Goal: Task Accomplishment & Management: Use online tool/utility

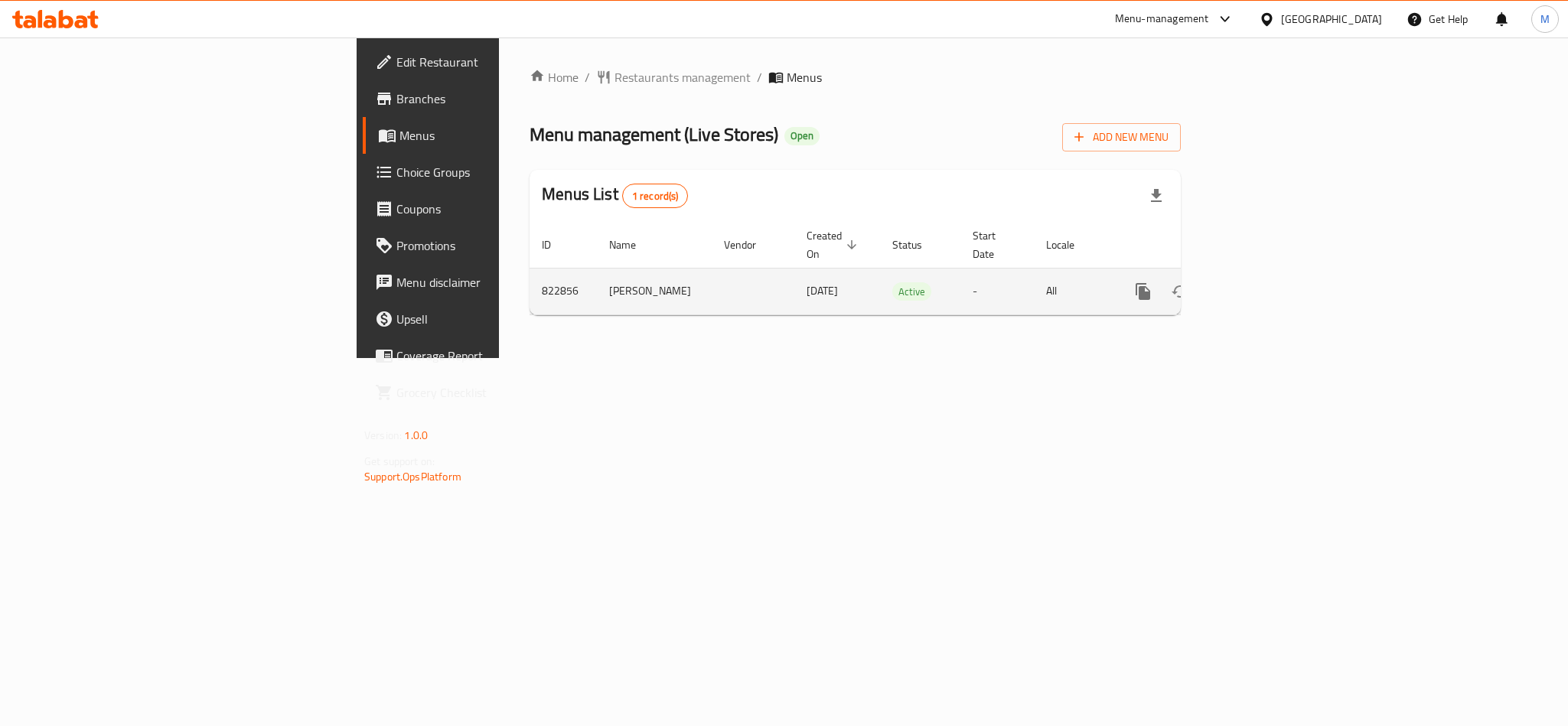
click at [1260, 284] on icon "enhanced table" at bounding box center [1254, 291] width 14 height 14
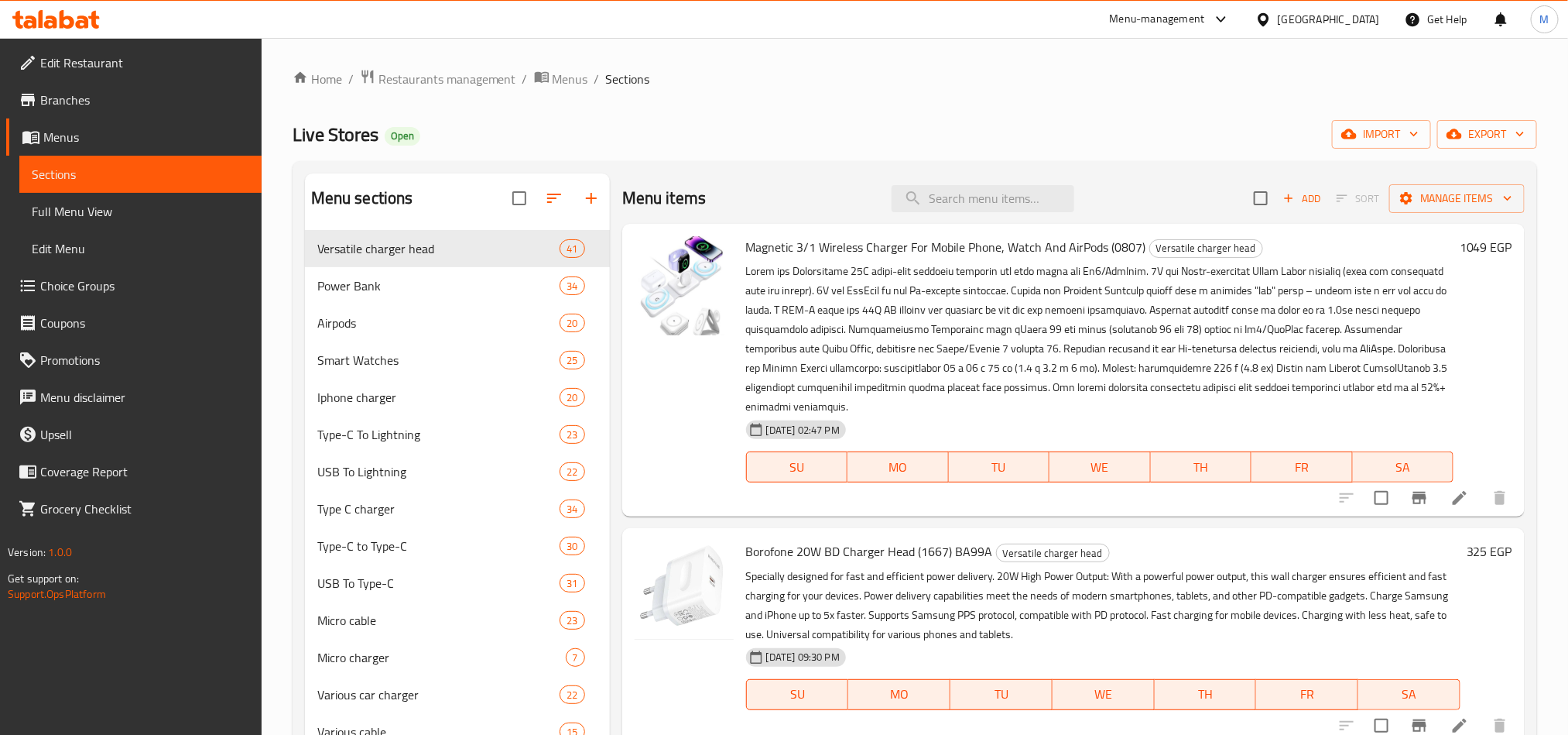
click at [946, 205] on input "search" at bounding box center [983, 198] width 182 height 27
paste input "شاحن ايفون 15/15 Max Pro /15Pro تايب يس -244Ch scoot.X ىب دى 35وات"
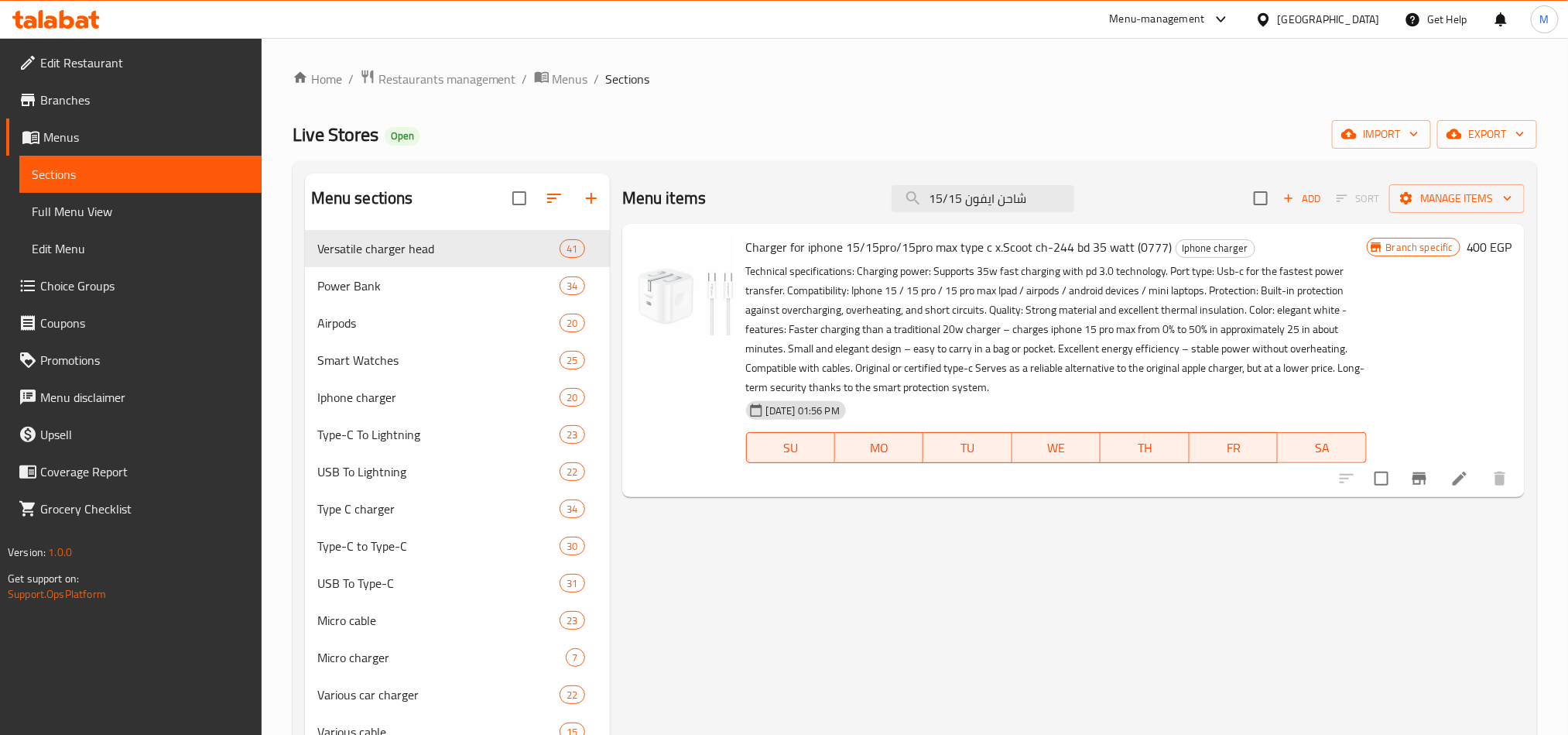
type input "شاحن ايفون 15/15"
click at [1419, 474] on icon "Branch-specific-item" at bounding box center [1419, 478] width 14 height 12
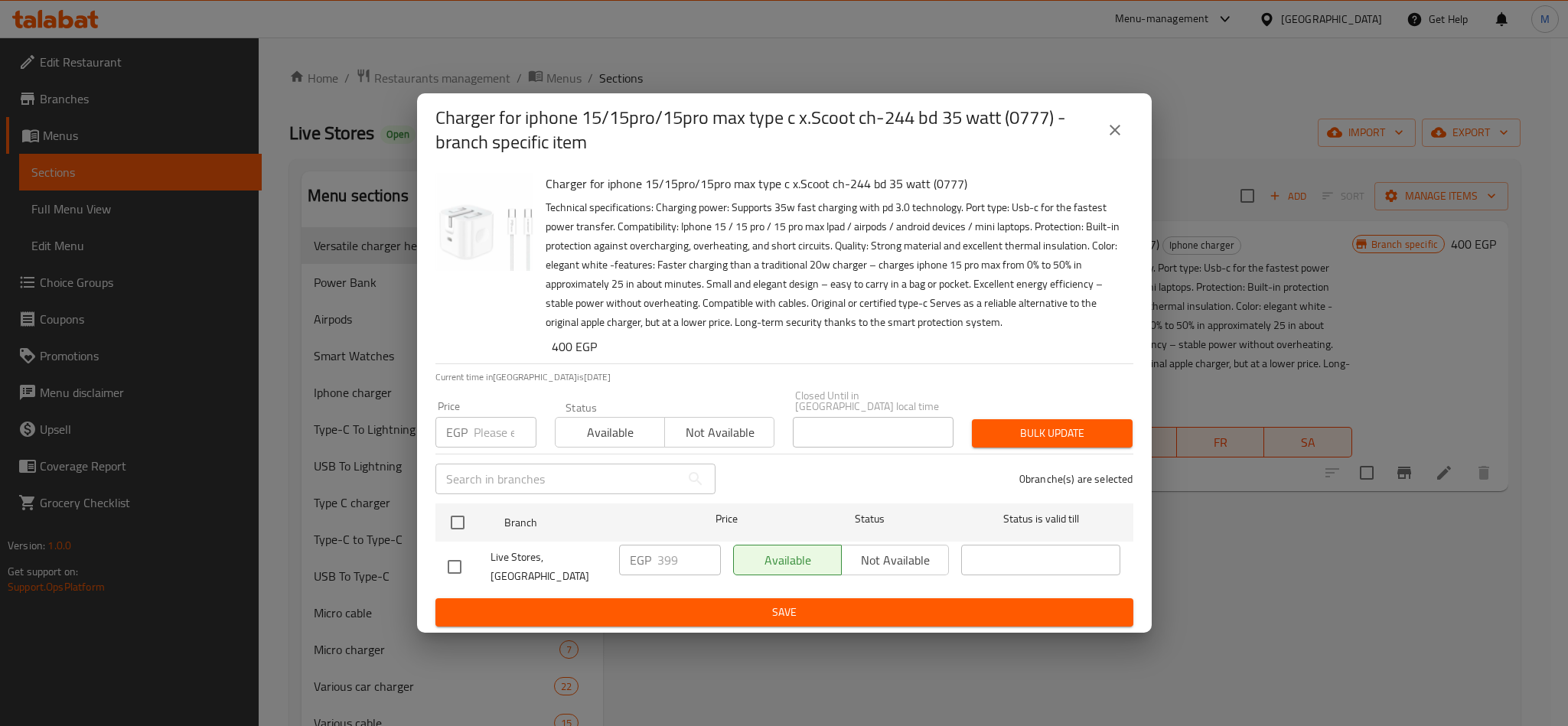
click at [1121, 139] on icon "close" at bounding box center [1114, 130] width 18 height 18
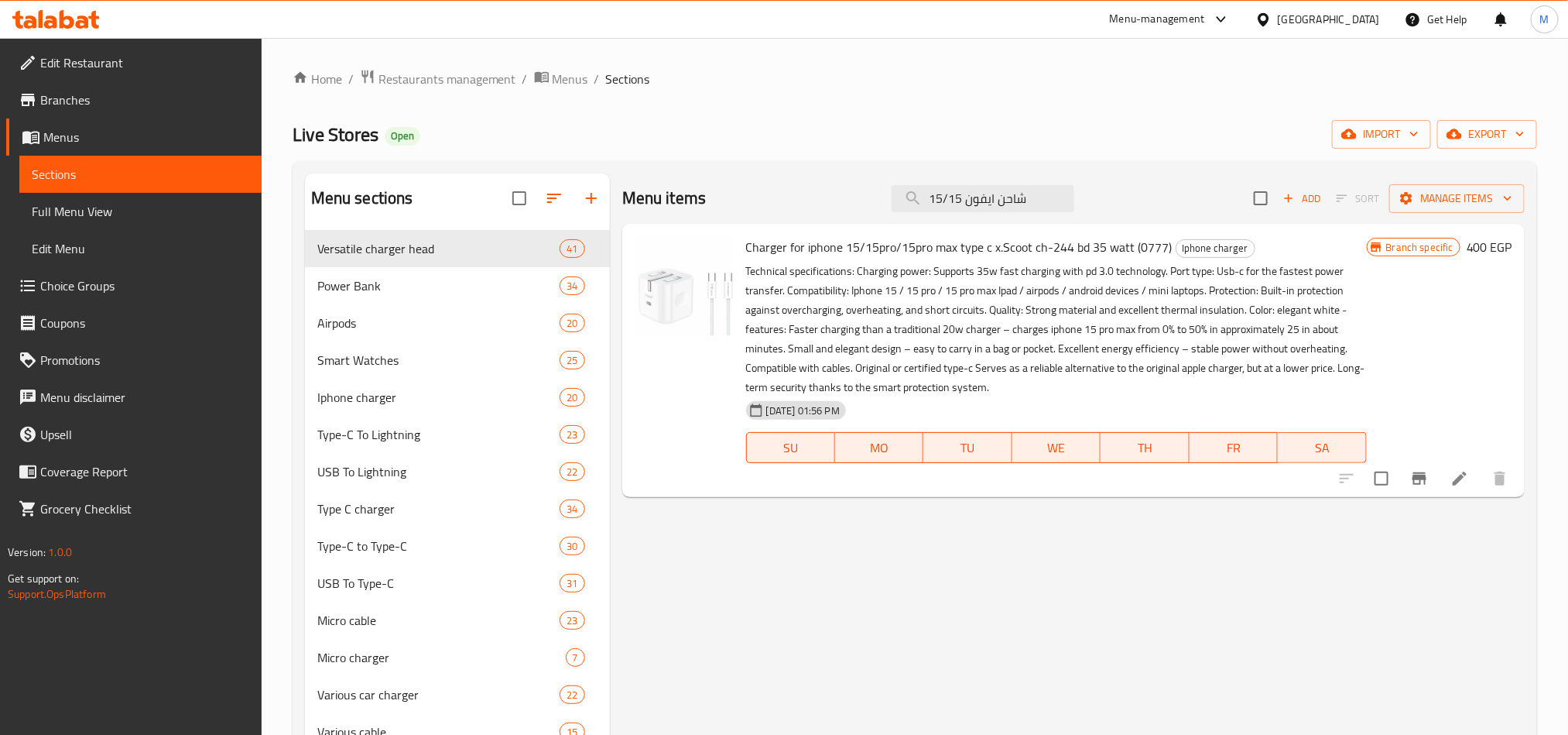
click at [1006, 245] on span "Charger for iphone 15/15pro/15pro max type c x.Scoot ch-244 bd 35 watt (0777)" at bounding box center [959, 246] width 426 height 23
copy h6 "Charger for iphone 15/15pro/15pro max type c x.Scoot ch-244 bd 35 watt (0777)"
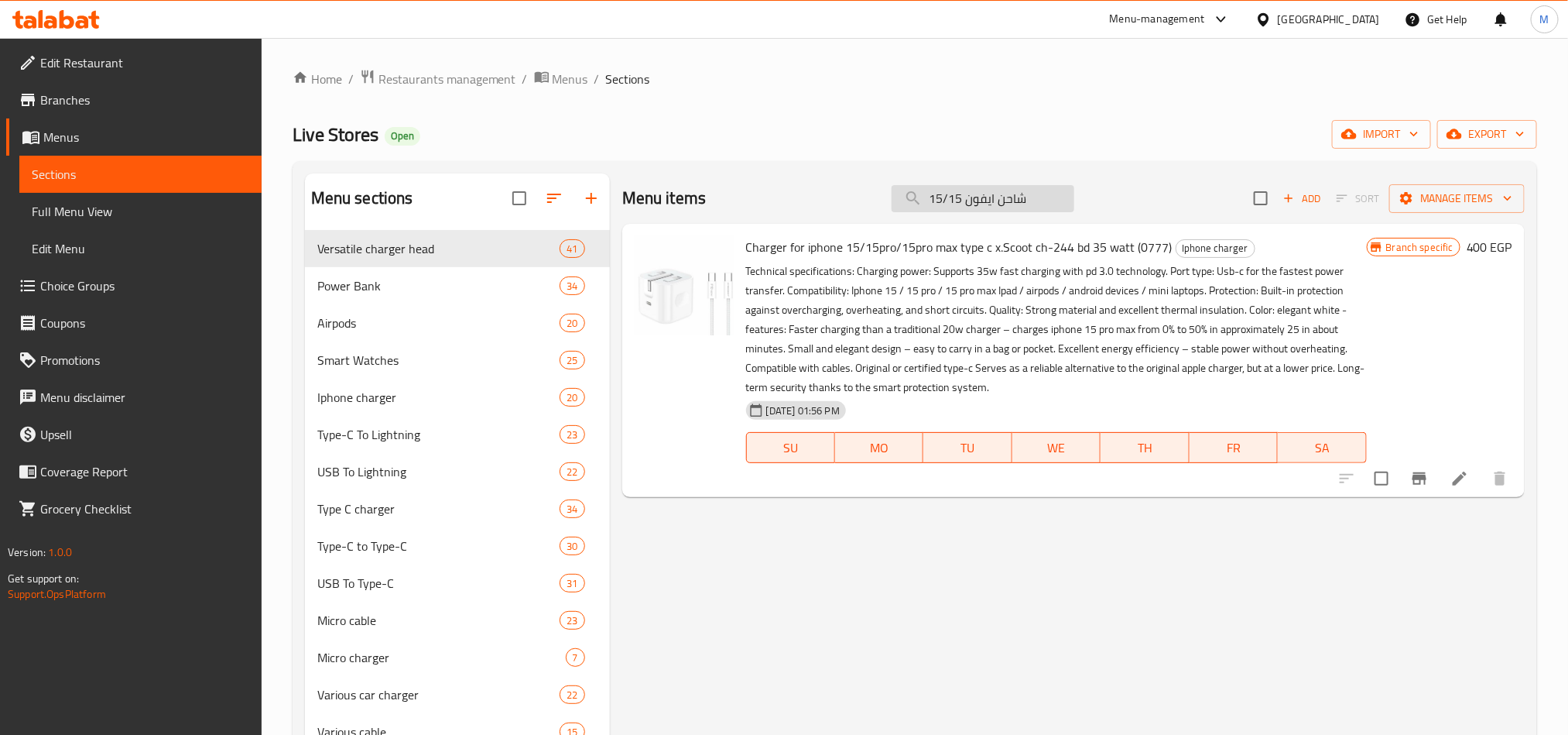
click at [1018, 203] on input "شاحن ايفون 15/15" at bounding box center [983, 198] width 182 height 27
paste input "وايرليس ماغناتيك 1/3 موبايل وساعه وايربودز"
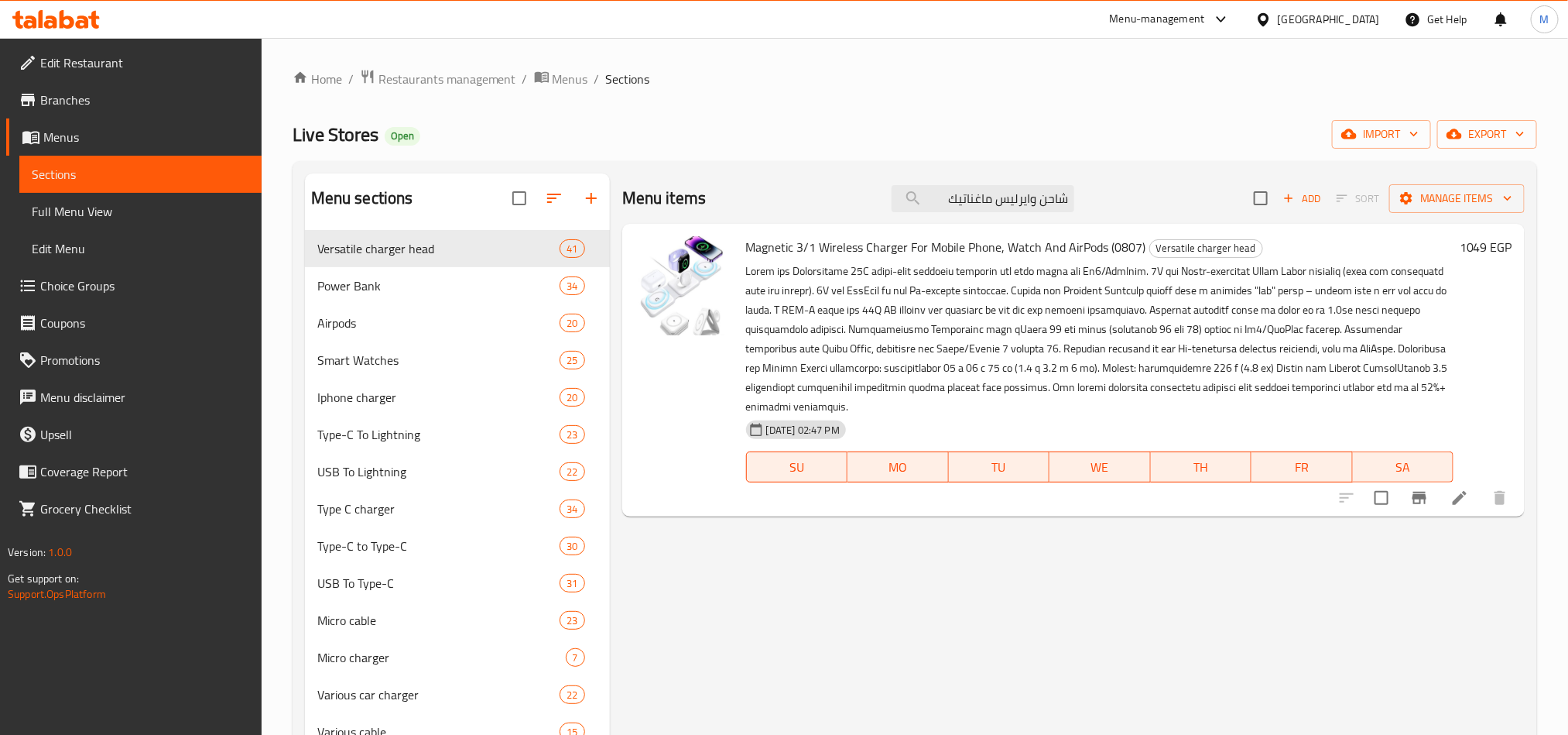
type input "شاحن وايرليس ماغناتيك"
click at [988, 263] on p at bounding box center [1100, 339] width 708 height 155
click at [969, 242] on span "Magnetic 3/1 Wireless Charger For Mobile Phone, Watch And AirPods (0807)" at bounding box center [946, 246] width 400 height 23
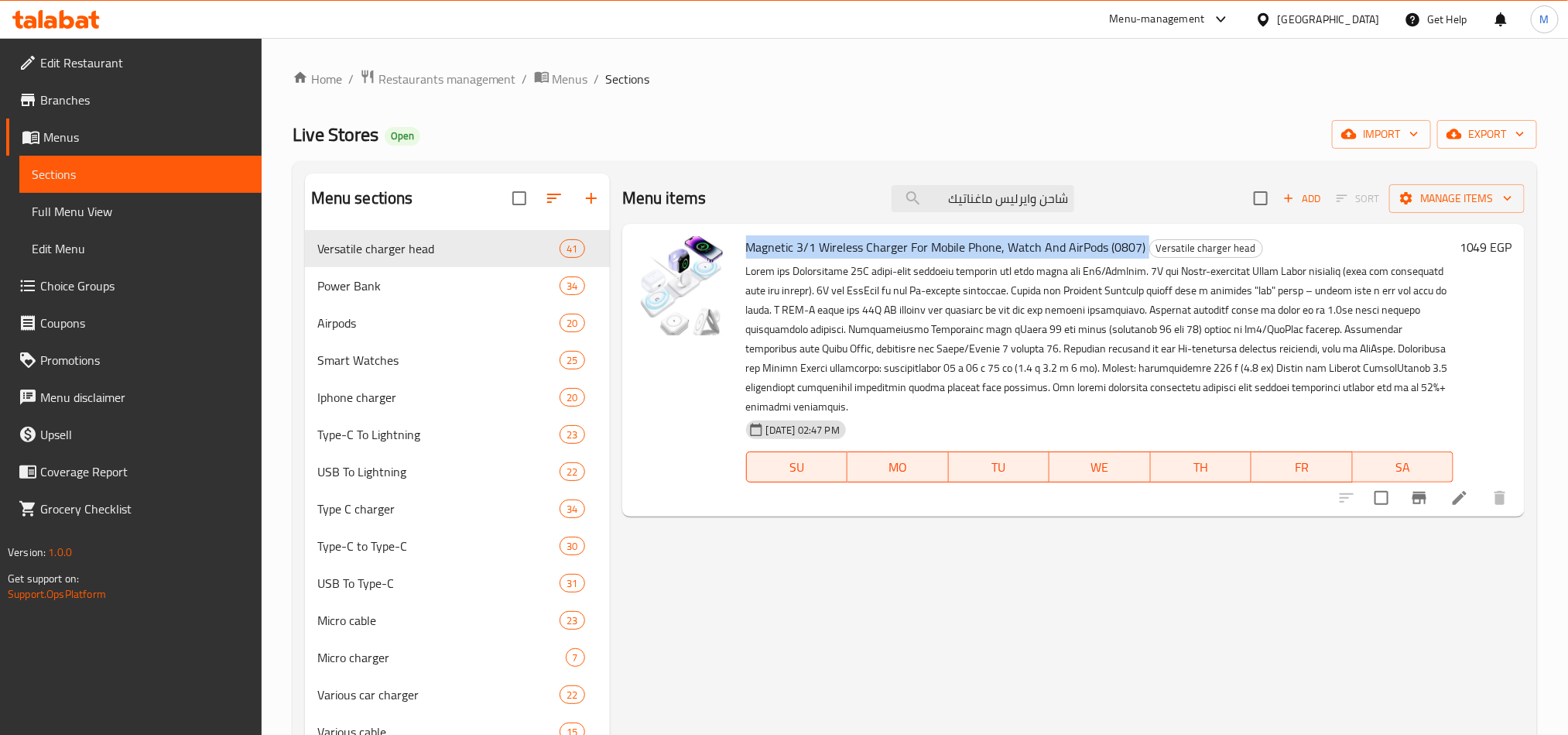
click at [969, 242] on span "Magnetic 3/1 Wireless Charger For Mobile Phone, Watch And AirPods (0807)" at bounding box center [946, 246] width 400 height 23
copy h6 "Magnetic 3/1 Wireless Charger For Mobile Phone, Watch And AirPods (0807)"
click at [1412, 498] on icon "Branch-specific-item" at bounding box center [1419, 497] width 18 height 18
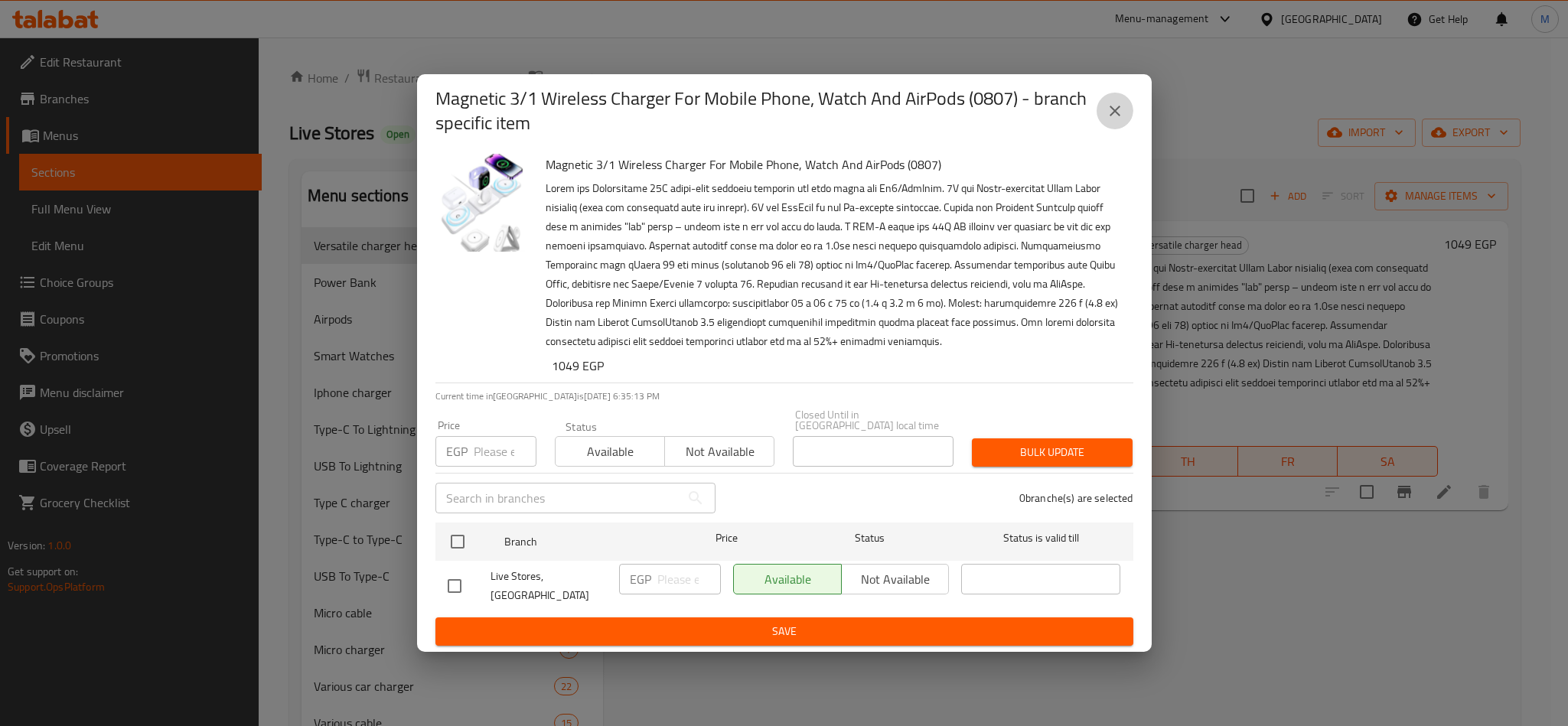
click at [1118, 120] on icon "close" at bounding box center [1114, 110] width 18 height 18
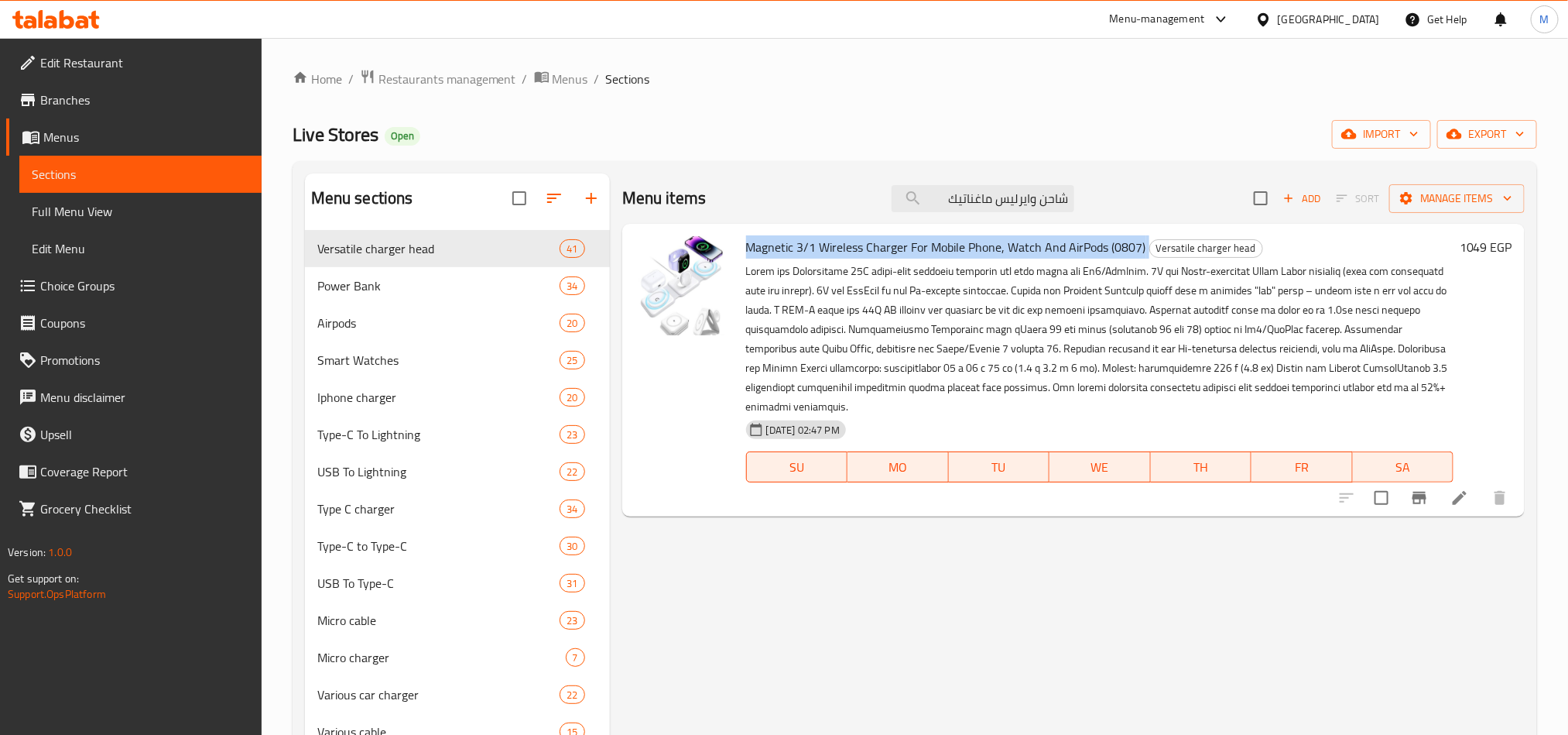
copy h6 "Magnetic 3/1 Wireless Charger For Mobile Phone, Watch And AirPods (0807)"
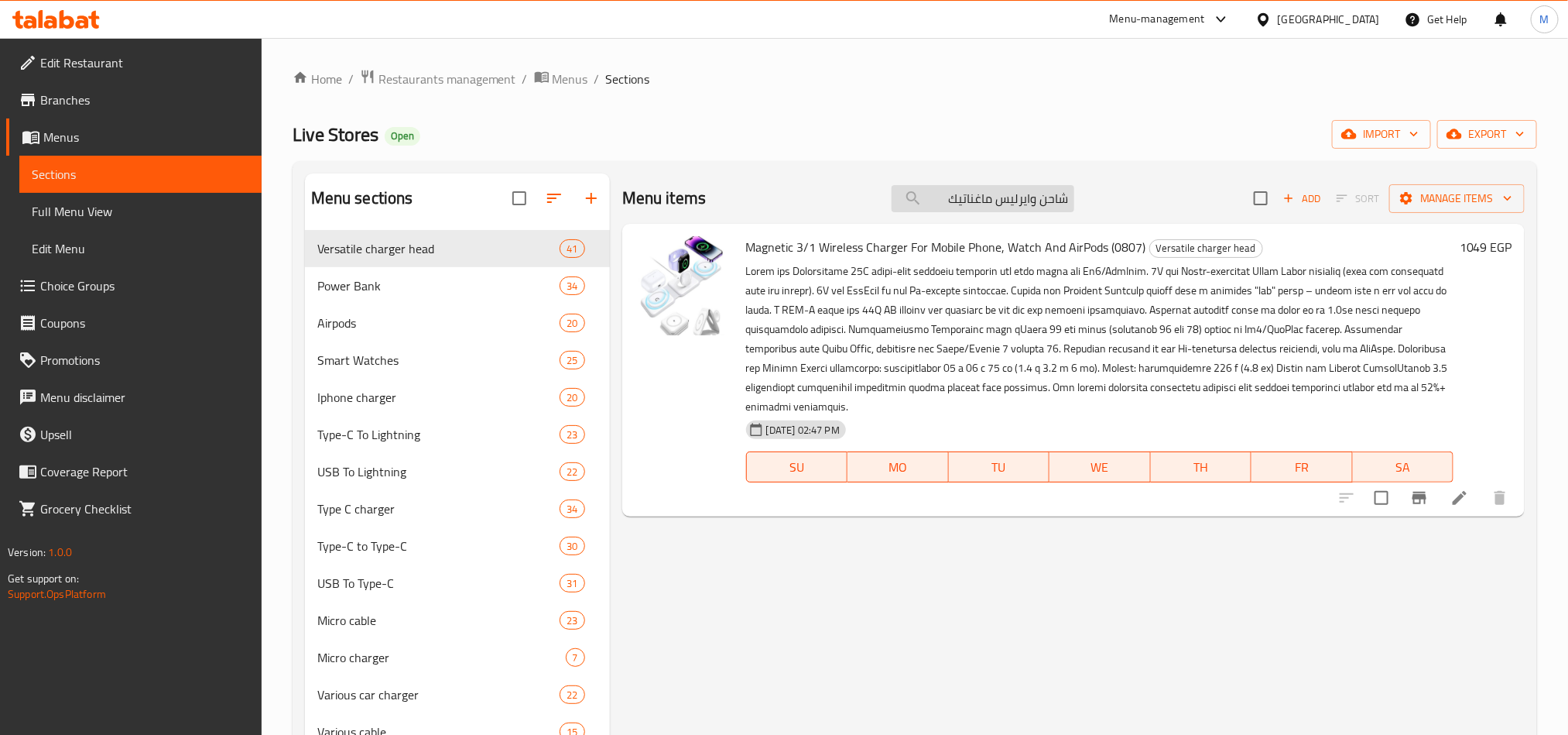
click at [962, 203] on input "شاحن وايرليس ماغناتيك" at bounding box center [983, 198] width 182 height 27
paste input "يفون شاحن تايب يس اورجينال 15/15برو ماكس 20 وات"
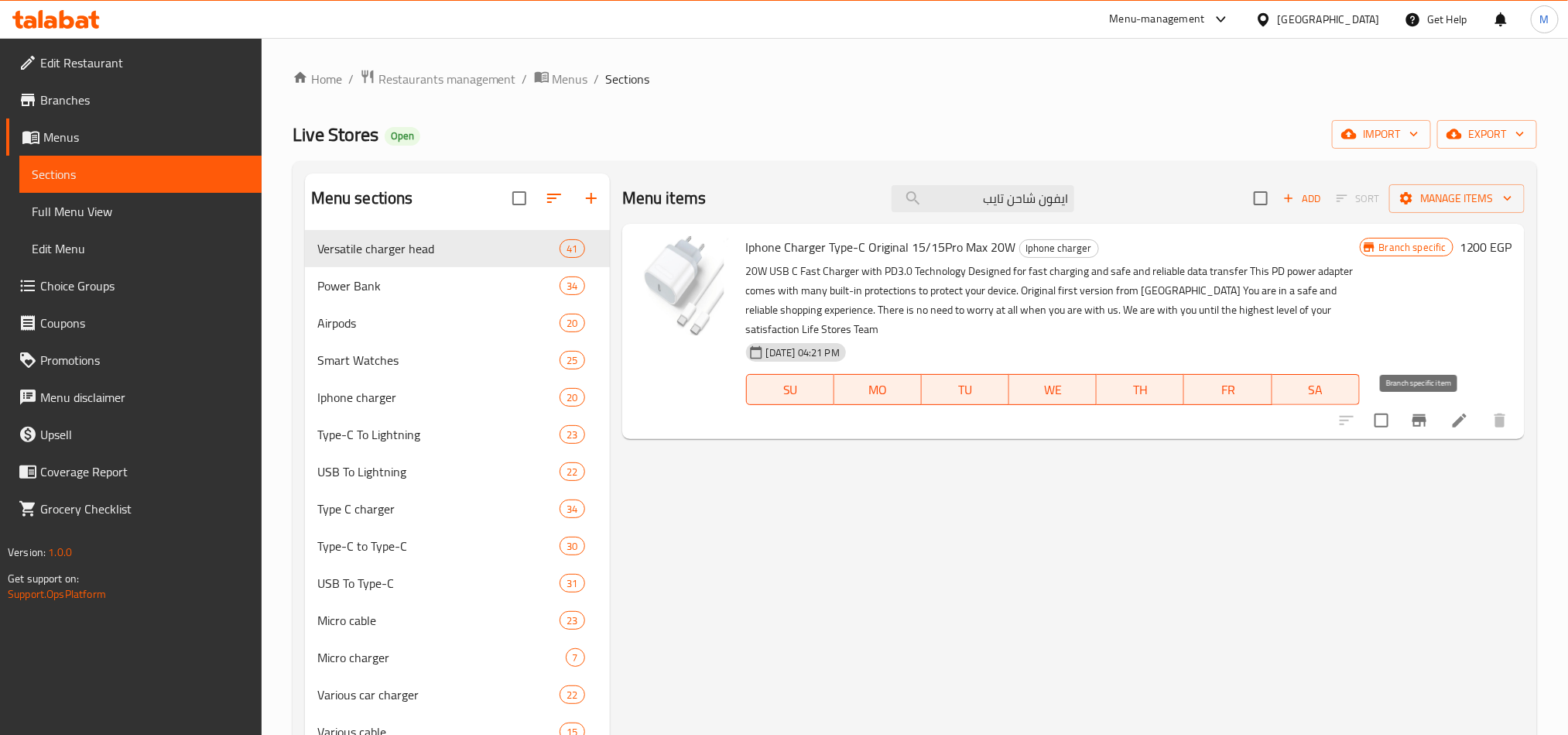
click at [1414, 432] on button "Branch-specific-item" at bounding box center [1419, 420] width 37 height 37
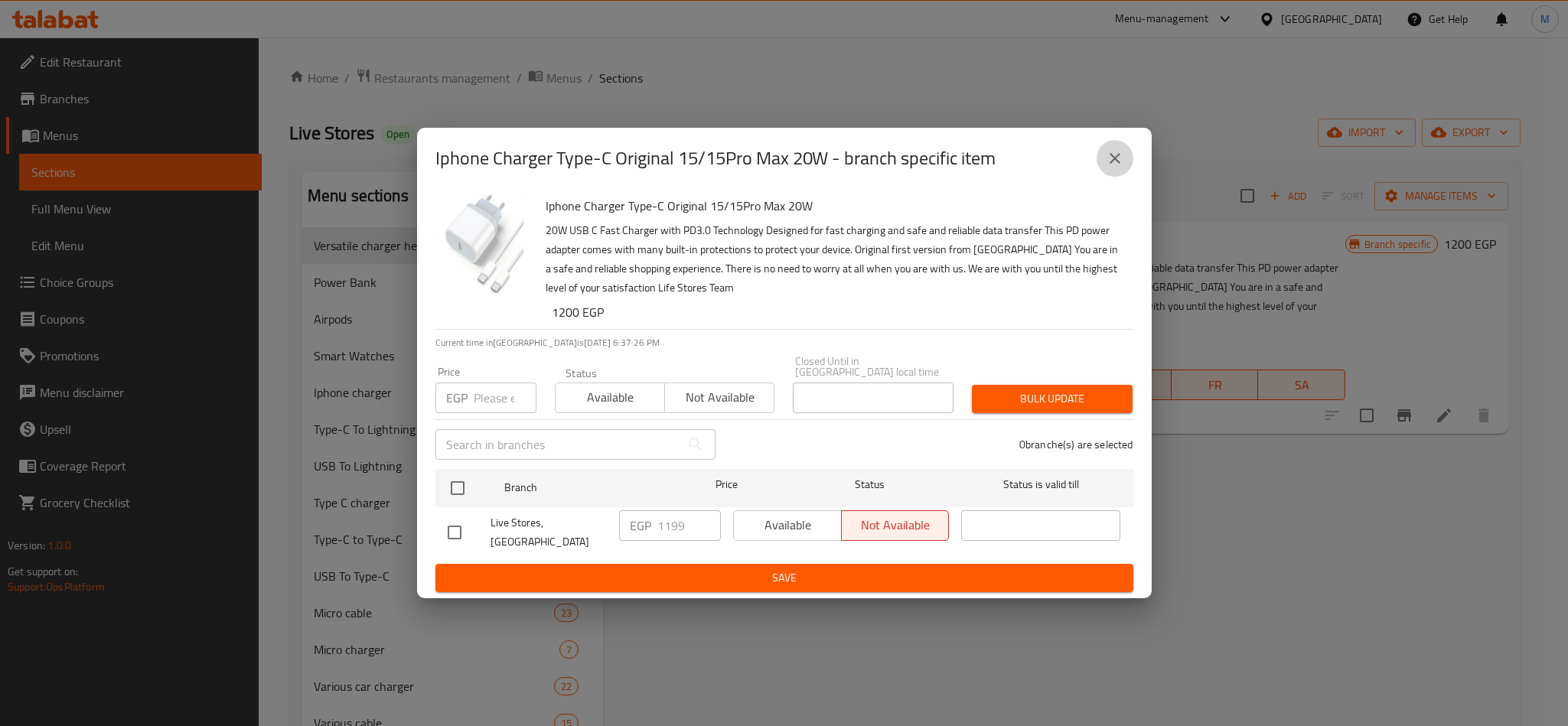
click at [1110, 164] on icon "close" at bounding box center [1115, 158] width 11 height 11
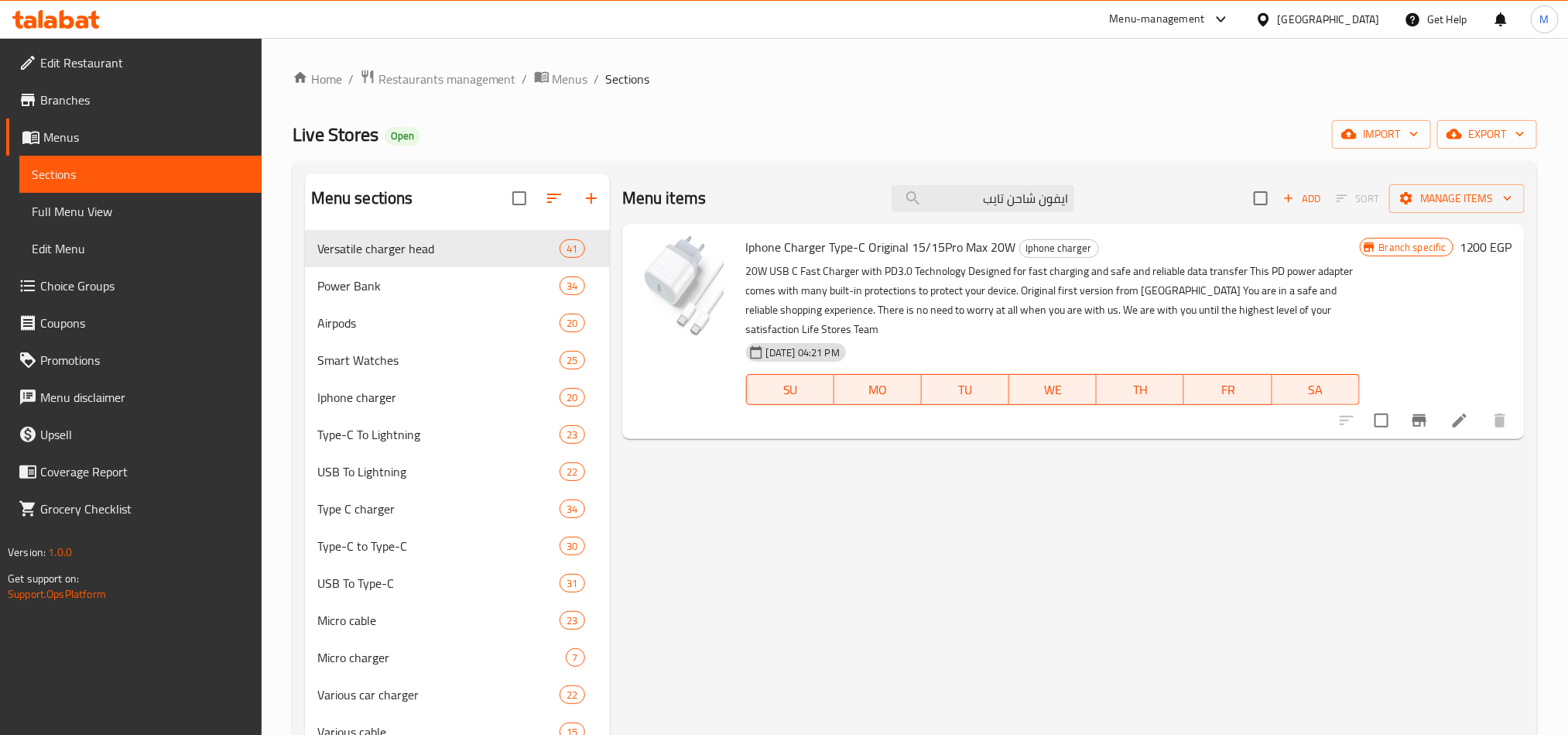
click at [944, 249] on span "Iphone Charger Type-C Original 15/15Pro Max 20W" at bounding box center [881, 246] width 271 height 23
copy h6 "Iphone Charger Type-C Original 15/15Pro Max 20W"
click at [1011, 198] on input "ايفون شاحن تايب" at bounding box center [983, 198] width 182 height 27
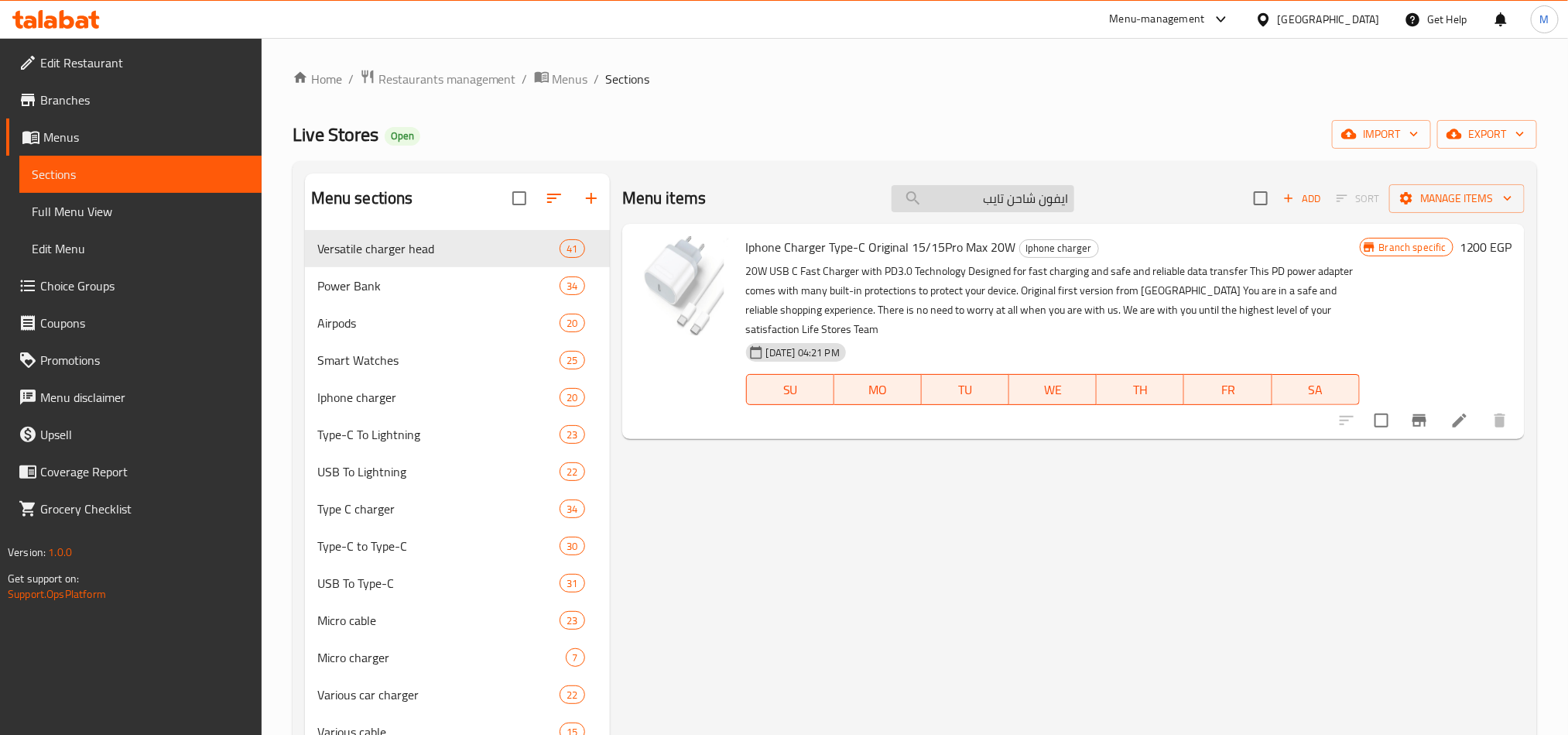
click at [1011, 198] on input "ايفون شاحن تايب" at bounding box center [983, 198] width 182 height 27
paste input "احن ايفون رسي ع 20 واط + كابل شحن من C-Type اىل iPhon"
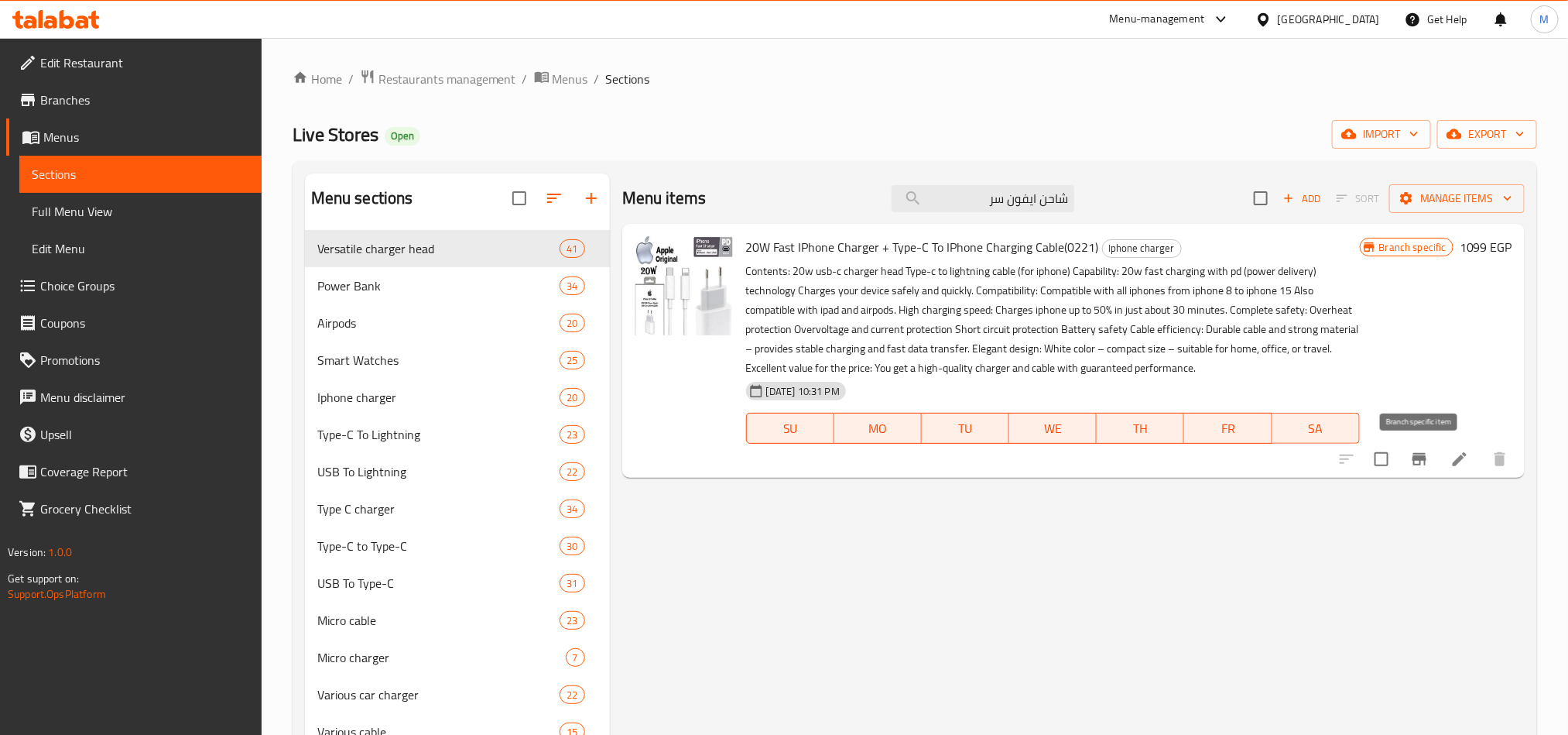
click at [1421, 472] on button "Branch-specific-item" at bounding box center [1419, 459] width 37 height 37
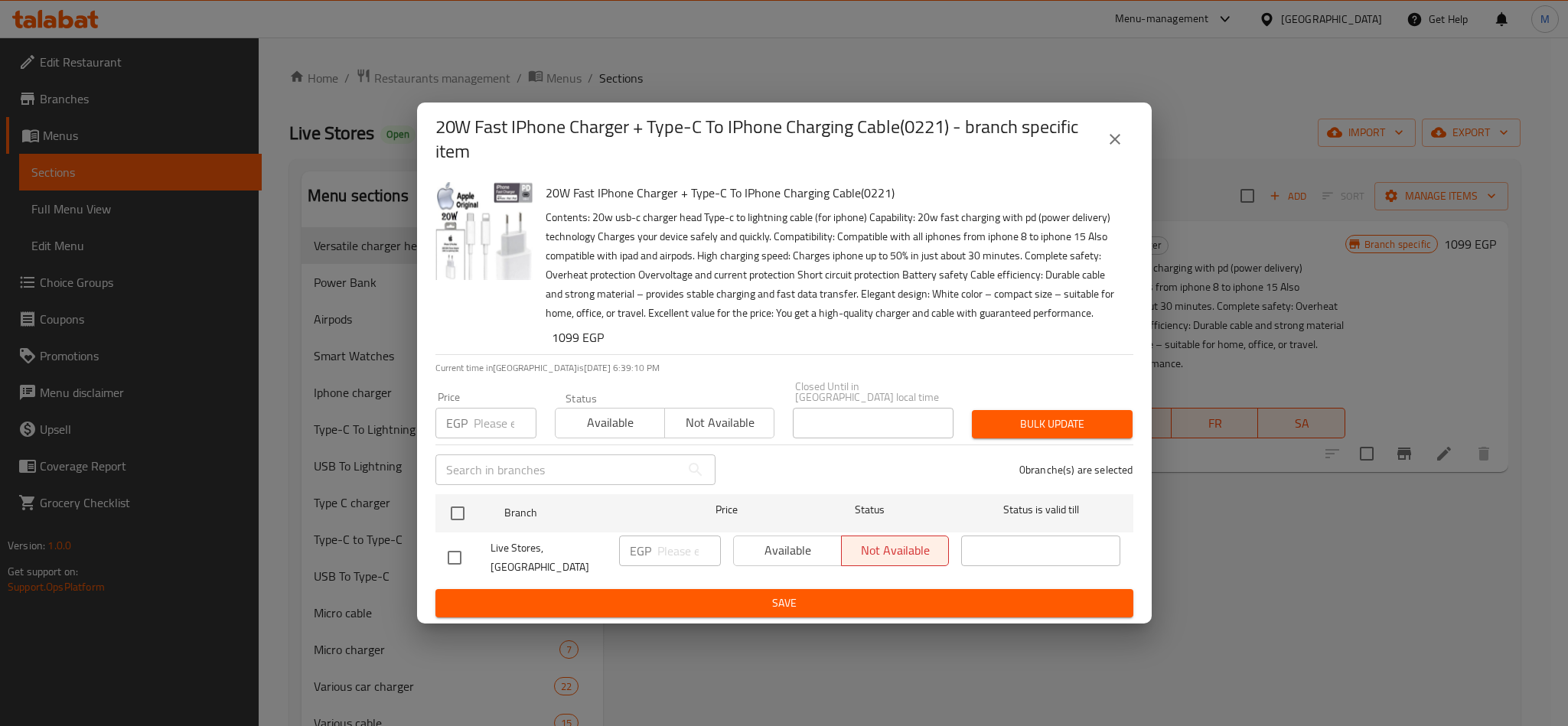
click at [1111, 149] on icon "close" at bounding box center [1114, 138] width 18 height 18
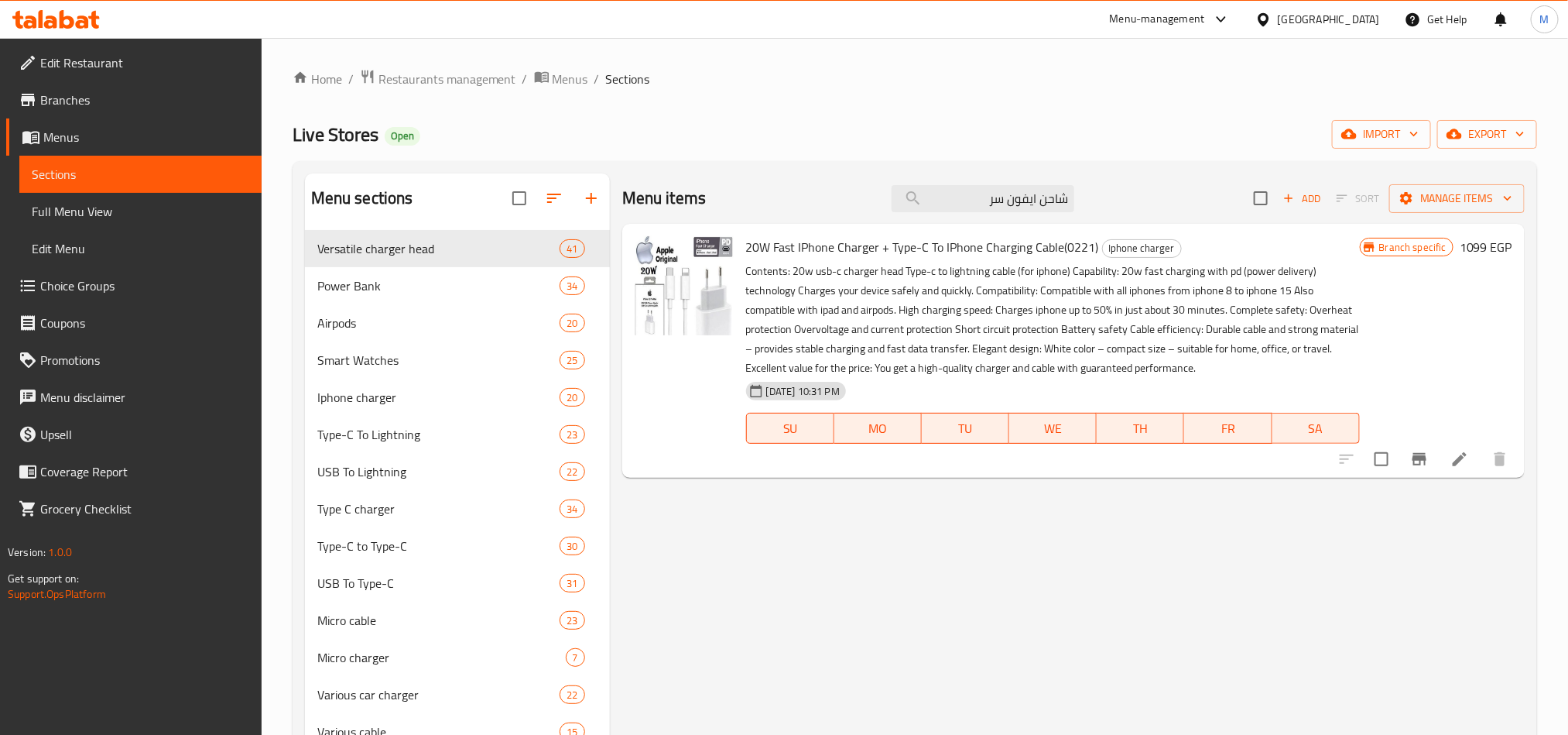
click at [1050, 242] on span "20W Fast IPhone Charger + Type-C To IPhone Charging Cable(0221)" at bounding box center [922, 246] width 353 height 23
copy h6 "20W Fast IPhone Charger + Type-C To IPhone Charging Cable(0221)"
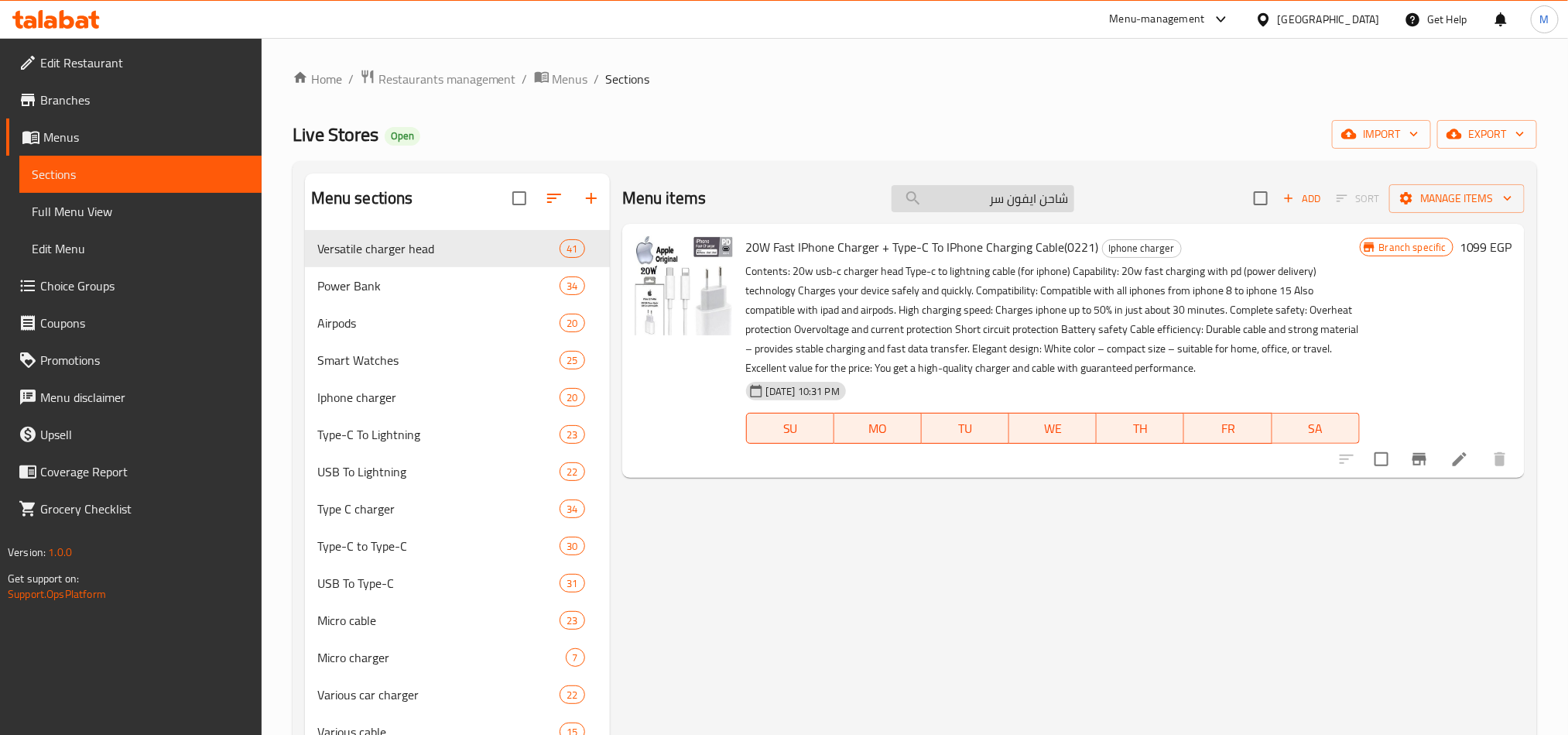
click at [998, 196] on input "شاحن ايفون سر" at bounding box center [983, 198] width 182 height 27
paste input "كابل ايفون يو اس ىب 2.4 اي برووفون ىيب اكس 9"
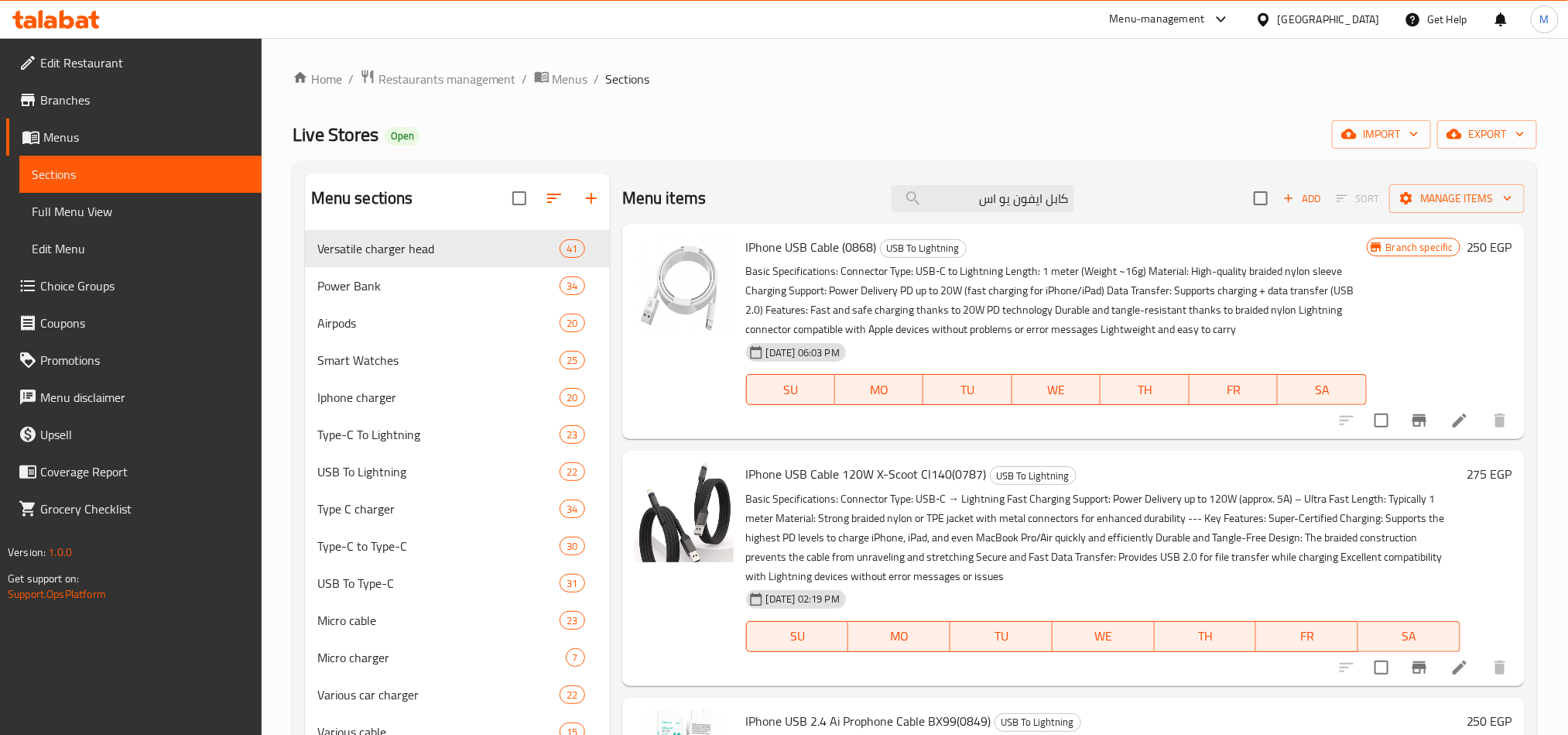
type input "كابل ايفون يو اس"
click at [944, 182] on div "Menu items كابل ايفون يو اس Add Sort Manage items" at bounding box center [1074, 199] width 902 height 50
click at [946, 197] on input "كابل ايفون يو اس" at bounding box center [983, 198] width 182 height 27
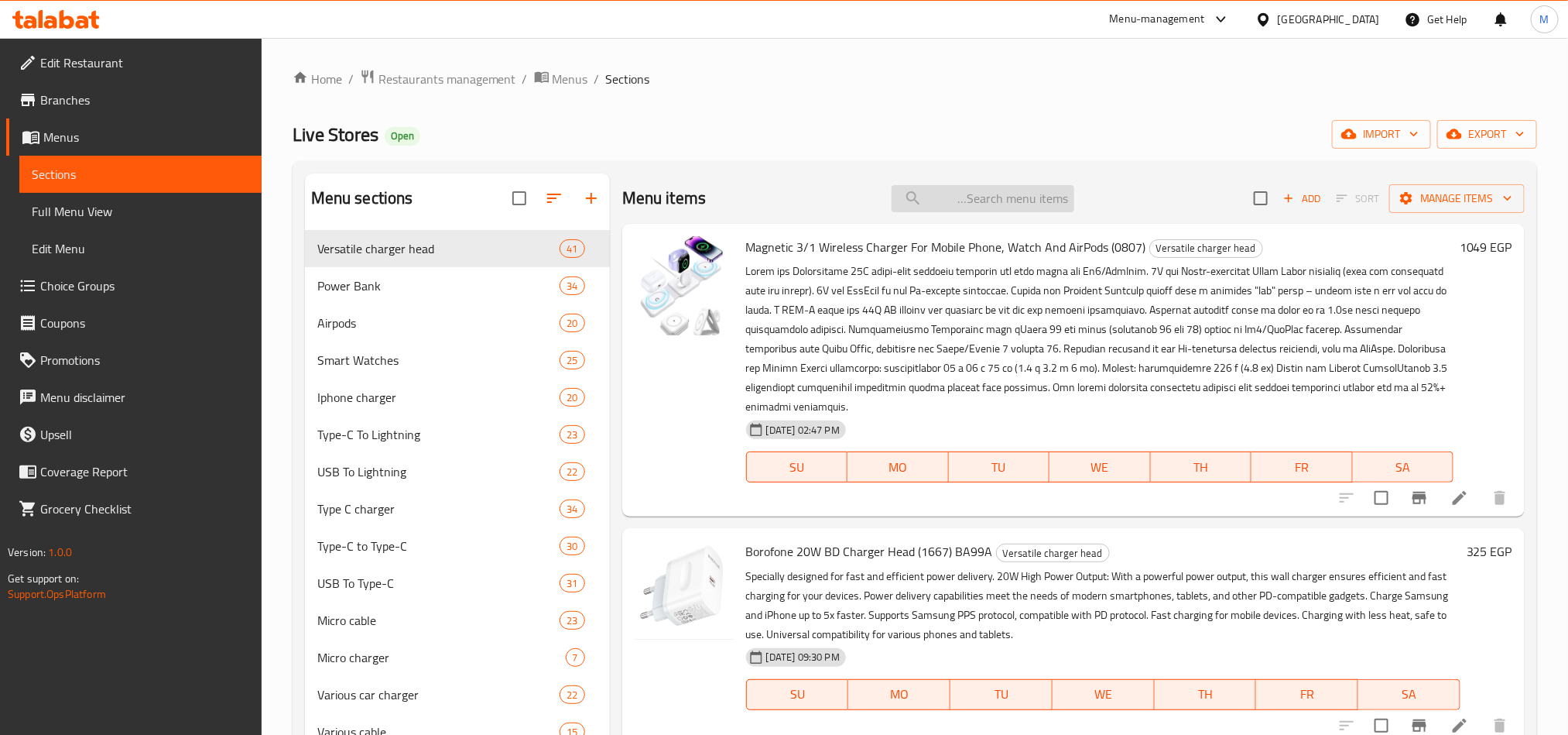
click at [990, 208] on input "search" at bounding box center [983, 198] width 182 height 27
paste input "كابل ايفون يو اس ىب 2.4 اي برووفون ىيب اكس 9"
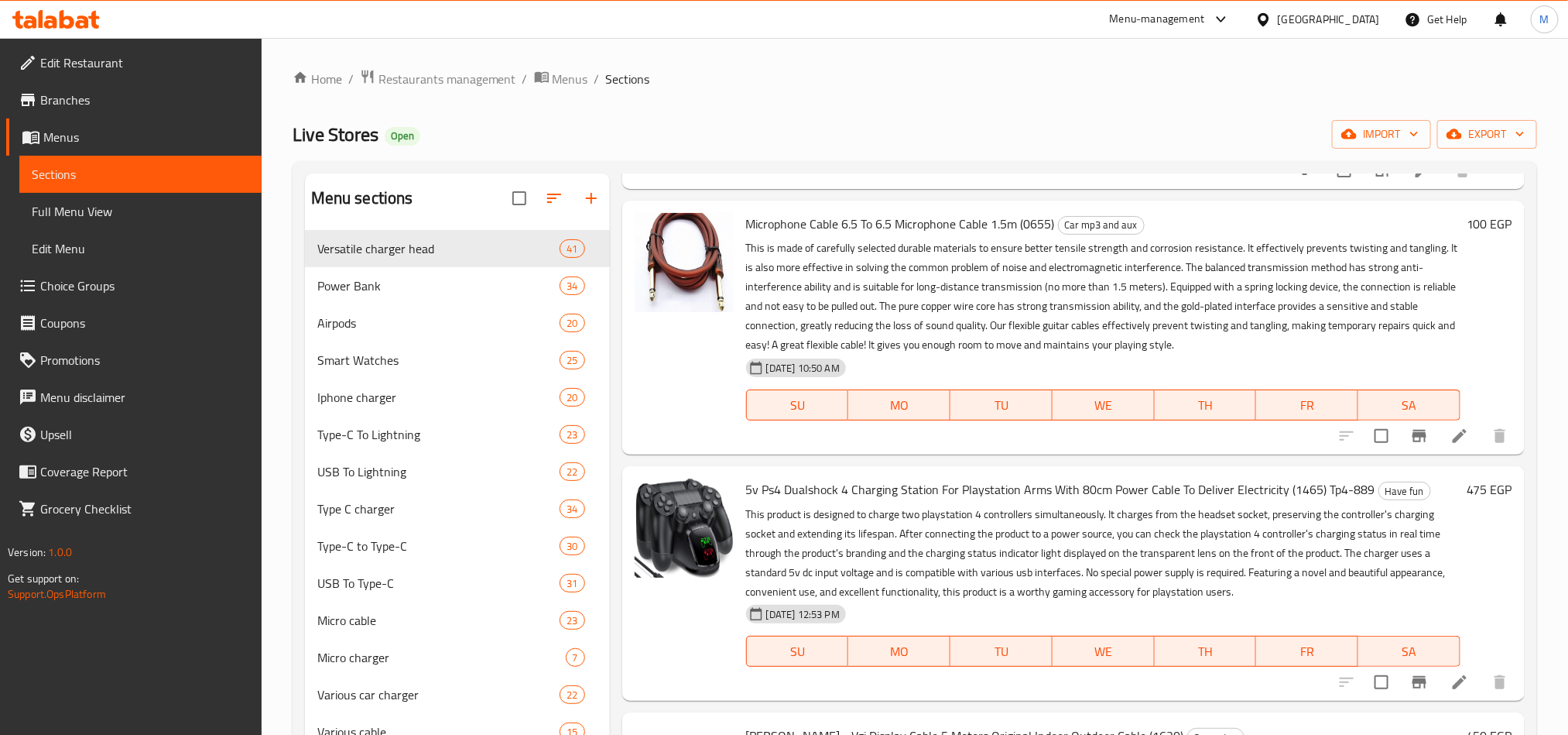
scroll to position [5576, 0]
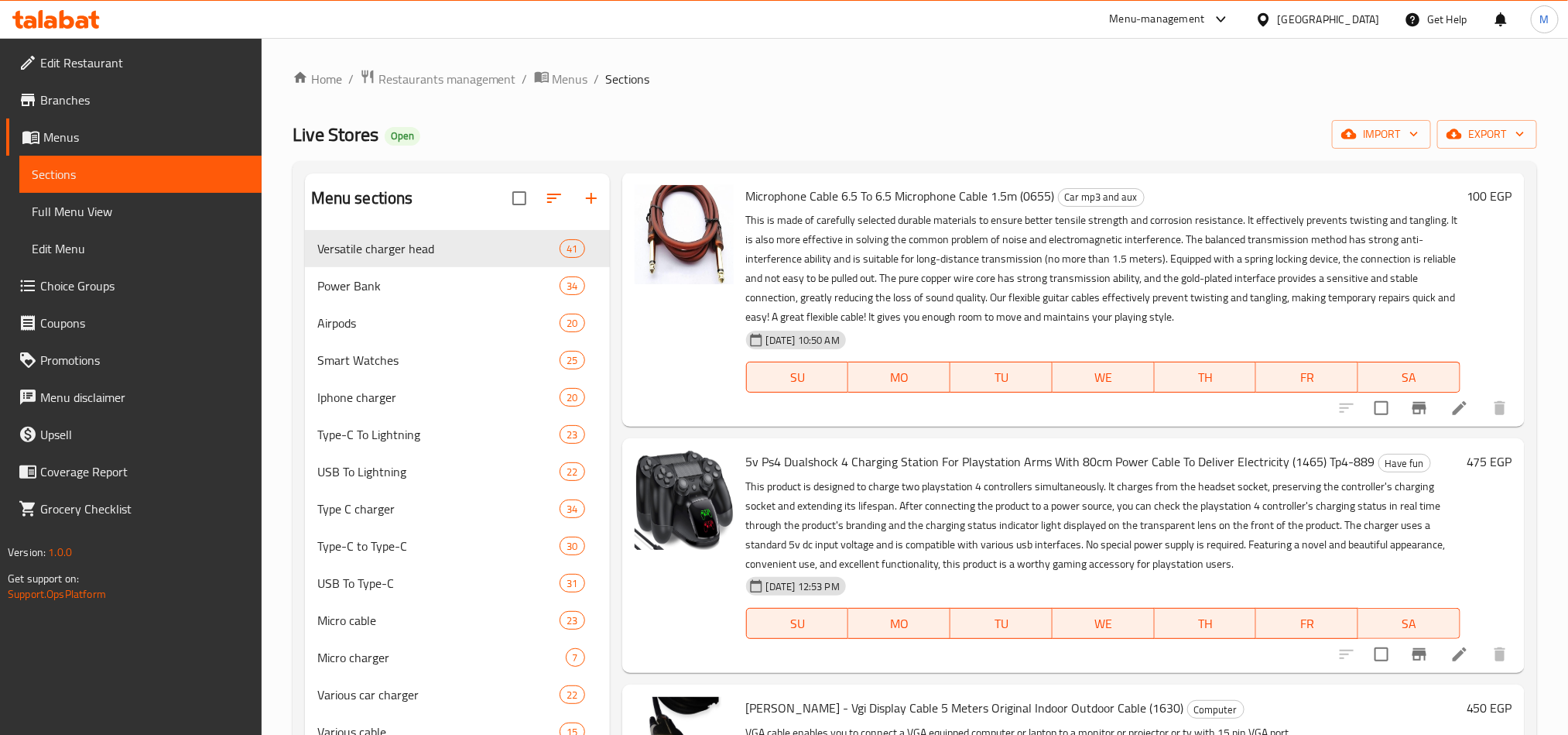
type input "كابل"
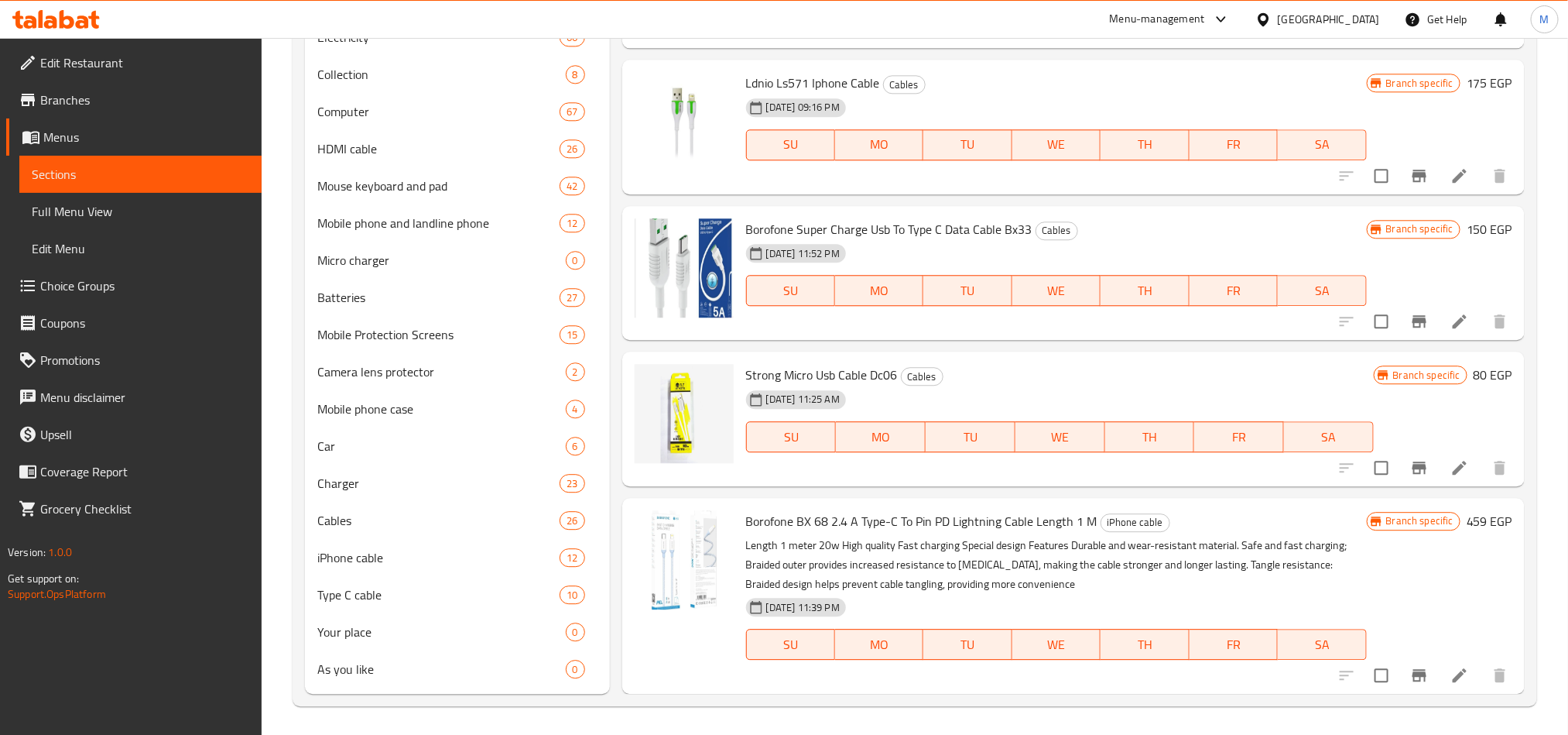
scroll to position [0, 0]
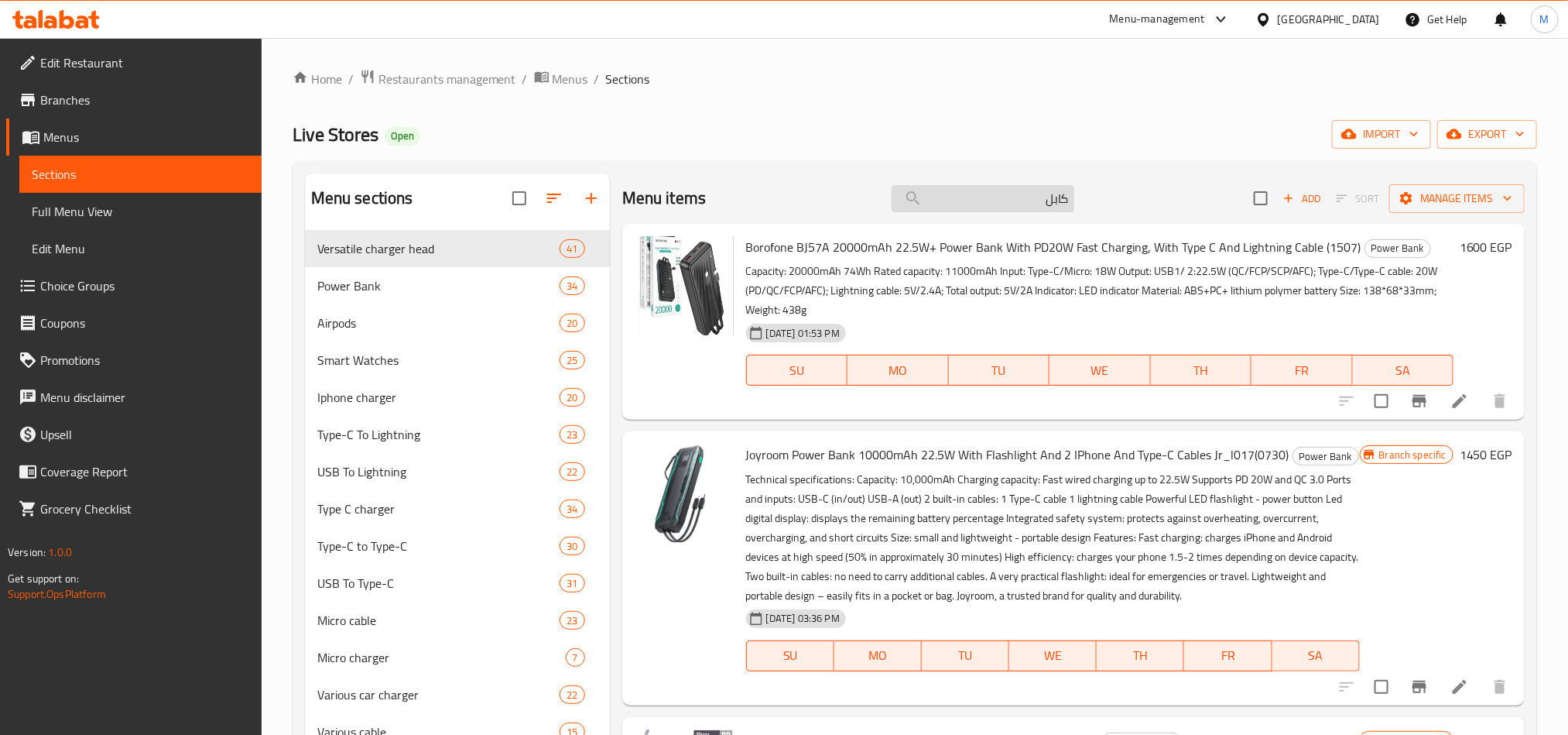
click at [999, 211] on input "كابل" at bounding box center [983, 198] width 182 height 27
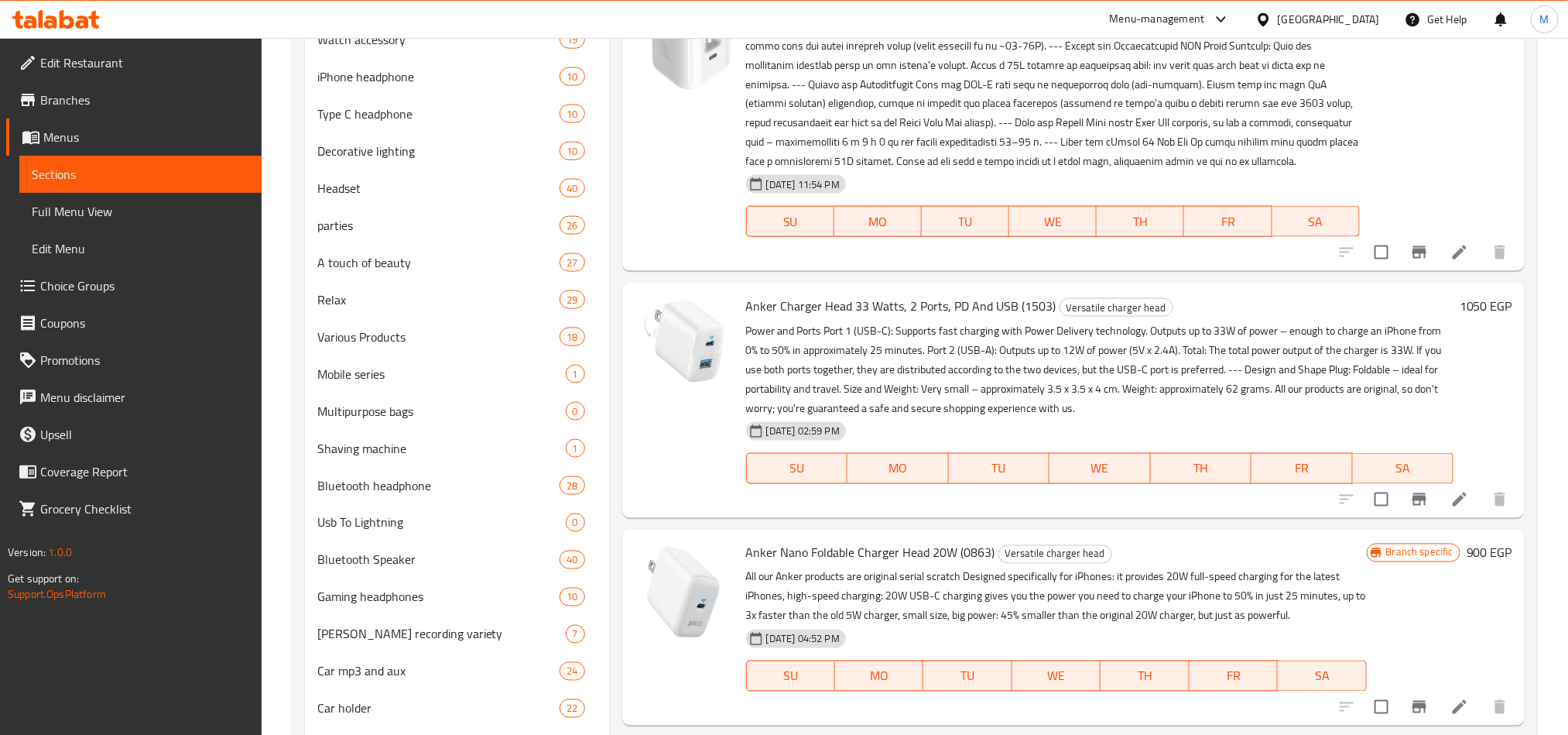
scroll to position [1, 0]
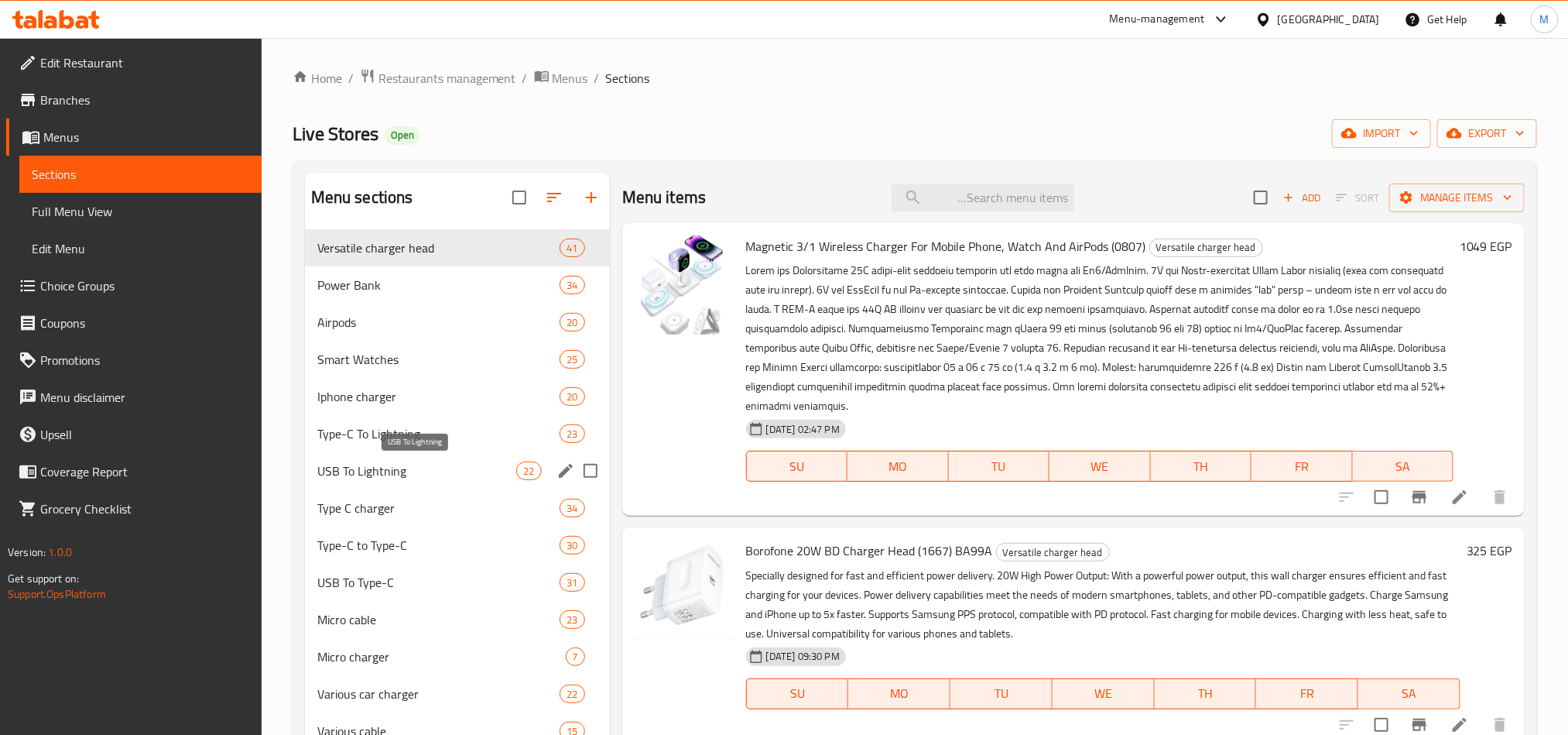
click at [390, 472] on span "USB To Lightning" at bounding box center [417, 470] width 200 height 18
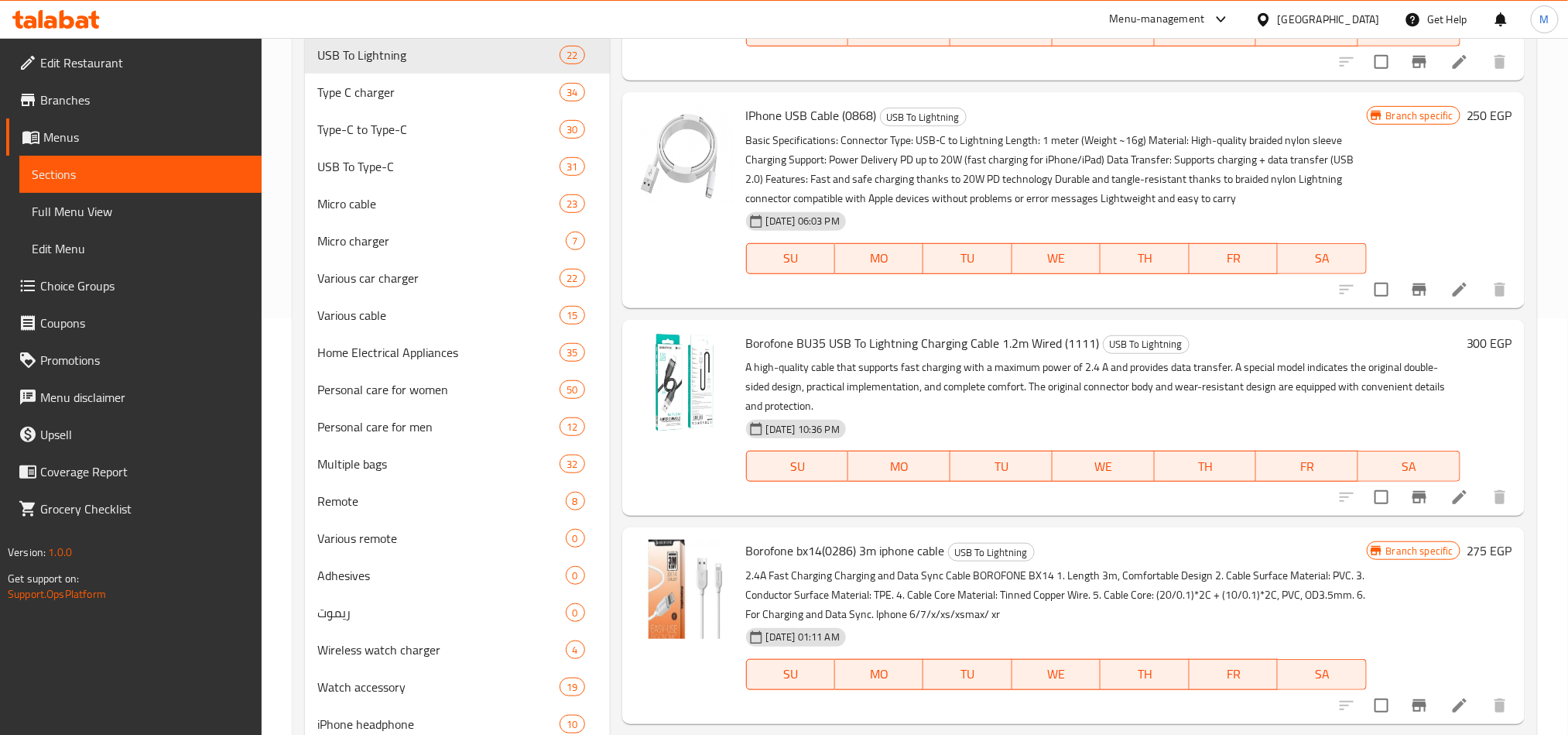
scroll to position [1604, 0]
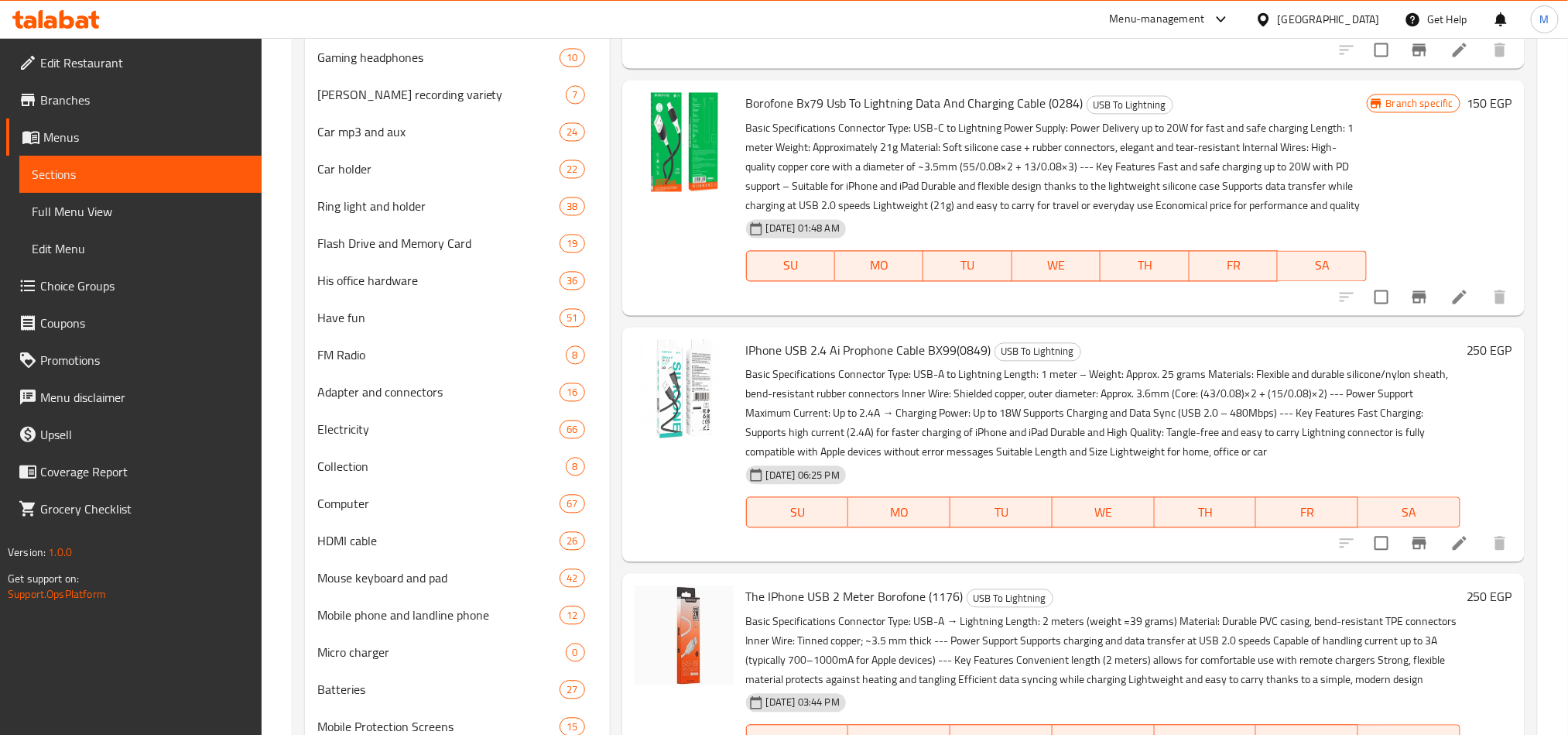
click at [1411, 553] on icon "Branch-specific-item" at bounding box center [1419, 542] width 18 height 18
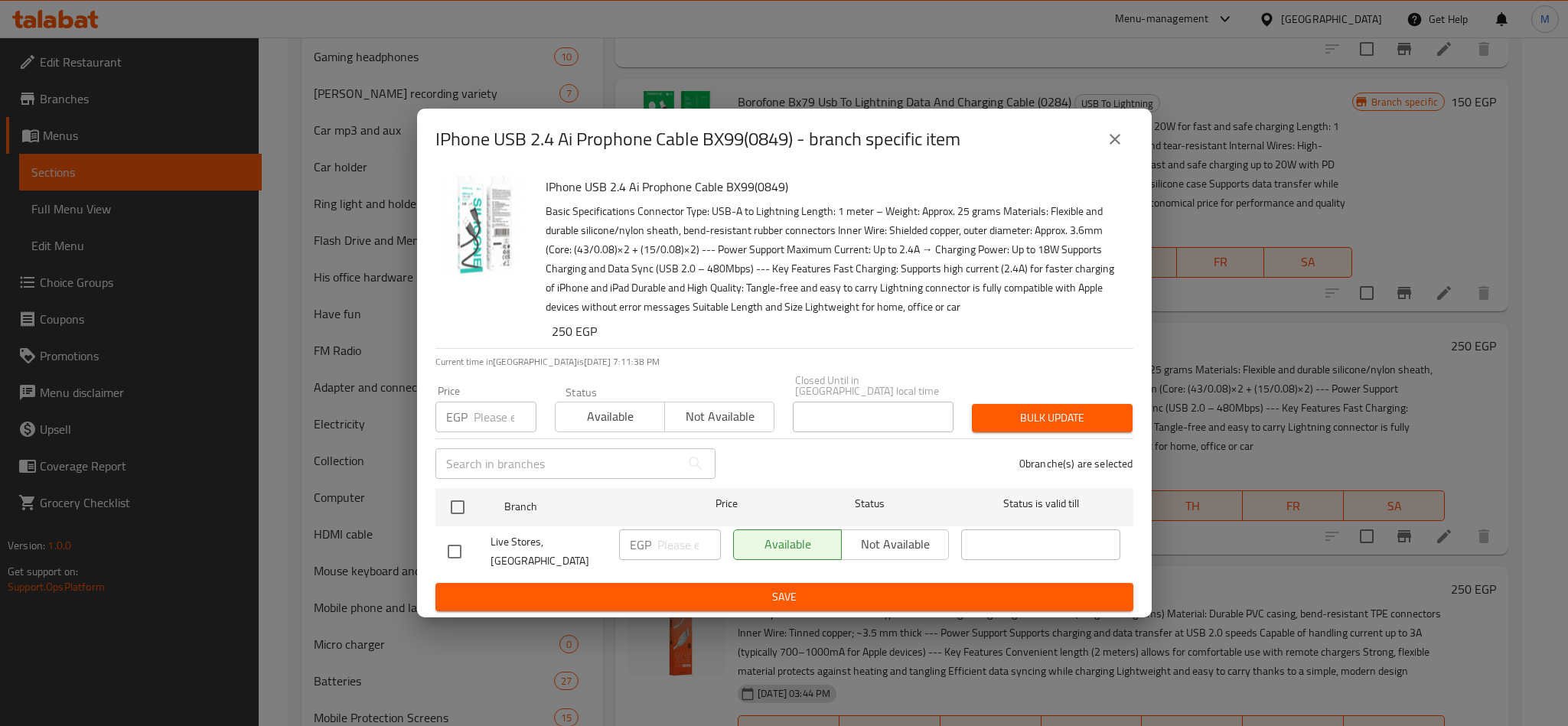
click at [1106, 149] on icon "close" at bounding box center [1114, 138] width 18 height 18
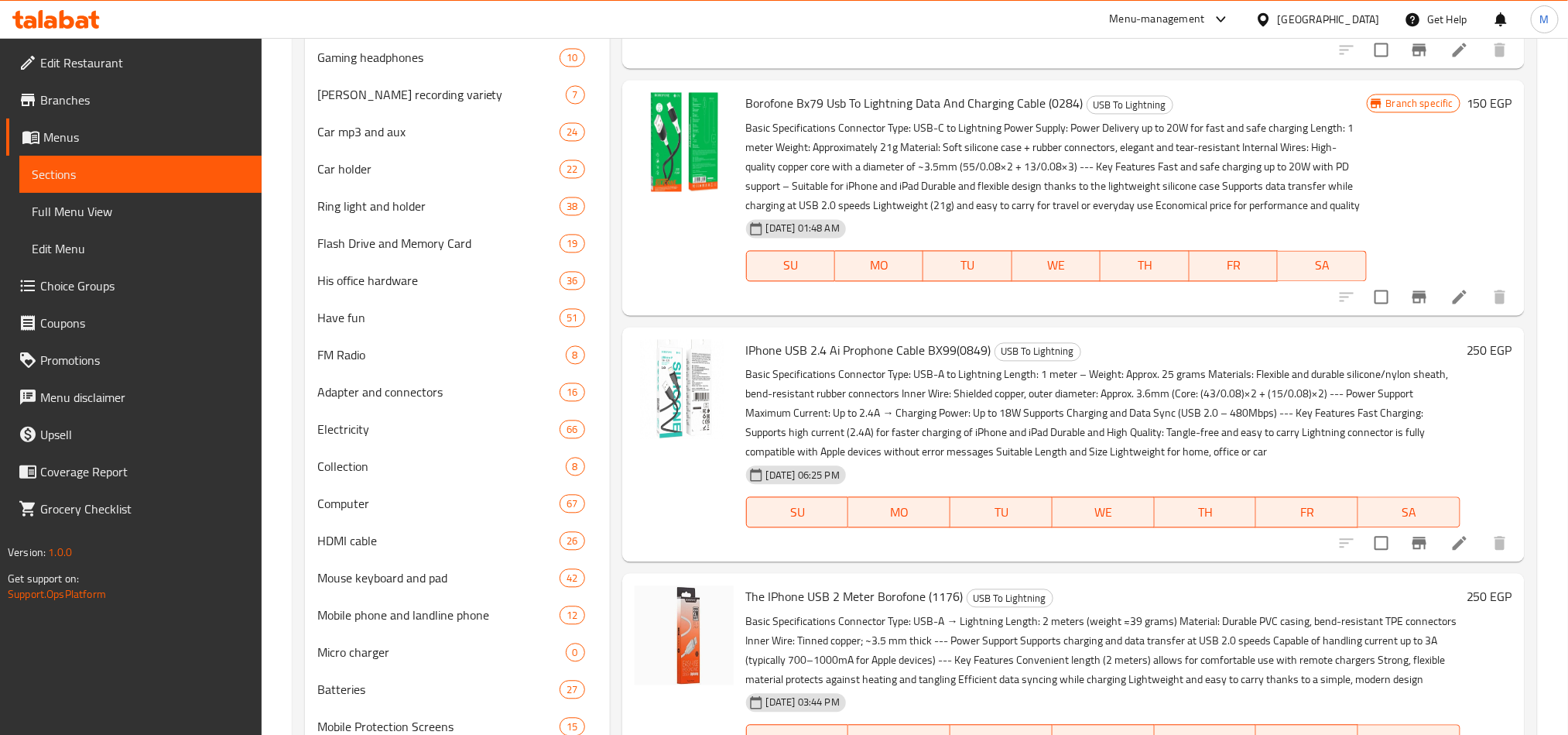
drag, startPoint x: 991, startPoint y: 366, endPoint x: 734, endPoint y: 377, distance: 257.2
click at [734, 377] on div "IPhone USB 2.4 Ai Prophone Cable BX99(0849) USB To Lightning Basic Specificatio…" at bounding box center [1074, 444] width 890 height 222
copy div "IPhone USB 2.4 Ai Prophone Cable BX99(0849)"
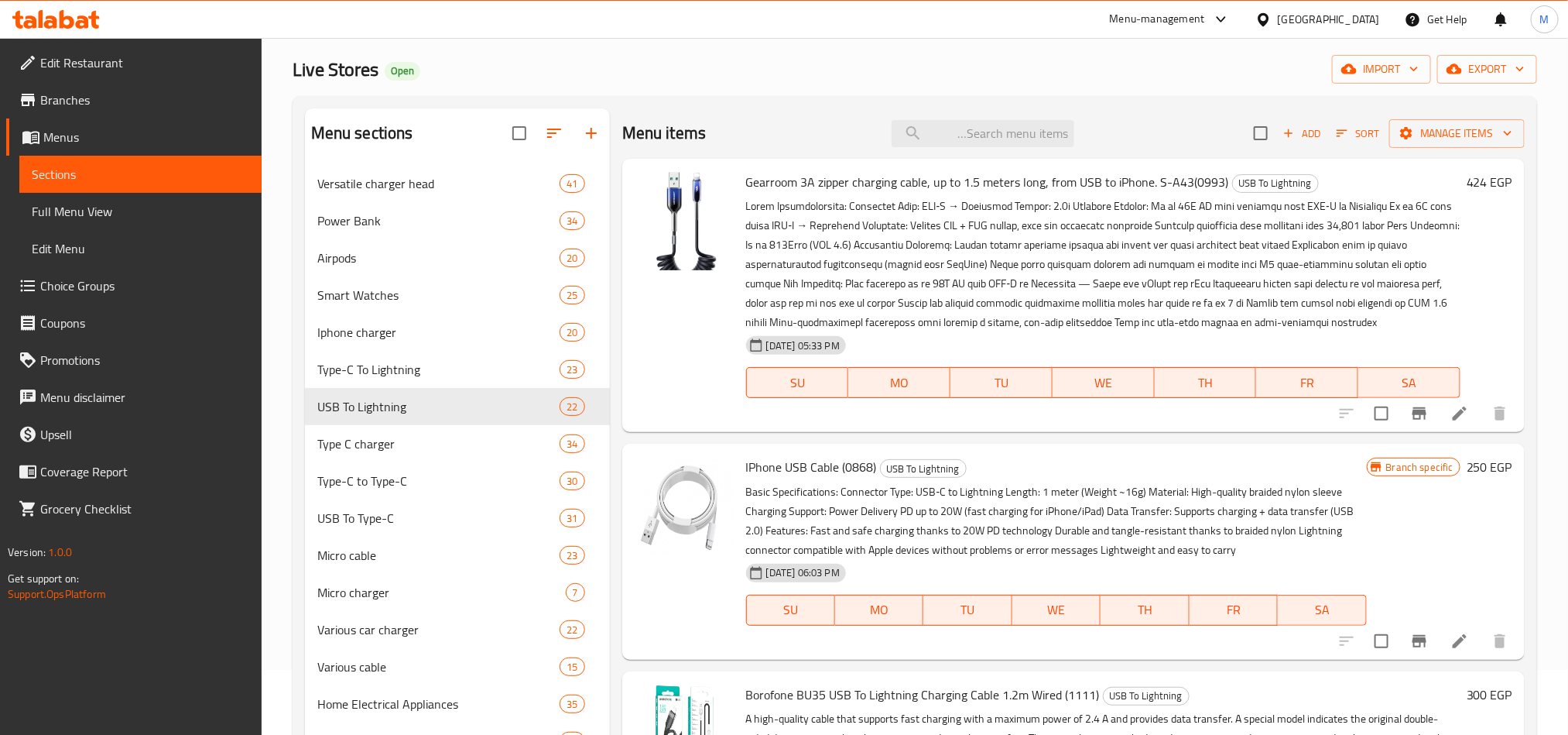
scroll to position [0, 0]
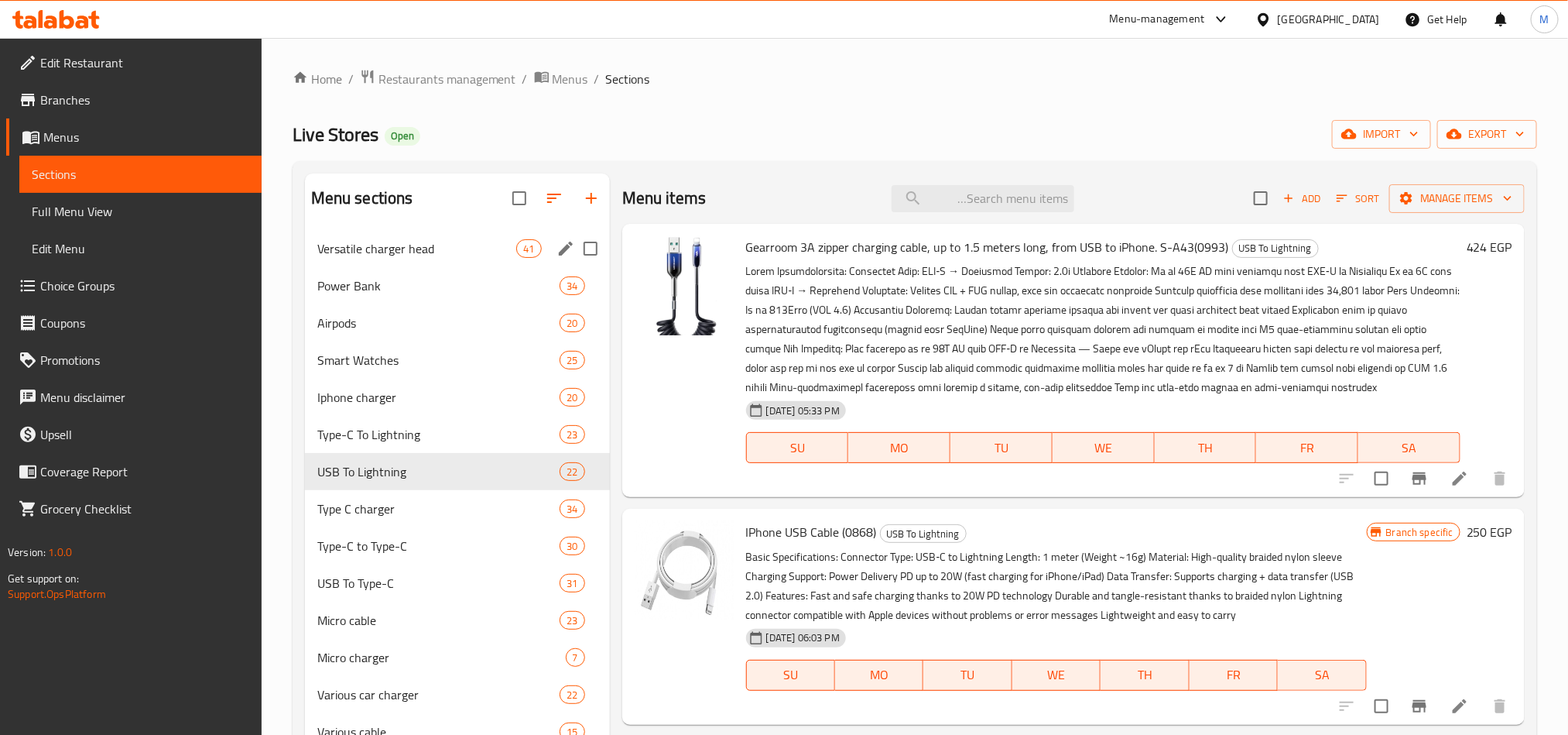
click at [423, 256] on span "Versatile charger head" at bounding box center [417, 248] width 200 height 18
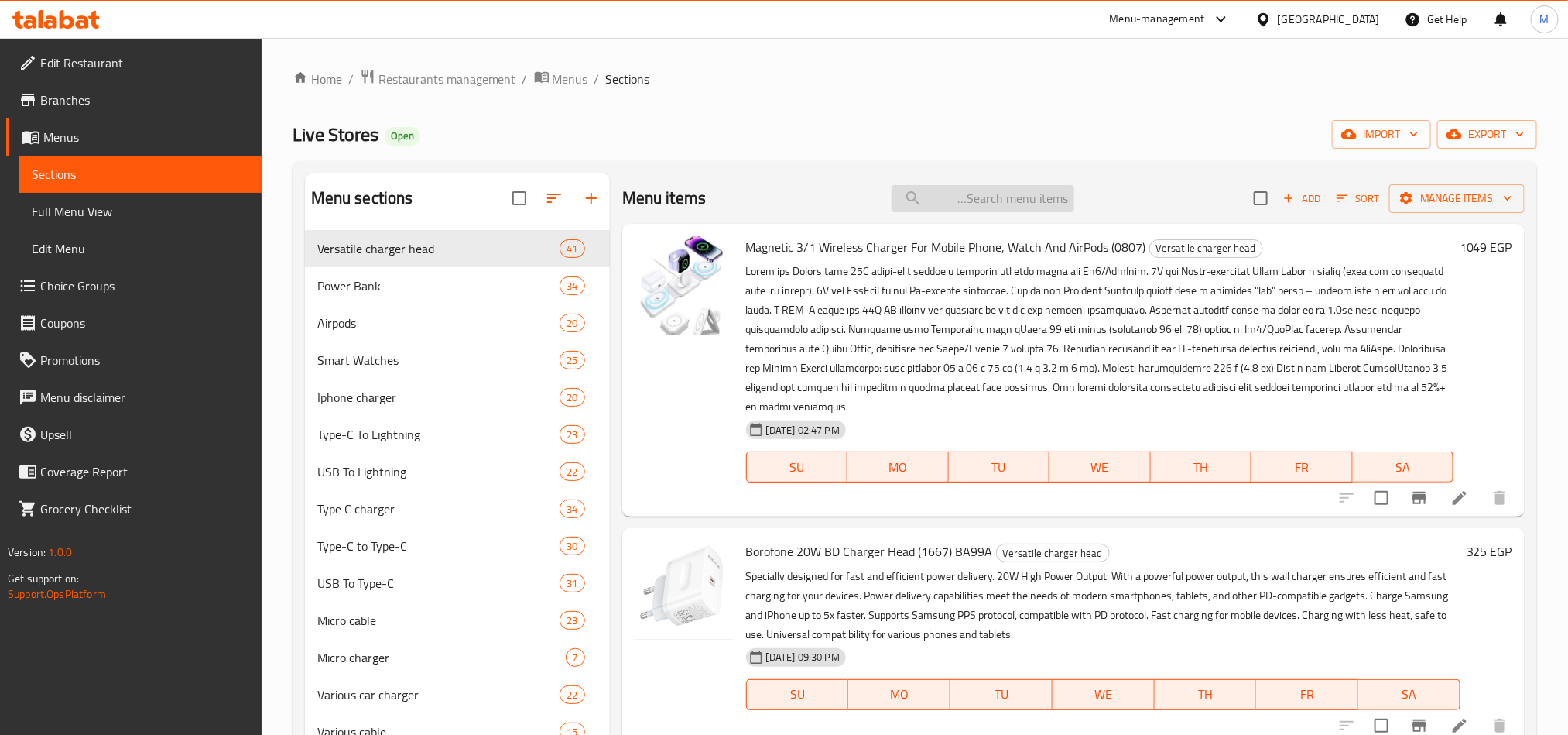
click at [955, 190] on input "search" at bounding box center [983, 198] width 182 height 27
paste input "تايب يس اىل اليتنينج 2 ر مت ٣٠ وات سينديم أم7"
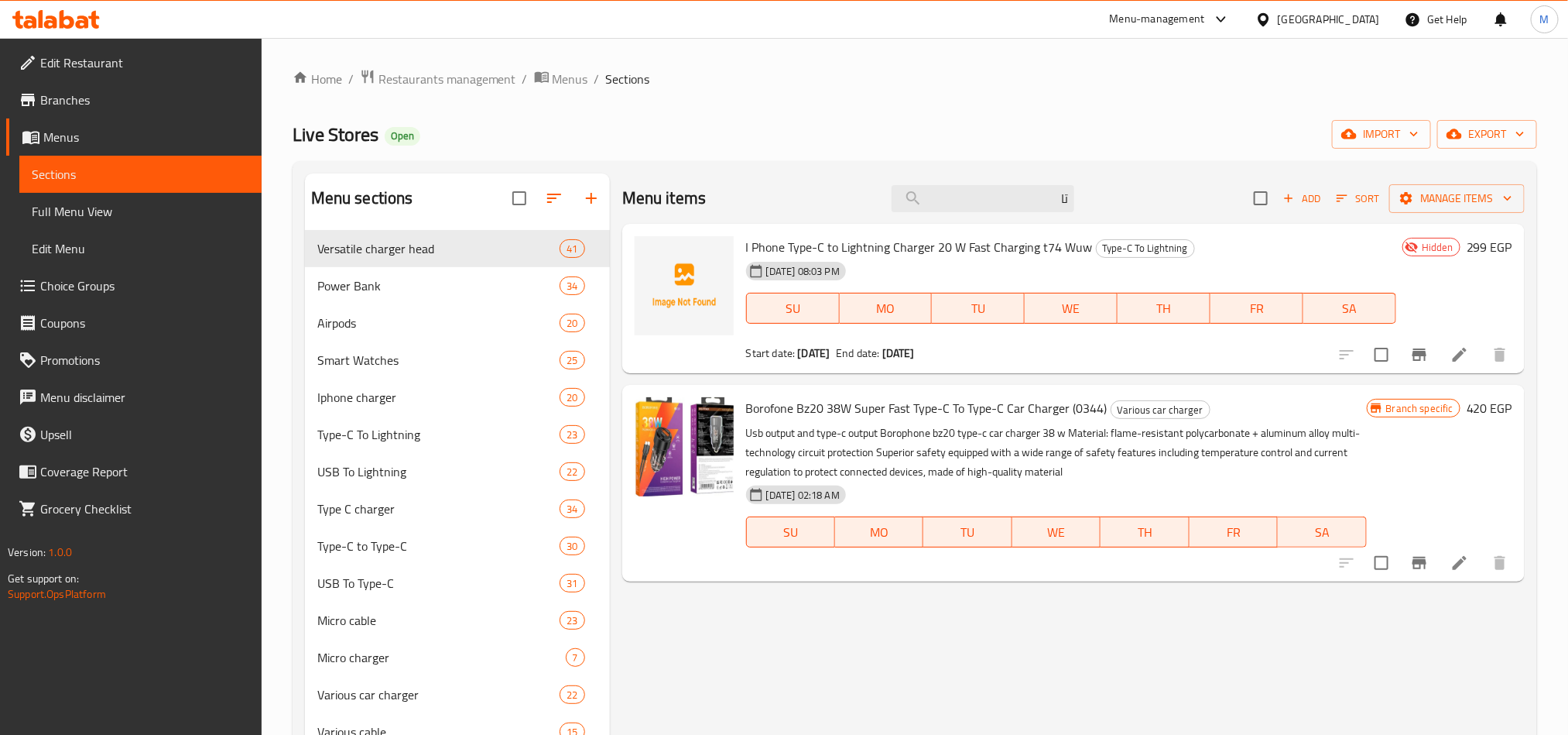
type input "ت"
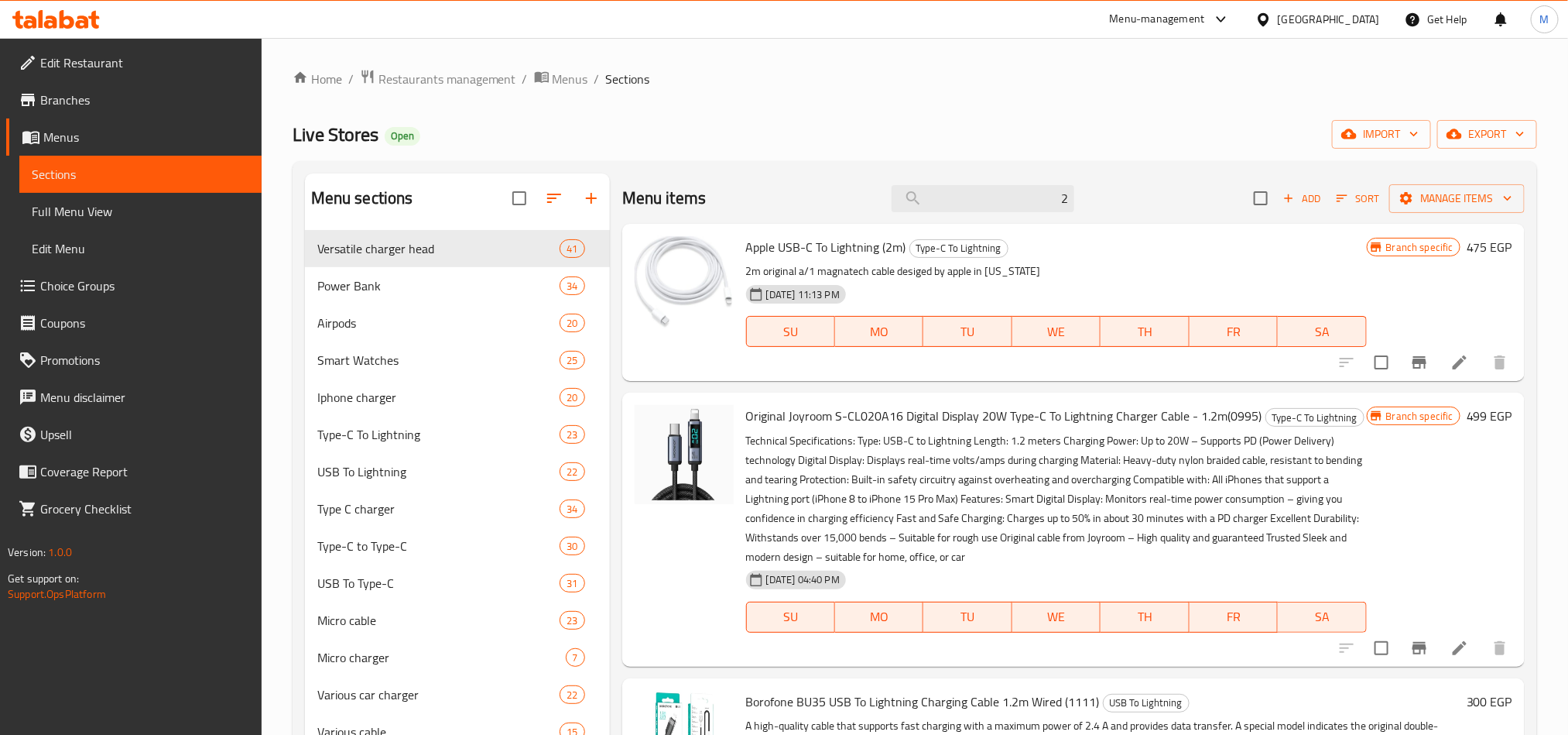
type input "2"
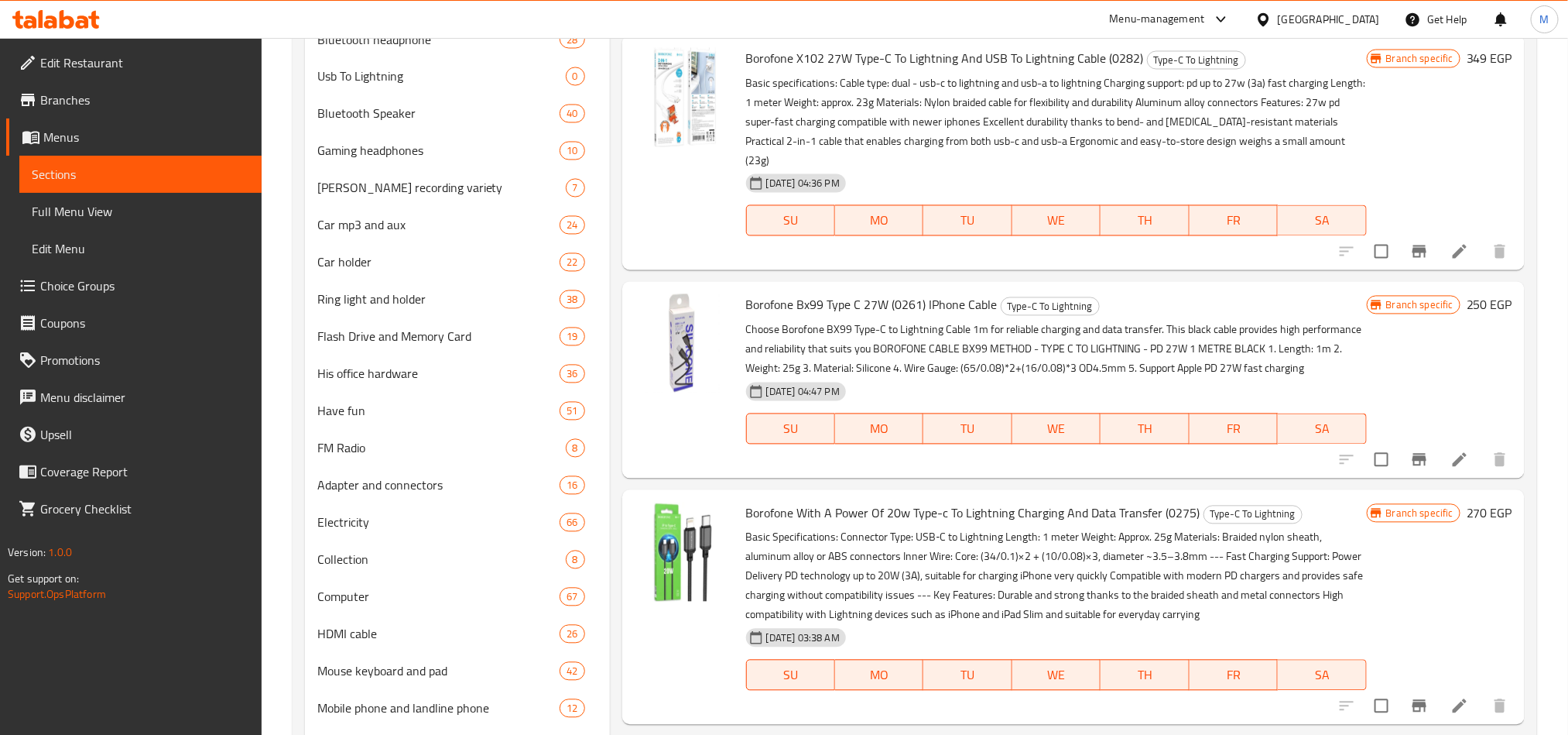
scroll to position [175, 0]
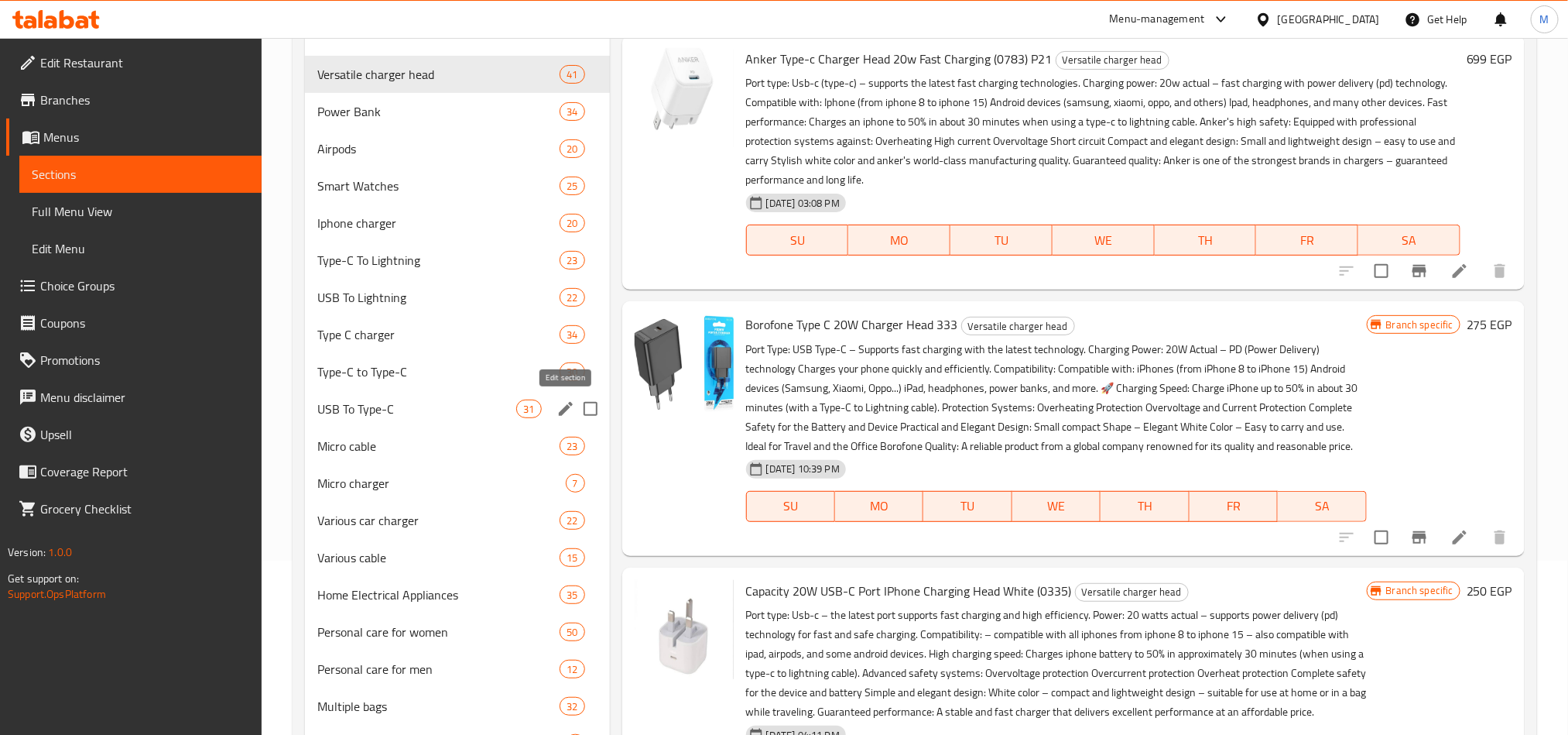
type input "t"
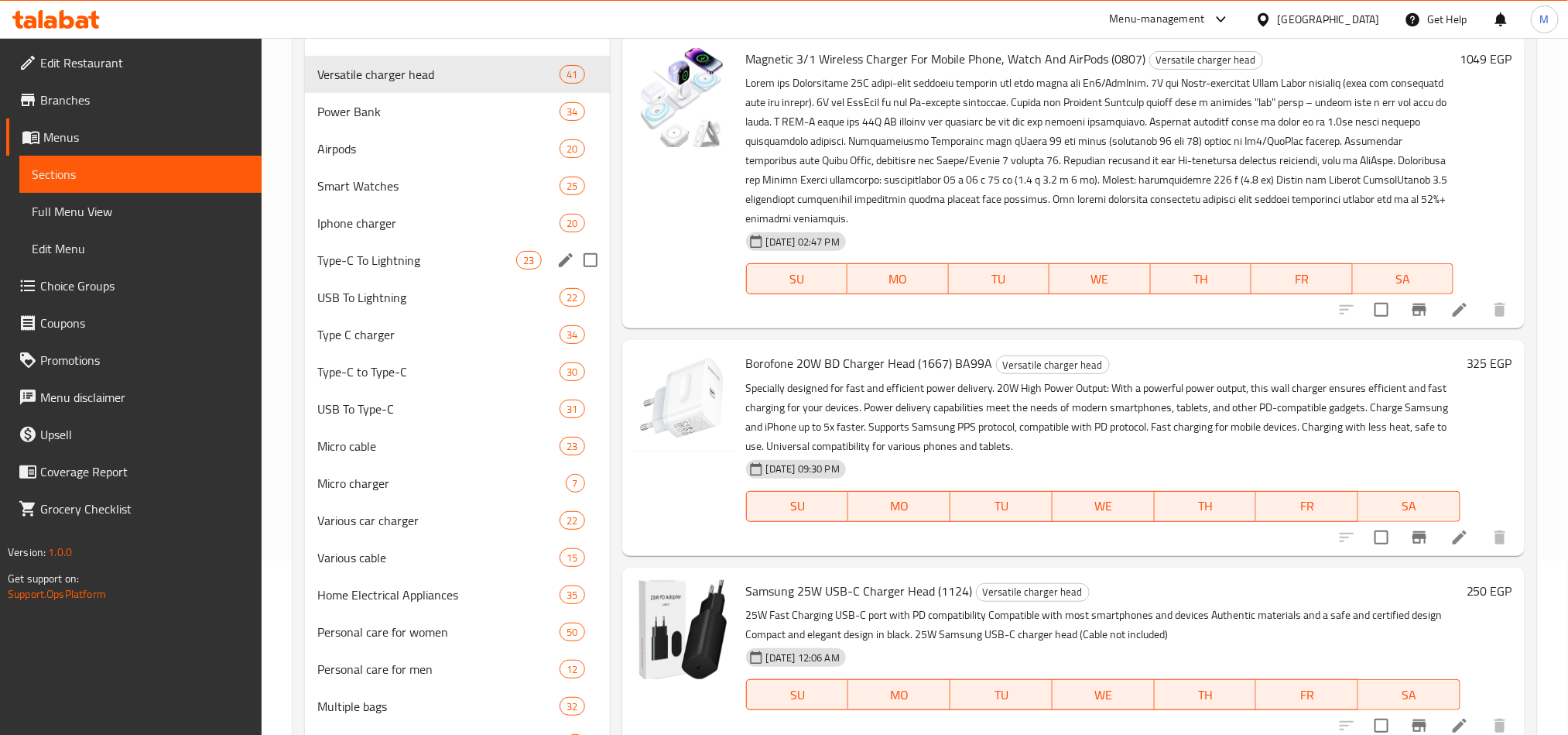
click at [392, 265] on span "Type-C To Lightning" at bounding box center [417, 259] width 200 height 18
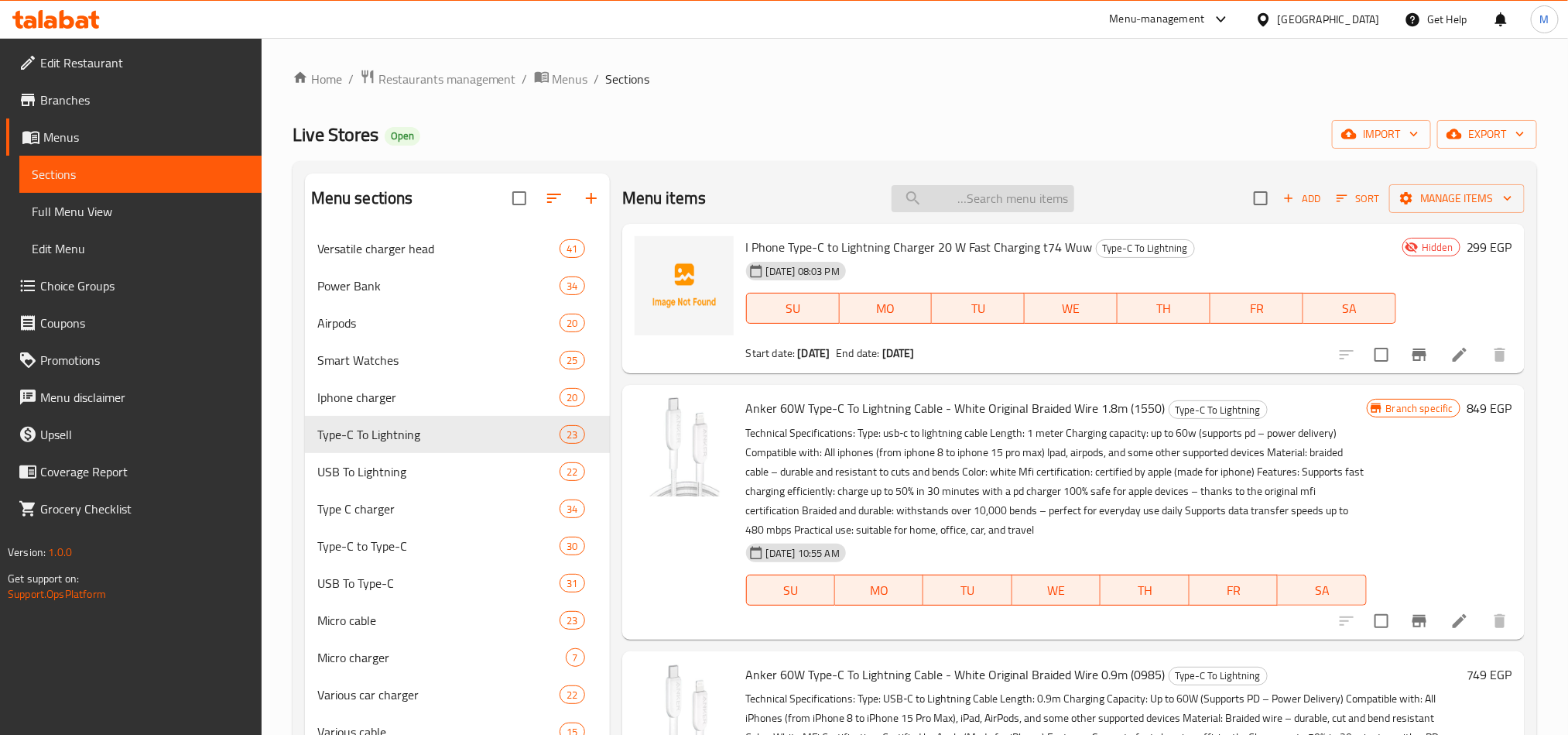
click at [1016, 211] on input "search" at bounding box center [983, 198] width 182 height 27
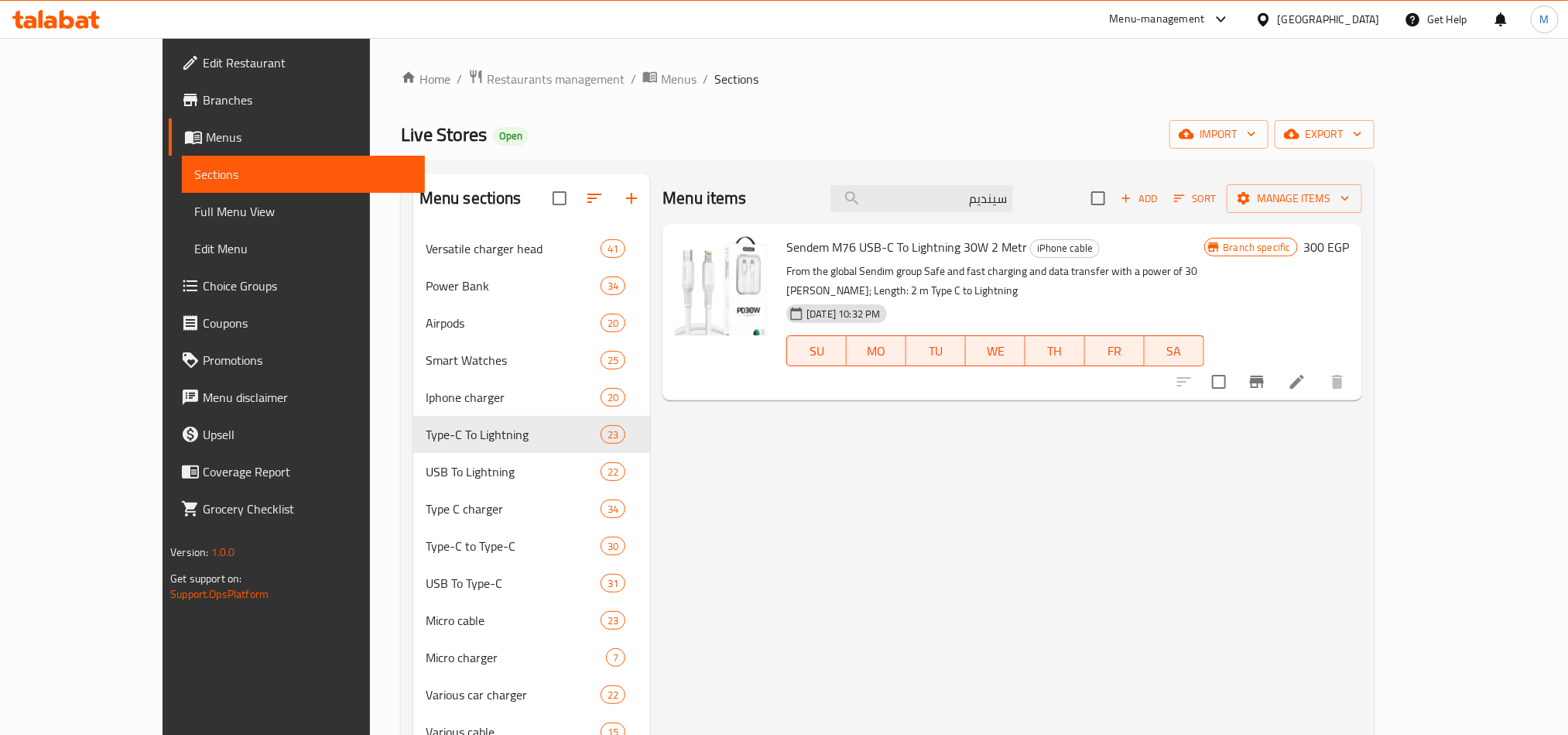
type input "سينديم"
click at [1276, 363] on button "Branch-specific-item" at bounding box center [1257, 381] width 37 height 37
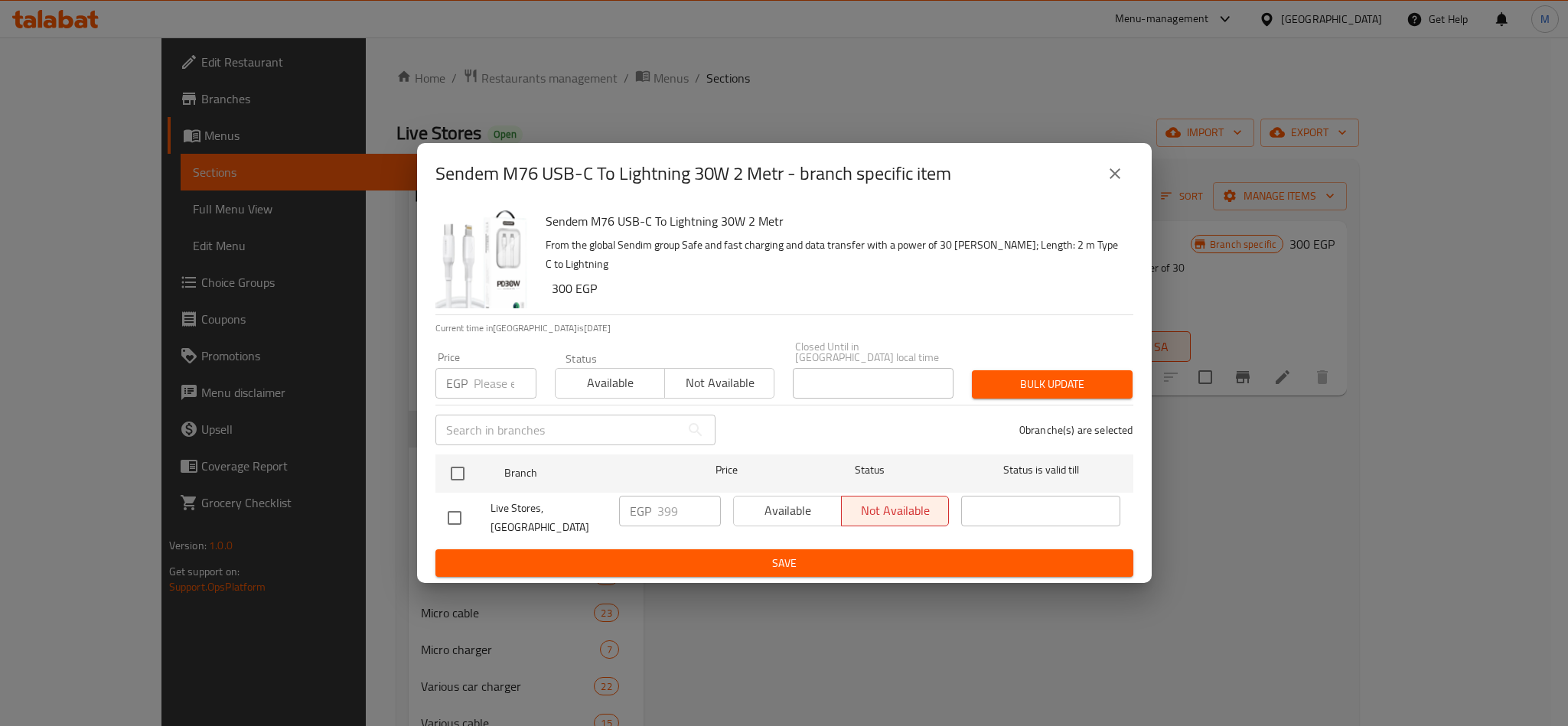
click at [1117, 179] on icon "close" at bounding box center [1114, 173] width 18 height 18
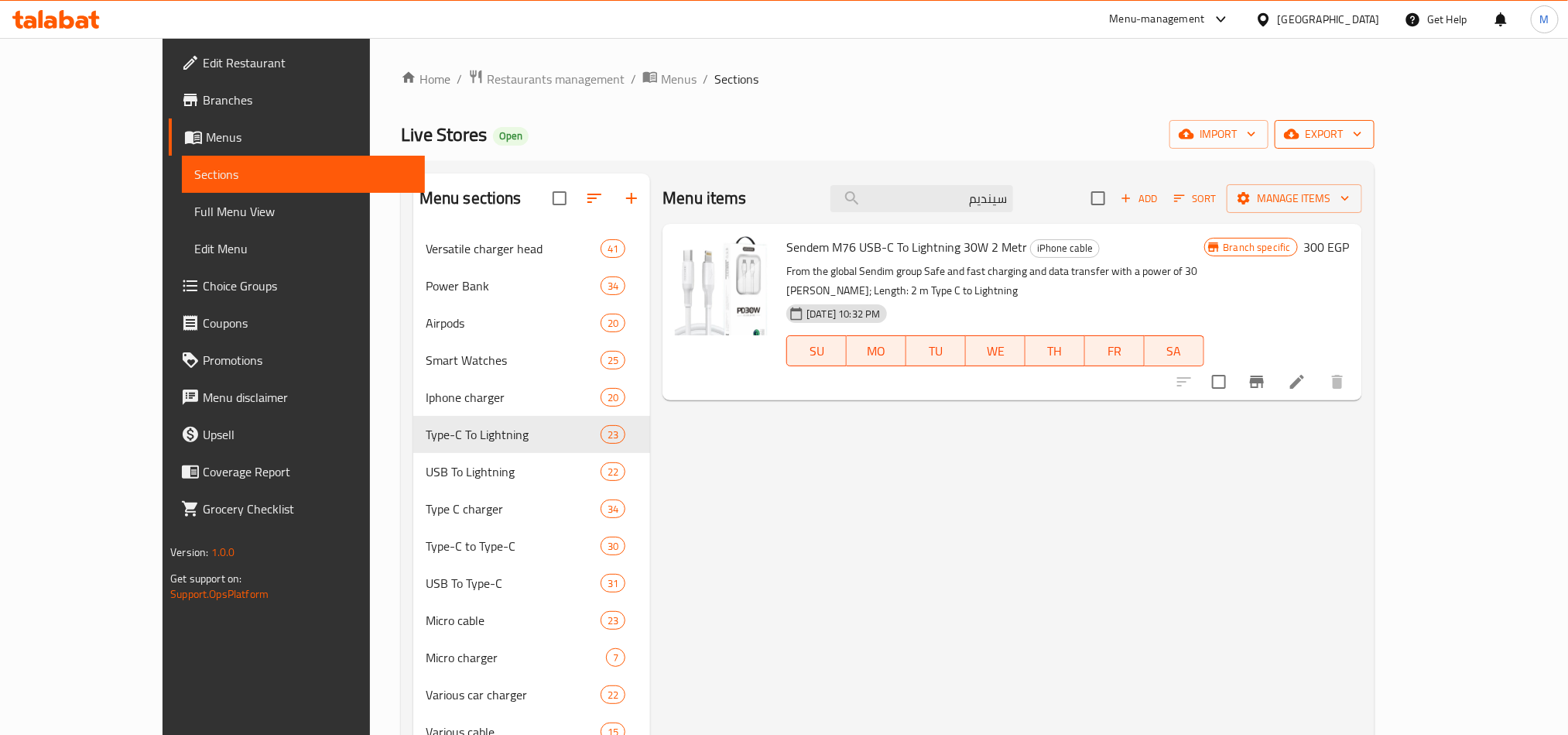
click at [1362, 135] on span "export" at bounding box center [1324, 134] width 75 height 19
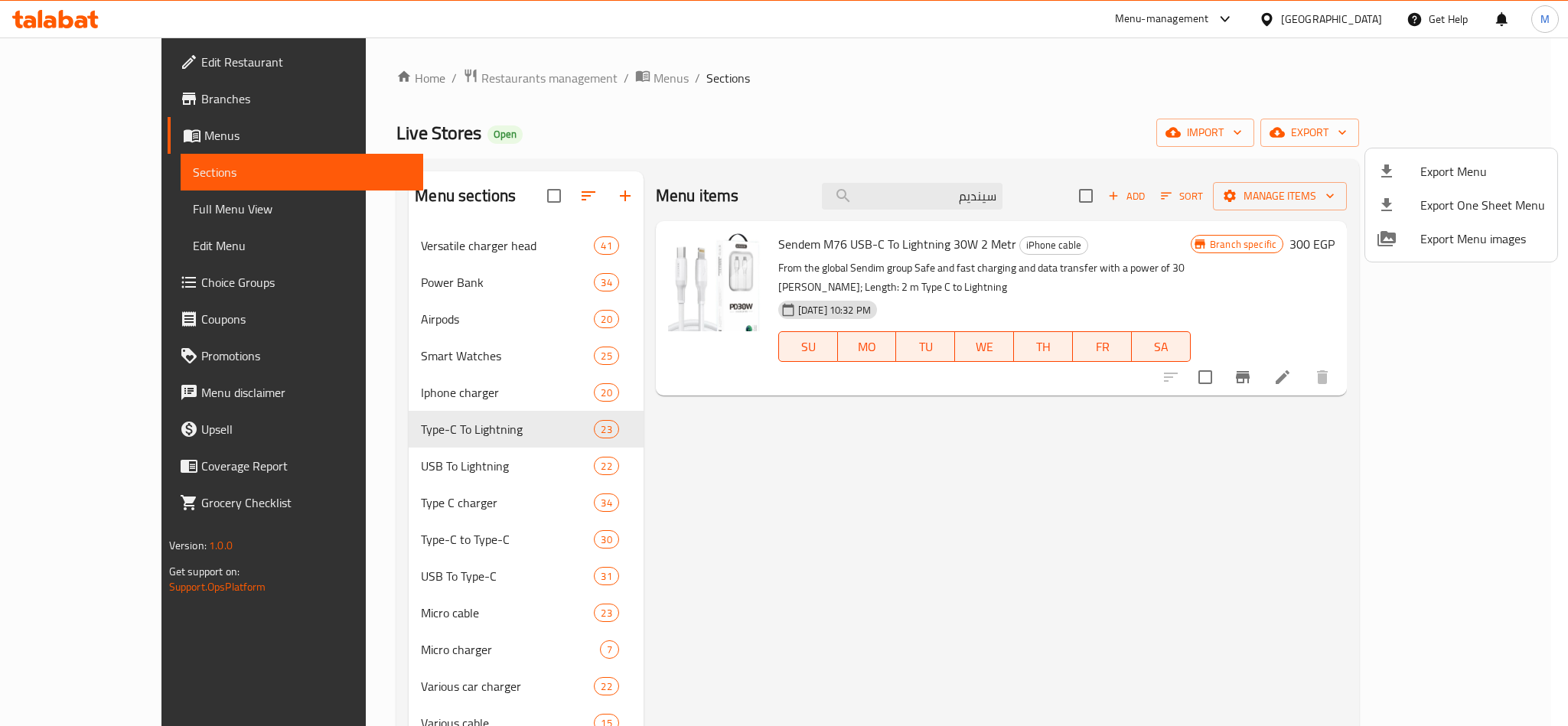
click at [1458, 168] on span "Export Menu" at bounding box center [1483, 171] width 125 height 18
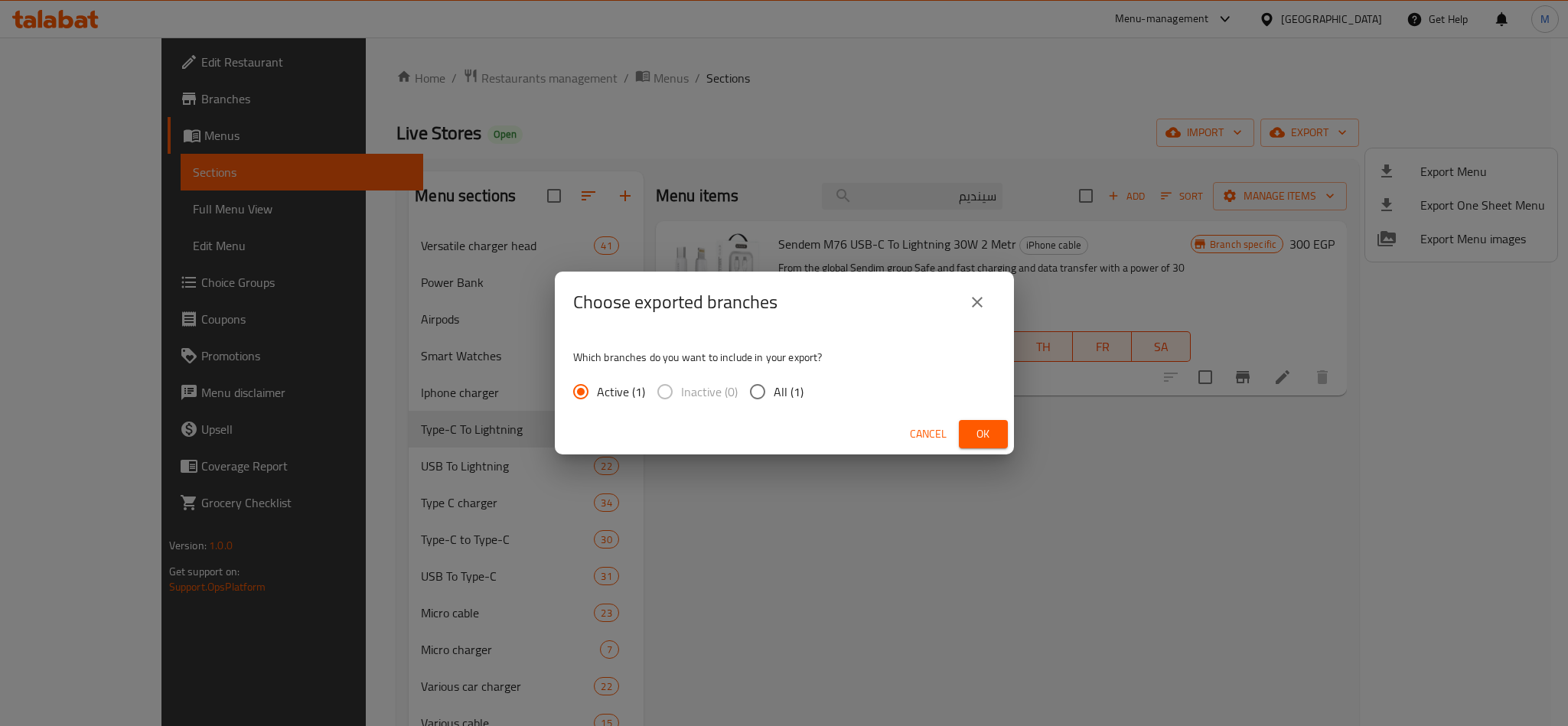
drag, startPoint x: 772, startPoint y: 390, endPoint x: 834, endPoint y: 413, distance: 66.1
click at [770, 390] on input "All (1)" at bounding box center [758, 392] width 32 height 32
radio input "true"
click at [984, 438] on span "Ok" at bounding box center [984, 434] width 25 height 19
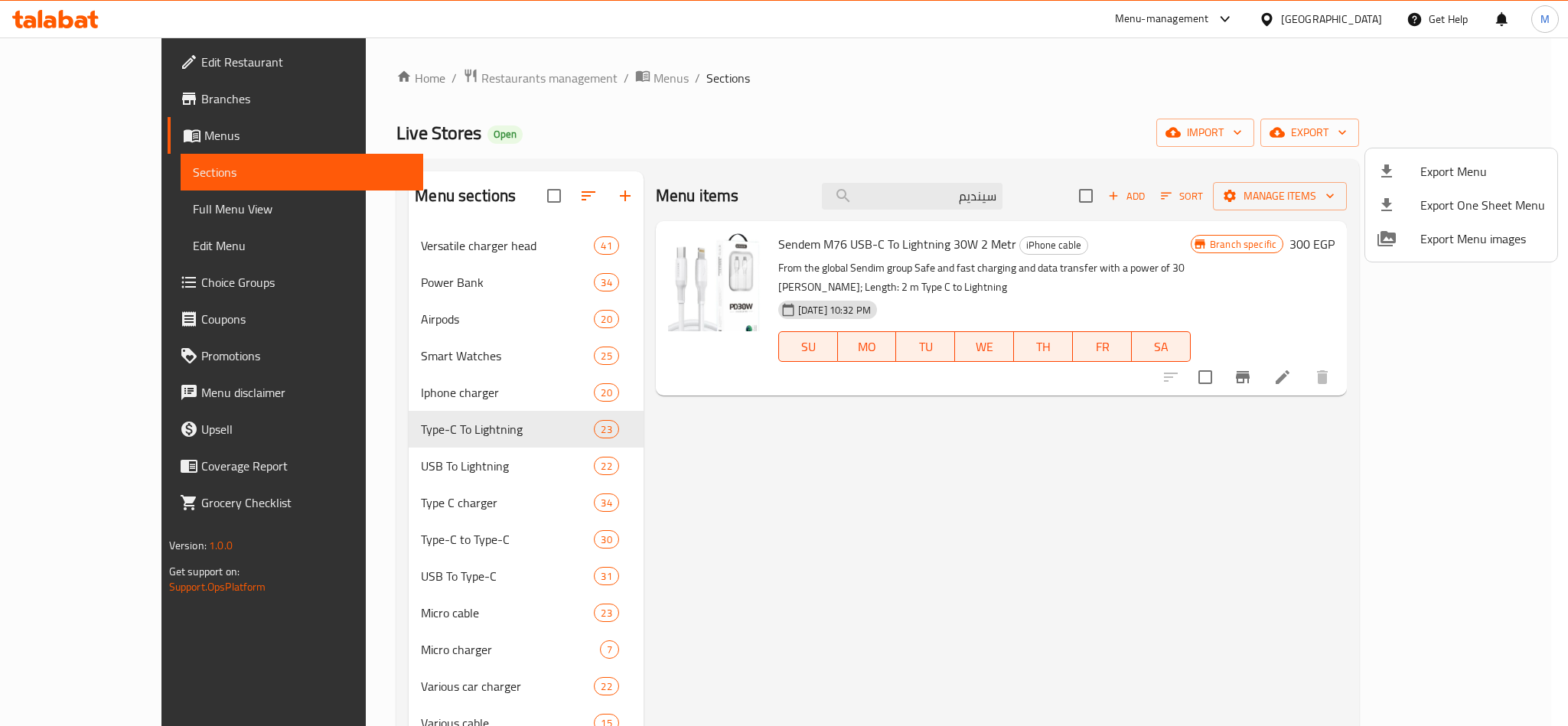
drag, startPoint x: 964, startPoint y: 237, endPoint x: 973, endPoint y: 243, distance: 10.8
click at [964, 237] on div at bounding box center [784, 363] width 1568 height 726
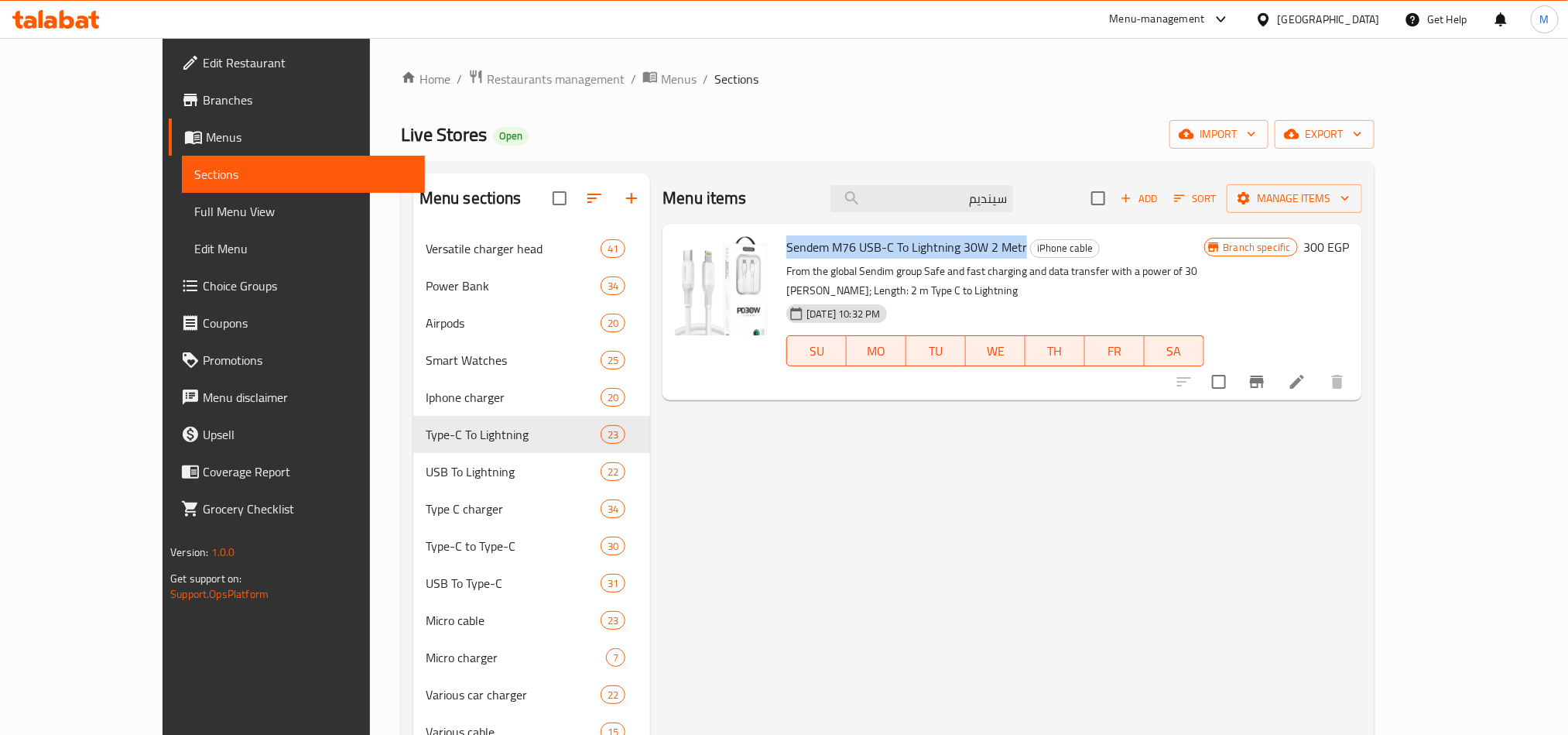
drag, startPoint x: 983, startPoint y: 247, endPoint x: 744, endPoint y: 249, distance: 239.0
click at [781, 249] on div "Sendem M76 USB-C To Lightning 30W 2 Metr iPhone cable From the global Sendim gr…" at bounding box center [995, 312] width 430 height 164
copy span "Sendem M76 USB-C To Lightning 30W 2 Metr"
click at [965, 189] on input "سينديم" at bounding box center [921, 198] width 182 height 27
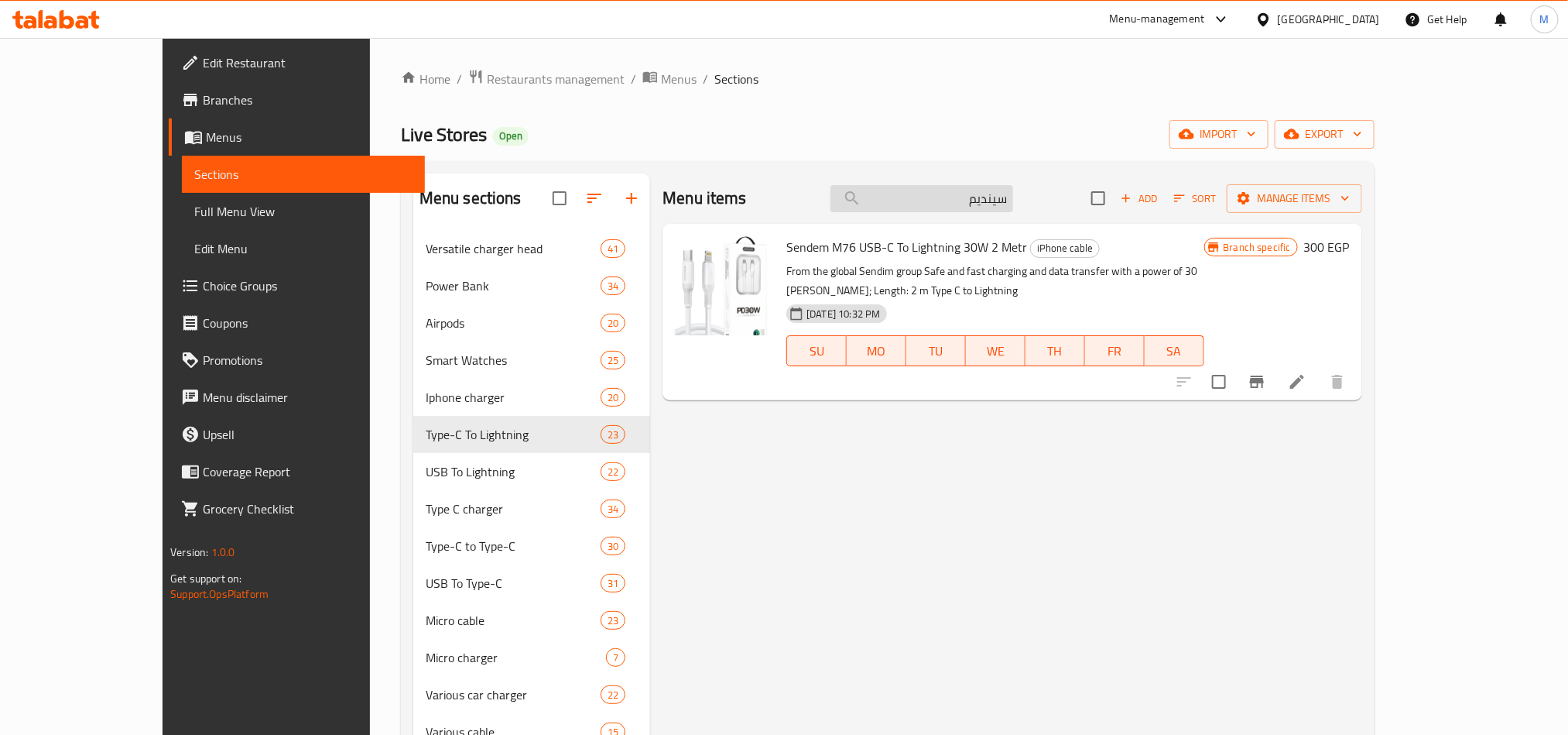
paste input "شحن ونقل بيانات بقوه ٢٠ وات تايب س ل اليتينج من [GEOGRAPHIC_DATA]."
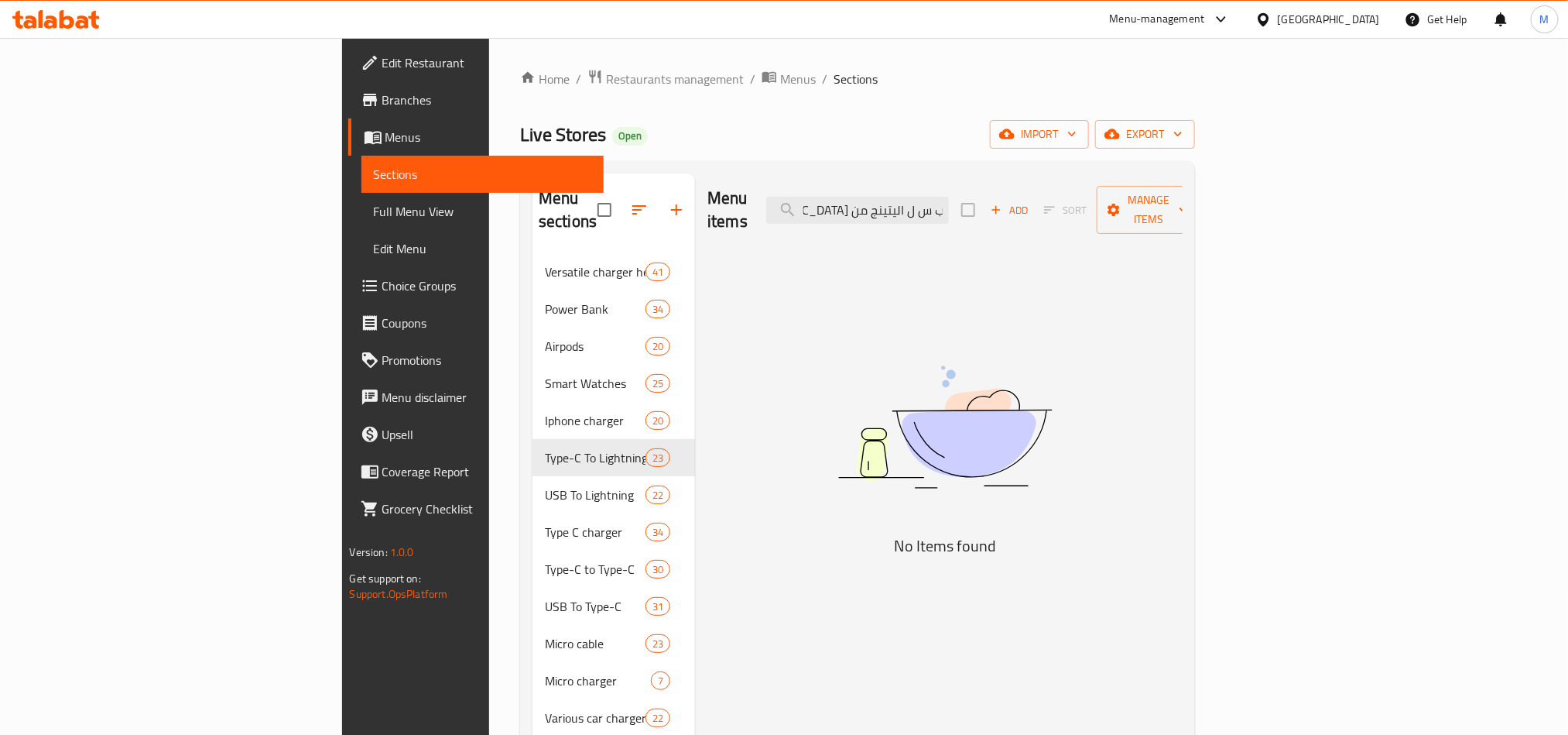
scroll to position [0, -163]
click at [949, 201] on input "شحن ونقل بيانات بقوه ٢٠ وات تايب س ل اليتينج من [GEOGRAPHIC_DATA]" at bounding box center [857, 209] width 182 height 27
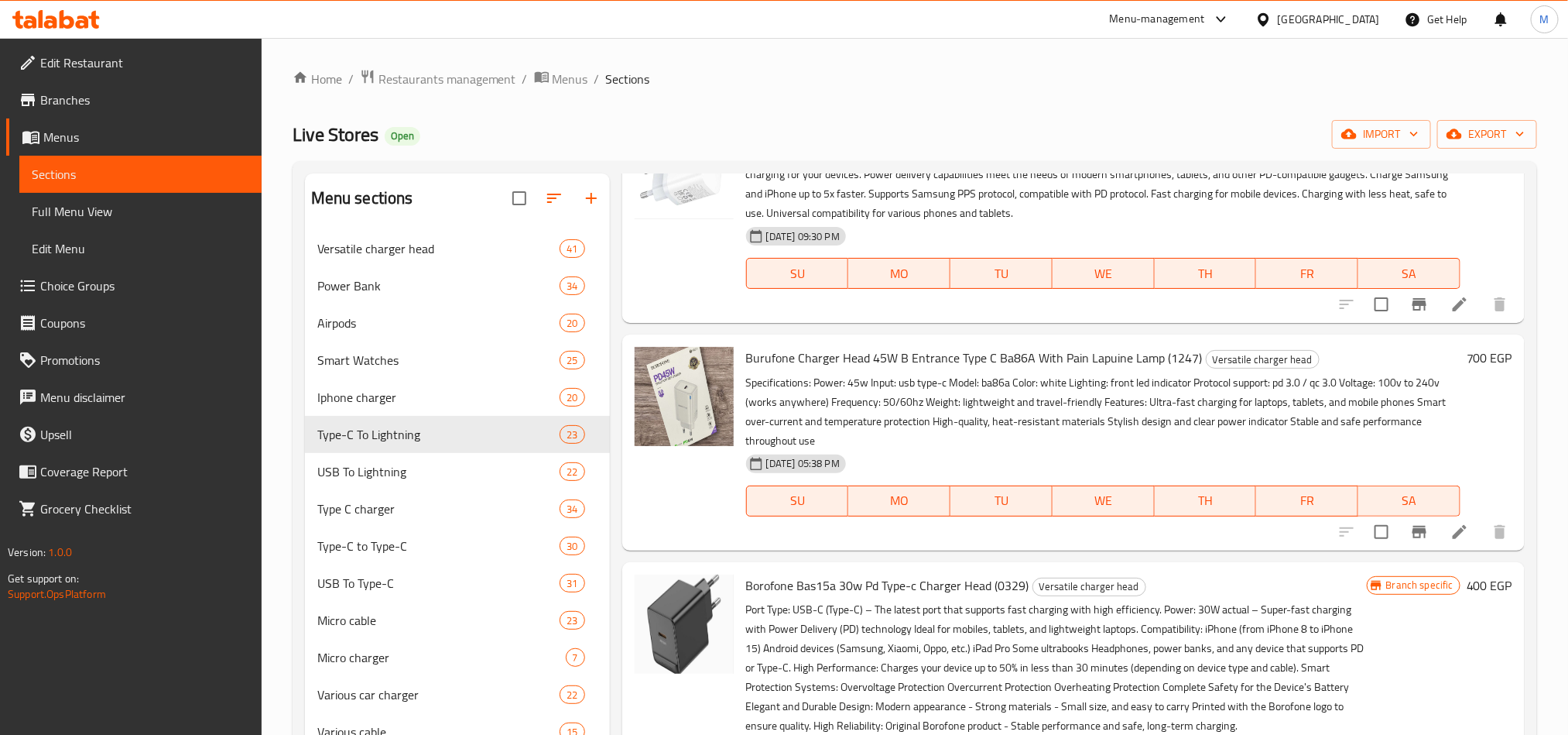
scroll to position [0, 0]
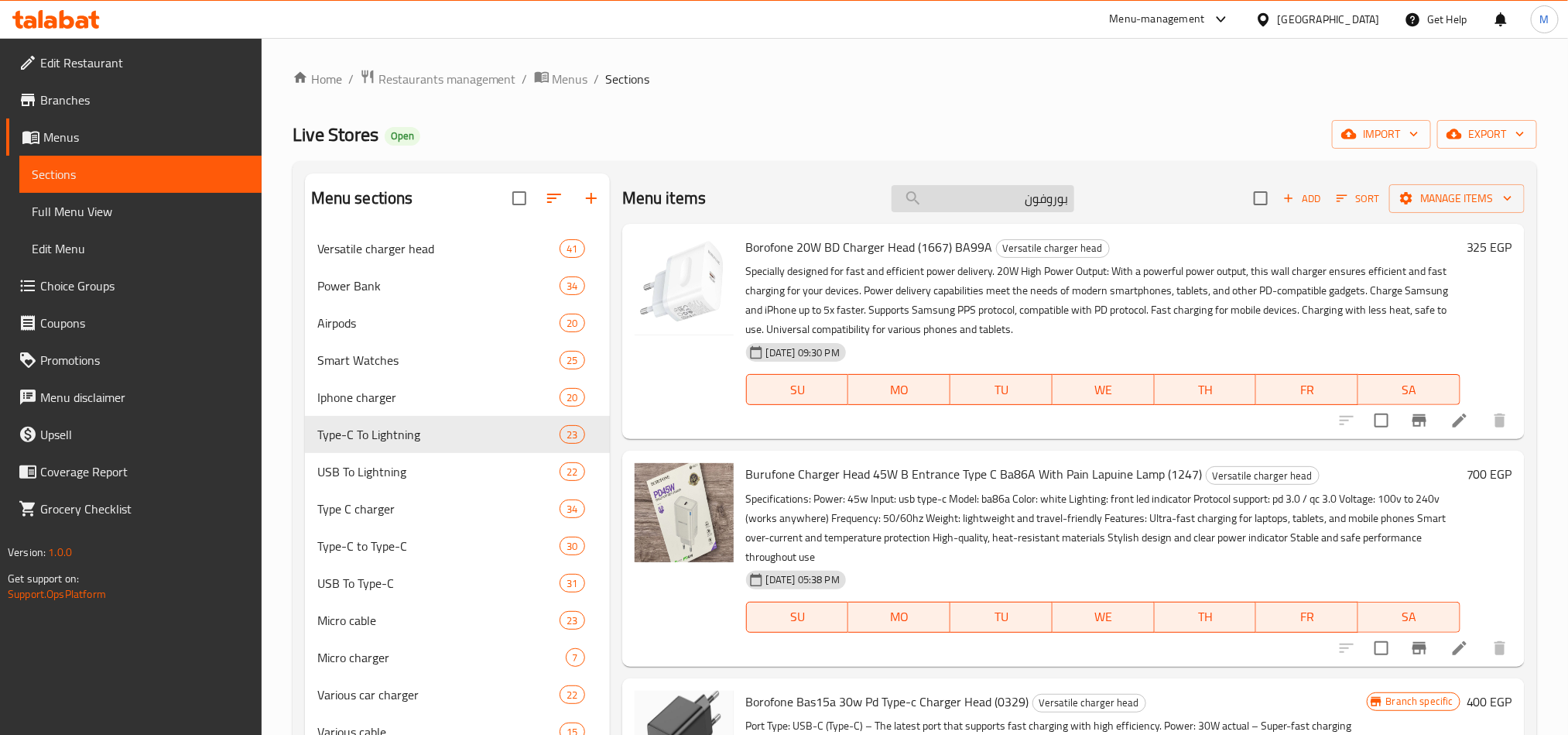
click at [946, 205] on input "بوروفون" at bounding box center [983, 198] width 182 height 27
paste input "شحن ونقل بيانات بقوه ٢٠ وات تايب س ل اليتينج من [GEOGRAPHIC_DATA]."
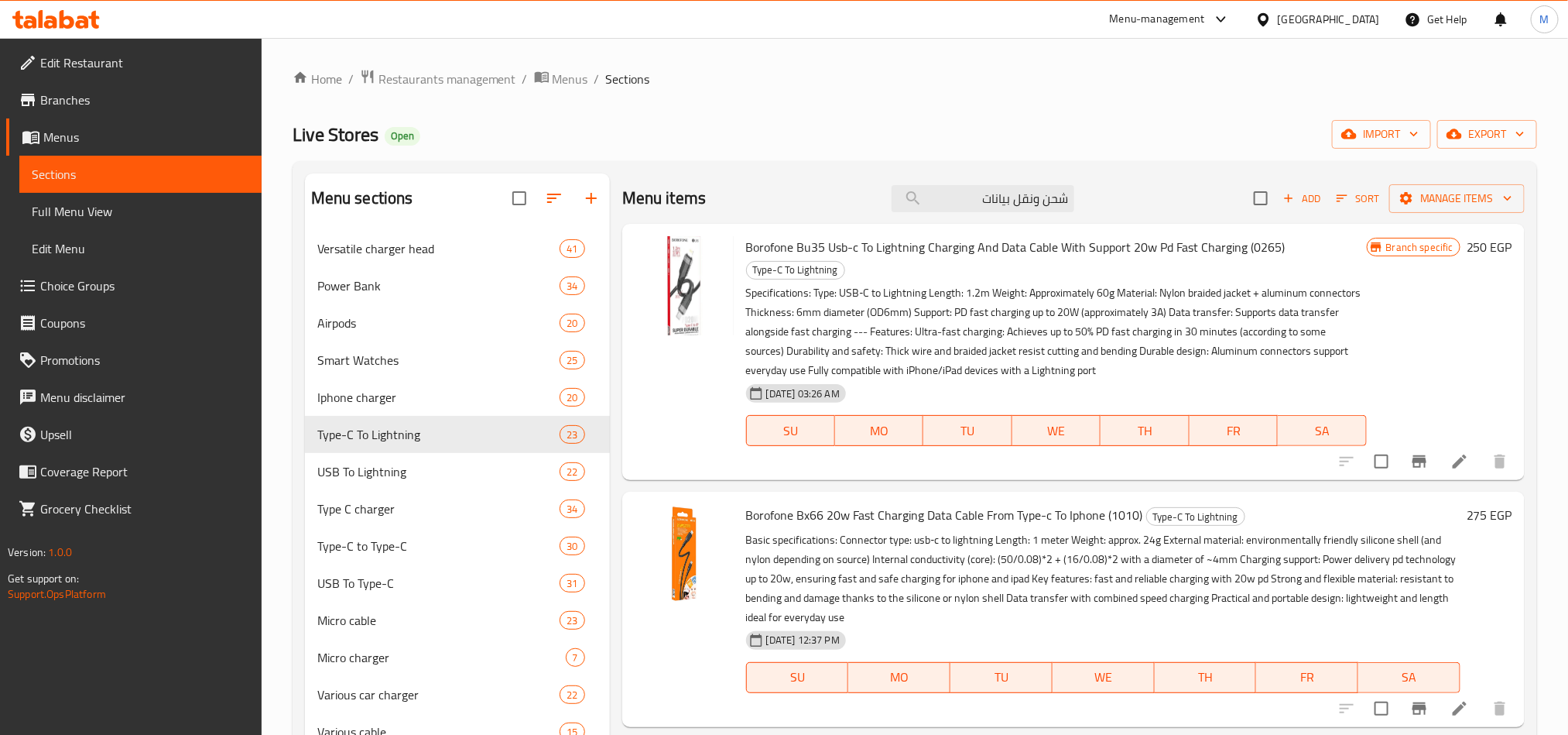
click at [825, 132] on div "Live Stores Open import export" at bounding box center [915, 134] width 1245 height 29
click at [962, 203] on input "شحن ونقل بيانات" at bounding box center [983, 198] width 182 height 27
drag, startPoint x: 795, startPoint y: 251, endPoint x: 743, endPoint y: 247, distance: 52.2
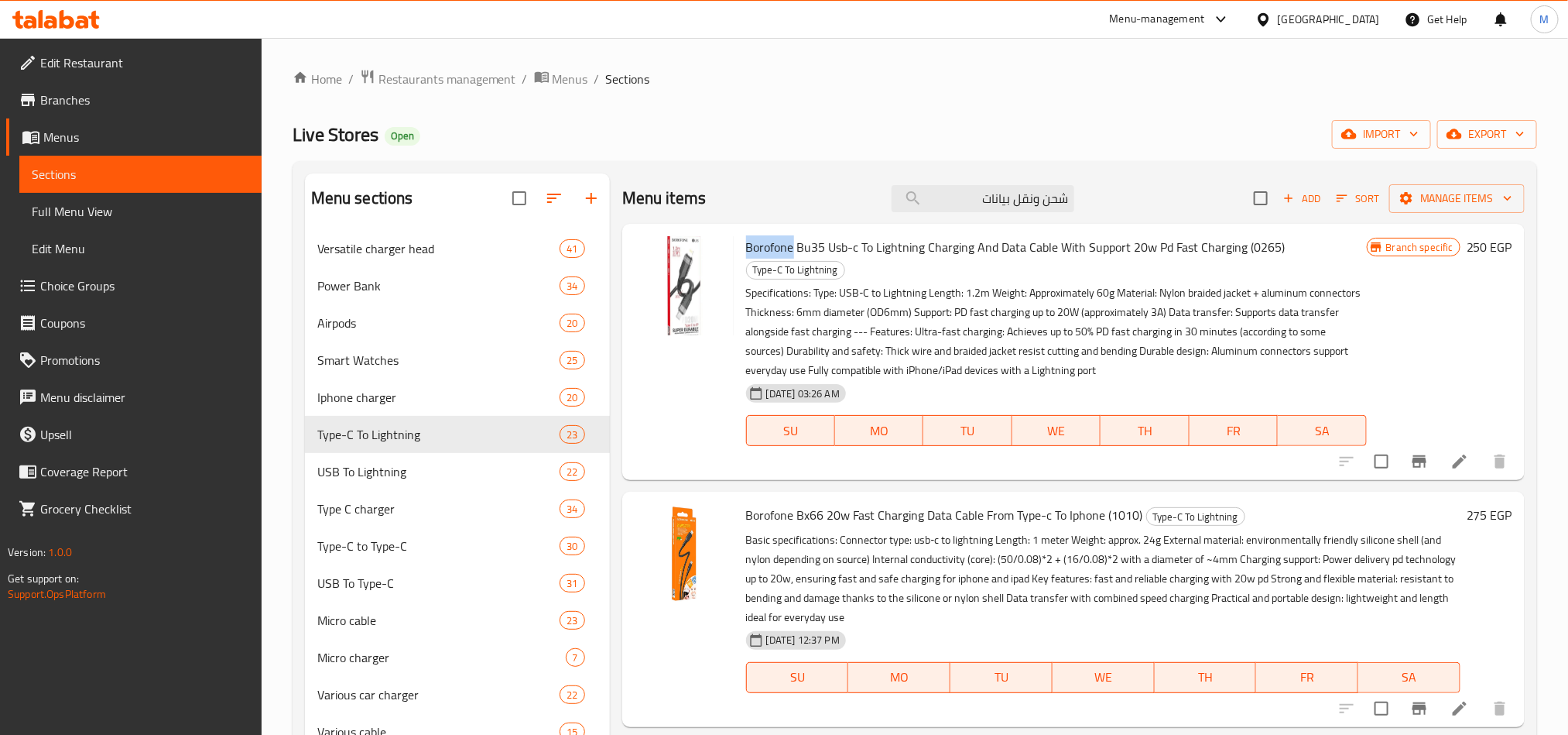
click at [743, 247] on div "Borofone Bu35 Usb-c To Lightning Charging And Data Cable With Support 20w Pd Fa…" at bounding box center [1056, 352] width 634 height 244
copy span "Borofone"
click at [995, 195] on input "شحن ونقل بيانات" at bounding box center [983, 198] width 182 height 27
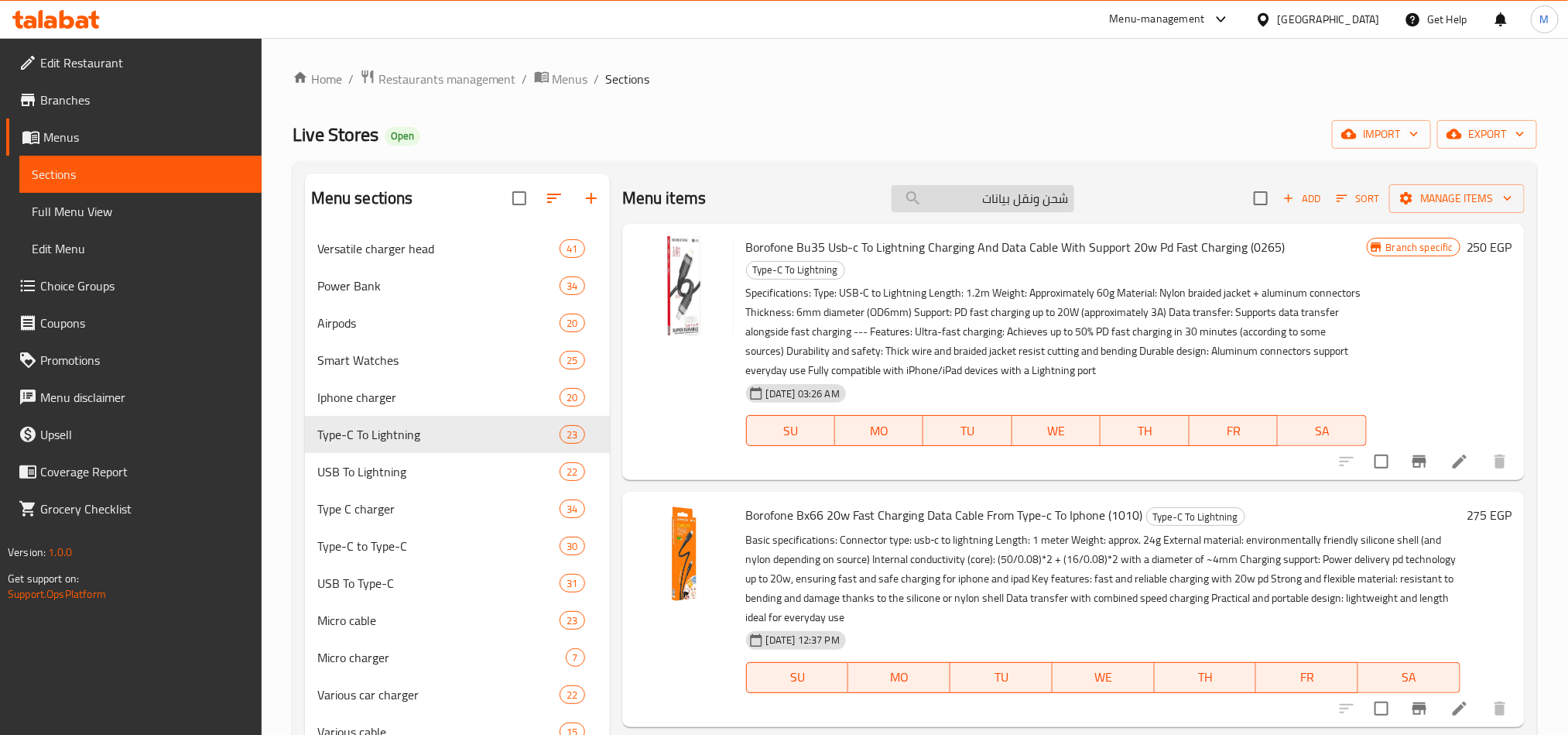
paste input "Borofone"
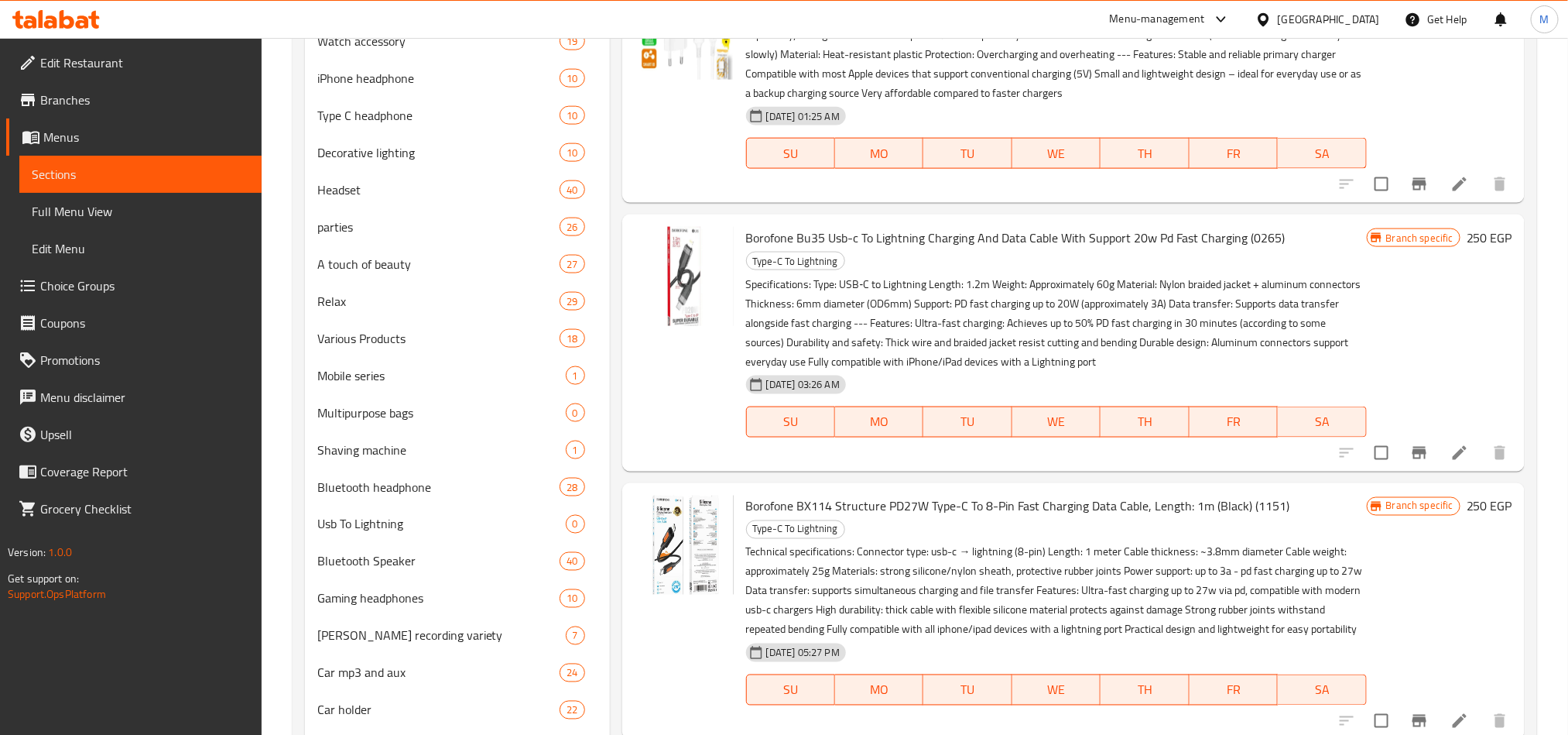
scroll to position [8671, 0]
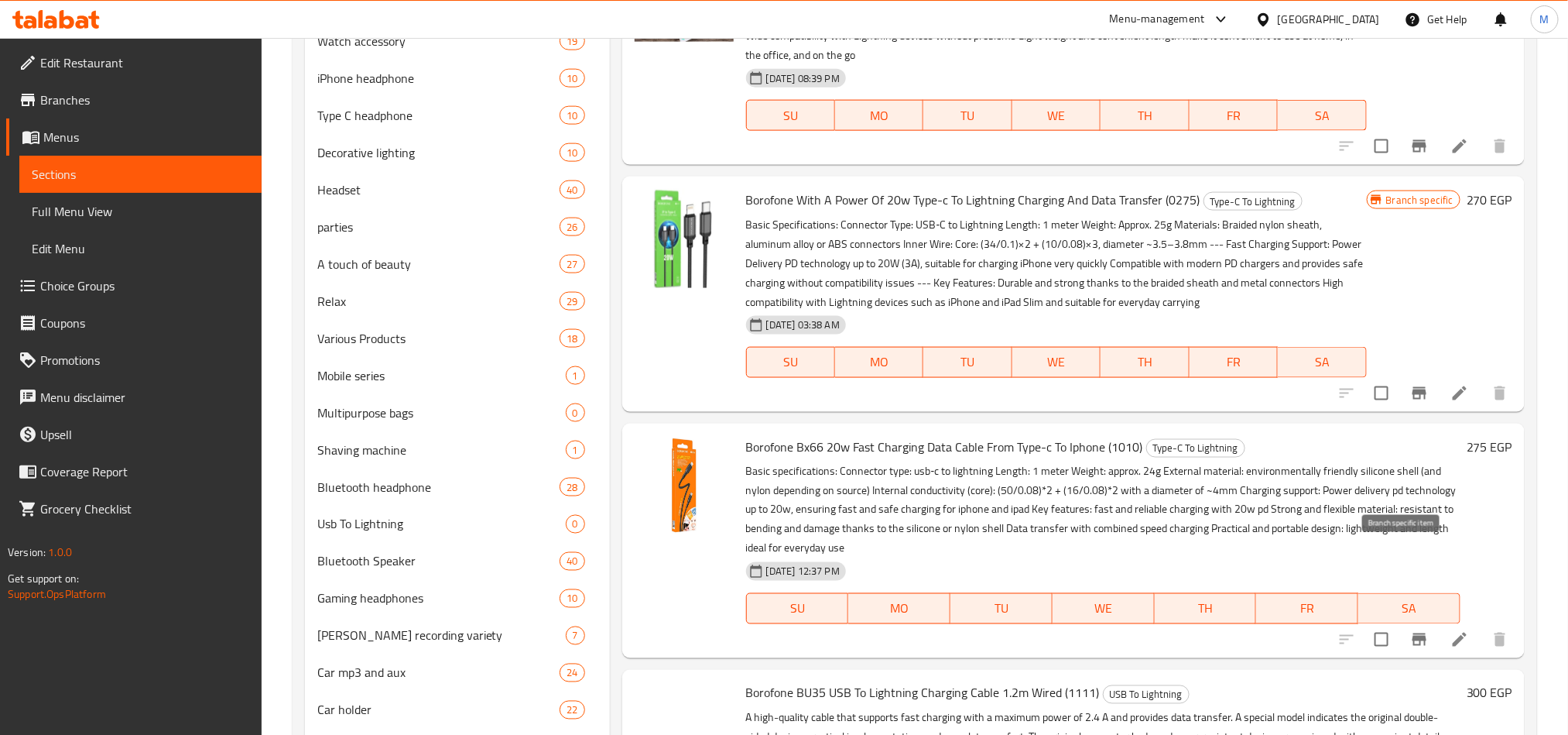
click at [1412, 399] on icon "Branch-specific-item" at bounding box center [1419, 393] width 14 height 12
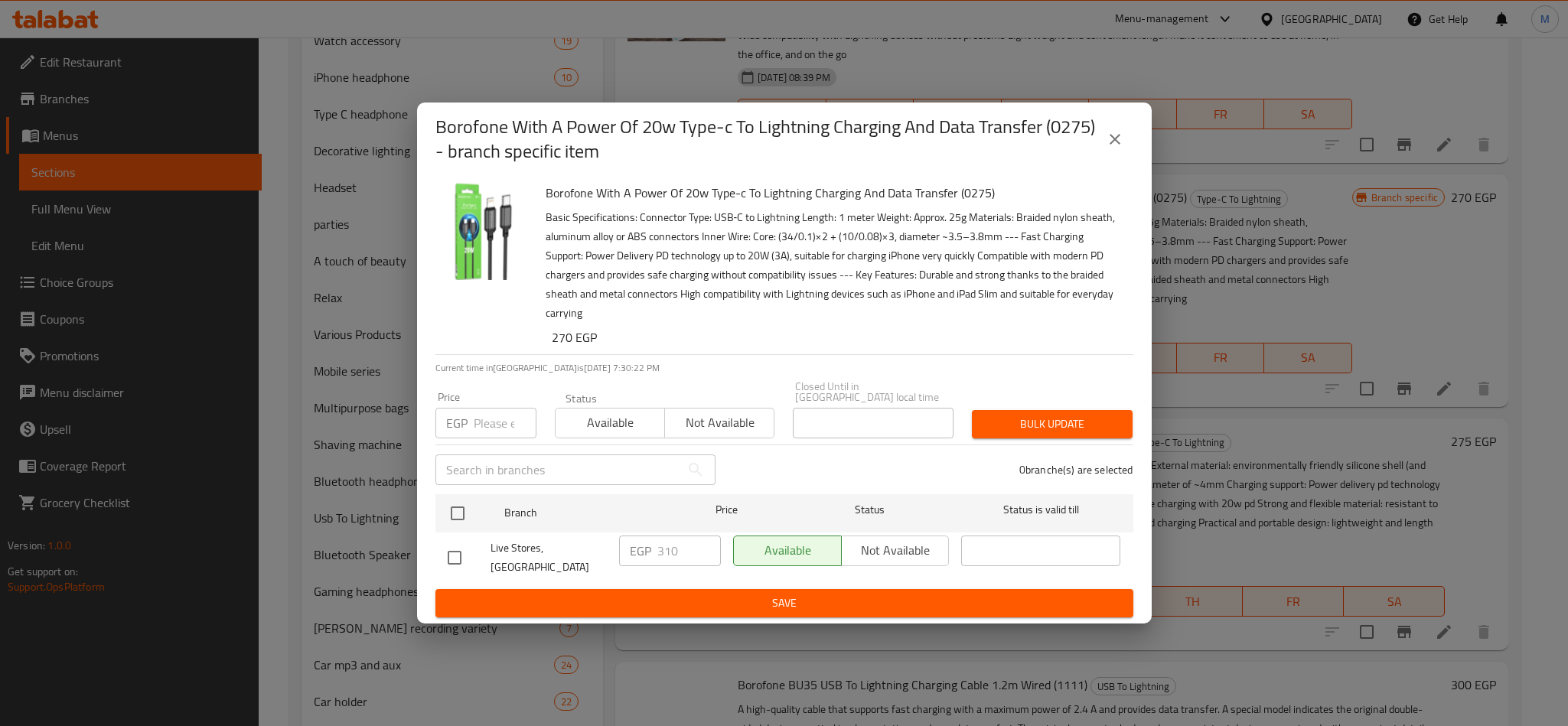
click at [1113, 149] on icon "close" at bounding box center [1114, 138] width 18 height 18
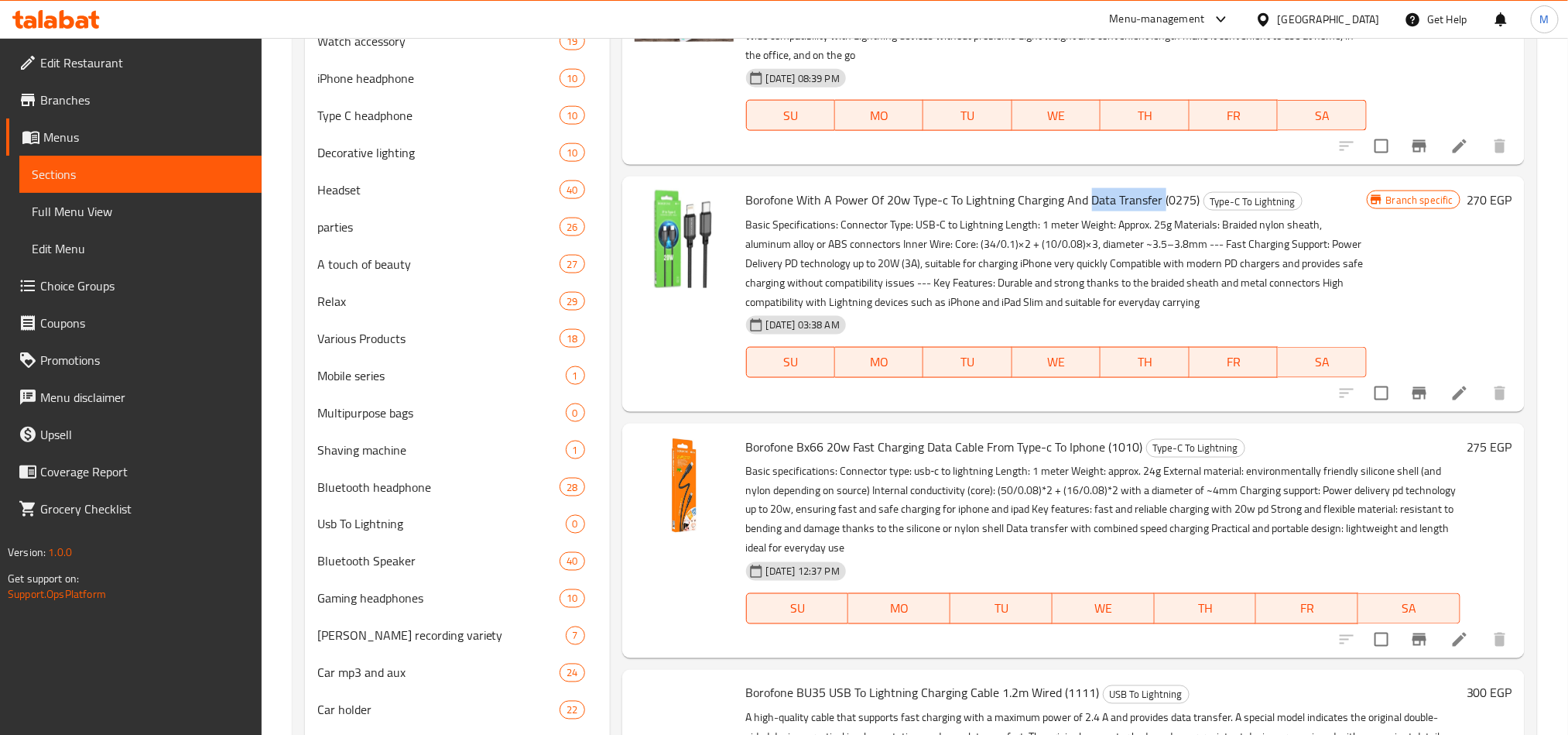
drag, startPoint x: 1160, startPoint y: 363, endPoint x: 1086, endPoint y: 368, distance: 74.2
click at [1086, 211] on span "Borofone With A Power Of 20w Type-c To Lightning Charging And Data Transfer (02…" at bounding box center [973, 200] width 455 height 23
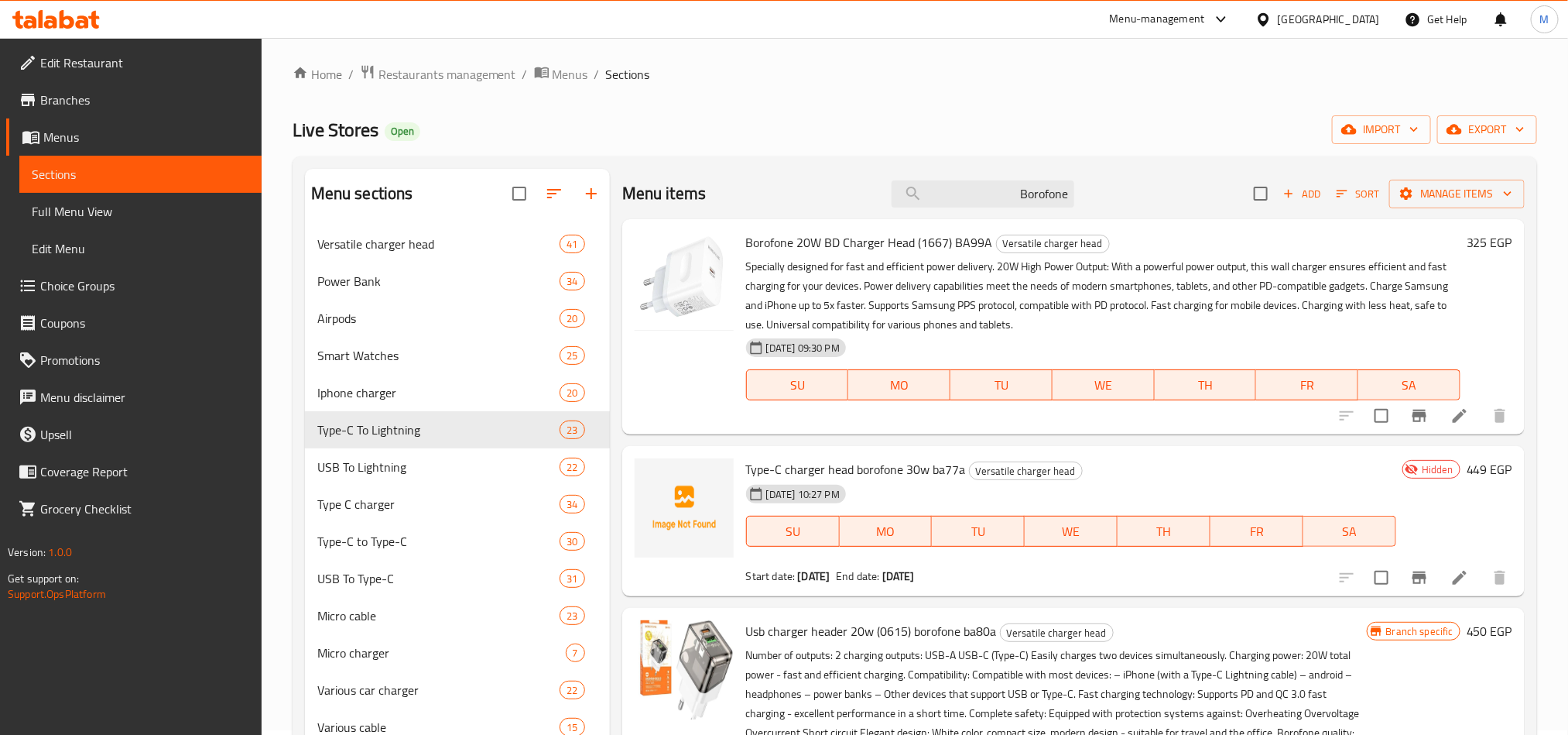
scroll to position [0, 0]
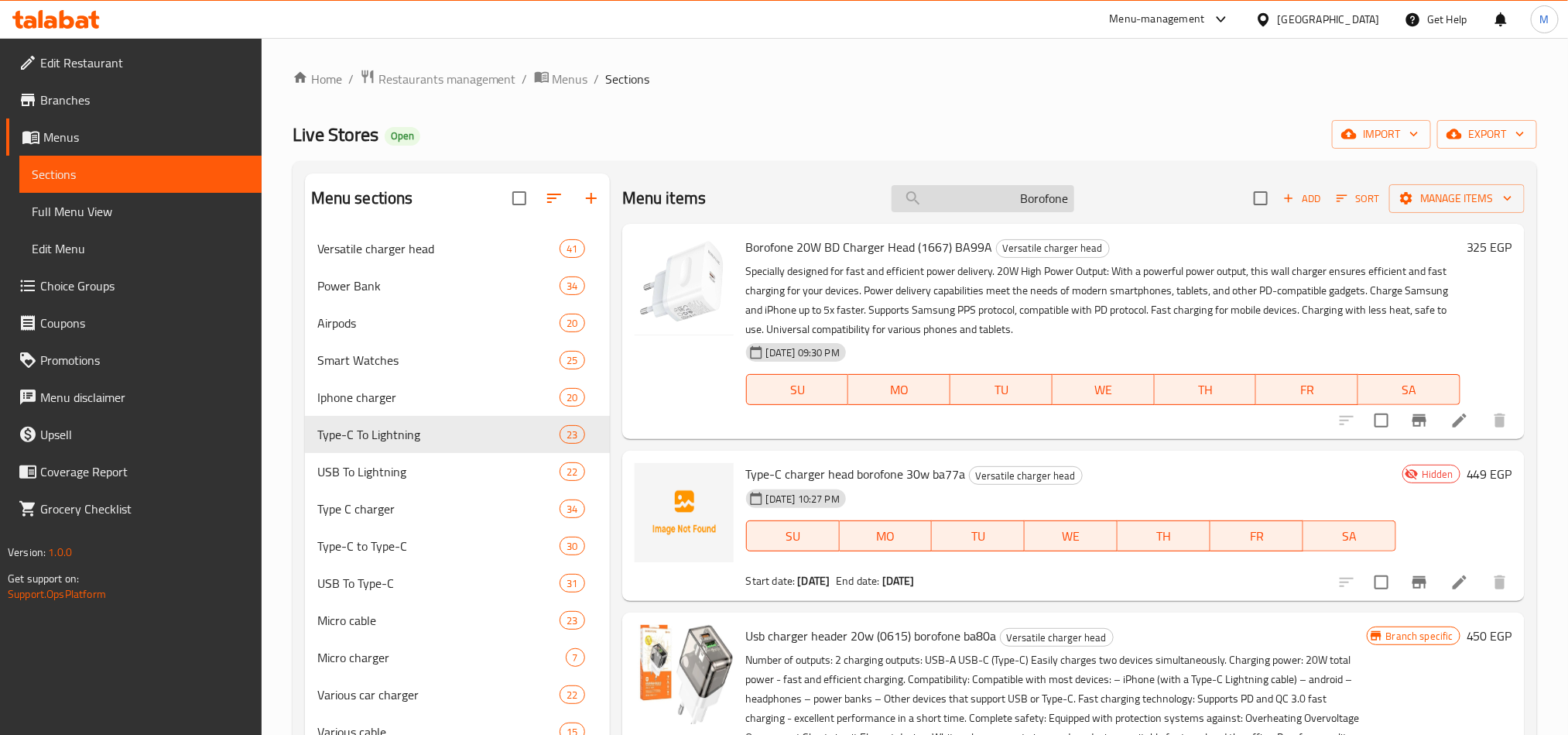
click at [974, 196] on input "Borofone" at bounding box center [983, 198] width 182 height 27
paste input "Data Transfer"
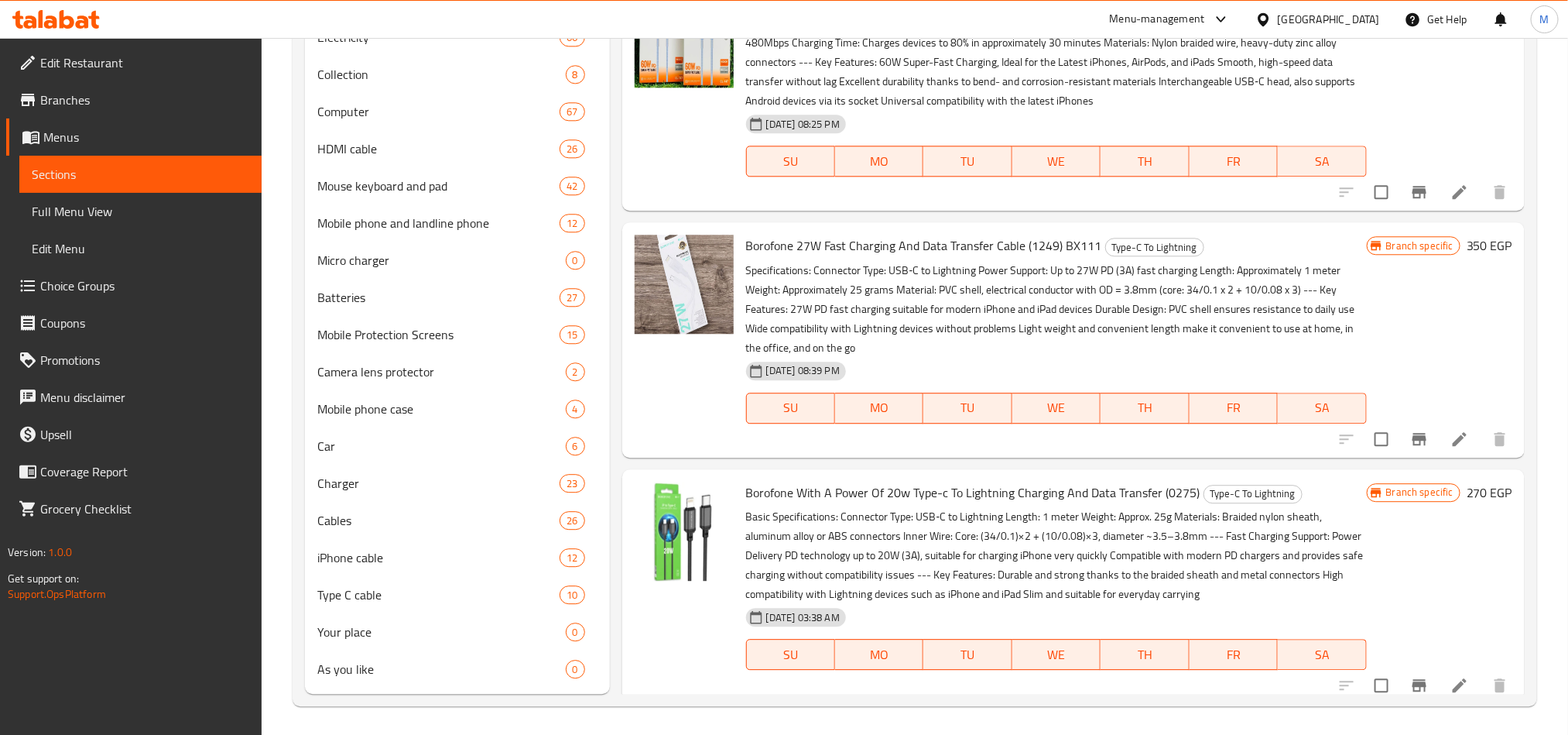
scroll to position [1063, 0]
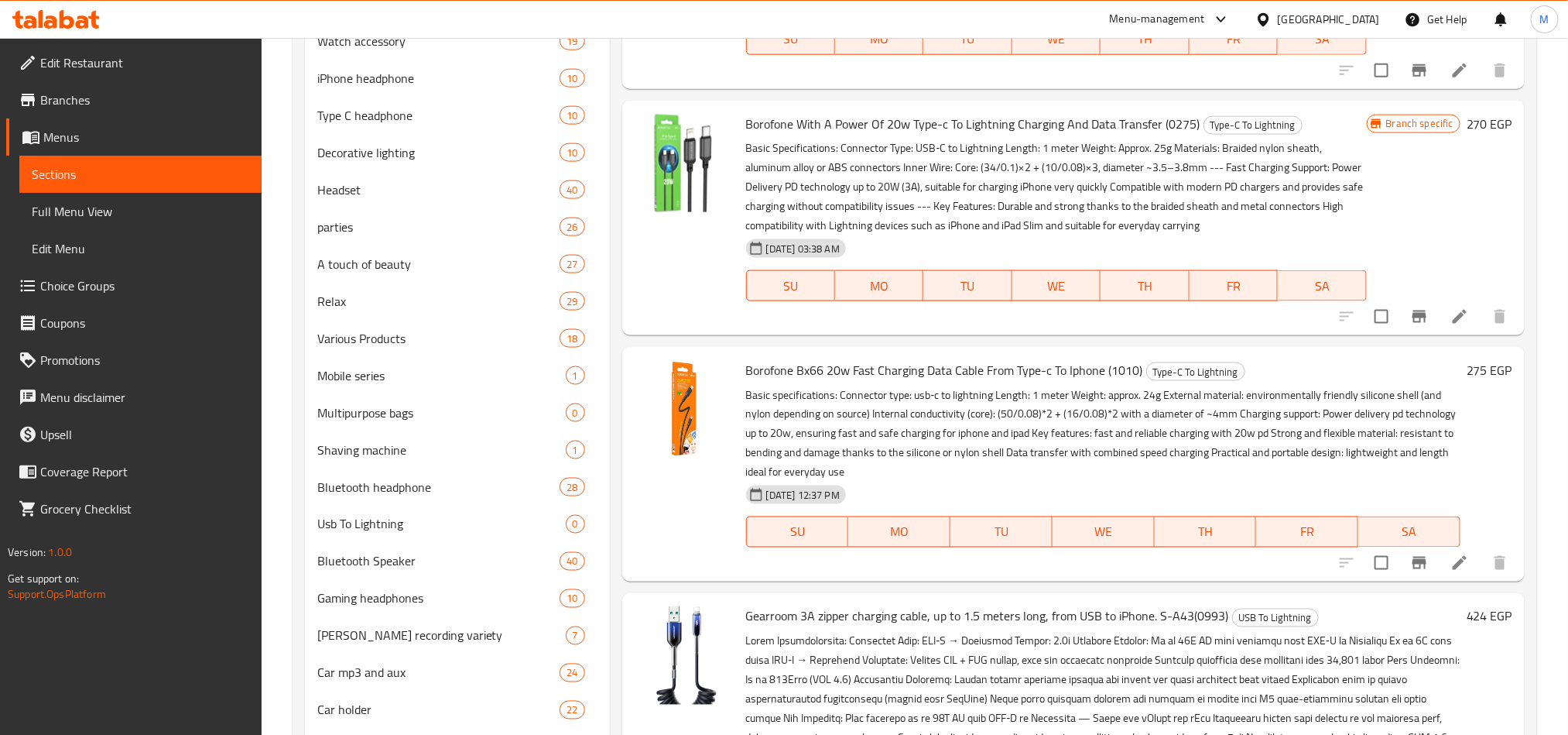
click at [1412, 560] on icon "Branch-specific-item" at bounding box center [1419, 563] width 14 height 12
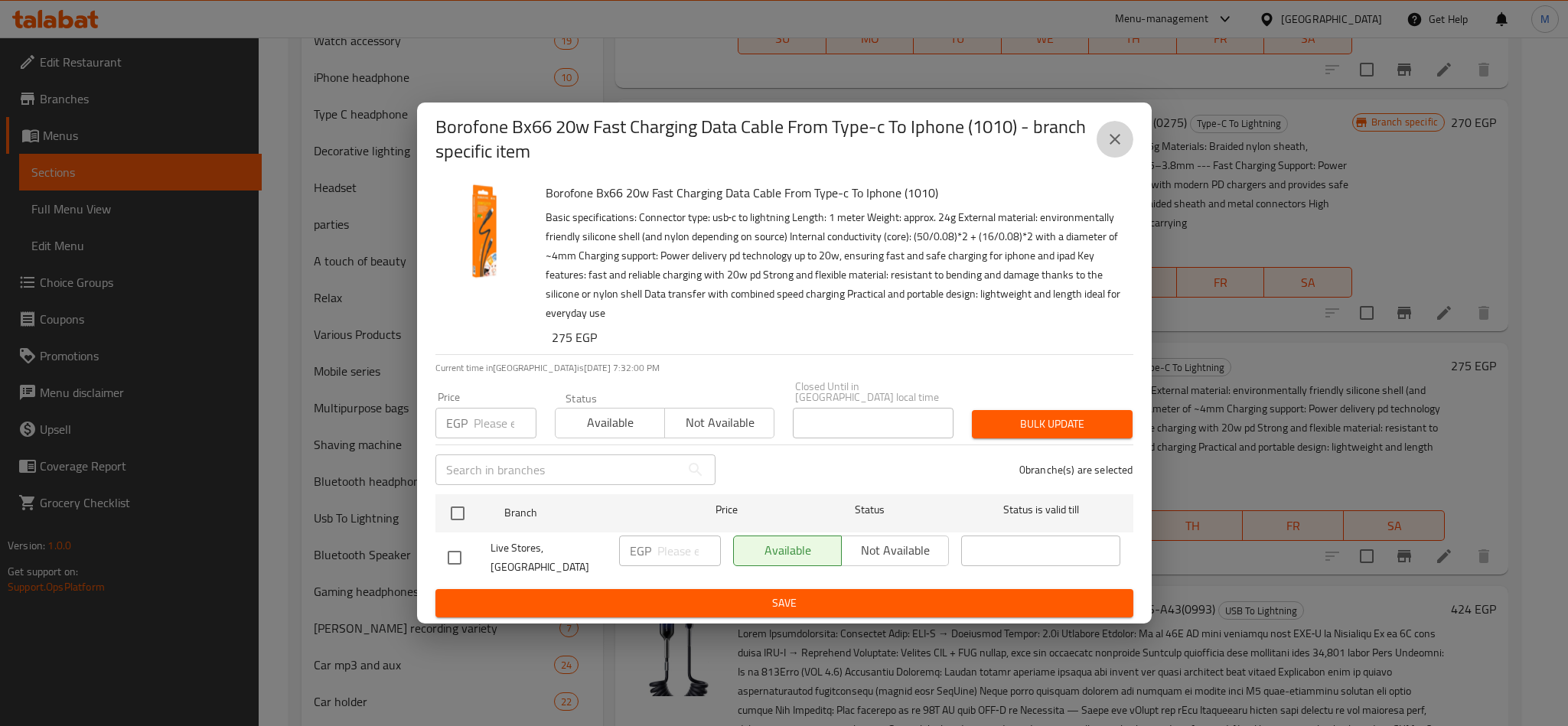
click at [1107, 148] on icon "close" at bounding box center [1114, 138] width 18 height 18
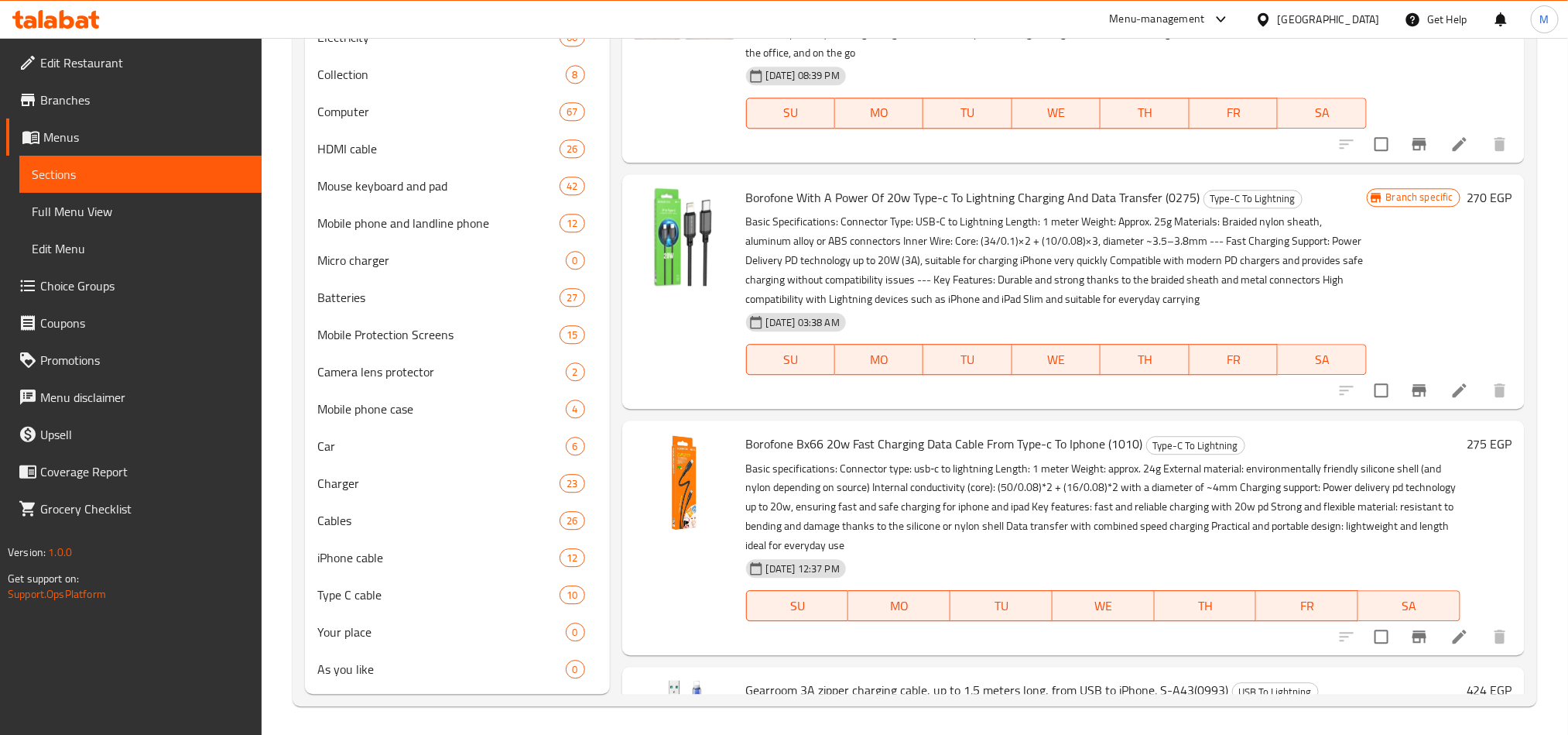
scroll to position [348, 0]
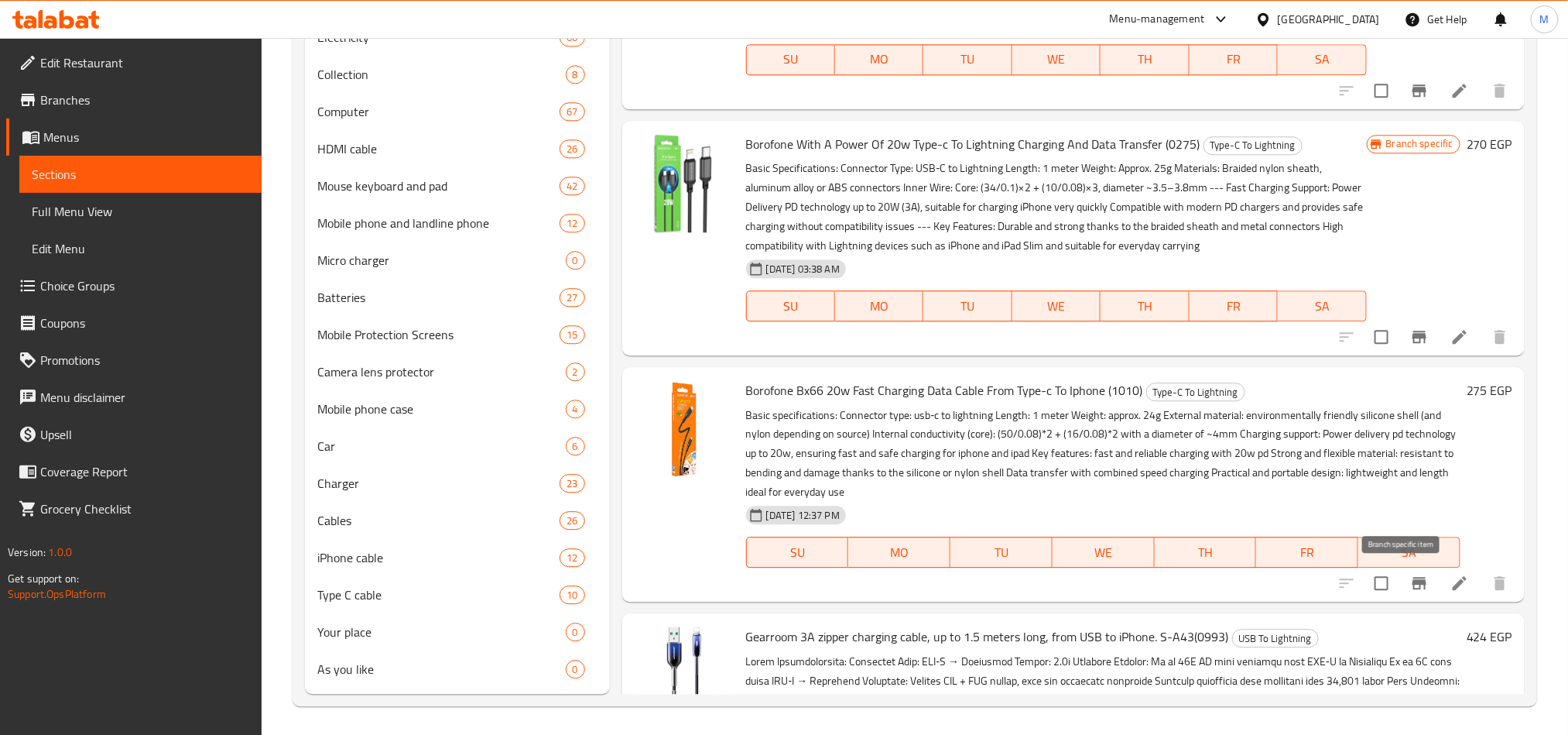
click at [1412, 582] on icon "Branch-specific-item" at bounding box center [1419, 583] width 14 height 12
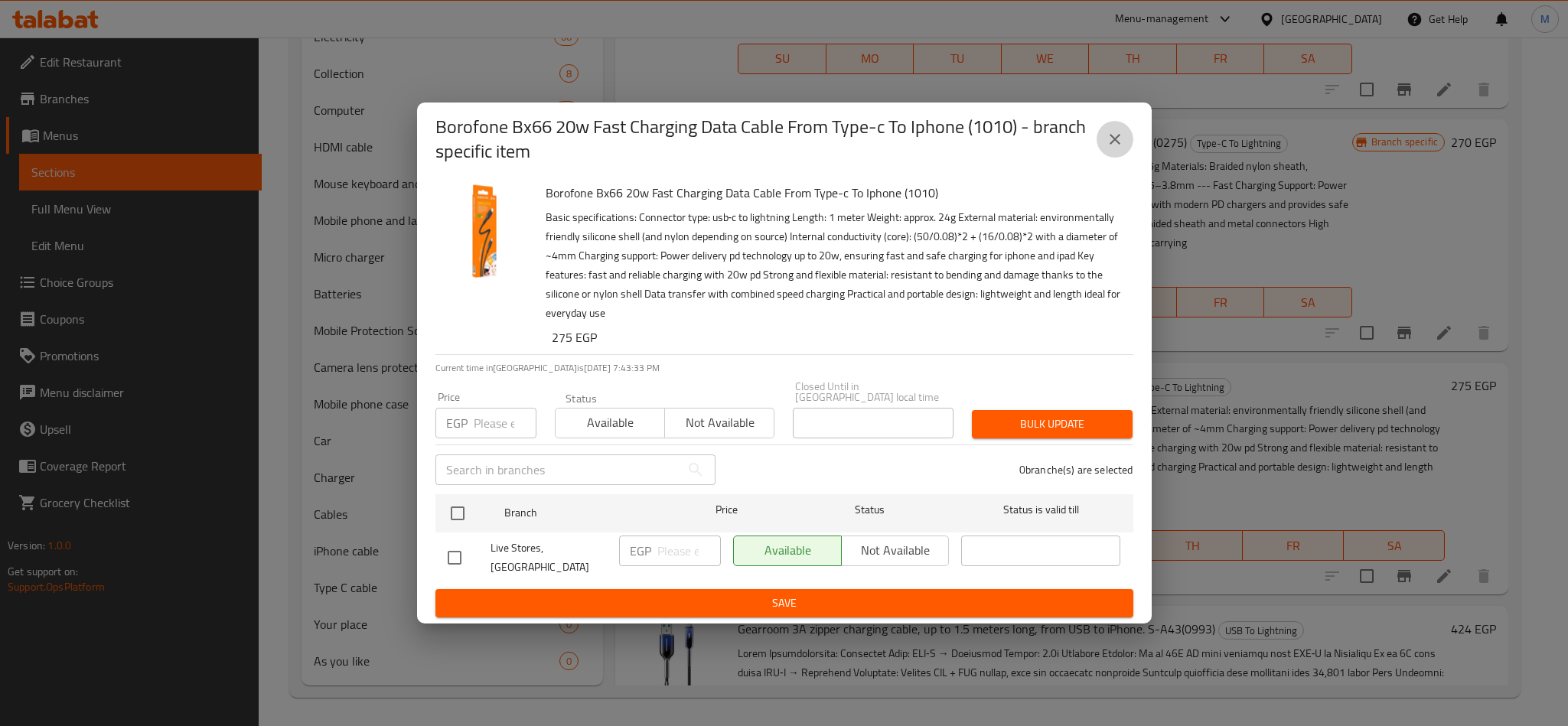
click at [1103, 157] on button "close" at bounding box center [1114, 139] width 37 height 37
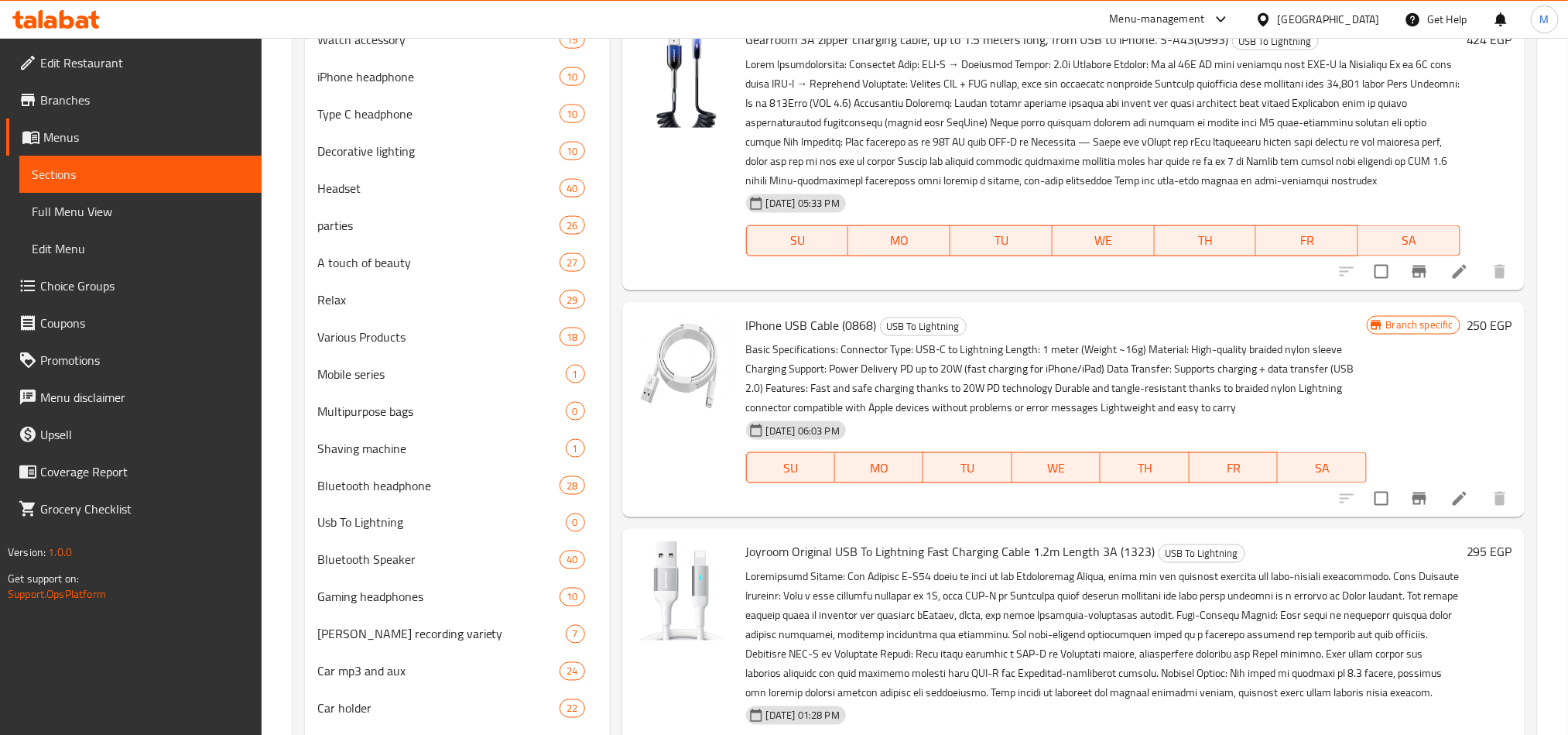
scroll to position [1556, 0]
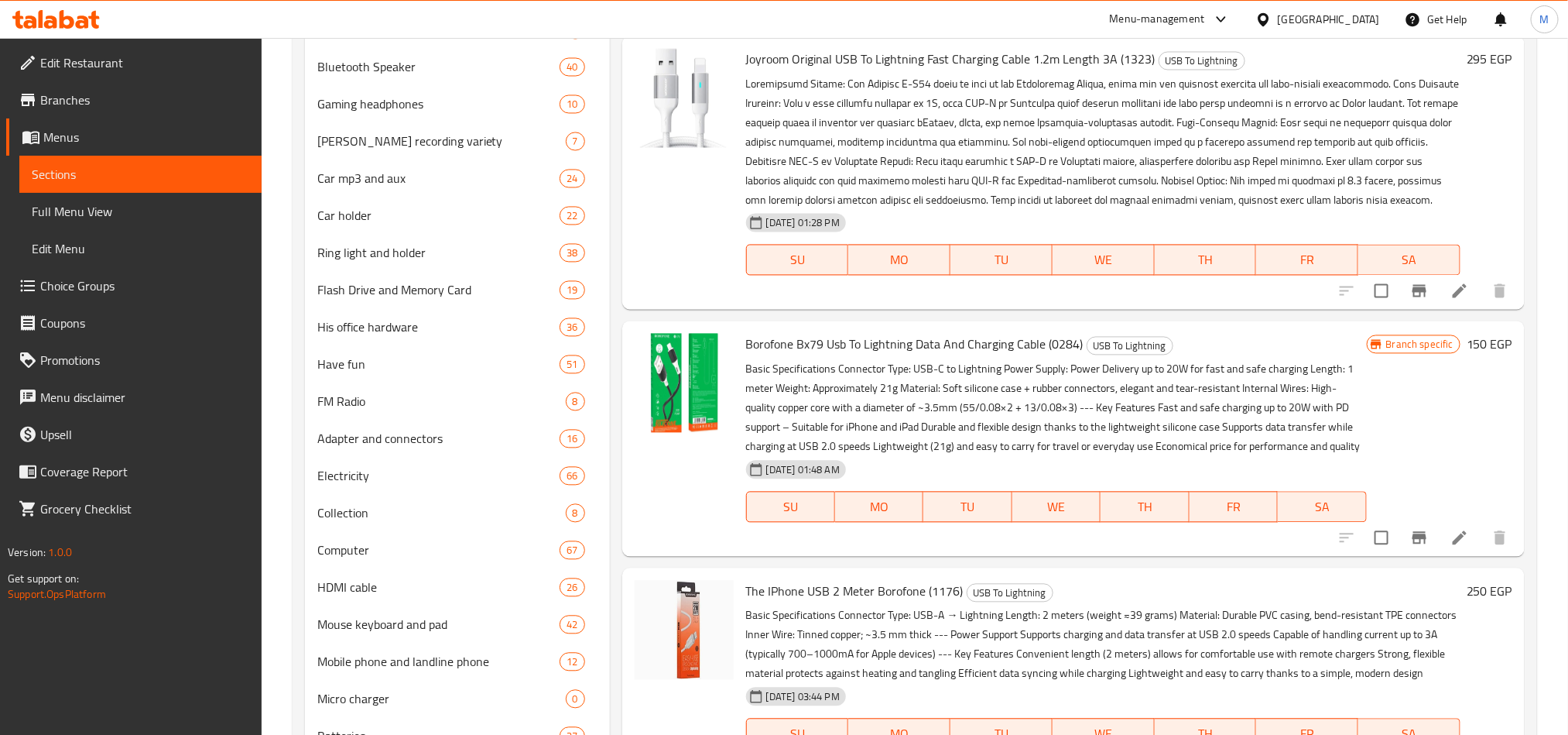
click at [1412, 545] on icon "Branch-specific-item" at bounding box center [1419, 538] width 14 height 12
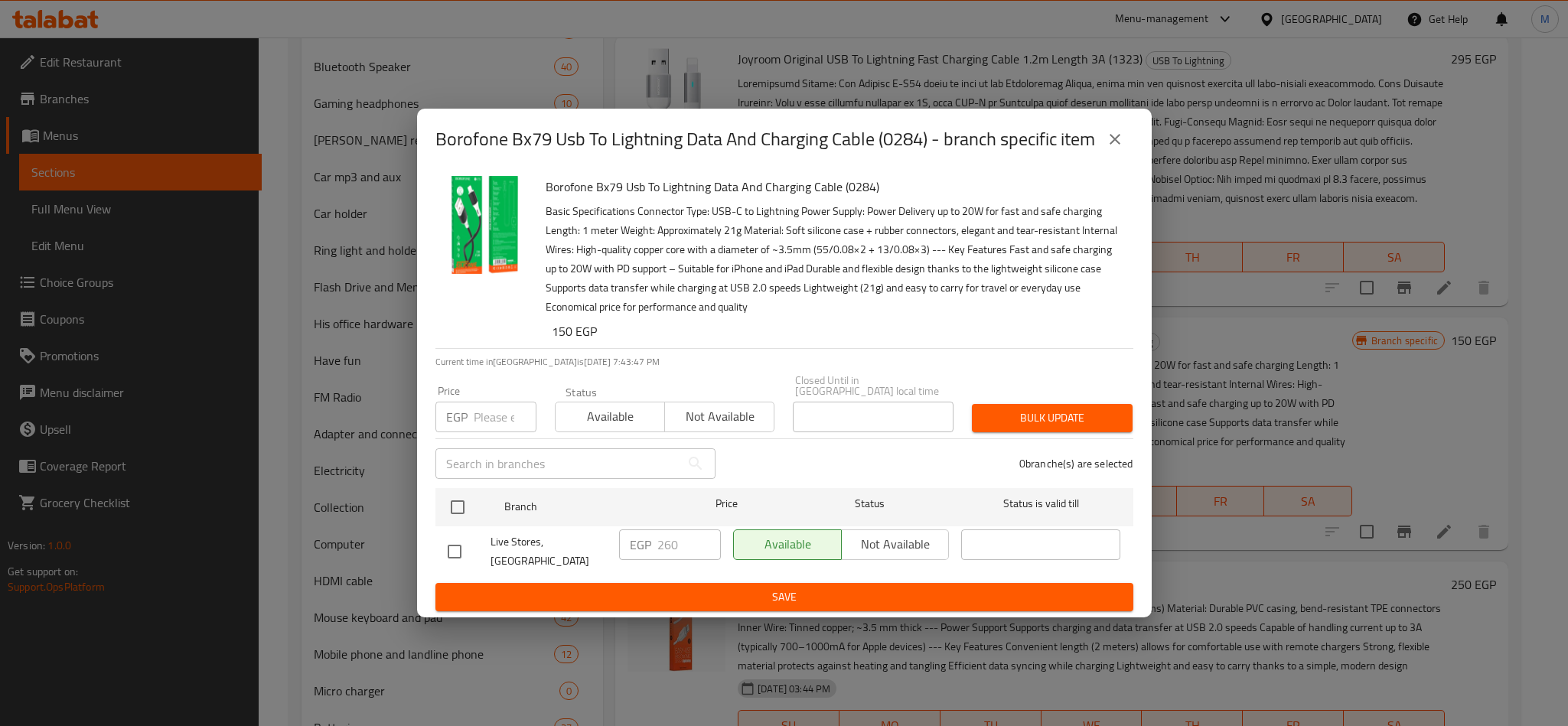
click at [1116, 144] on icon "close" at bounding box center [1115, 139] width 11 height 11
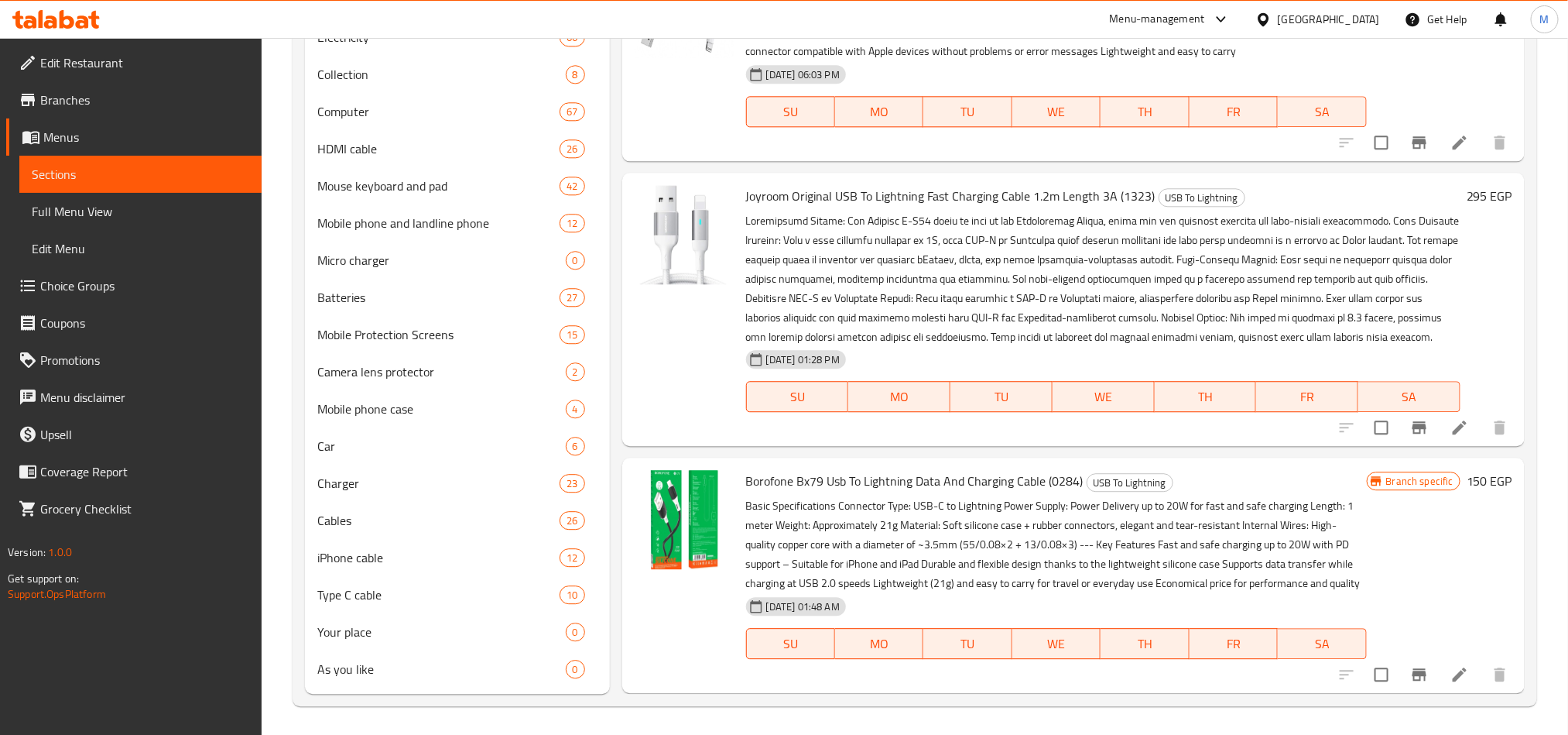
scroll to position [1063, 0]
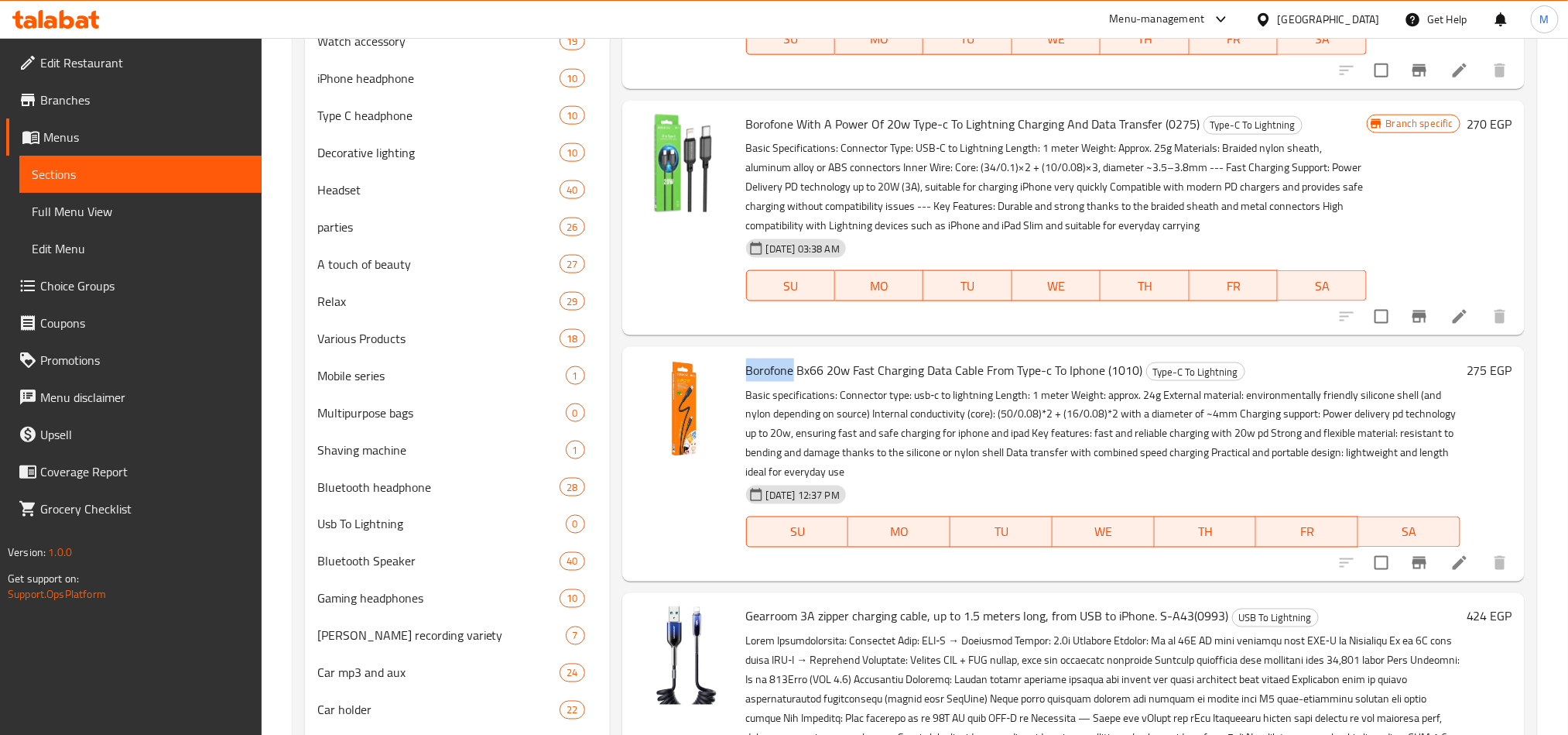
drag, startPoint x: 793, startPoint y: 372, endPoint x: 748, endPoint y: 368, distance: 45.2
click at [748, 368] on span "Borofone Bx66 20w Fast Charging Data Cable From Type-c To Iphone (1010)" at bounding box center [944, 370] width 397 height 23
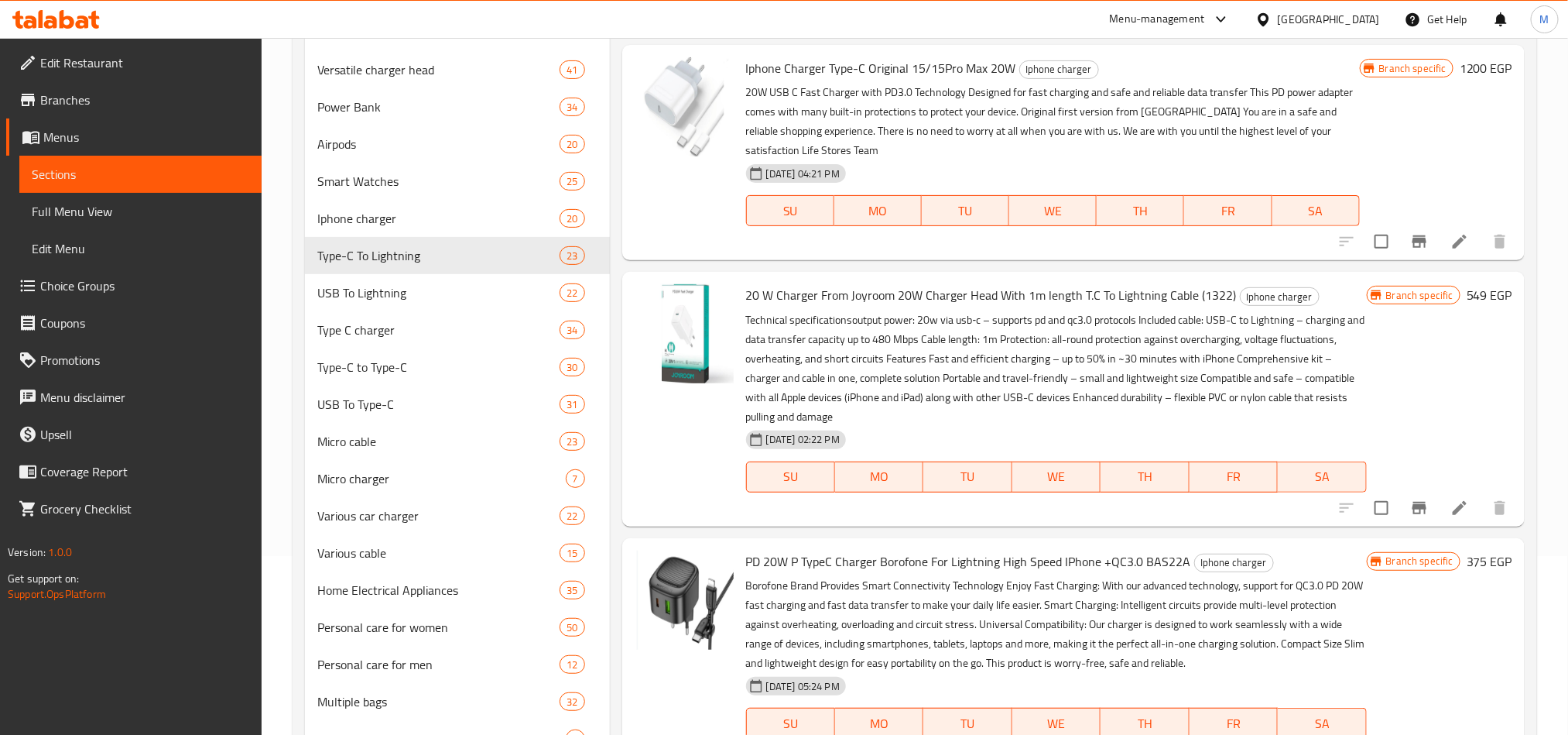
scroll to position [0, 0]
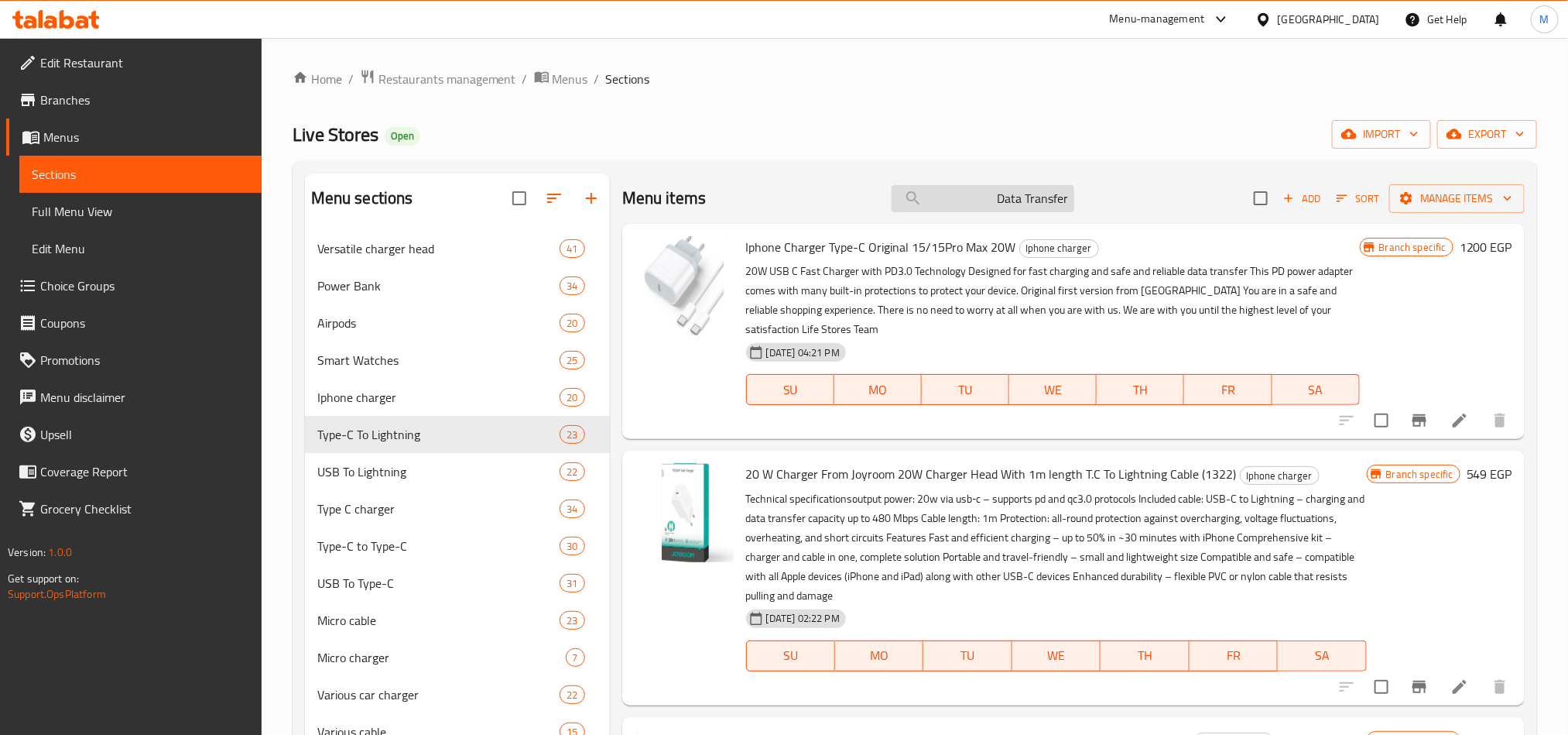
click at [965, 208] on input "Data Transfer" at bounding box center [983, 198] width 182 height 27
paste input "Borofone"
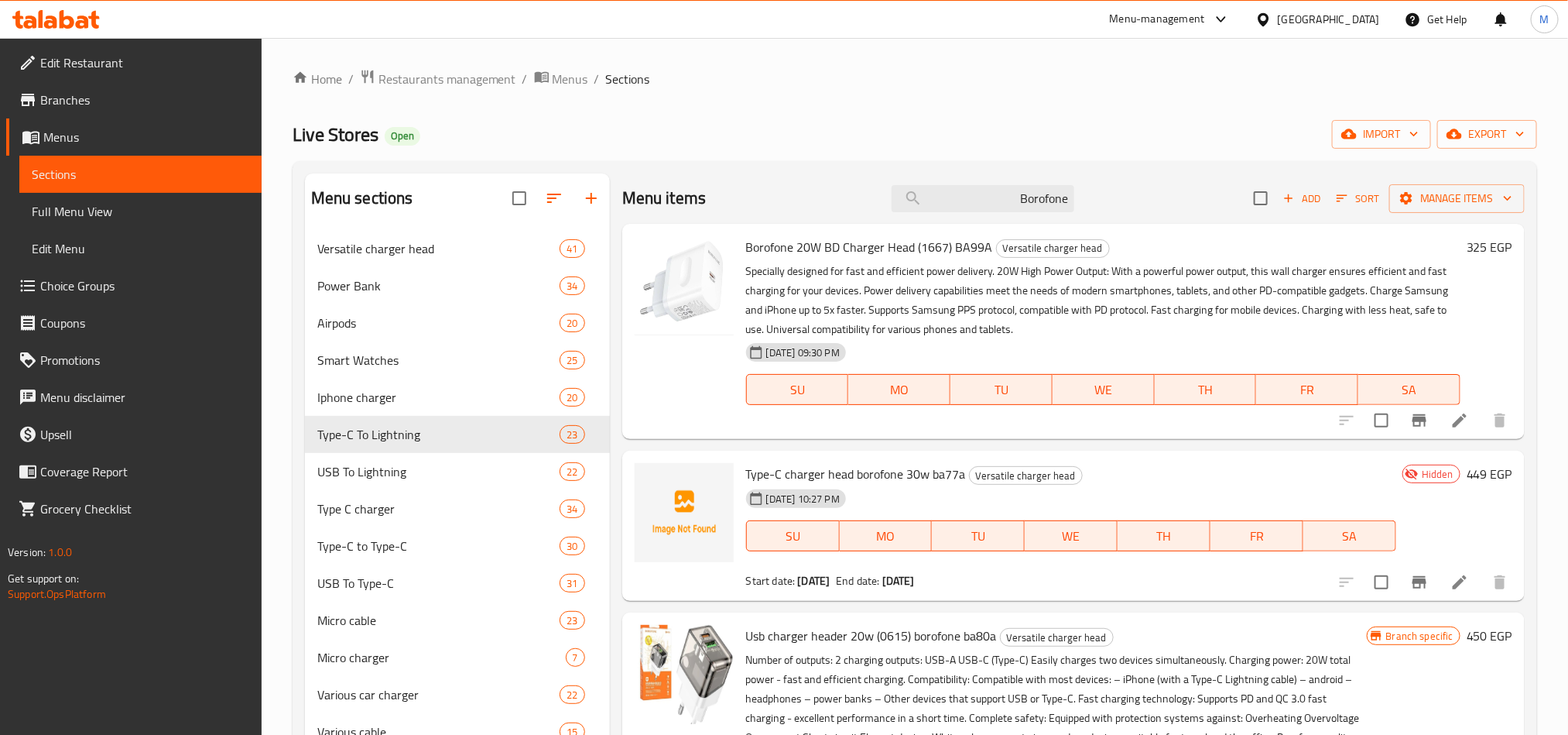
type input "Borofone"
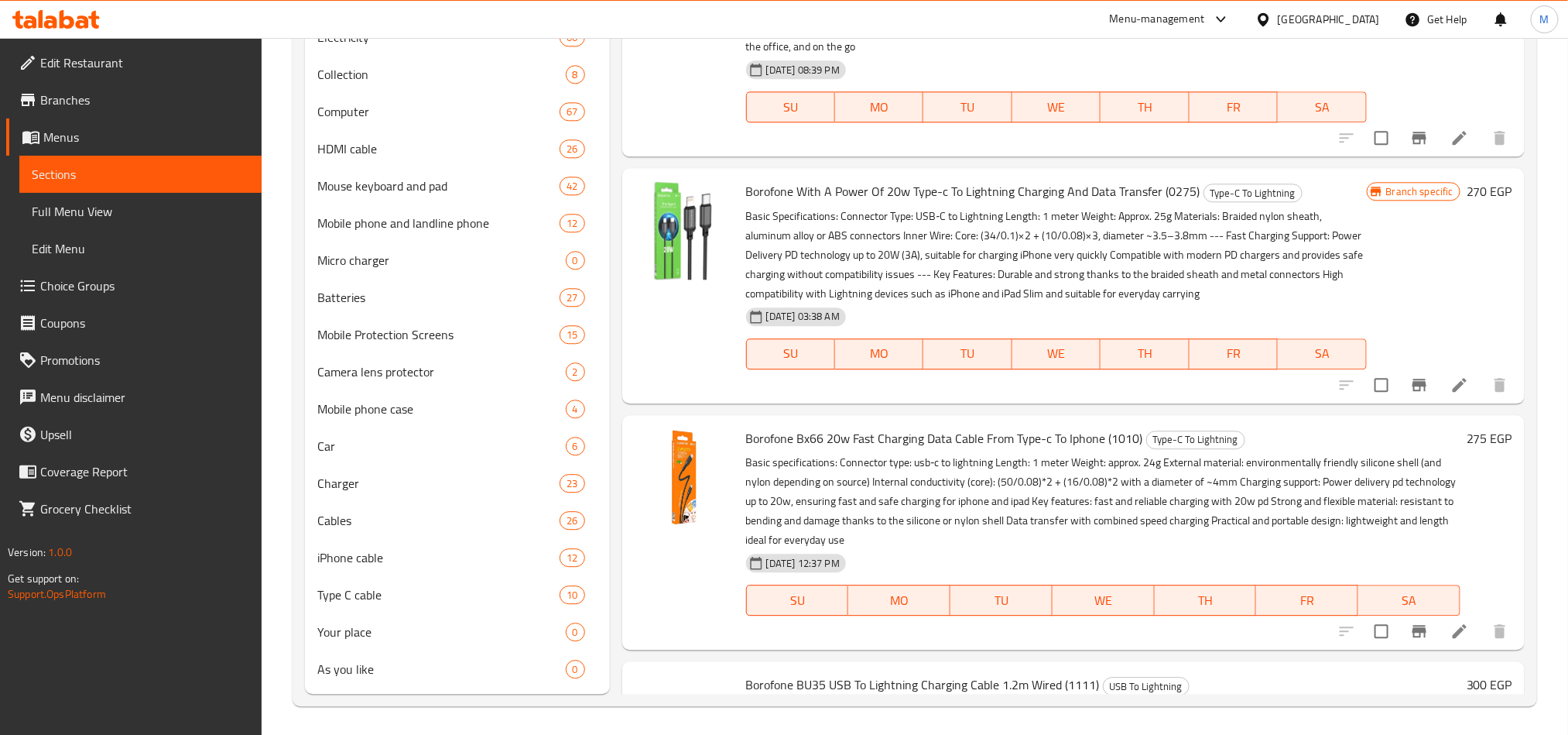
scroll to position [7809, 0]
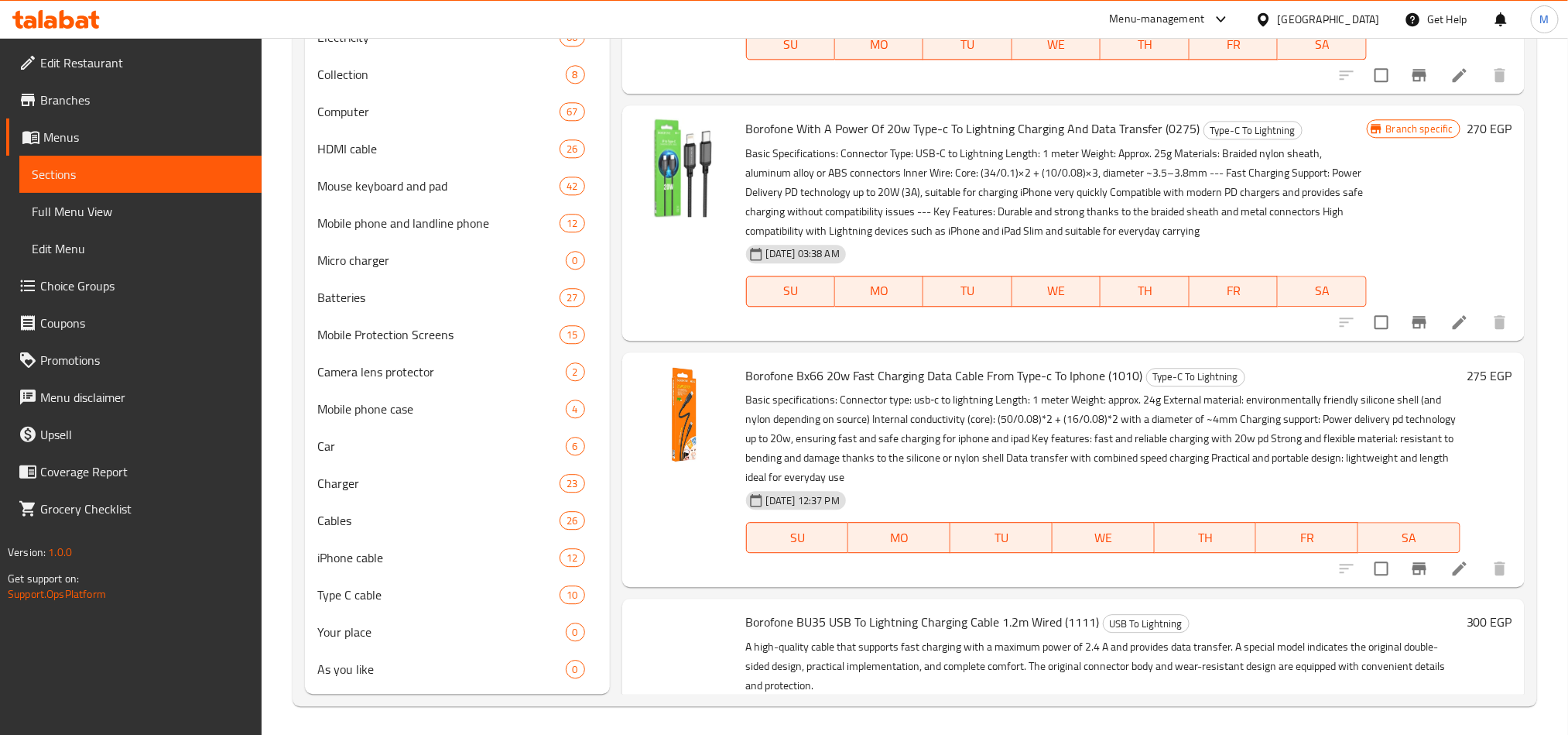
click at [1411, 331] on icon "Branch-specific-item" at bounding box center [1419, 322] width 18 height 18
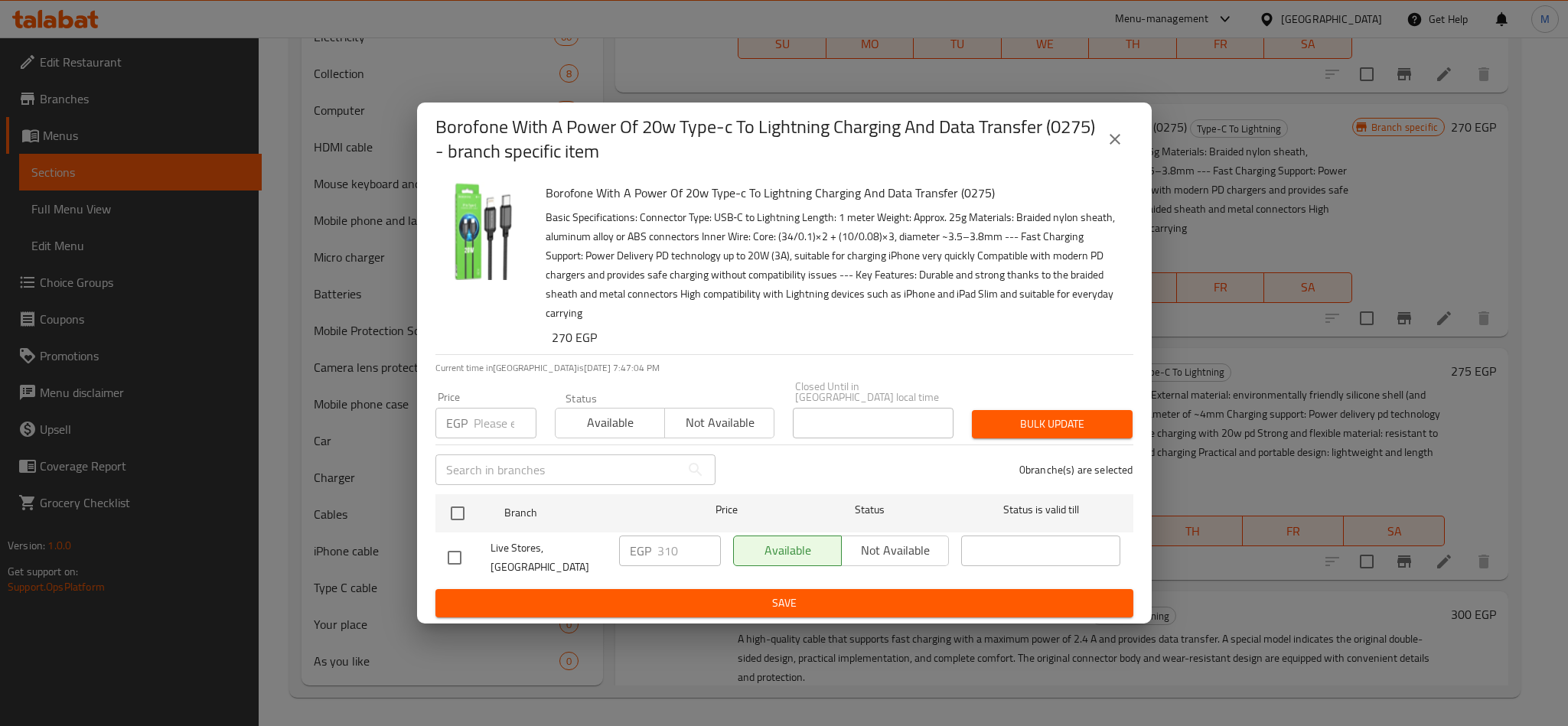
click at [1123, 149] on icon "close" at bounding box center [1114, 138] width 18 height 18
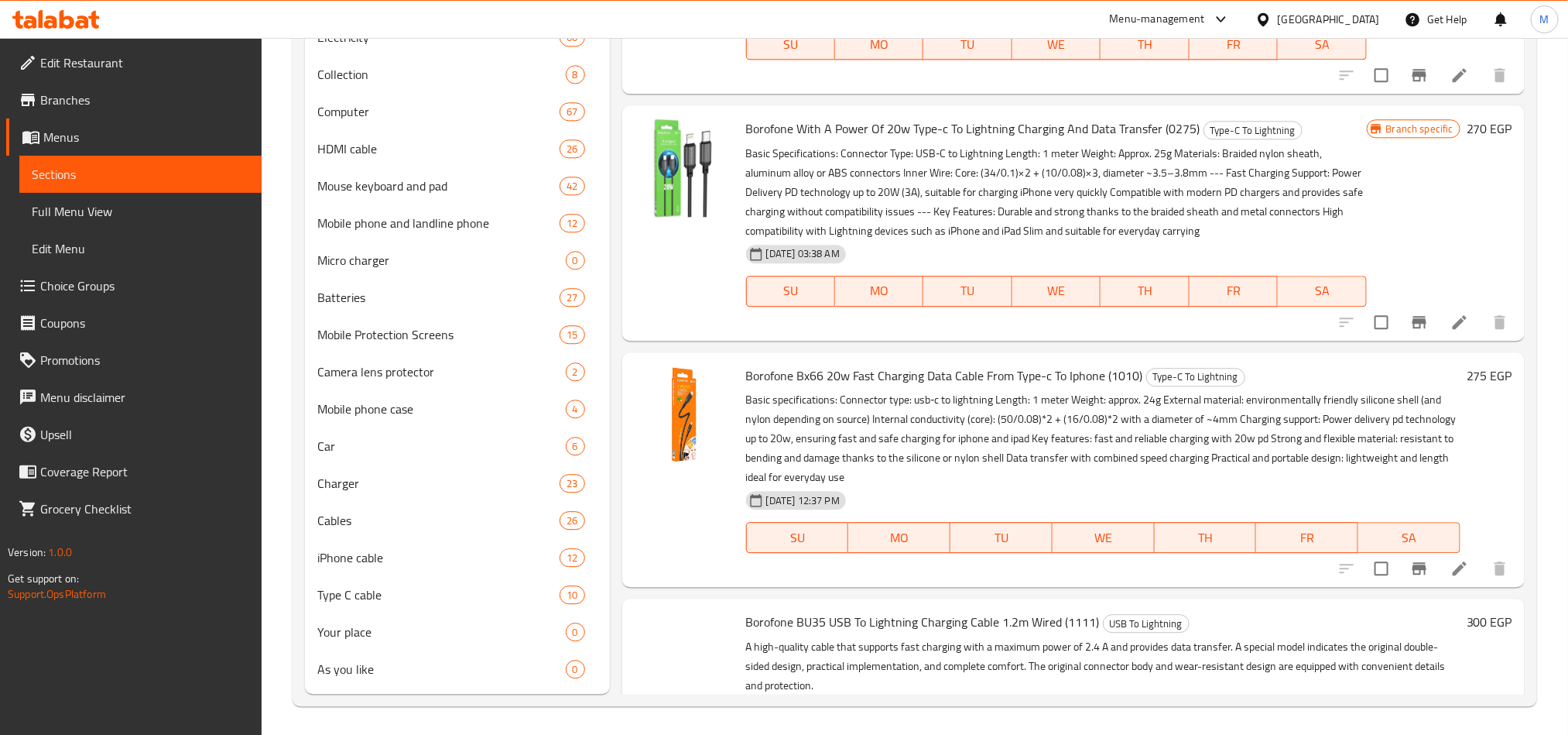
click at [1401, 304] on button "Branch-specific-item" at bounding box center [1419, 322] width 37 height 37
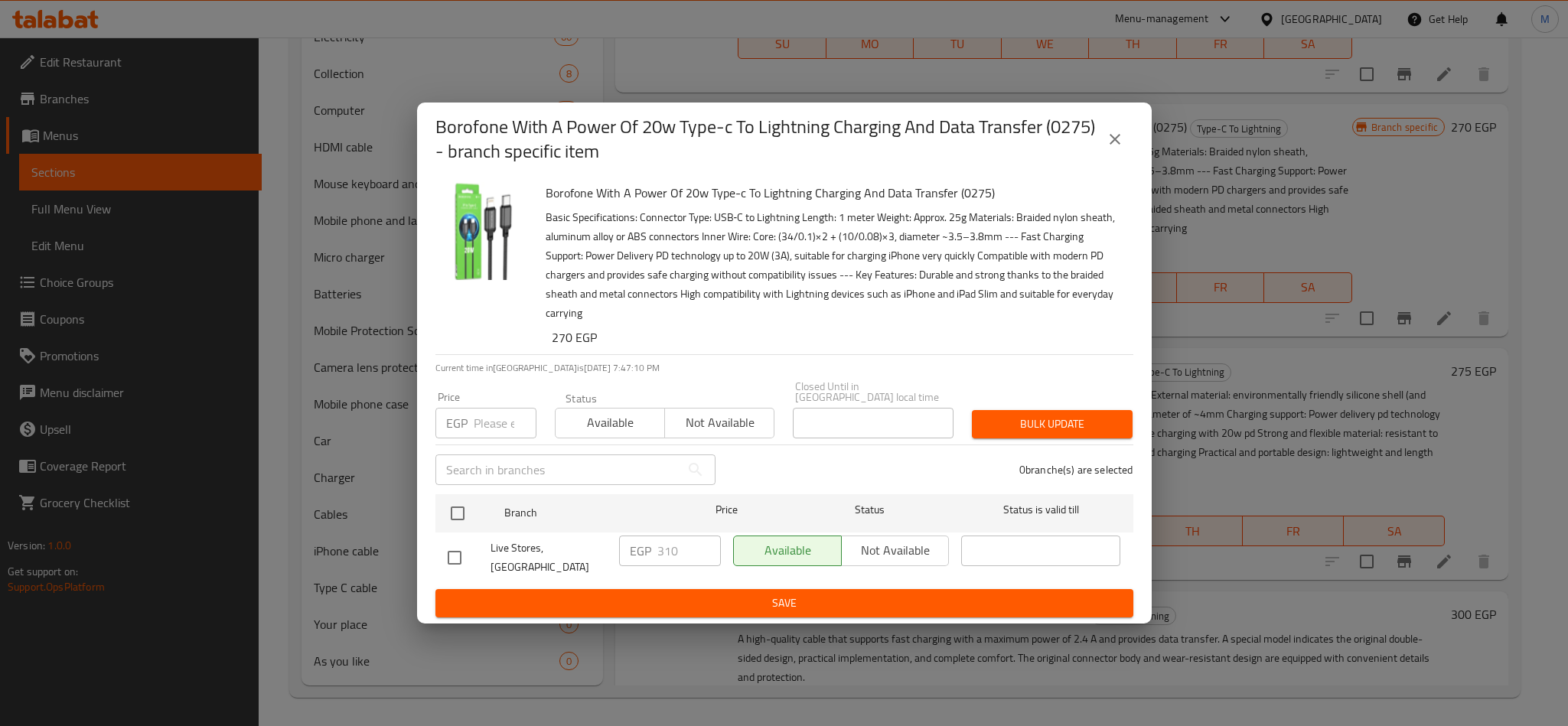
click at [1116, 149] on icon "close" at bounding box center [1114, 138] width 18 height 18
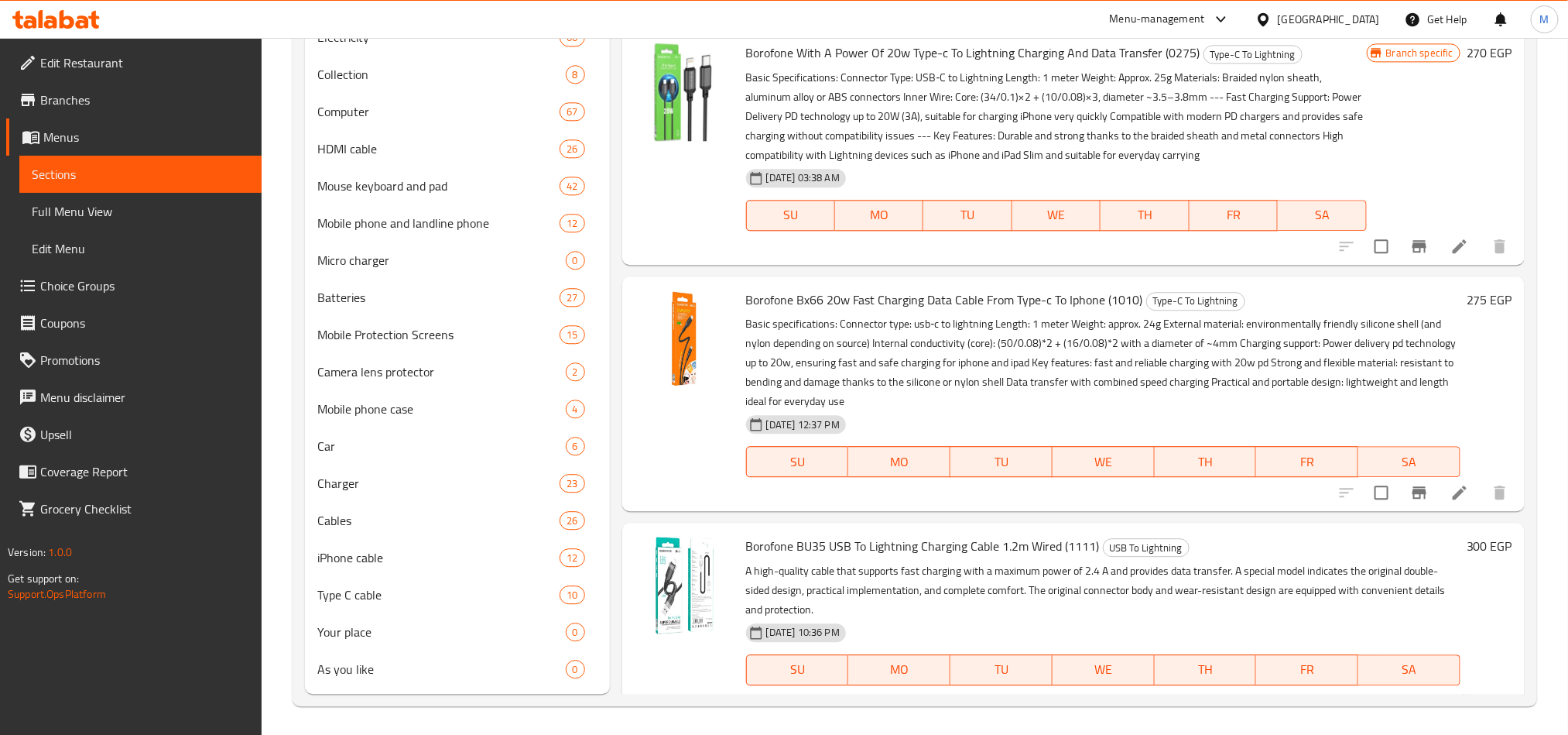
scroll to position [7926, 0]
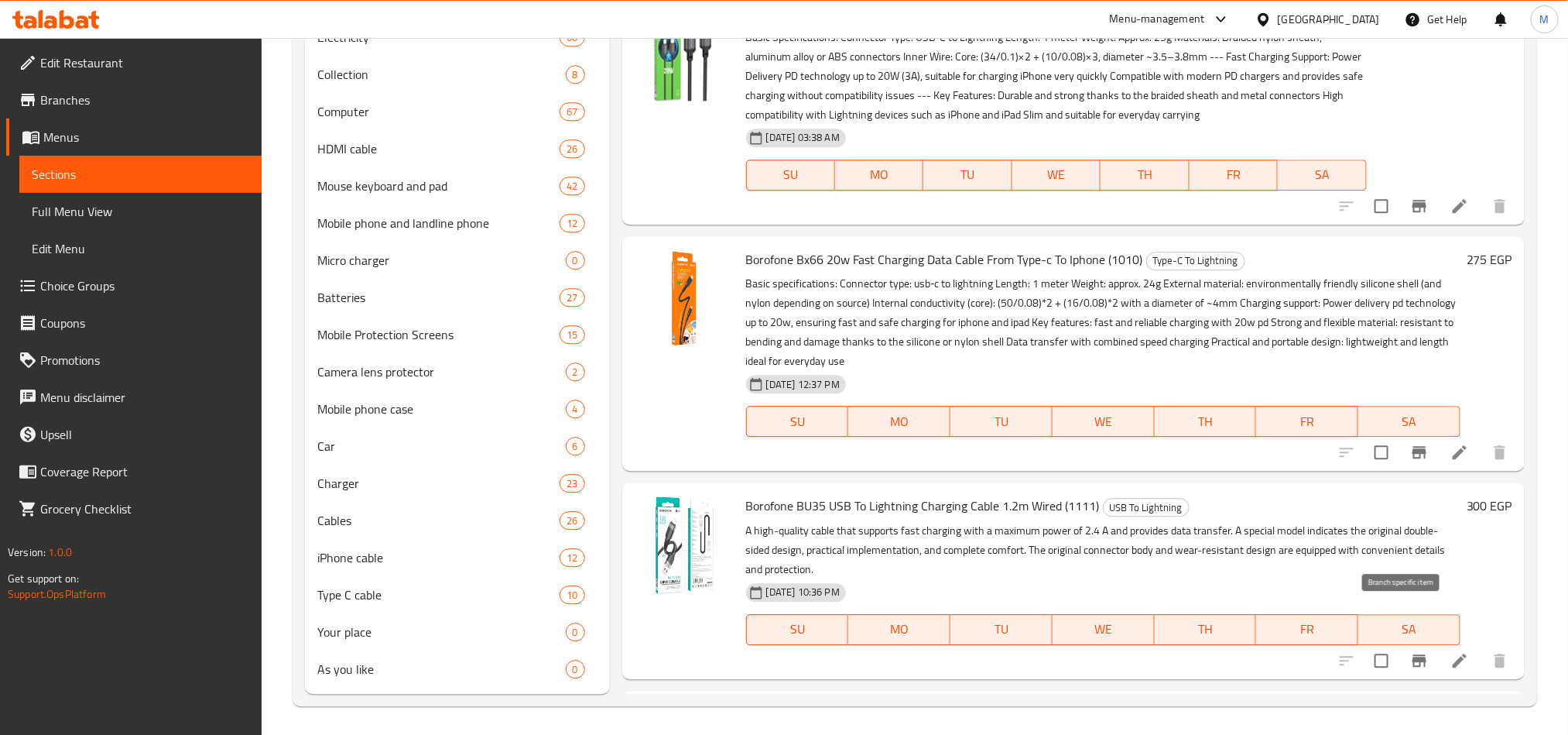
click at [1411, 462] on icon "Branch-specific-item" at bounding box center [1419, 451] width 18 height 18
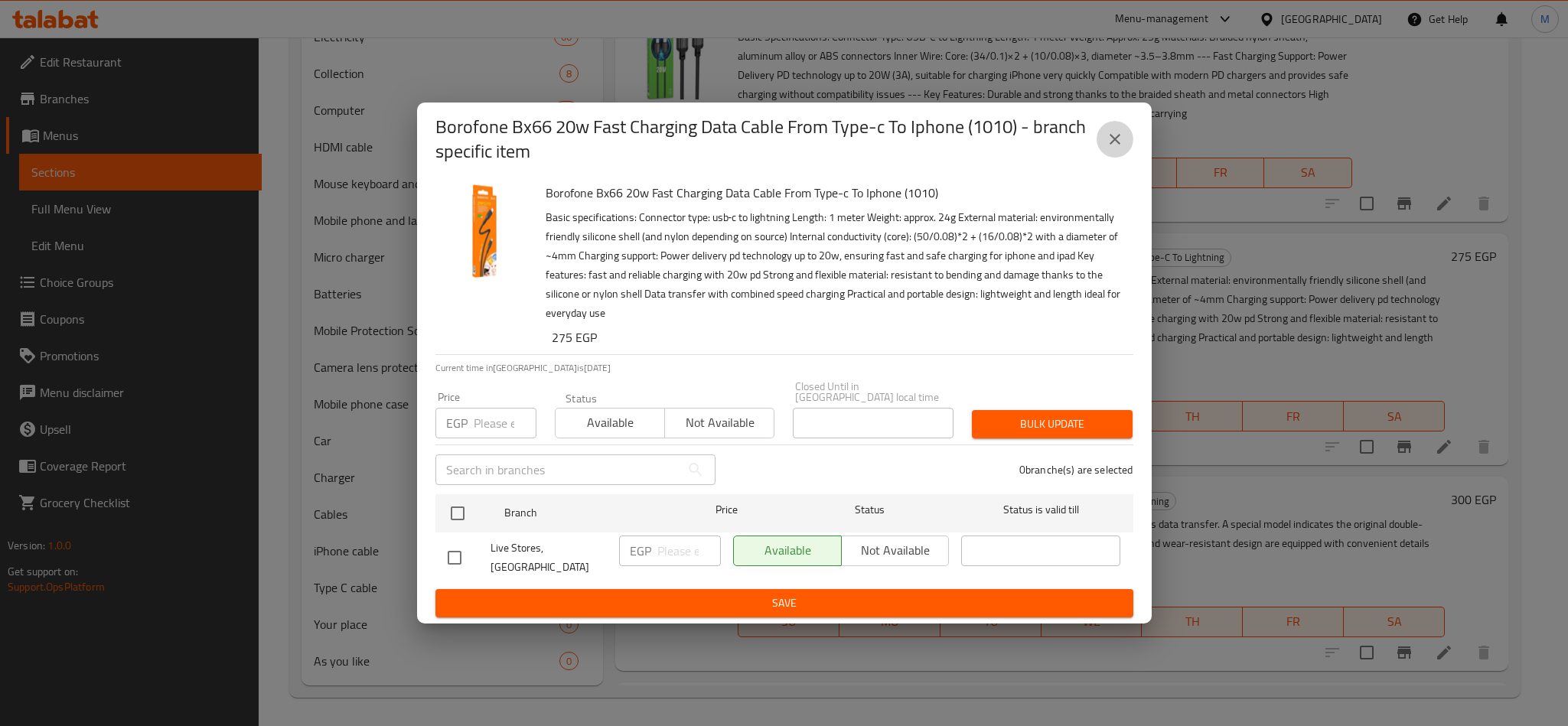
click at [1117, 144] on icon "close" at bounding box center [1115, 139] width 11 height 11
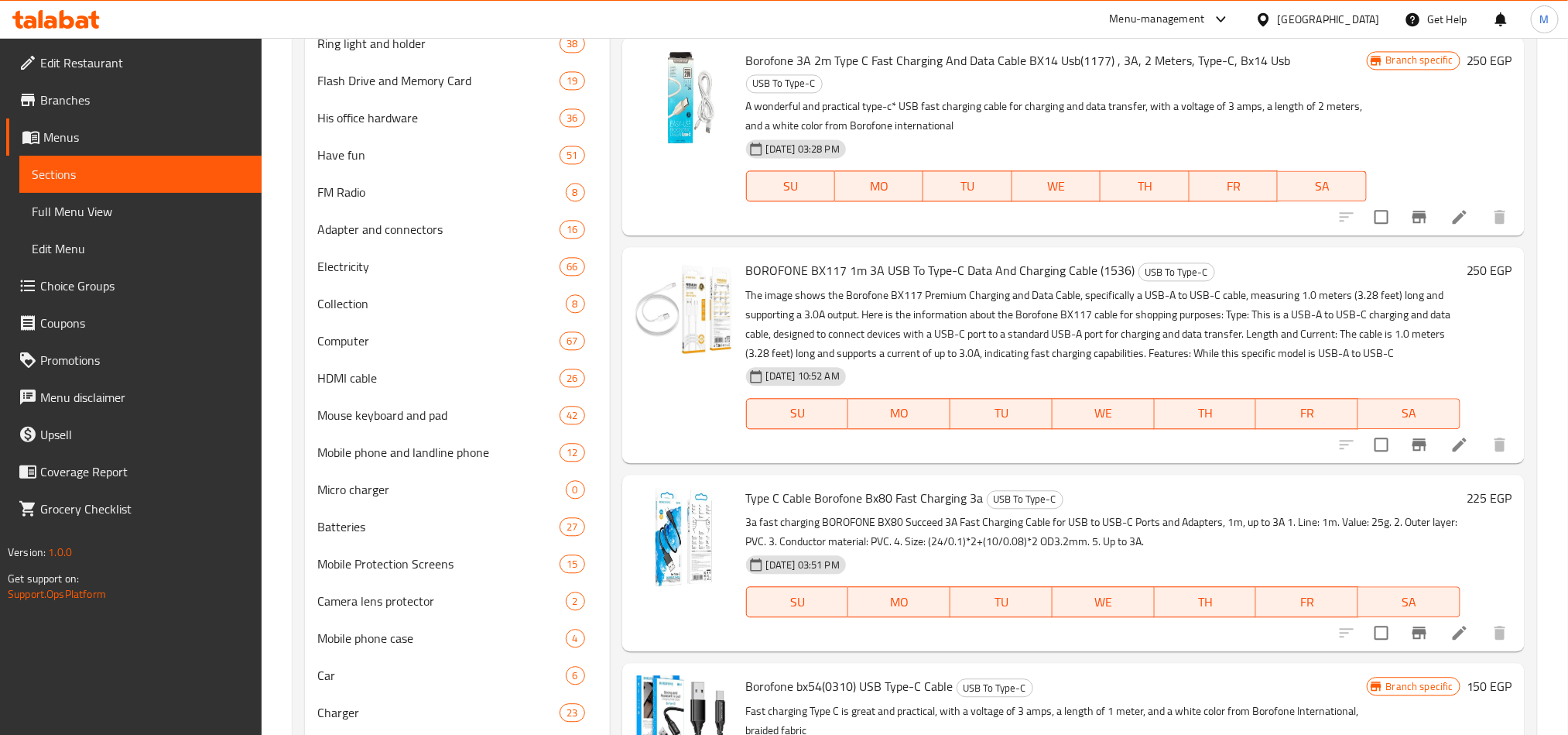
scroll to position [1063, 0]
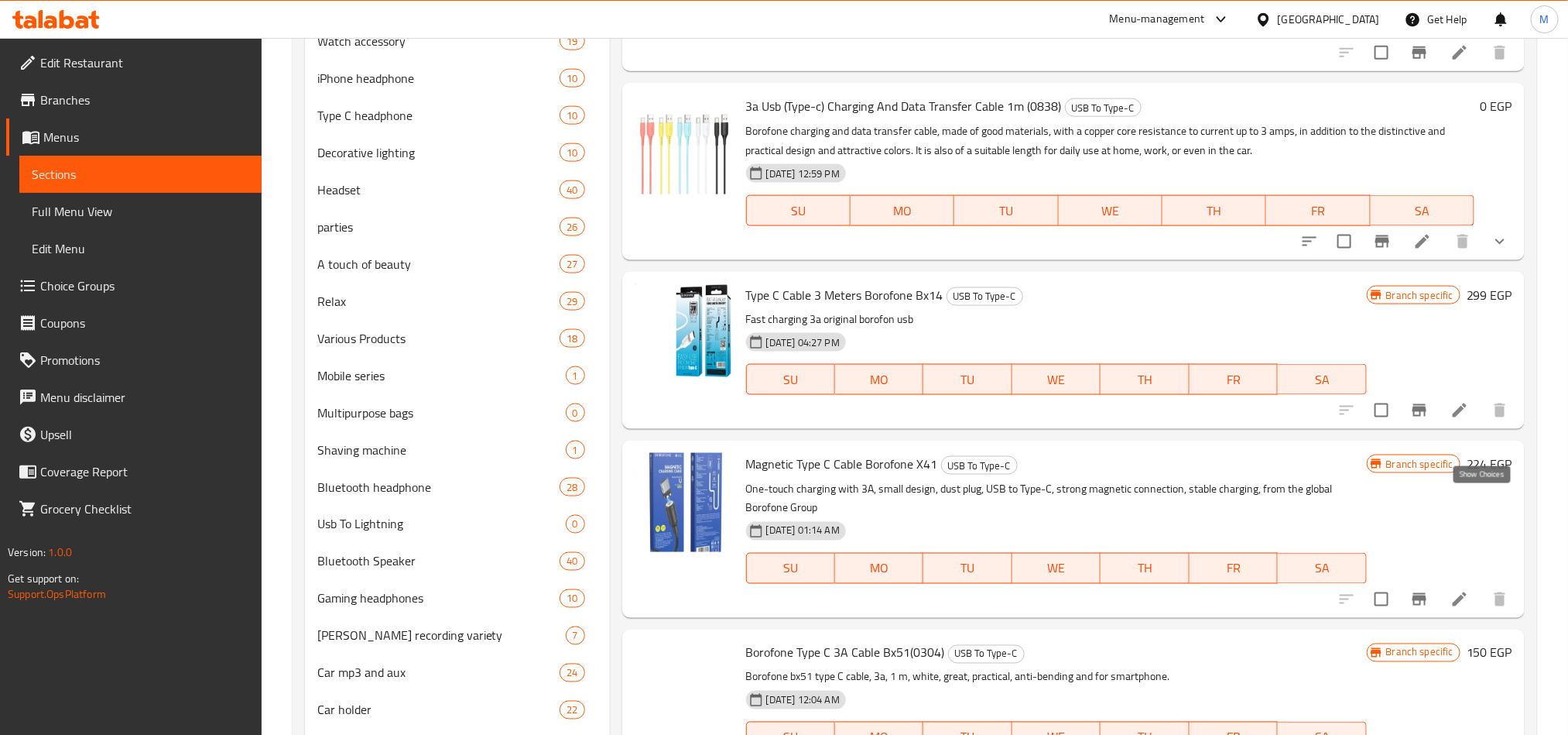
click at [1491, 251] on icon "show more" at bounding box center [1500, 241] width 18 height 18
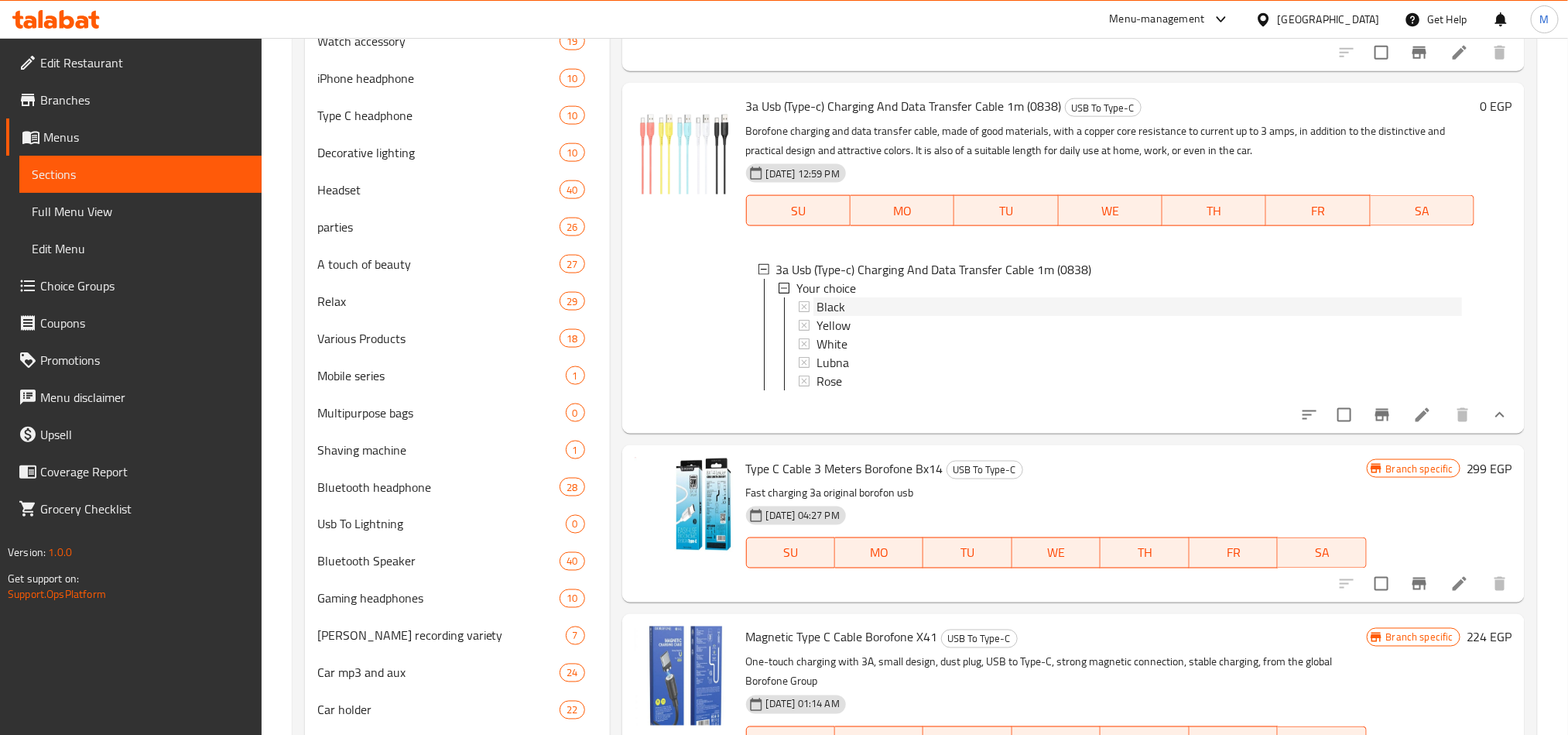
click at [819, 316] on span "Black" at bounding box center [831, 306] width 29 height 18
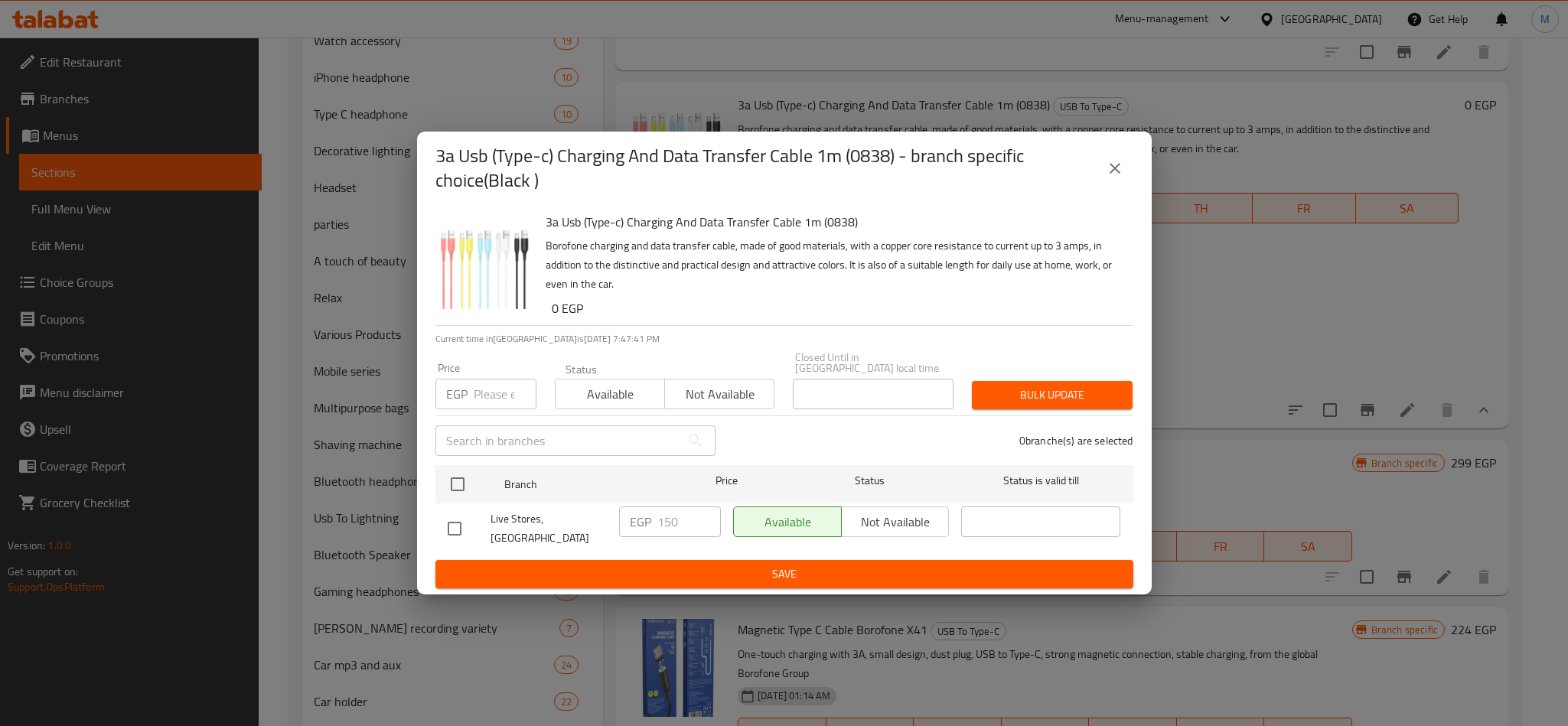
click at [1113, 173] on icon "close" at bounding box center [1115, 168] width 11 height 11
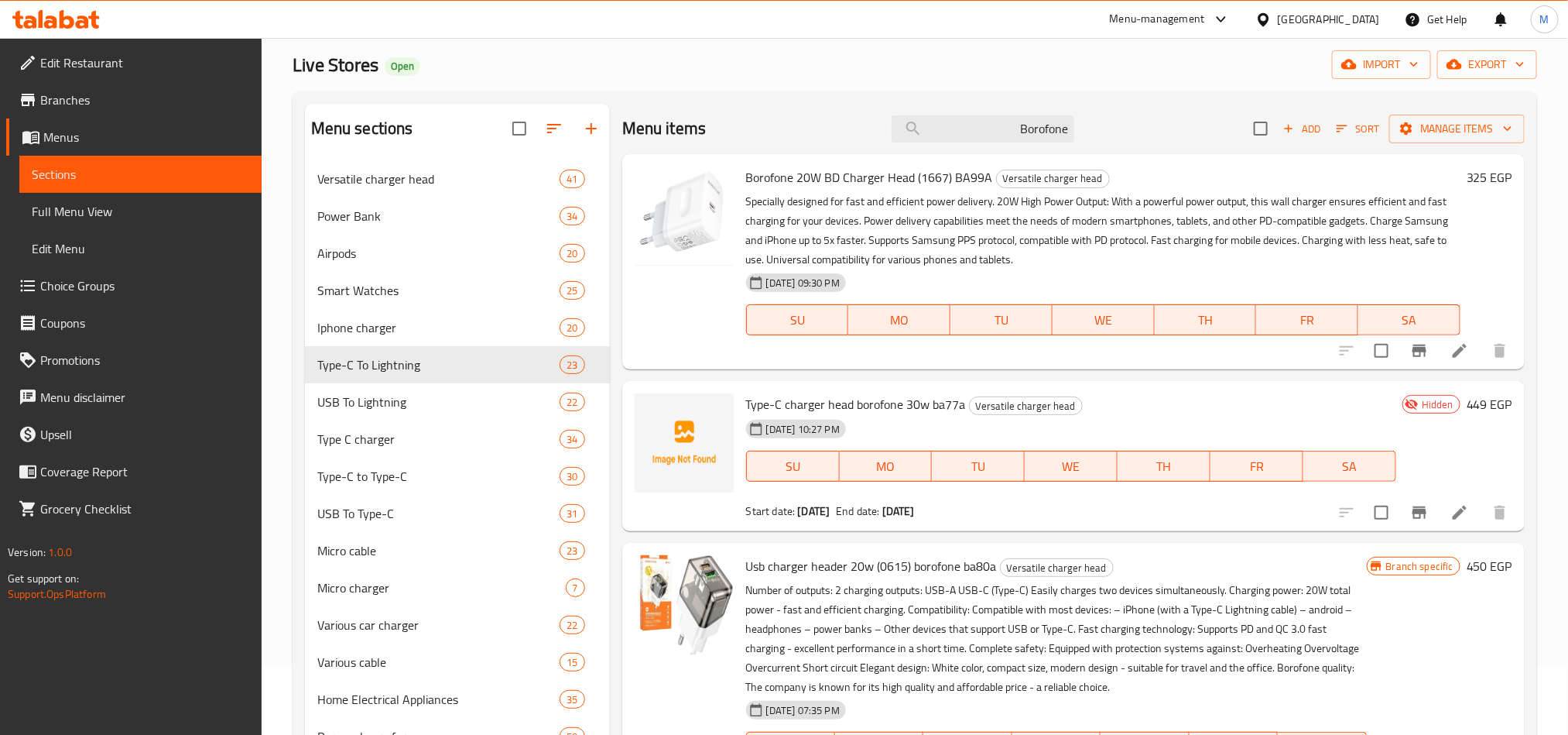
scroll to position [0, 0]
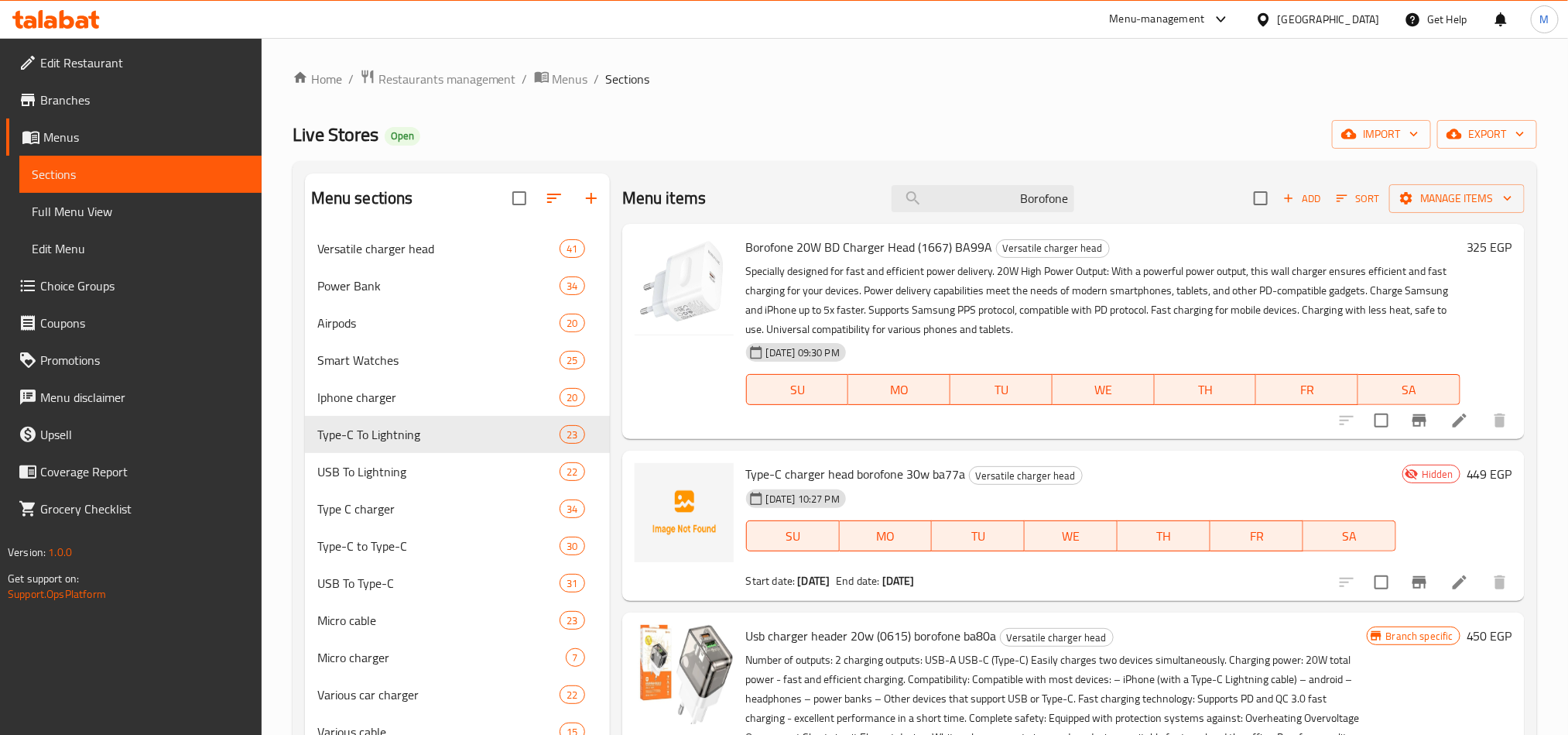
click at [994, 214] on div "Menu items Borofone Add Sort Manage items" at bounding box center [1074, 199] width 902 height 50
click at [985, 195] on input "Borofone" at bounding box center [983, 198] width 182 height 27
paste input "كابل ايفون تايب يس -119xp plus-x"
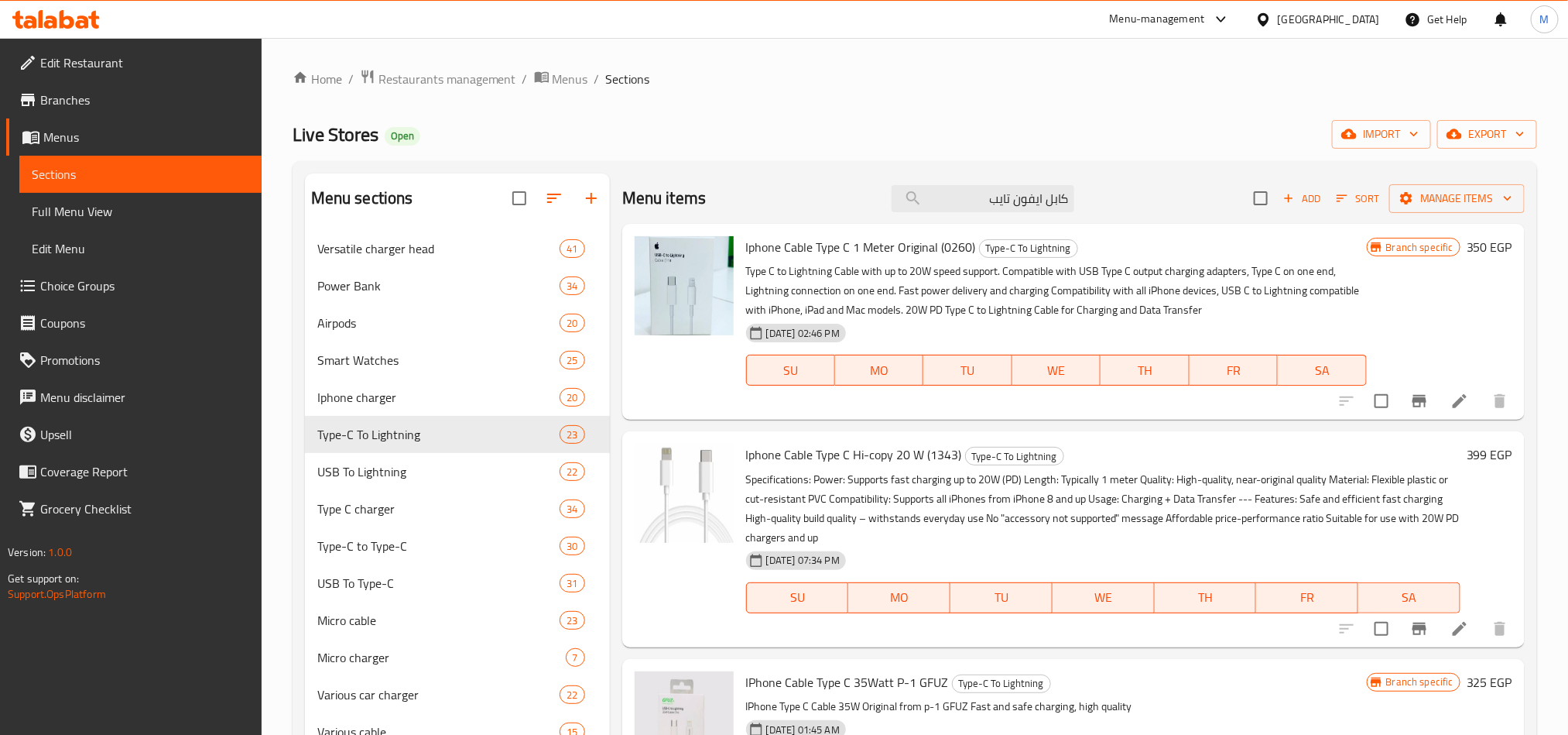
scroll to position [711, 0]
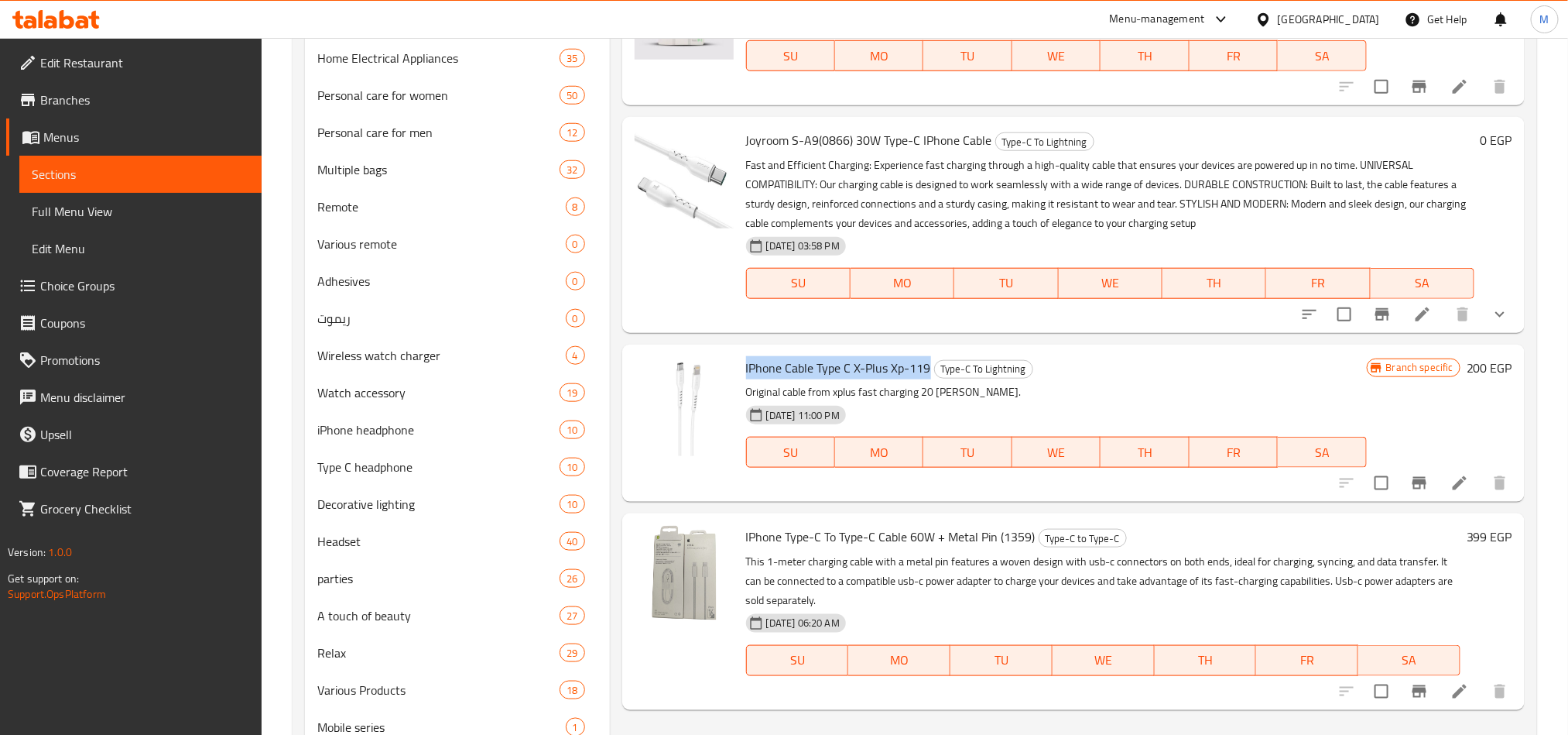
drag, startPoint x: 930, startPoint y: 366, endPoint x: 739, endPoint y: 359, distance: 191.1
click at [740, 359] on div "IPhone Cable Type C X-Plus Xp-119 Type-C To Lightning Original cable from xplus…" at bounding box center [1056, 423] width 634 height 144
click at [1404, 470] on div at bounding box center [1424, 483] width 190 height 37
click at [1408, 484] on button "Branch-specific-item" at bounding box center [1419, 483] width 37 height 37
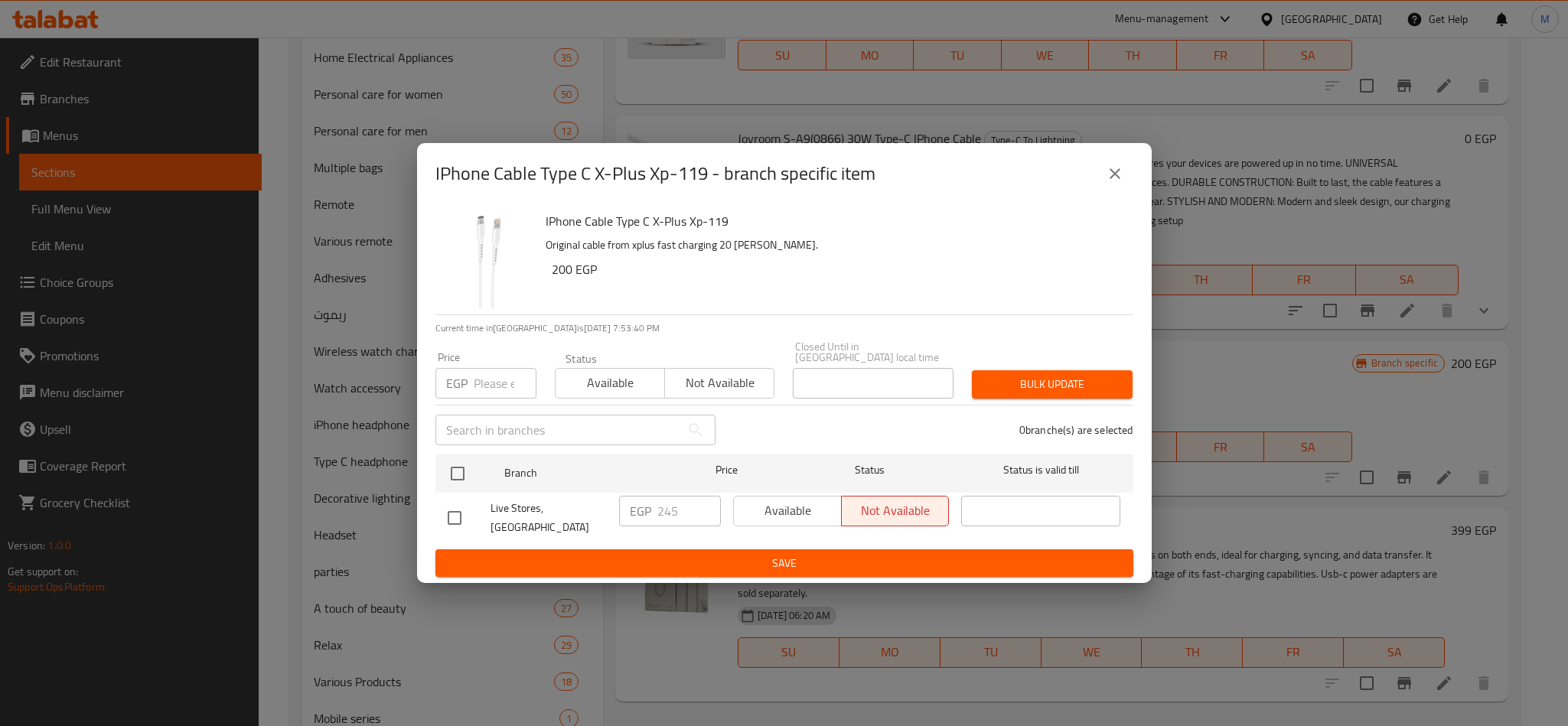
click at [1119, 183] on icon "close" at bounding box center [1114, 173] width 18 height 18
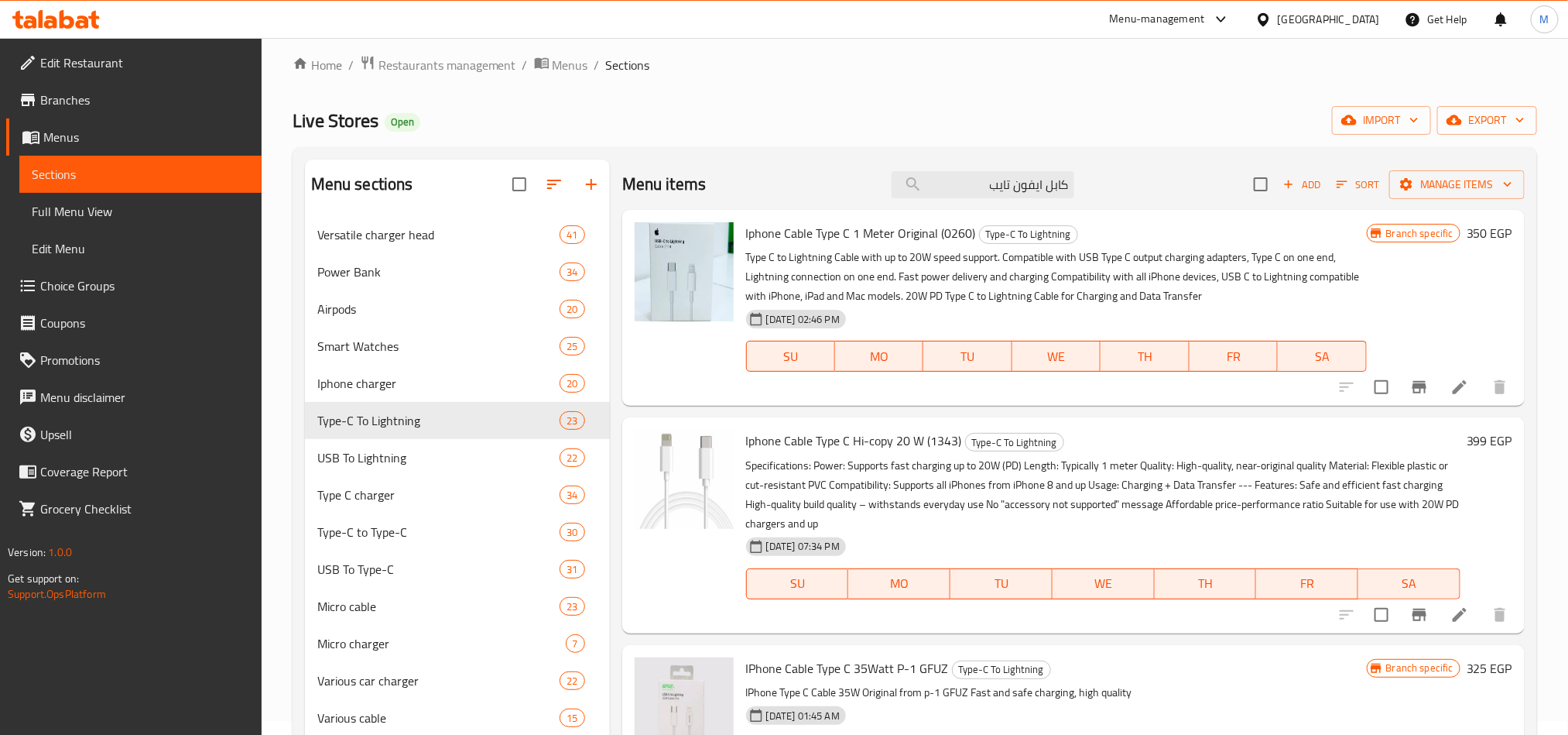
scroll to position [0, 0]
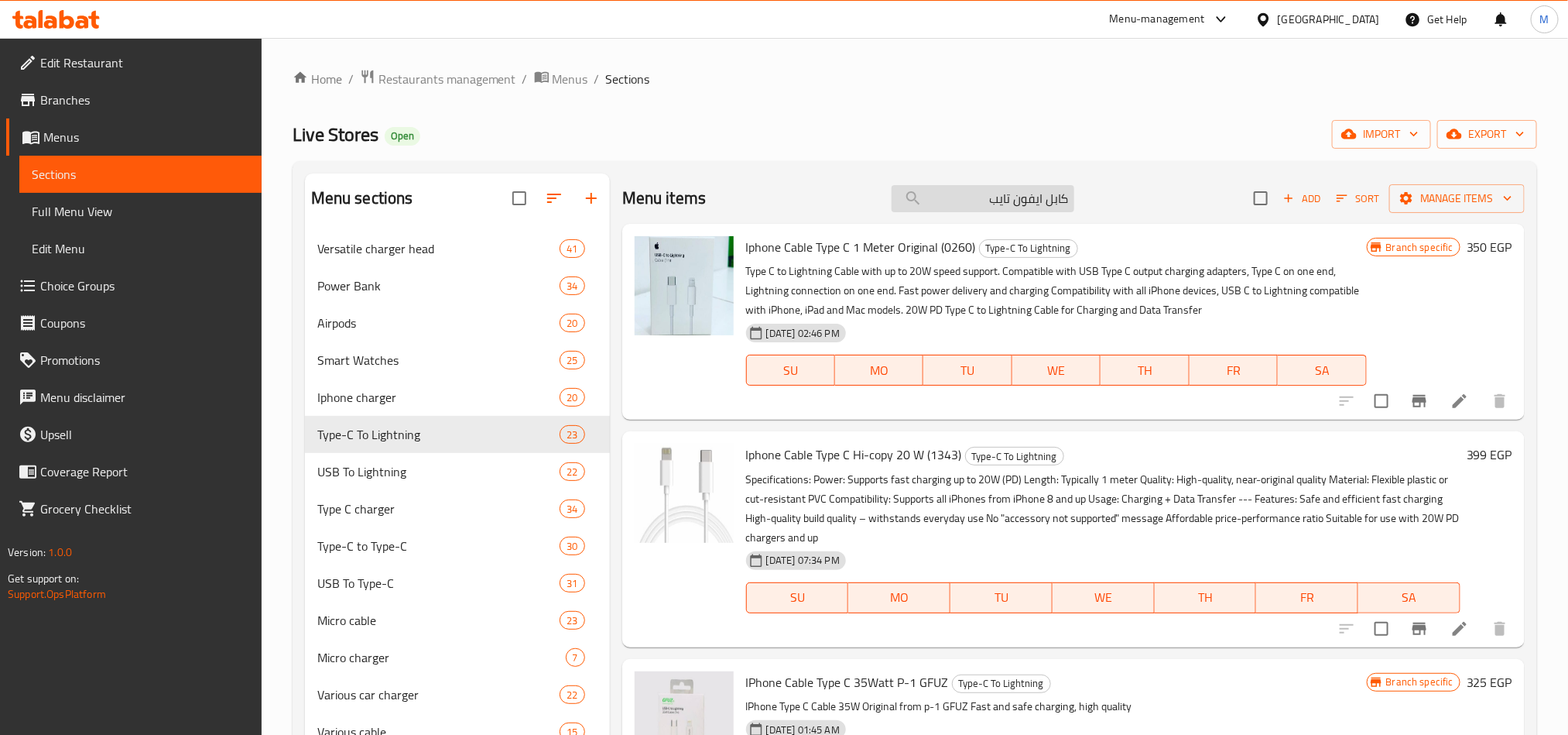
click at [958, 198] on input "كابل ايفون تايب" at bounding box center [983, 198] width 182 height 27
paste input "شاحن ايفون تايب يس اىل اليتينج ىيب دي 30 وات بوروفون باس 15a"
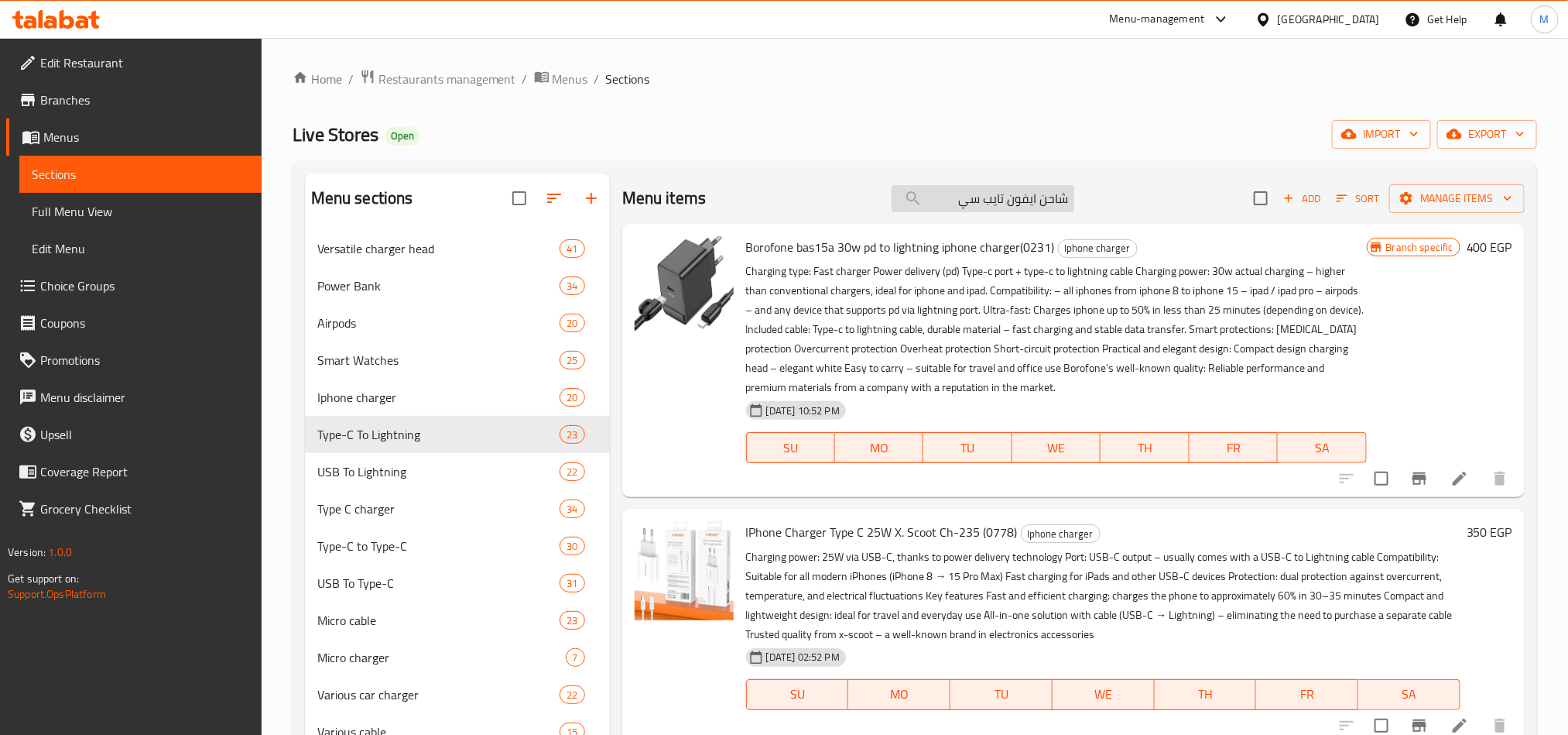
click at [965, 198] on input "شاحن ايفون تايب سي" at bounding box center [983, 198] width 182 height 27
type input "ش"
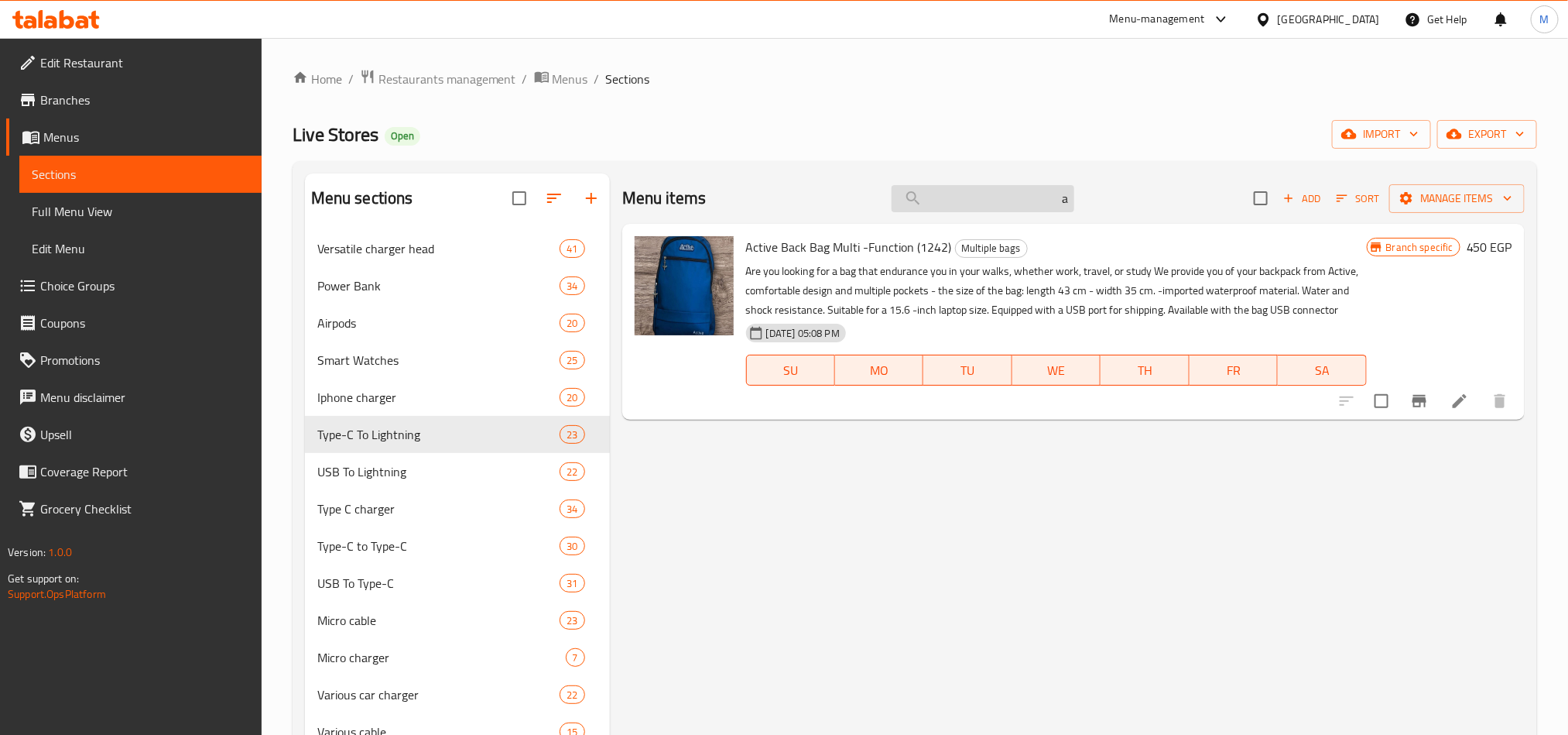
type input "a"
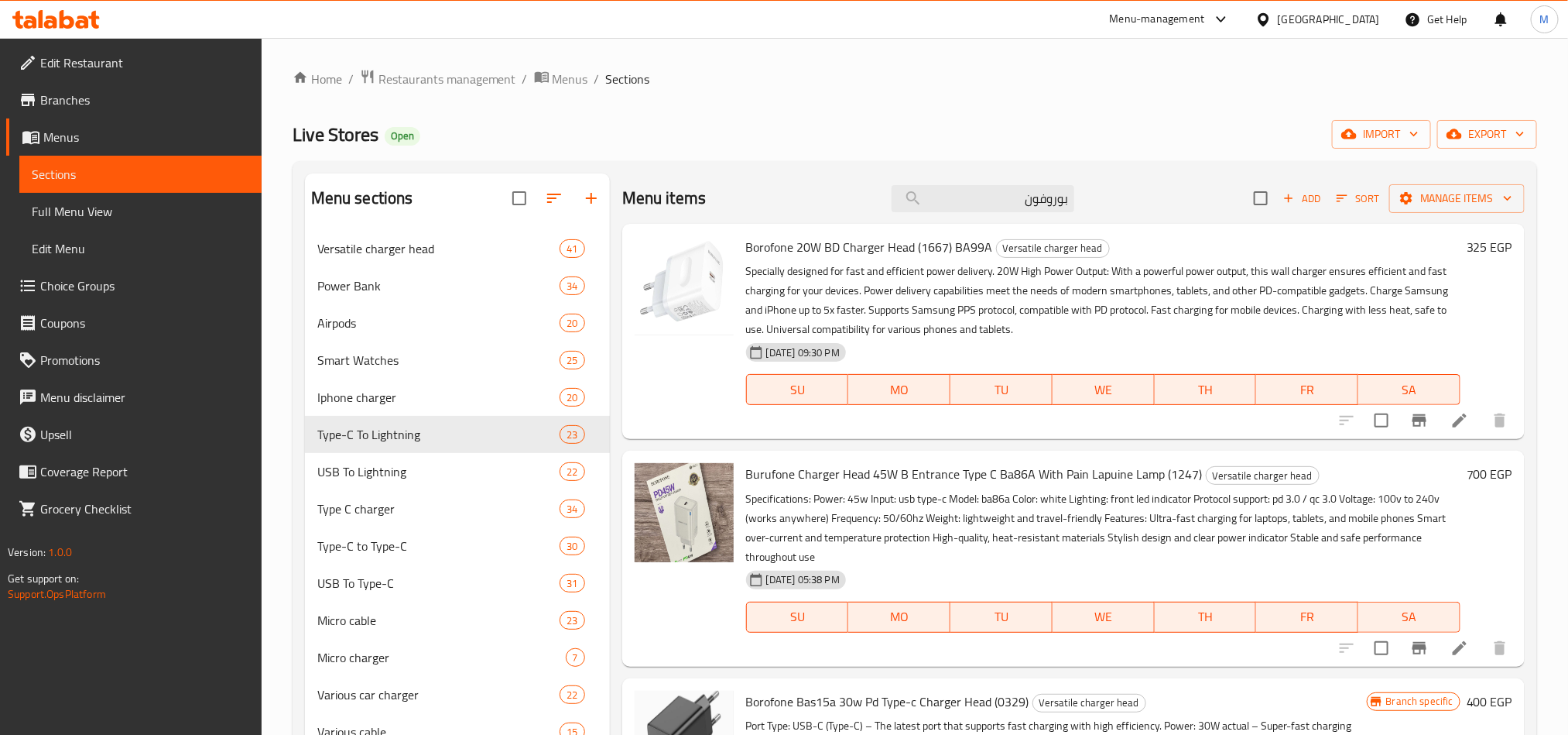
type input "بوروفون"
click at [931, 185] on input "بوروفون" at bounding box center [983, 198] width 182 height 27
paste input "Charger for iphone 15/15pro/15pro max type c x.Scoot ch-244 bd 35 watt (0777)"
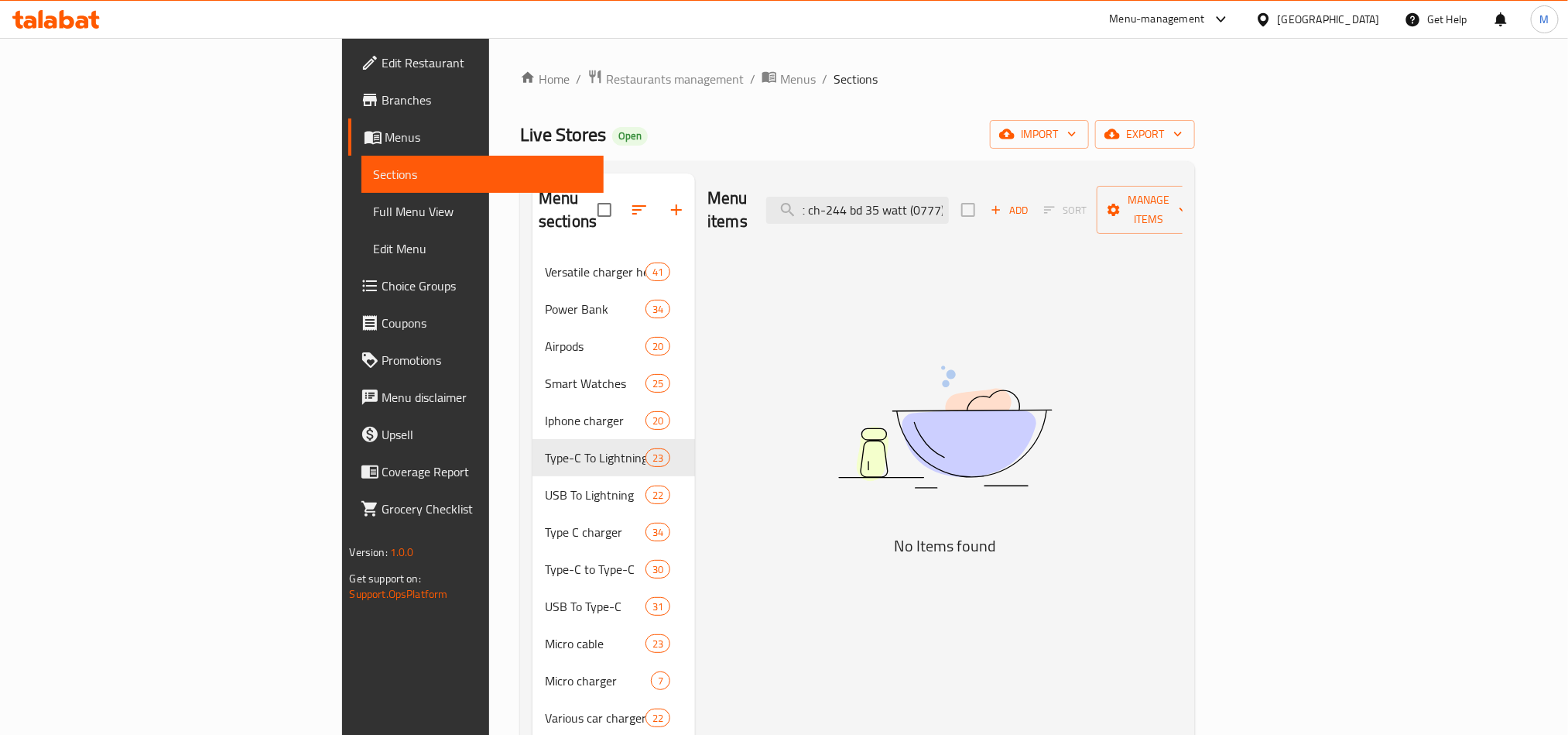
scroll to position [0, 284]
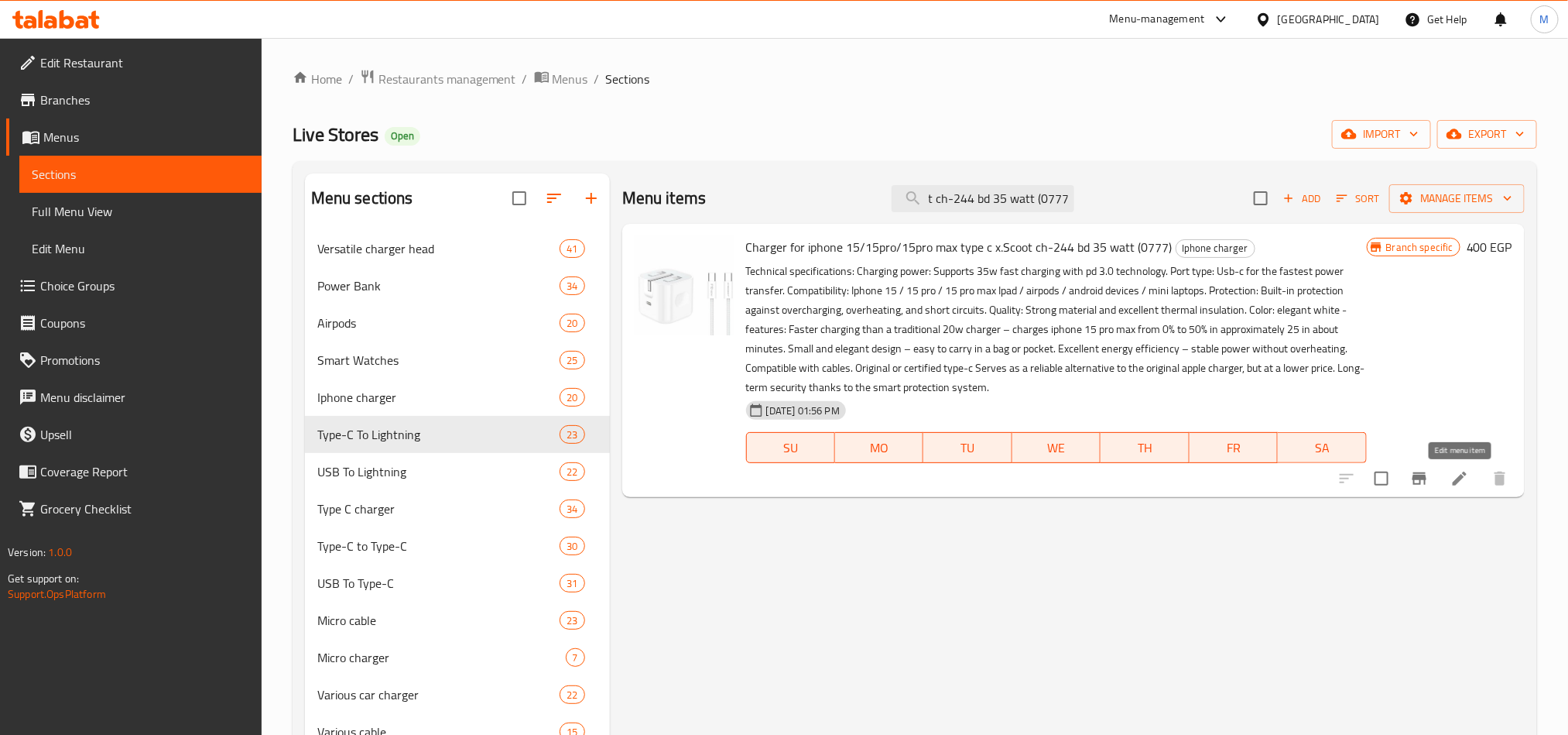
type input "Charger for iphone 15/15pro/15pro max type c x.Scoot ch-244 bd 35 watt (0777)"
click at [1456, 482] on icon at bounding box center [1460, 478] width 14 height 14
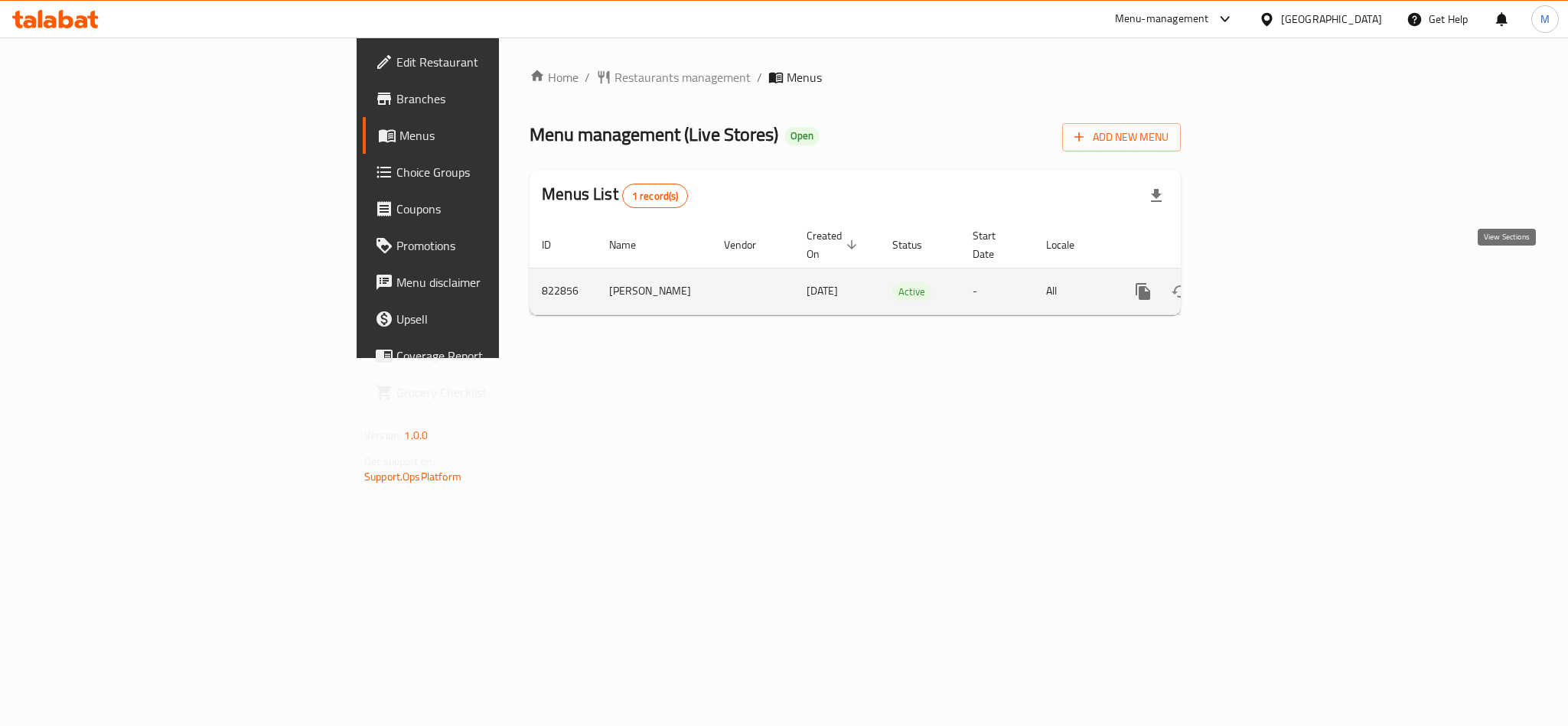
click at [1263, 282] on icon "enhanced table" at bounding box center [1253, 290] width 18 height 18
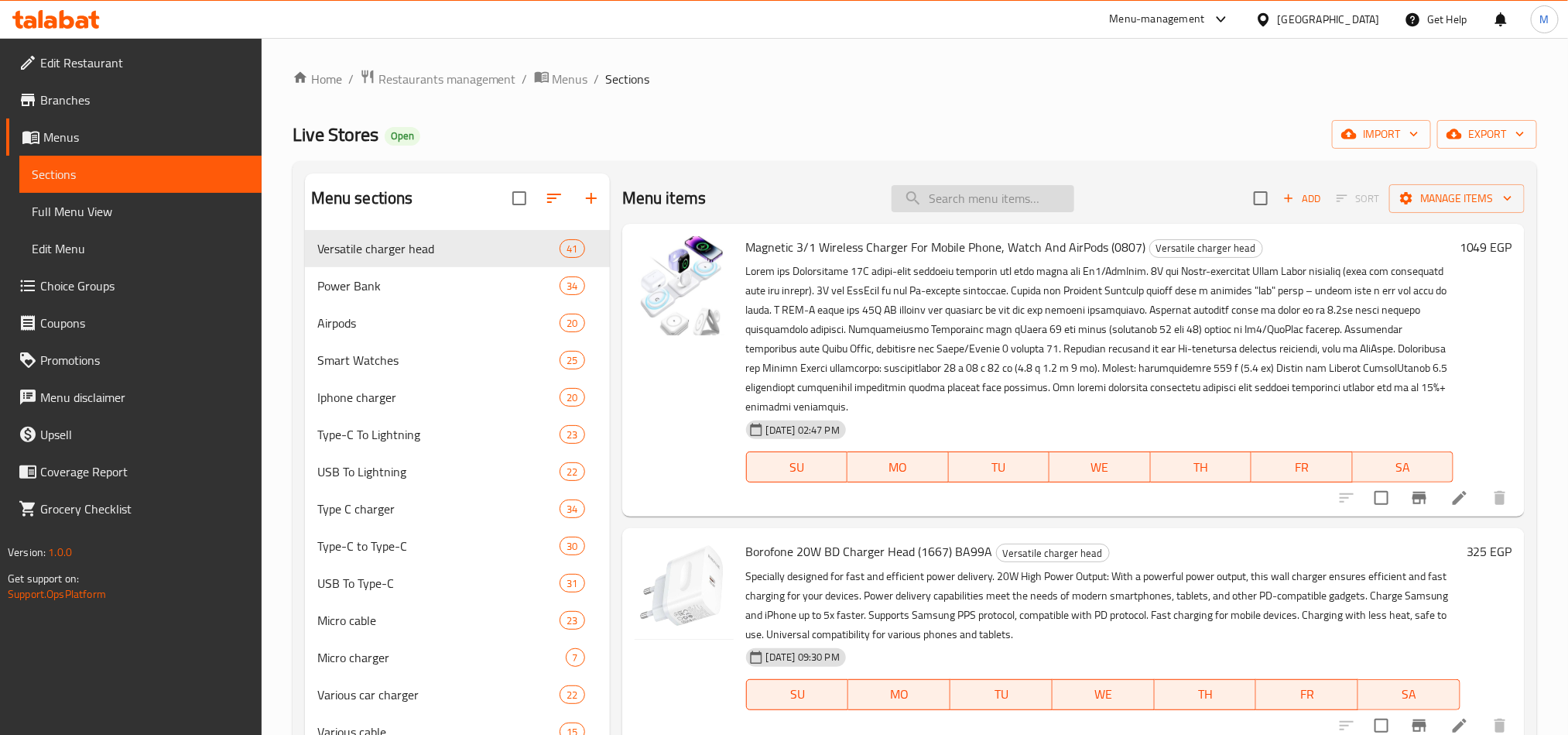
click at [953, 205] on input "search" at bounding box center [983, 198] width 182 height 27
paste input "Sendem M76 USB-C To Lightning 30W 2 Metr"
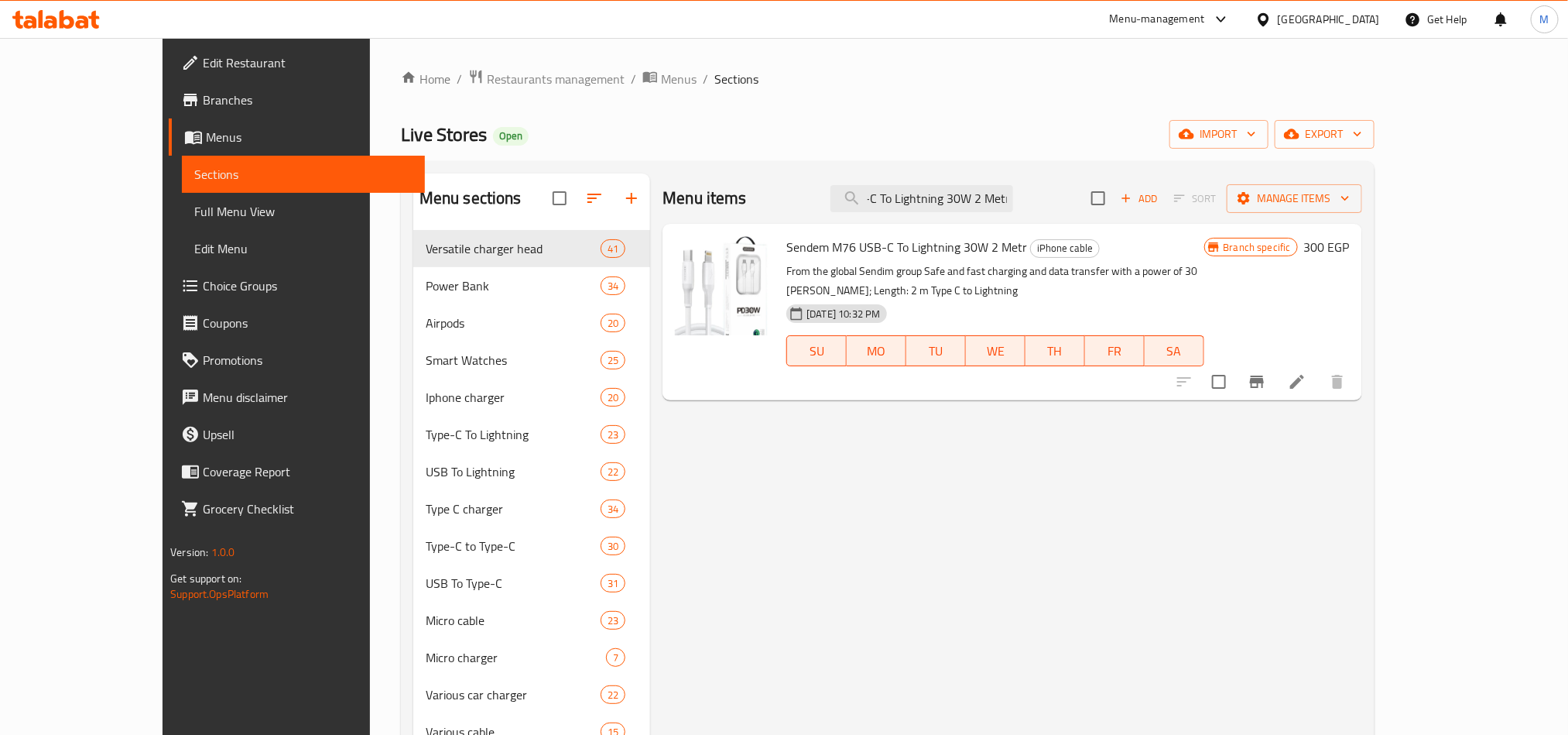
type input "Sendem M76 USB-C To Lightning 30W 2 Metr"
click at [1307, 373] on icon at bounding box center [1297, 381] width 18 height 18
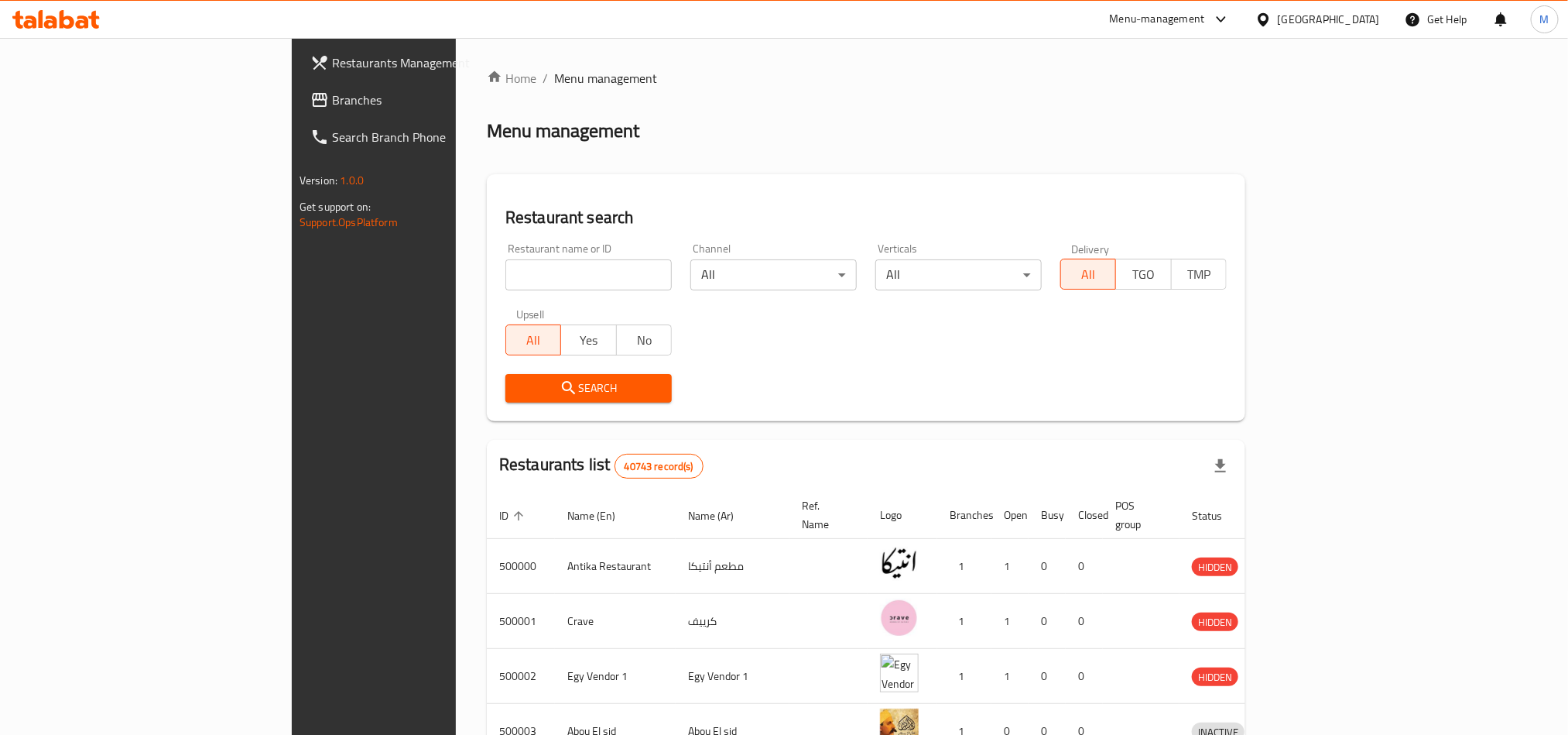
click at [785, 130] on div "Menu management" at bounding box center [866, 131] width 759 height 25
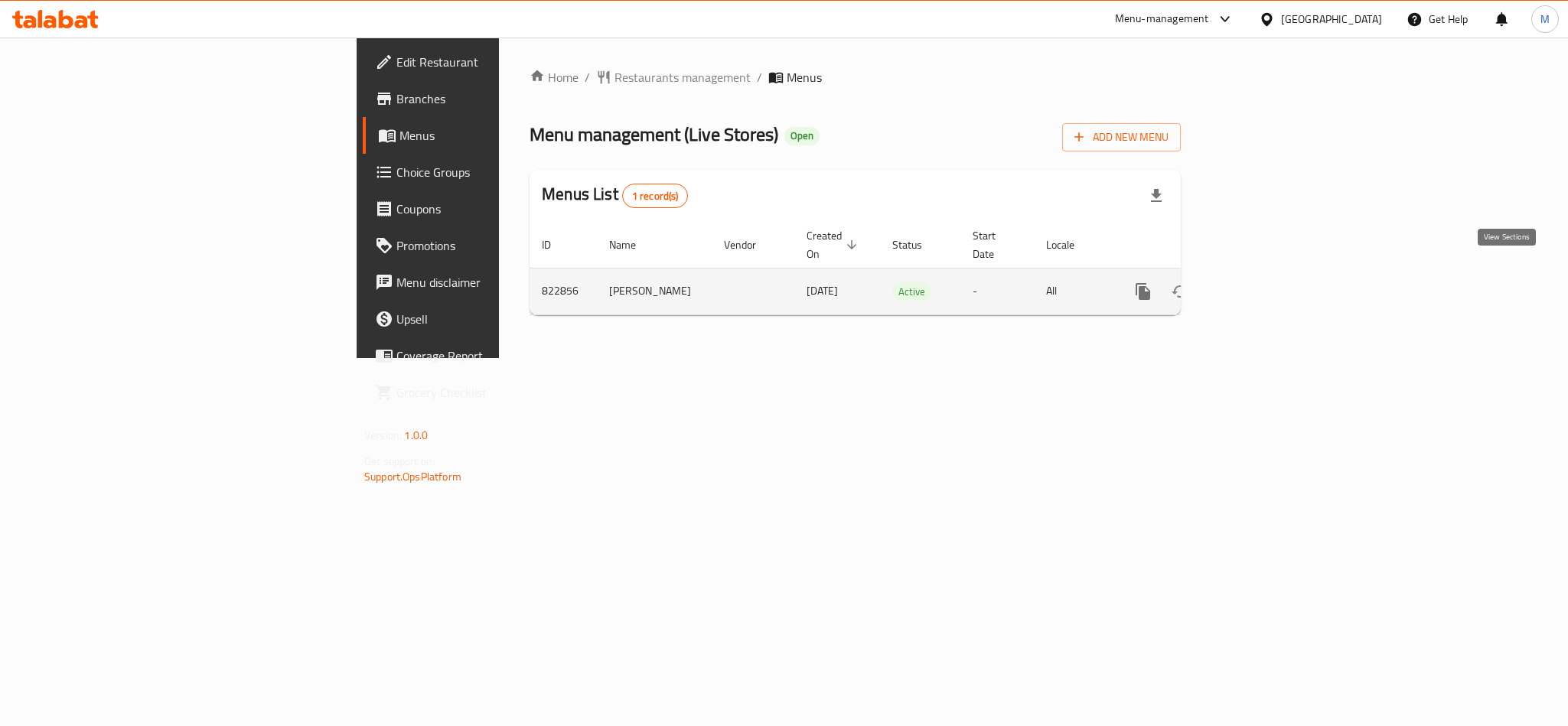
click at [1260, 284] on icon "enhanced table" at bounding box center [1254, 291] width 14 height 14
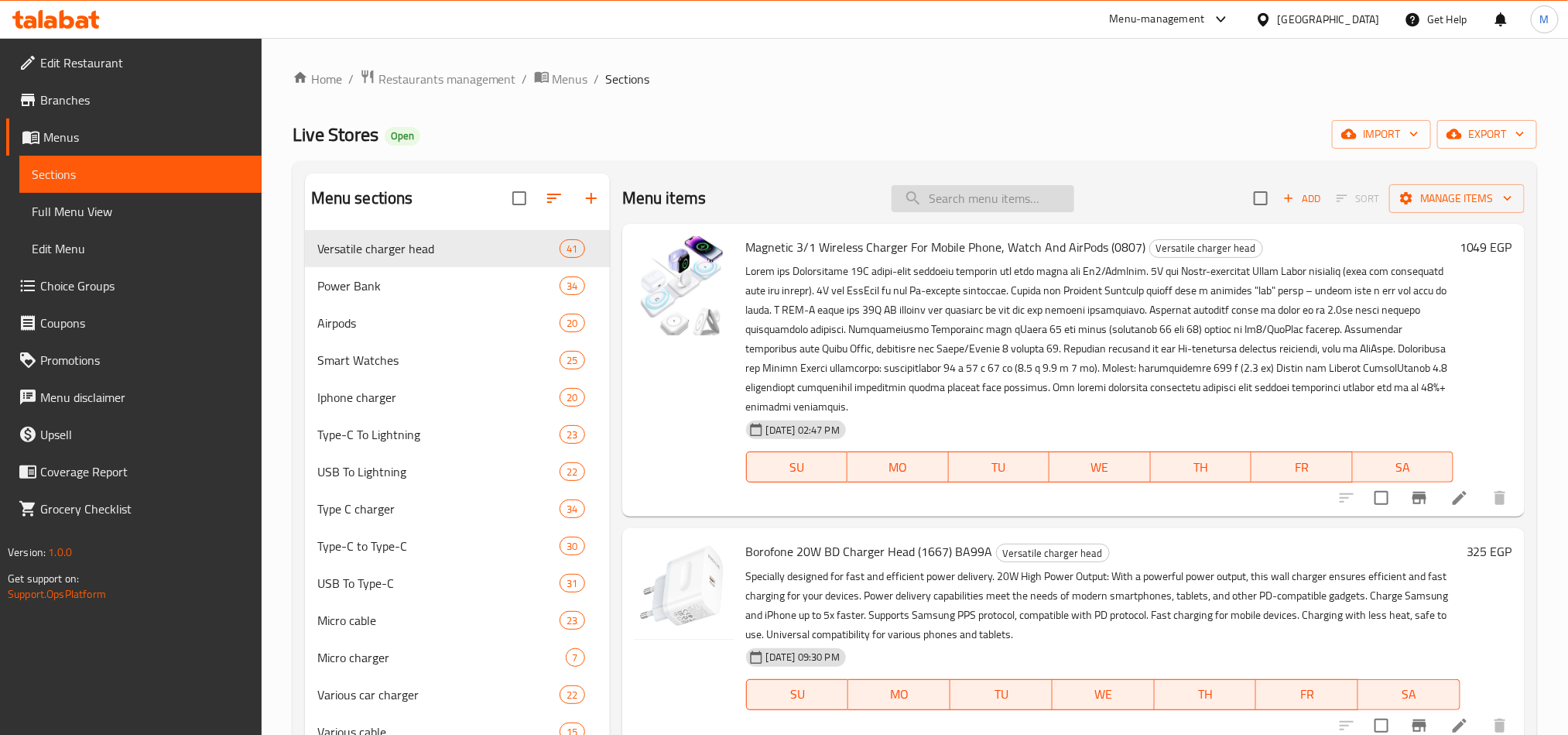
click at [959, 187] on input "search" at bounding box center [983, 198] width 182 height 27
paste input "Magnetic 3/1 Wireless Charger For Mobile Phone, Watch And AirPods (0807)"
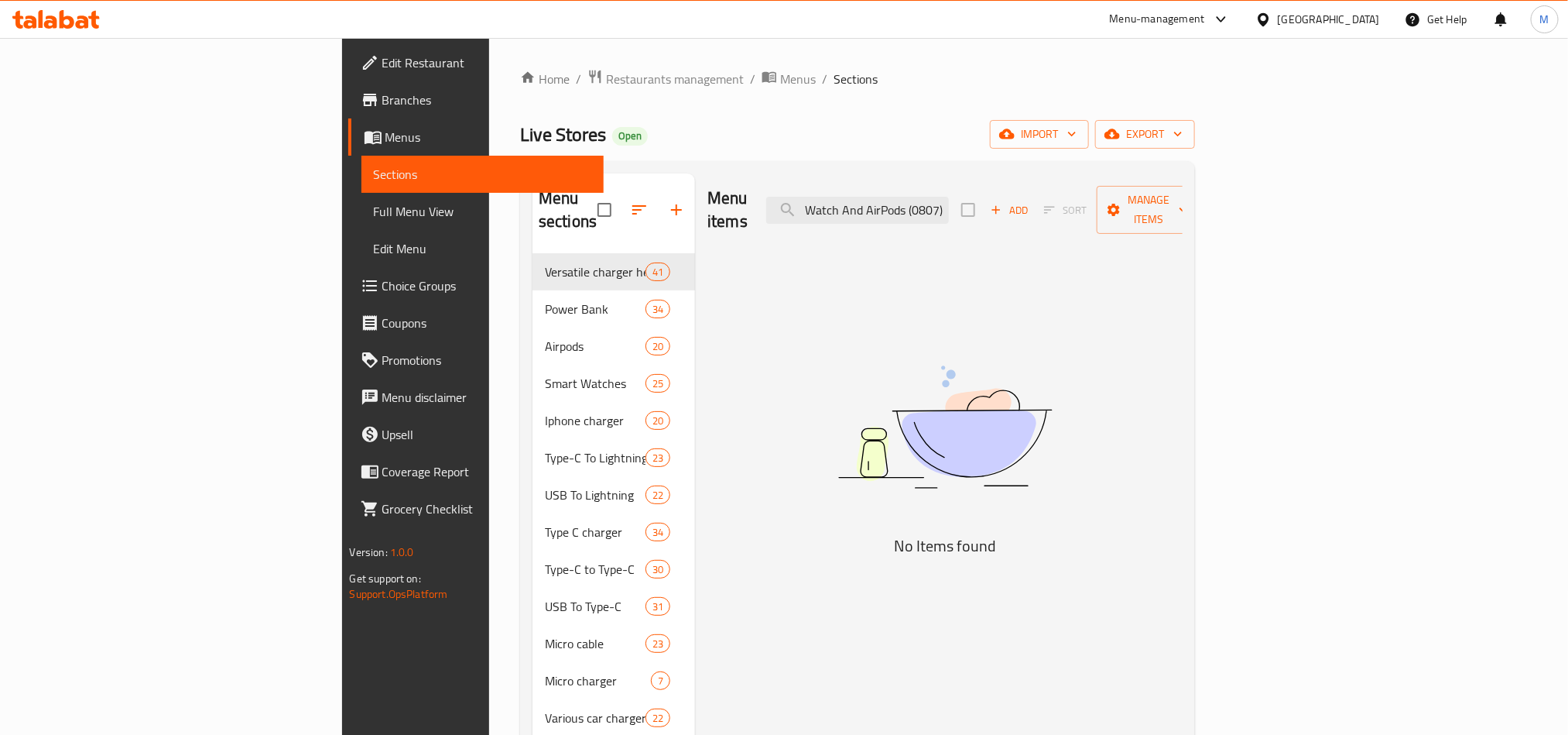
scroll to position [0, 258]
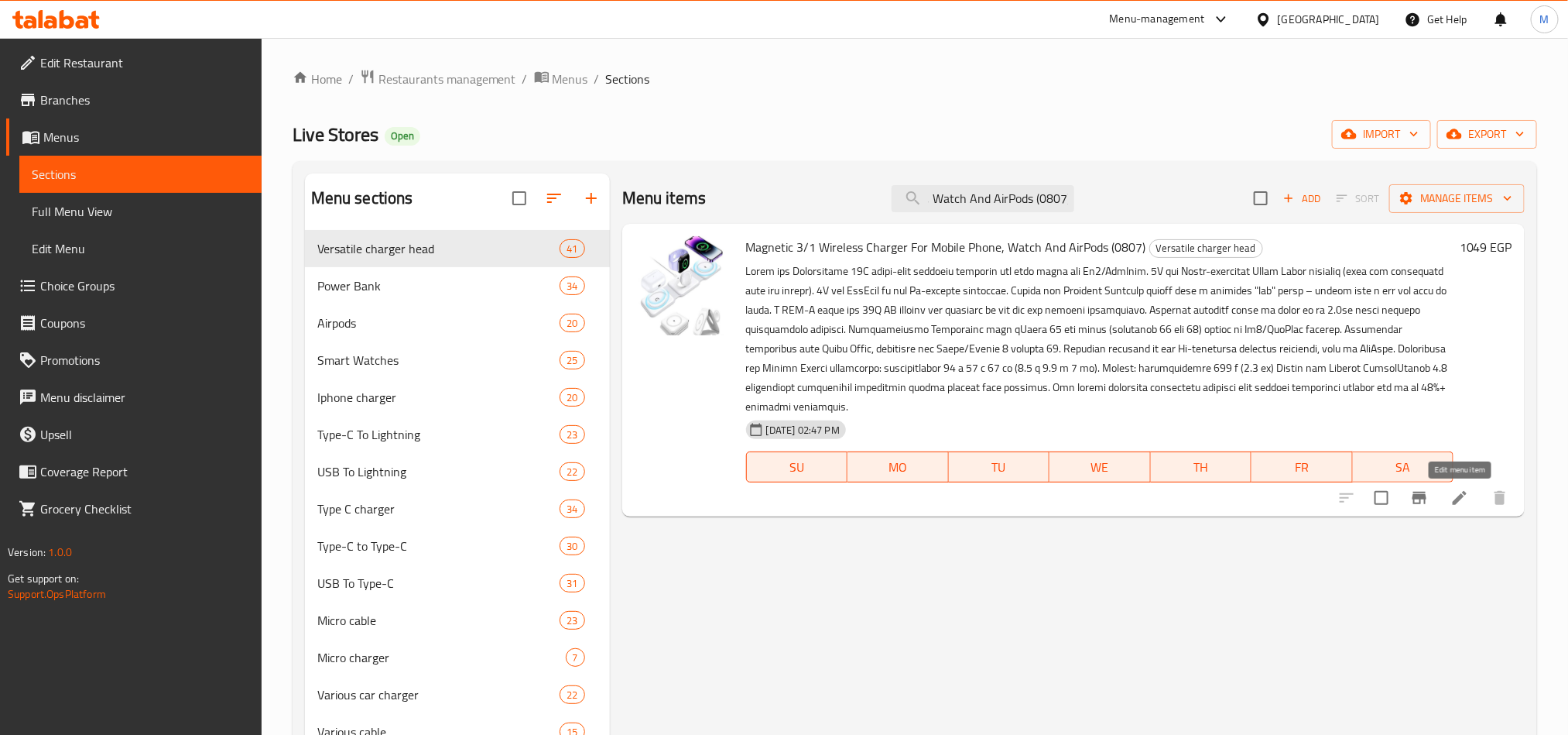
type input "Magnetic 3/1 Wireless Charger For Mobile Phone, Watch And AirPods (0807)"
click at [1463, 500] on icon at bounding box center [1459, 497] width 18 height 18
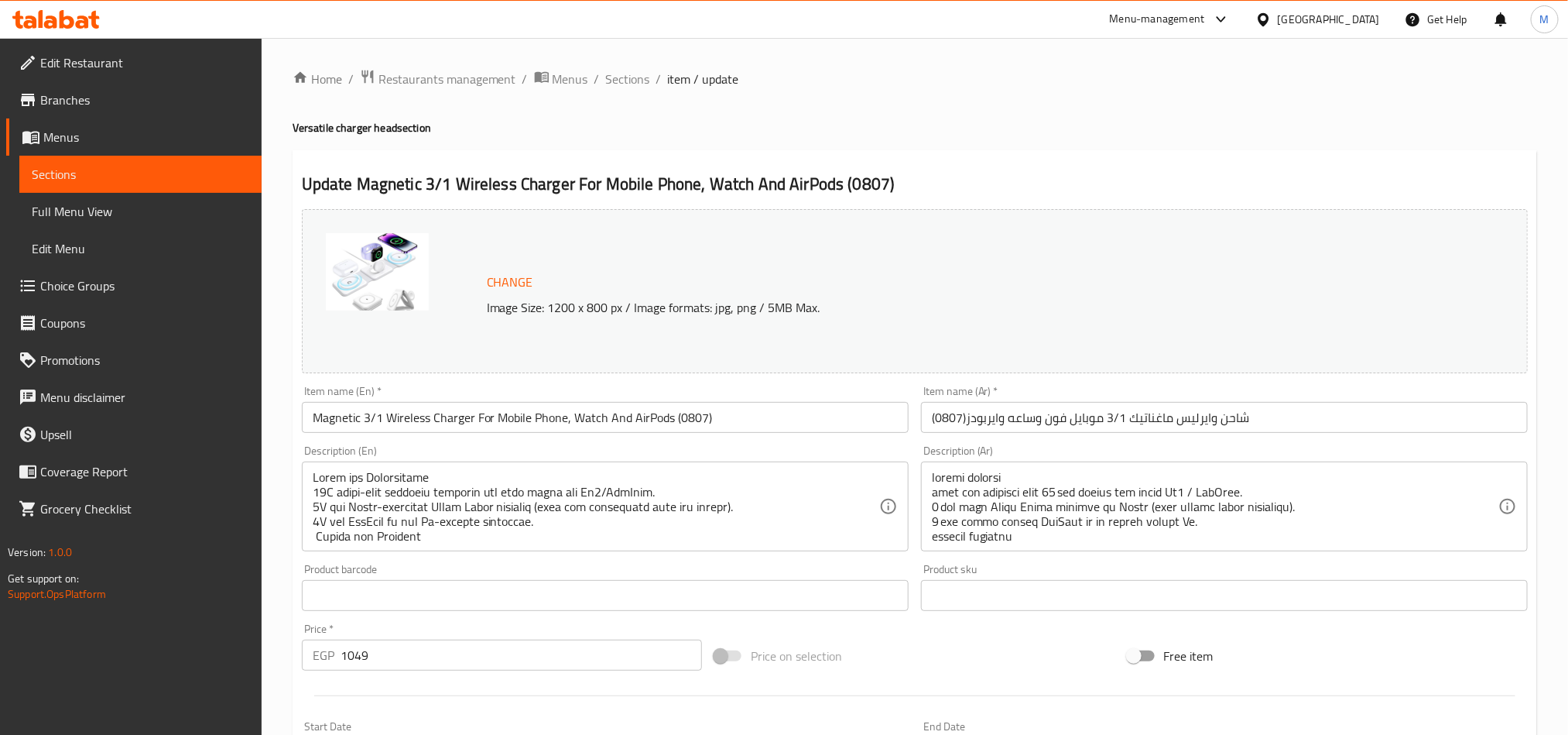
drag, startPoint x: 611, startPoint y: 79, endPoint x: 52, endPoint y: 465, distance: 679.3
click at [611, 79] on span "Sections" at bounding box center [628, 79] width 44 height 18
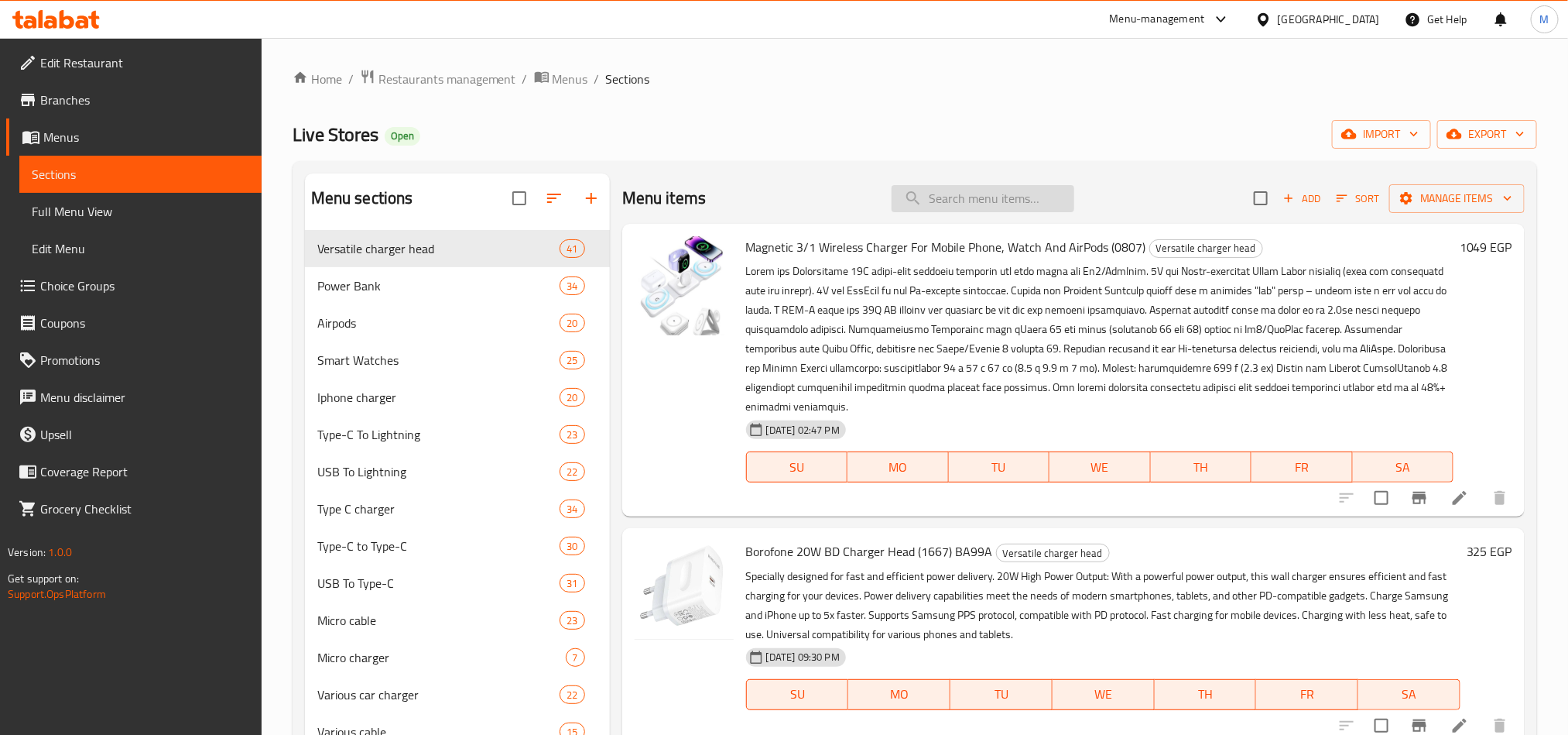
click at [964, 200] on input "search" at bounding box center [983, 198] width 182 height 27
paste input "Iphone Charger Type-C Original 15/15Pro Max 20W"
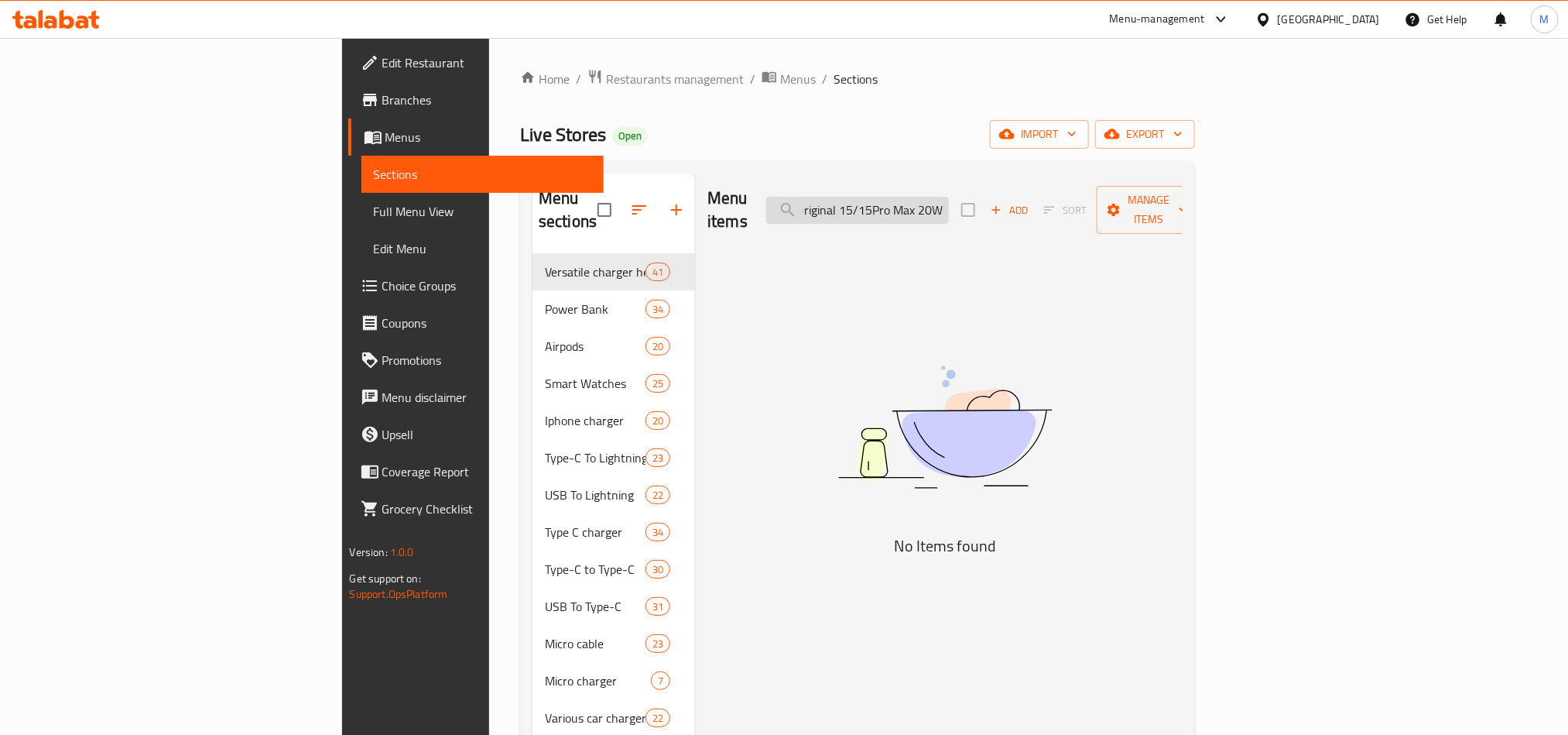
scroll to position [0, 129]
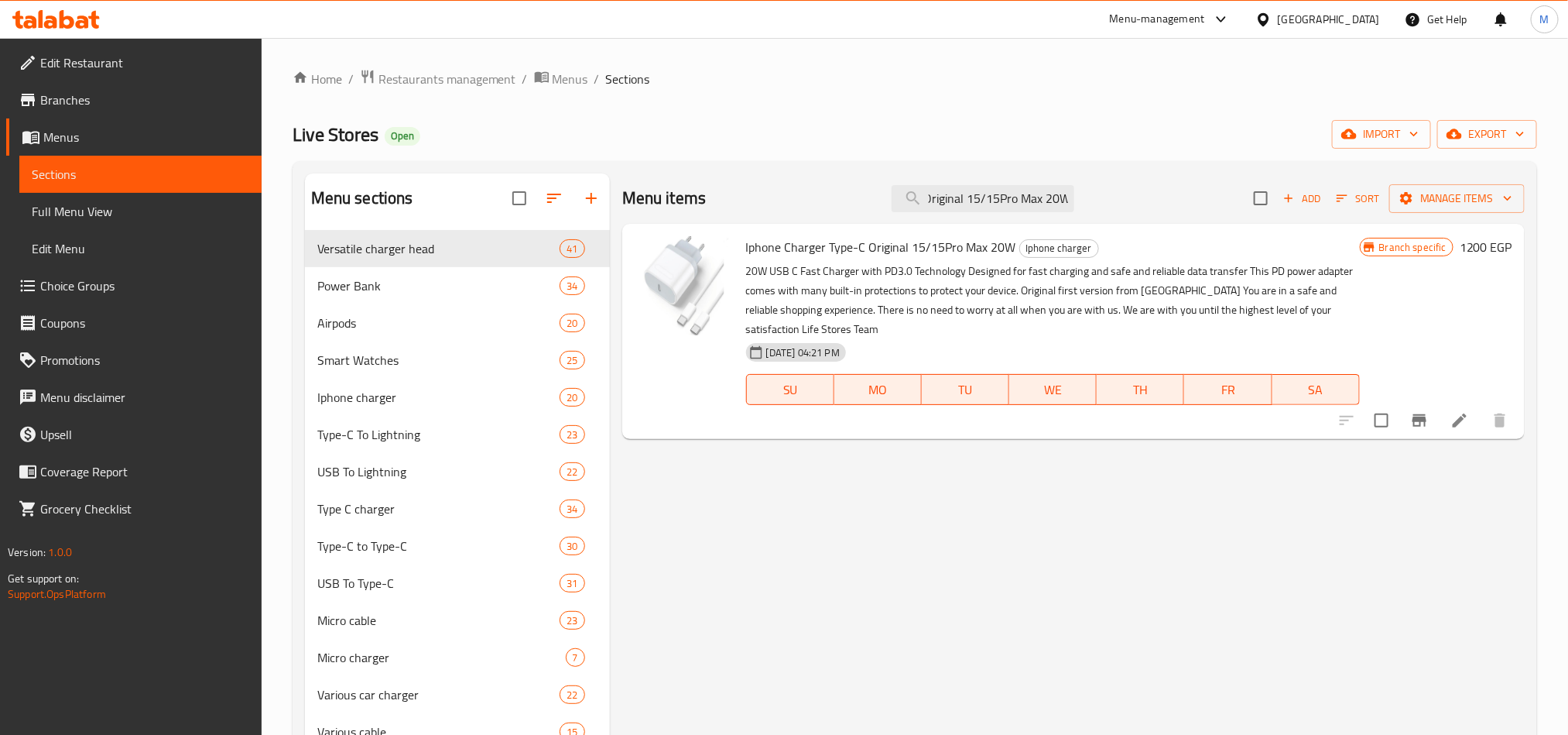
type input "Iphone Charger Type-C Original 15/15Pro Max 20W"
click at [1452, 424] on icon at bounding box center [1459, 420] width 18 height 18
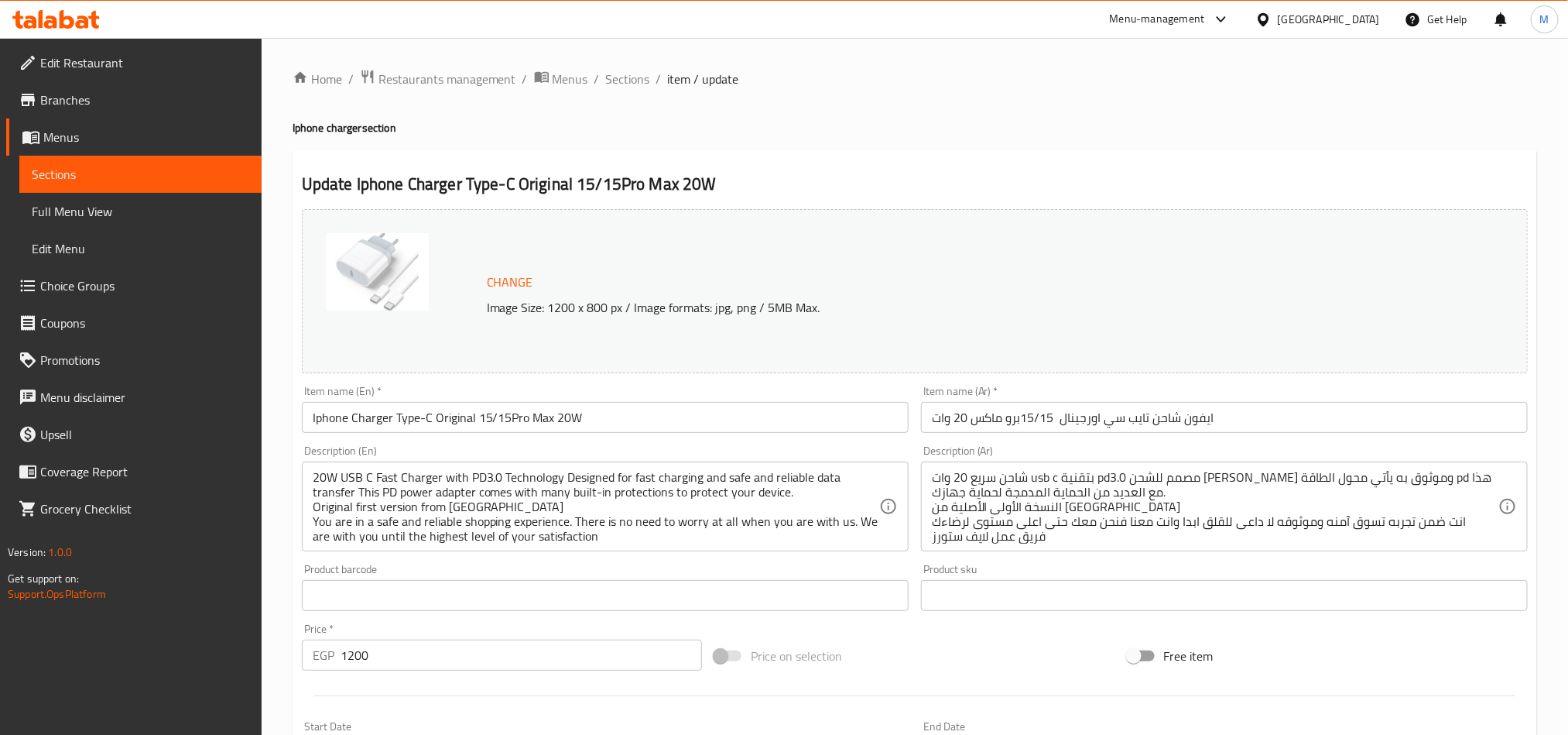
drag, startPoint x: 634, startPoint y: 85, endPoint x: 711, endPoint y: 0, distance: 114.7
click at [634, 86] on span "Sections" at bounding box center [628, 79] width 44 height 18
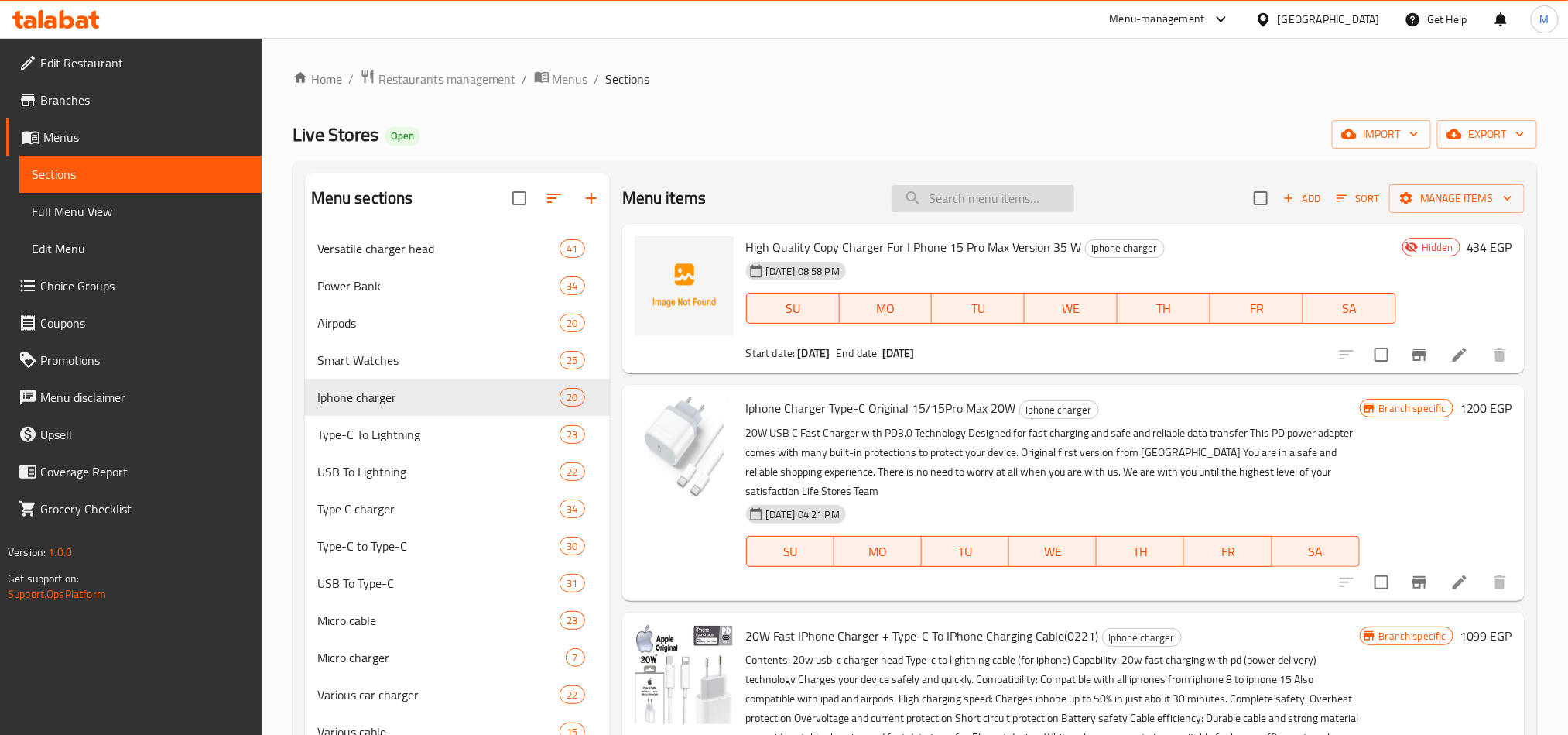
click at [934, 202] on input "search" at bounding box center [983, 198] width 182 height 27
paste input "20W Fast IPhone Charger + Type-C To IPhone Charging Cable(0221)"
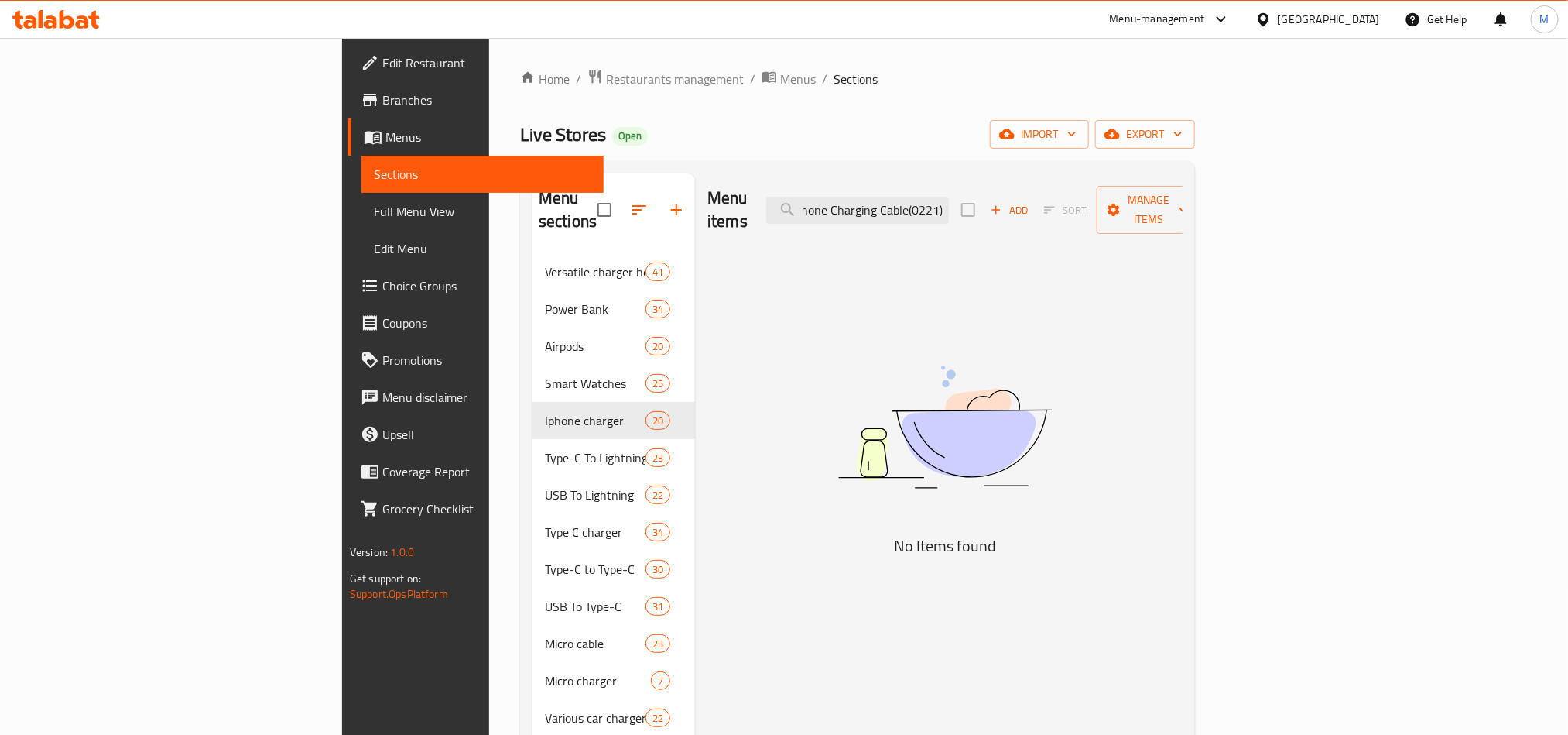
scroll to position [0, 211]
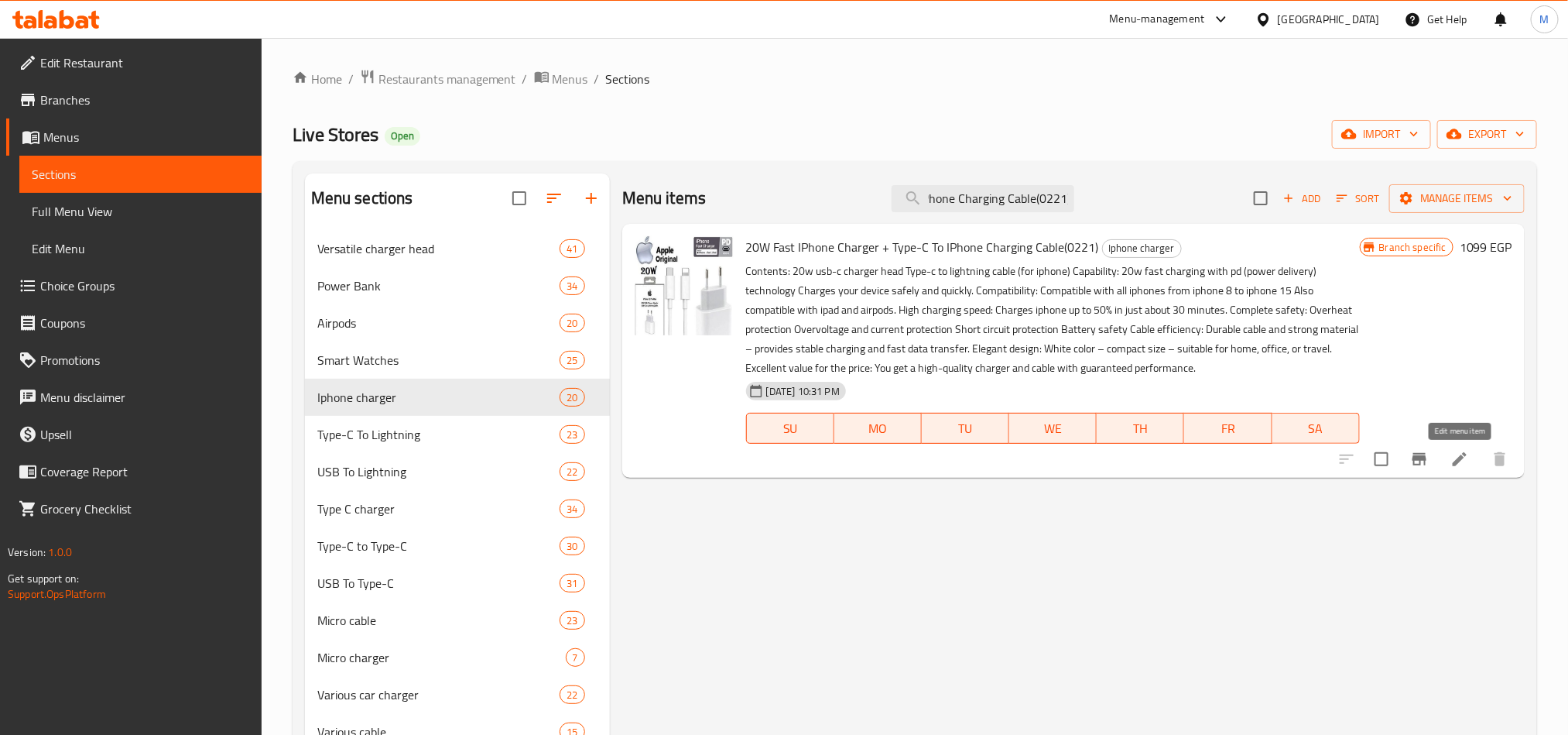
type input "20W Fast IPhone Charger + Type-C To IPhone Charging Cable(0221)"
click at [1454, 458] on icon at bounding box center [1459, 458] width 18 height 18
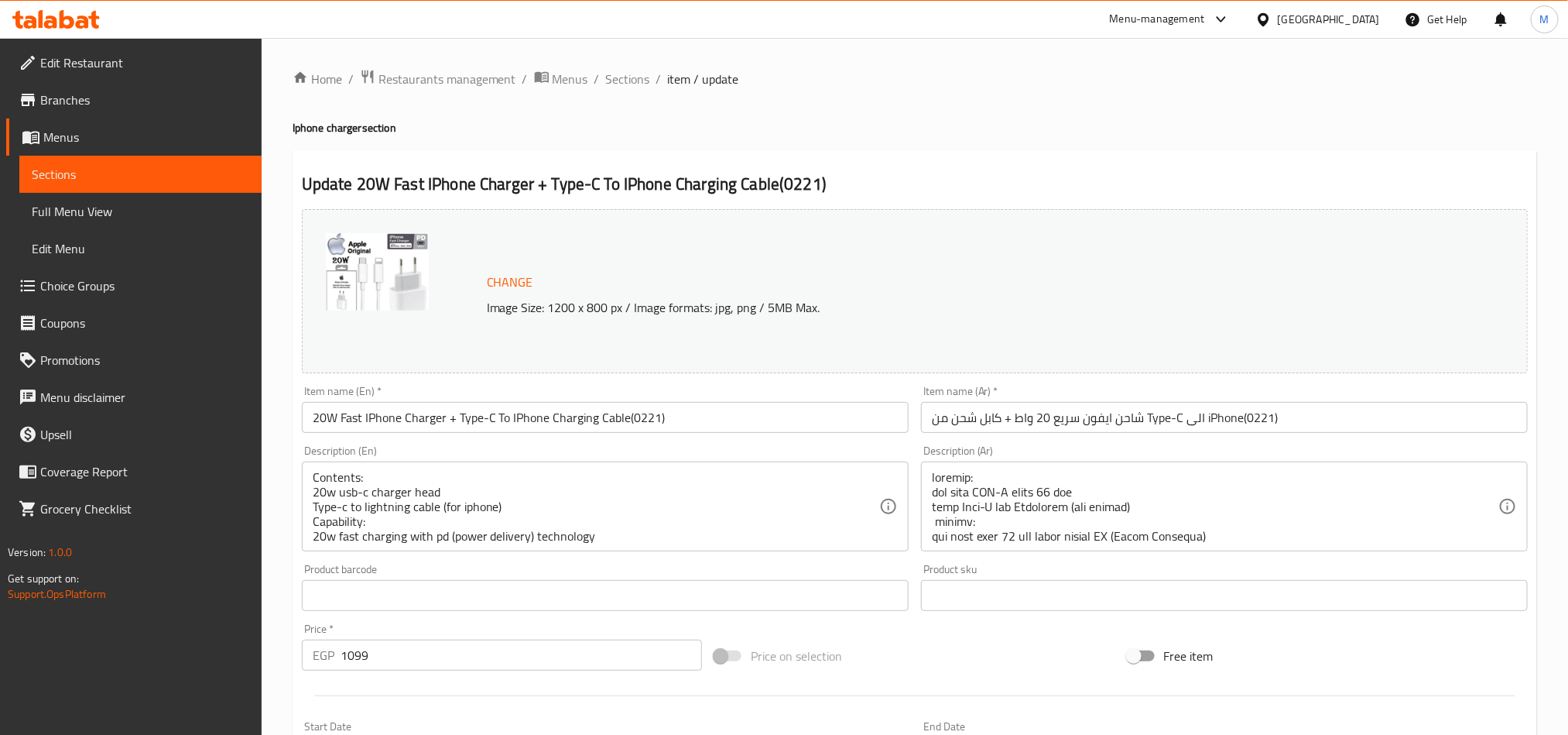
drag, startPoint x: 641, startPoint y: 75, endPoint x: 5, endPoint y: 355, distance: 694.9
click at [641, 75] on span "Sections" at bounding box center [628, 79] width 44 height 18
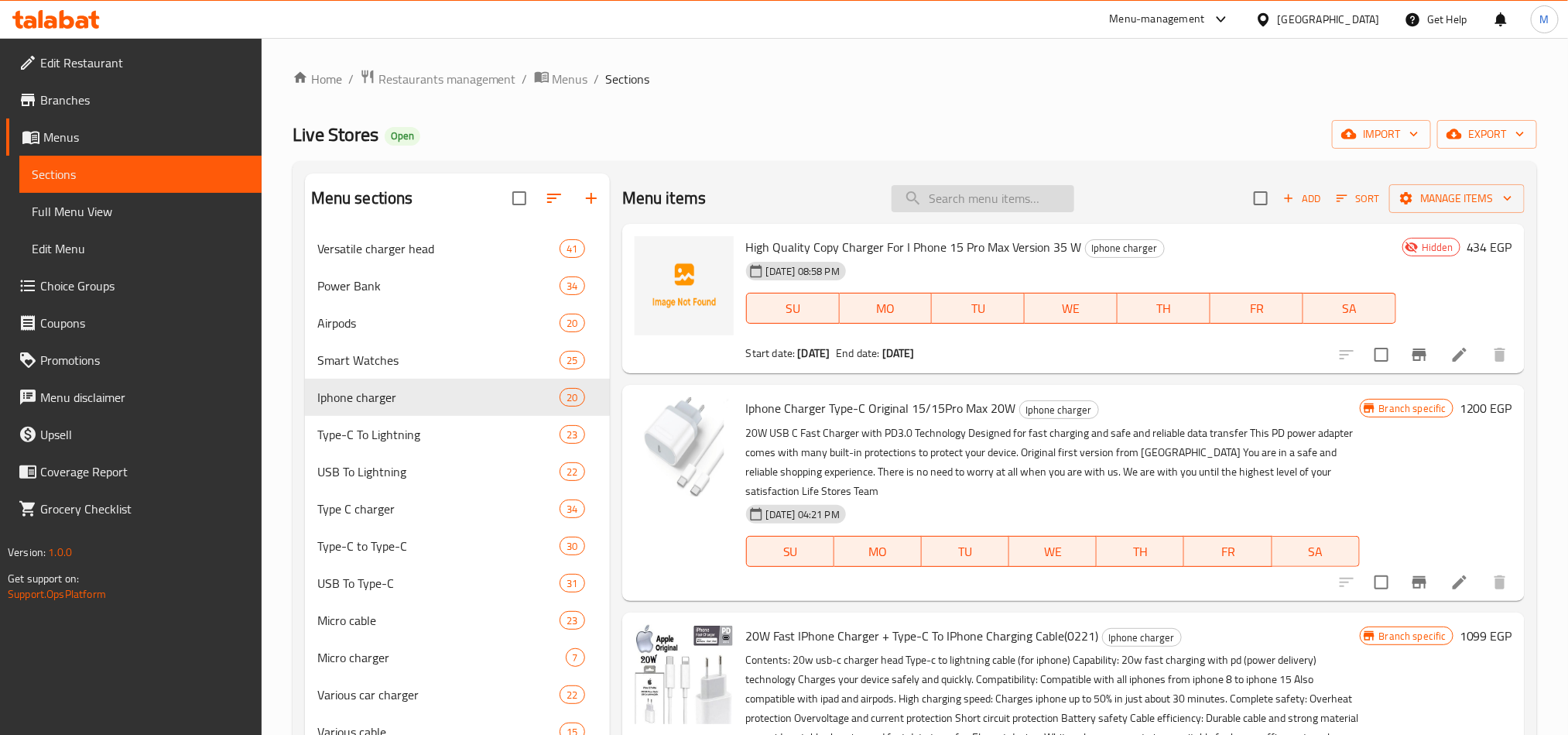
click at [1010, 201] on input "search" at bounding box center [983, 198] width 182 height 27
paste input "IPhone USB 2.4 Ai Prophone Cable BX99(0849)"
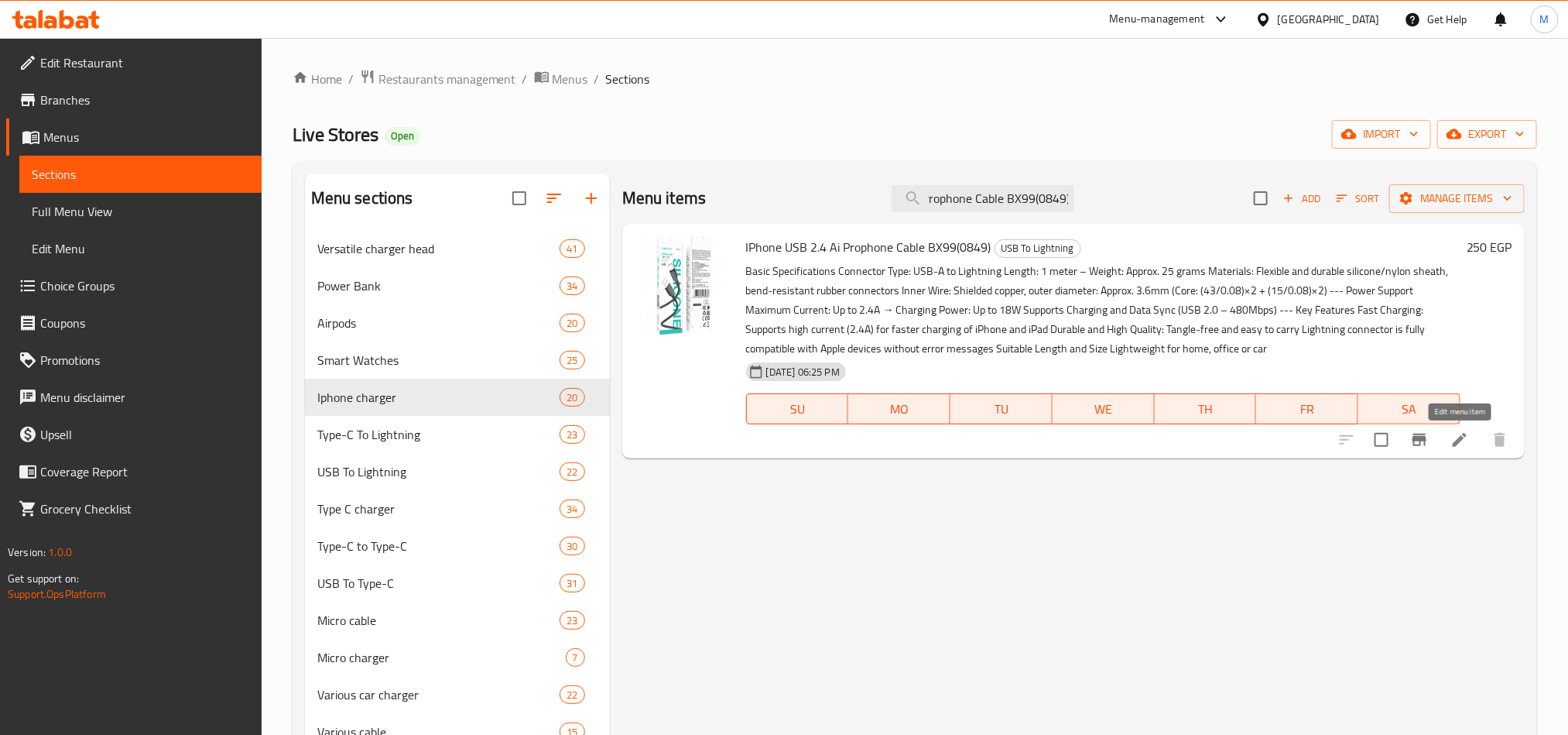
type input "IPhone USB 2.4 Ai Prophone Cable BX99(0849)"
click at [1457, 441] on icon at bounding box center [1460, 440] width 14 height 14
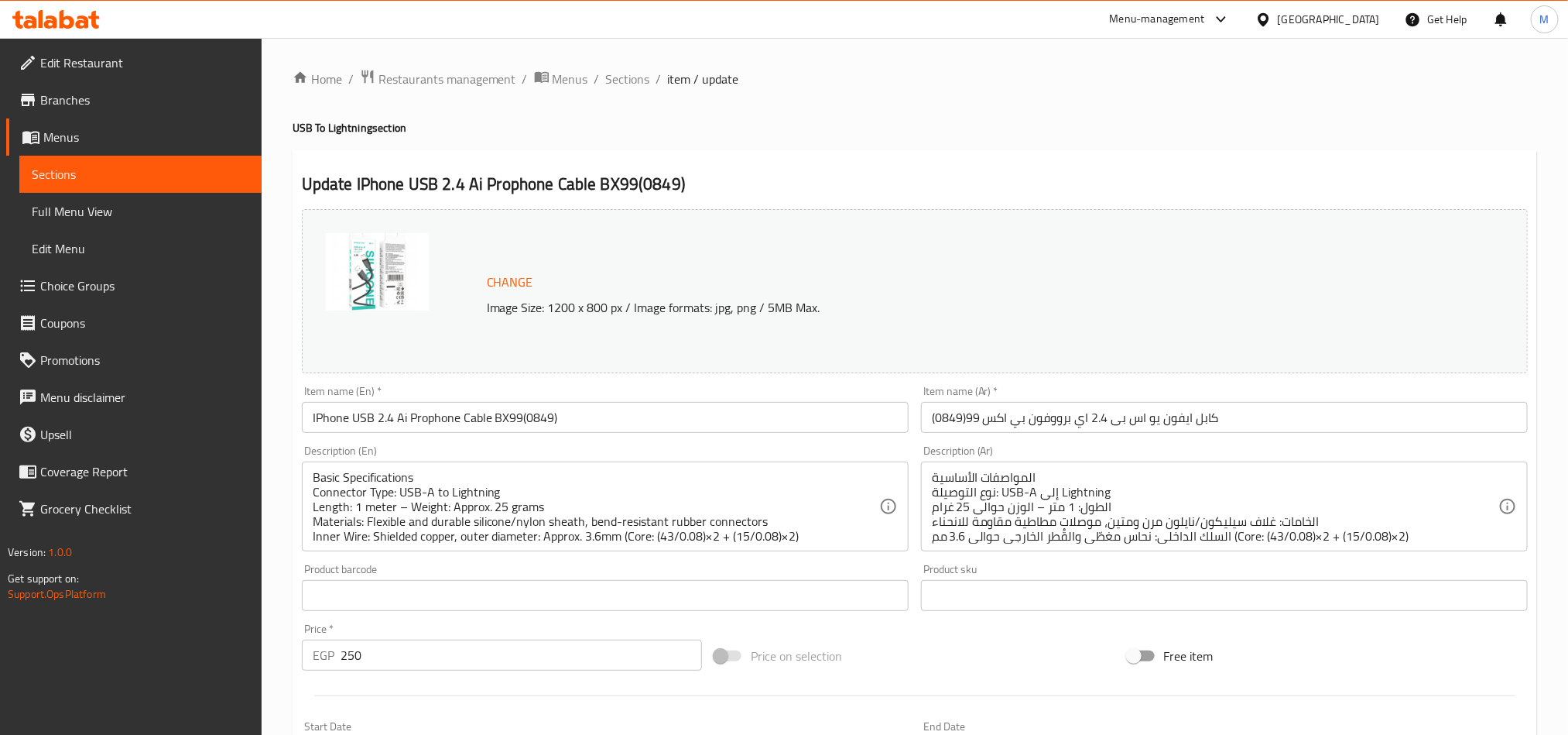
drag, startPoint x: 613, startPoint y: 75, endPoint x: 37, endPoint y: 173, distance: 584.3
click at [613, 75] on span "Sections" at bounding box center [628, 79] width 44 height 18
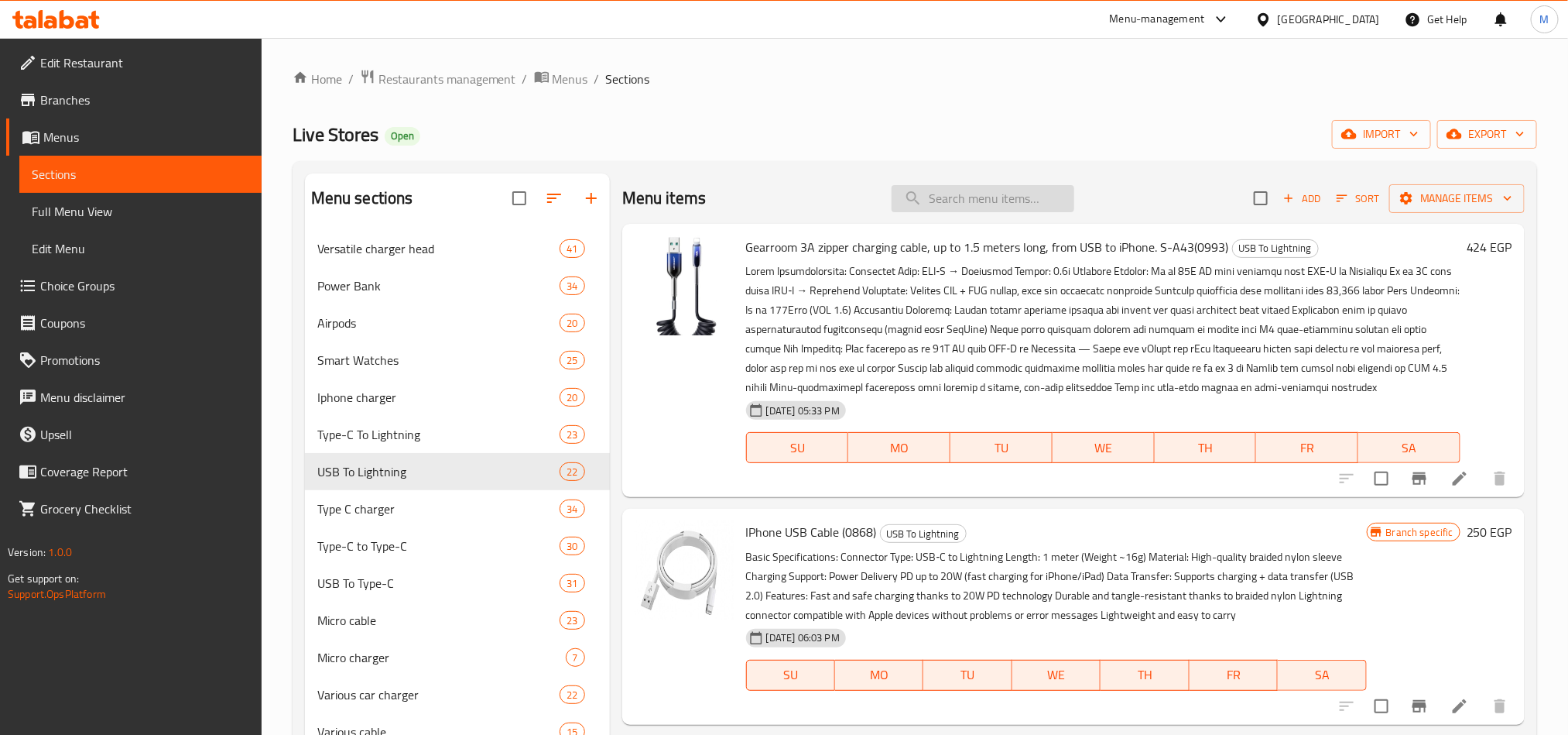
click at [1006, 195] on input "search" at bounding box center [983, 198] width 182 height 27
paste input "IPhone Cable Type C X-Plus Xp-119"
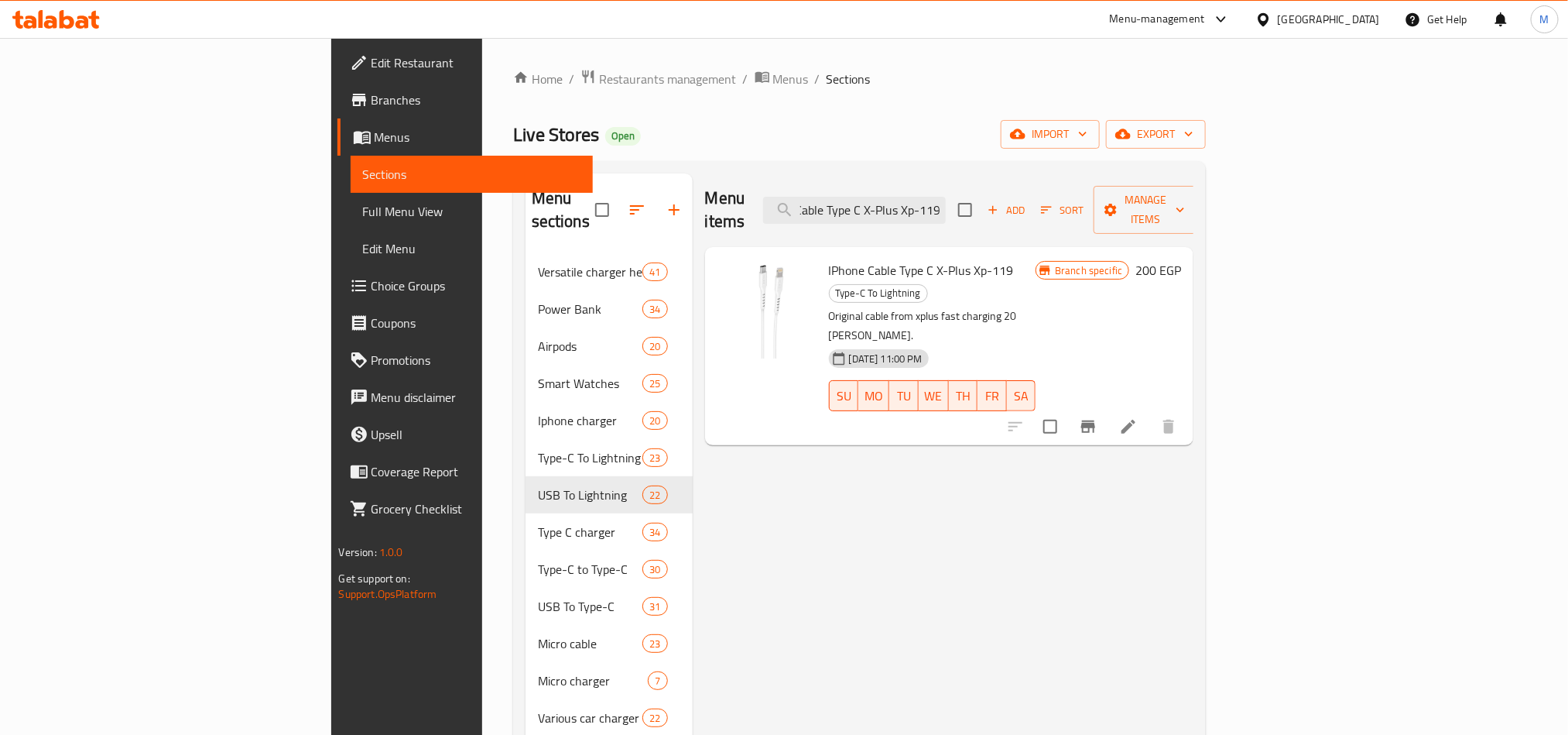
type input "IPhone Cable Type C X-Plus Xp-119"
click at [1136, 419] on icon at bounding box center [1129, 426] width 14 height 14
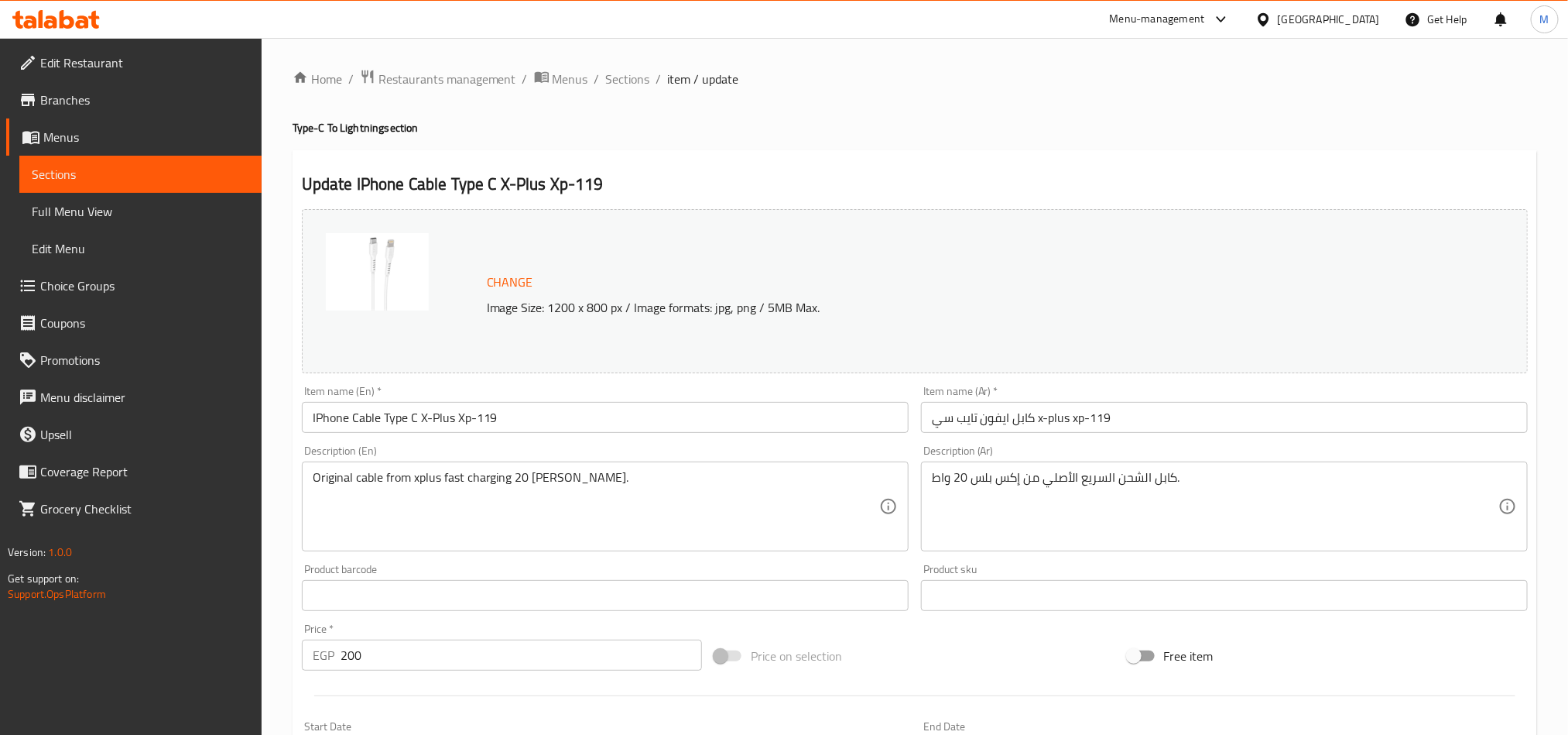
drag, startPoint x: 634, startPoint y: 81, endPoint x: 753, endPoint y: 4, distance: 141.7
click at [633, 81] on span "Sections" at bounding box center [628, 79] width 44 height 18
